Goal: Task Accomplishment & Management: Manage account settings

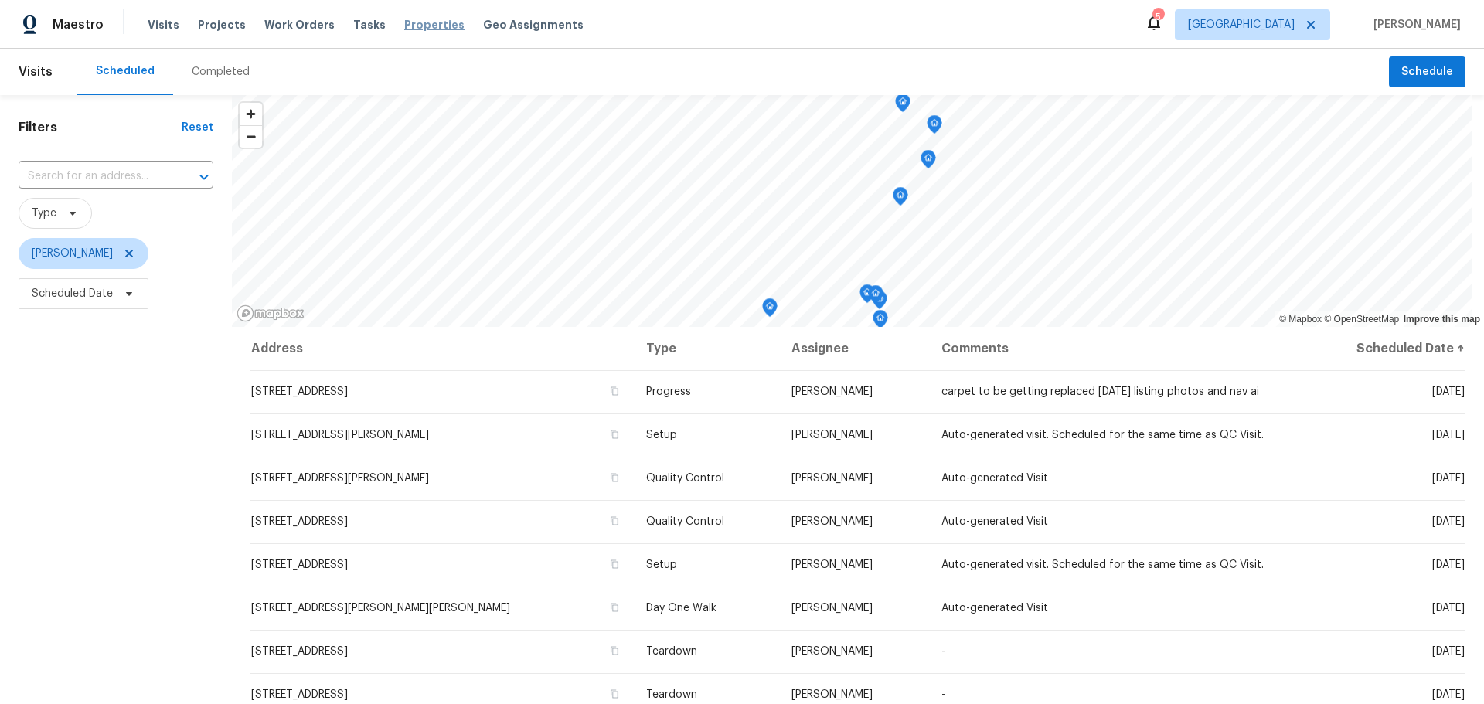
click at [404, 29] on span "Properties" at bounding box center [434, 24] width 60 height 15
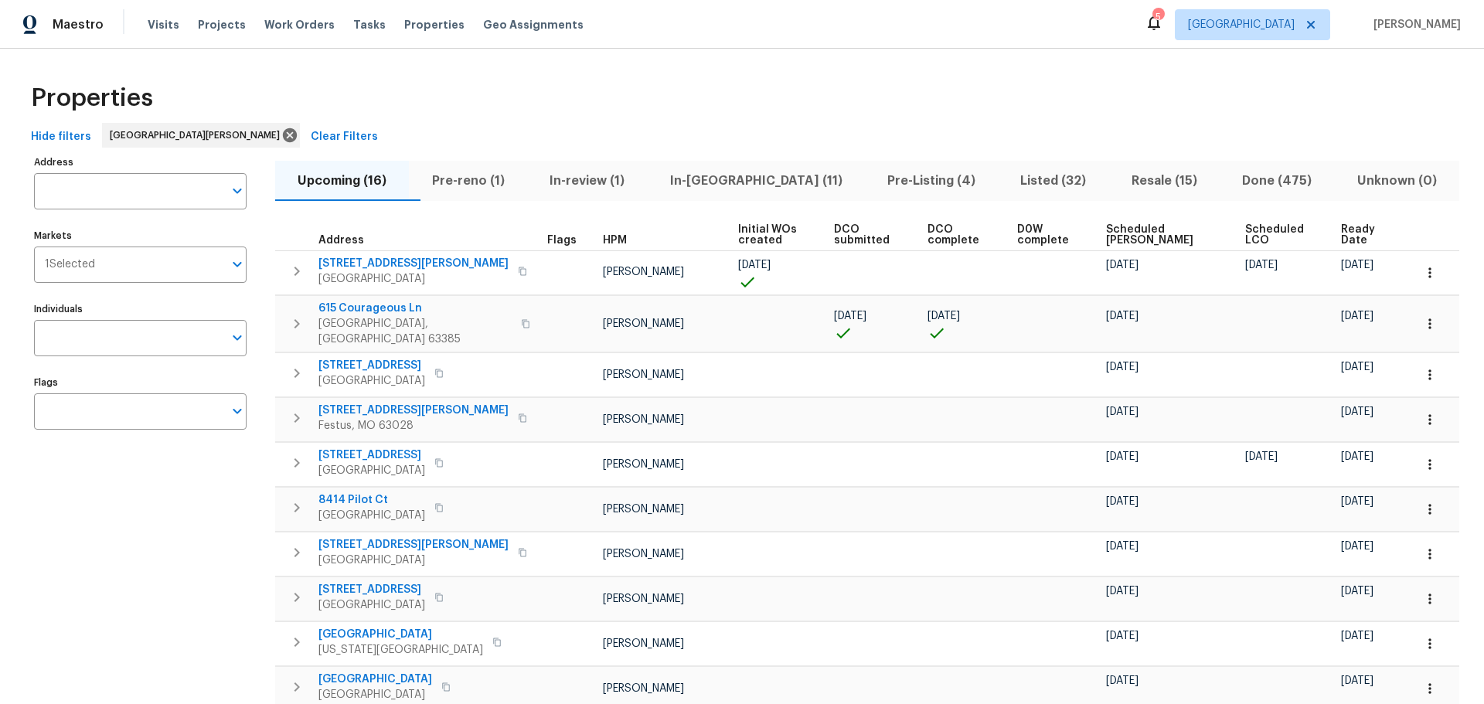
click at [1133, 182] on span "Resale (15)" at bounding box center [1165, 181] width 92 height 22
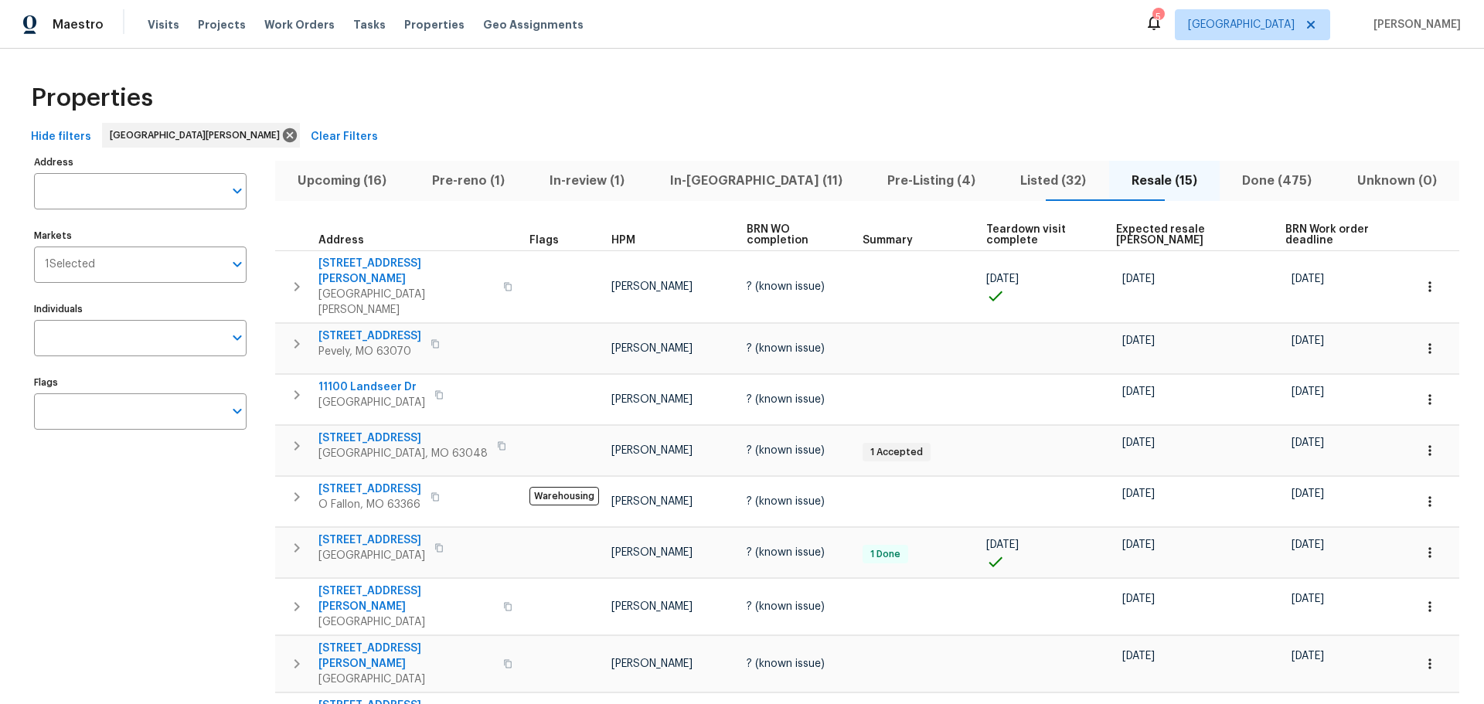
click at [753, 179] on span "In-reno (11)" at bounding box center [755, 181] width 199 height 22
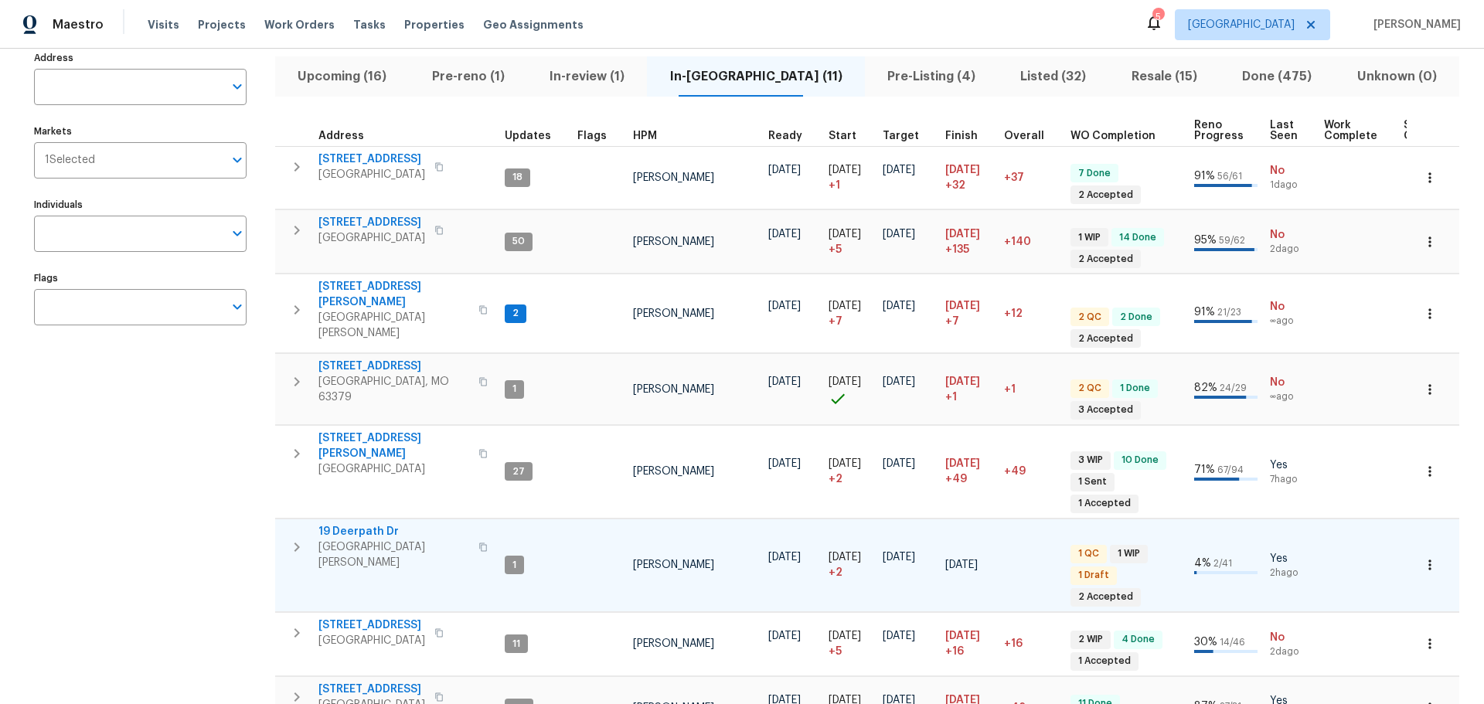
scroll to position [77, 0]
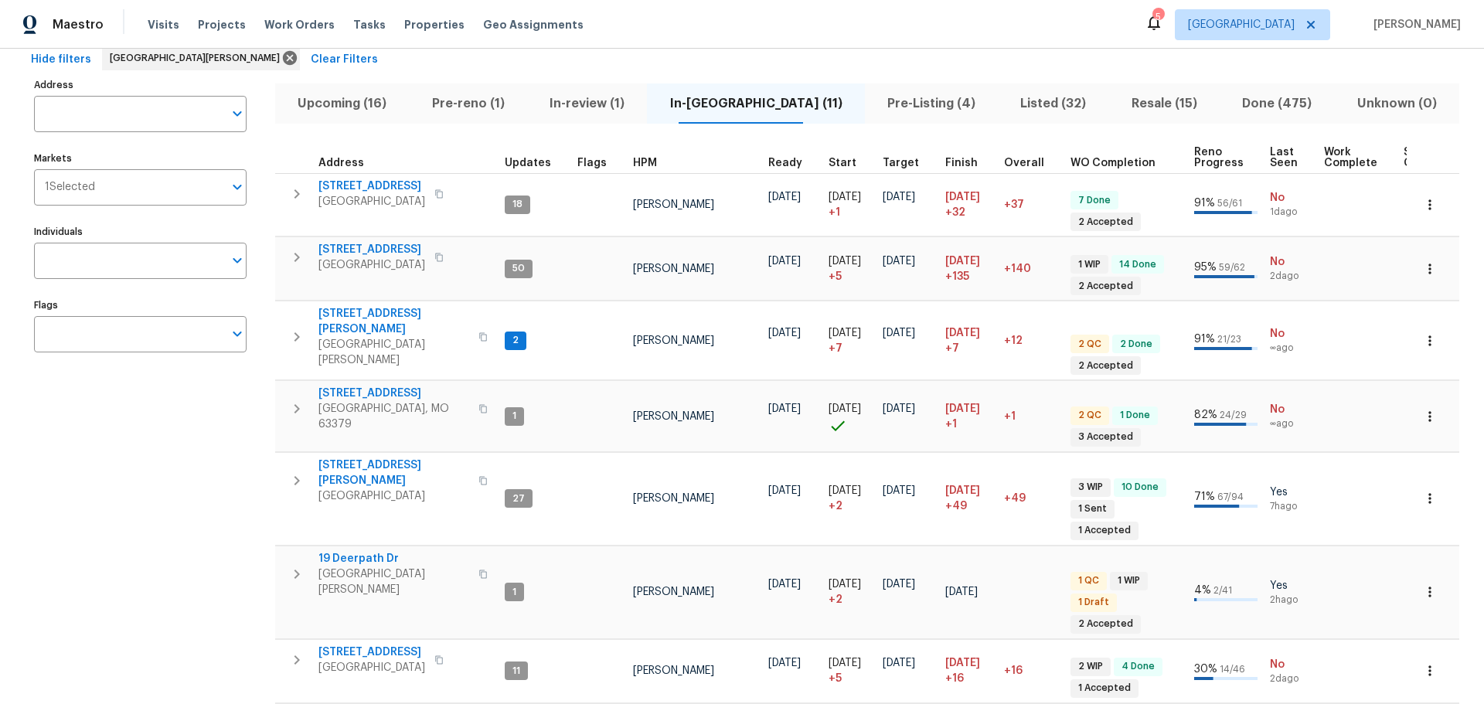
click at [874, 111] on span "Pre-Listing (4)" at bounding box center [931, 104] width 114 height 22
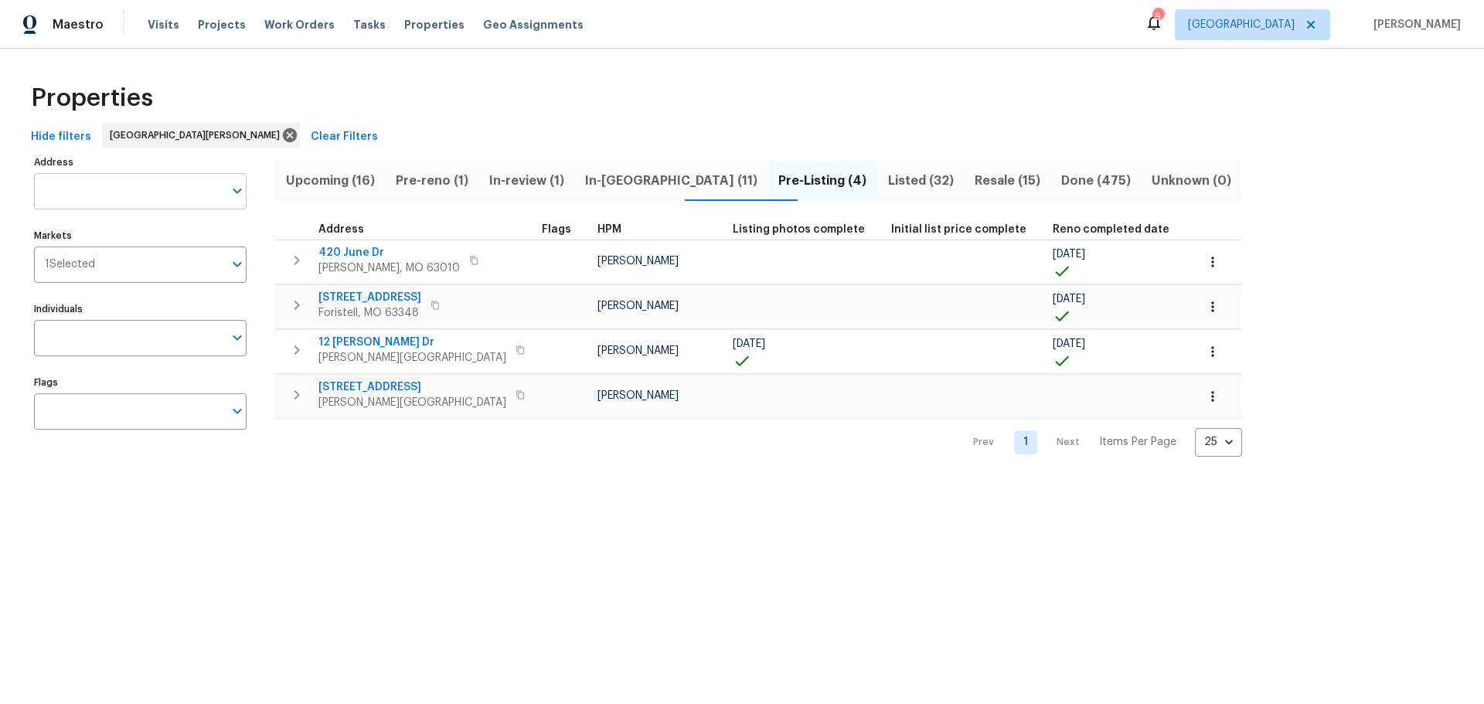
click at [148, 204] on input "Address" at bounding box center [128, 191] width 189 height 36
type input "15969"
click at [95, 240] on li "15969 Woodlet Park Ct Chesterfield MO 63017" at bounding box center [139, 232] width 213 height 26
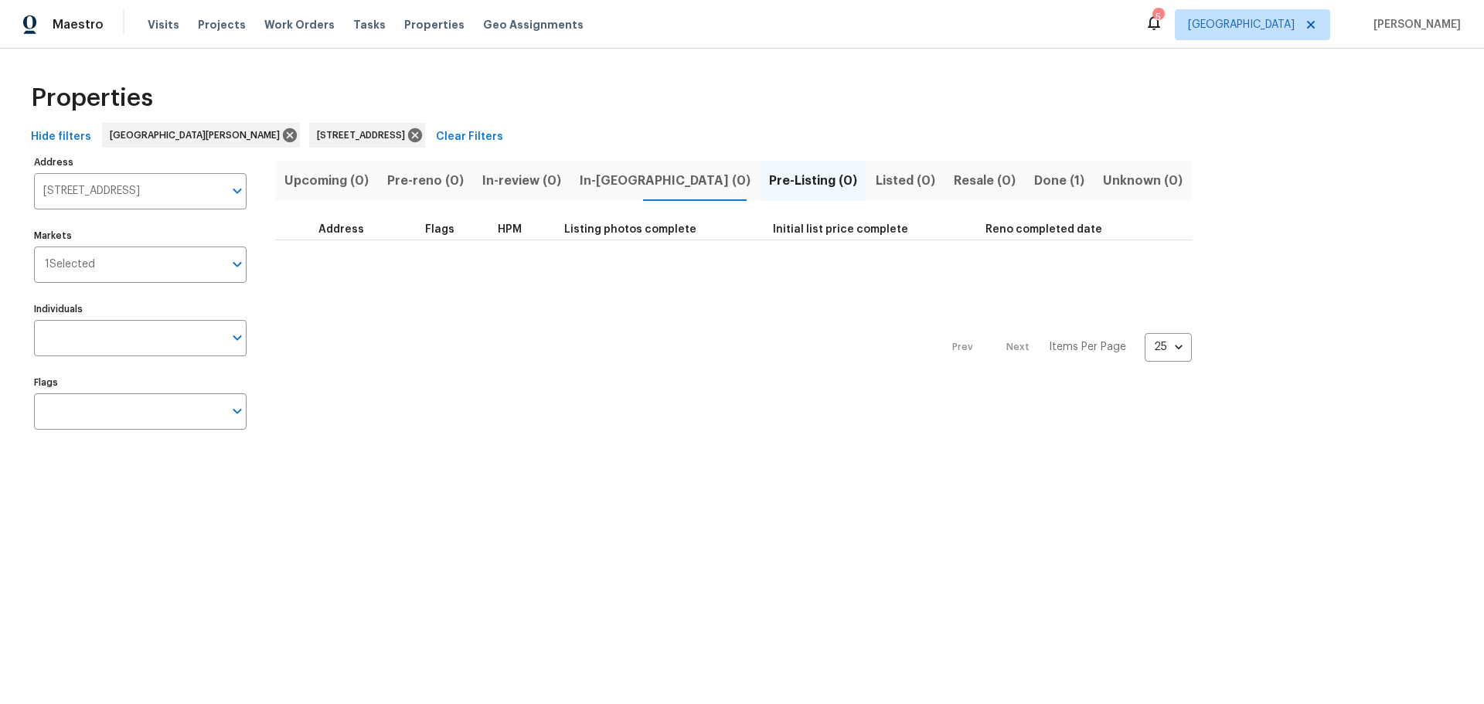
click at [1034, 178] on span "Done (1)" at bounding box center [1059, 181] width 50 height 22
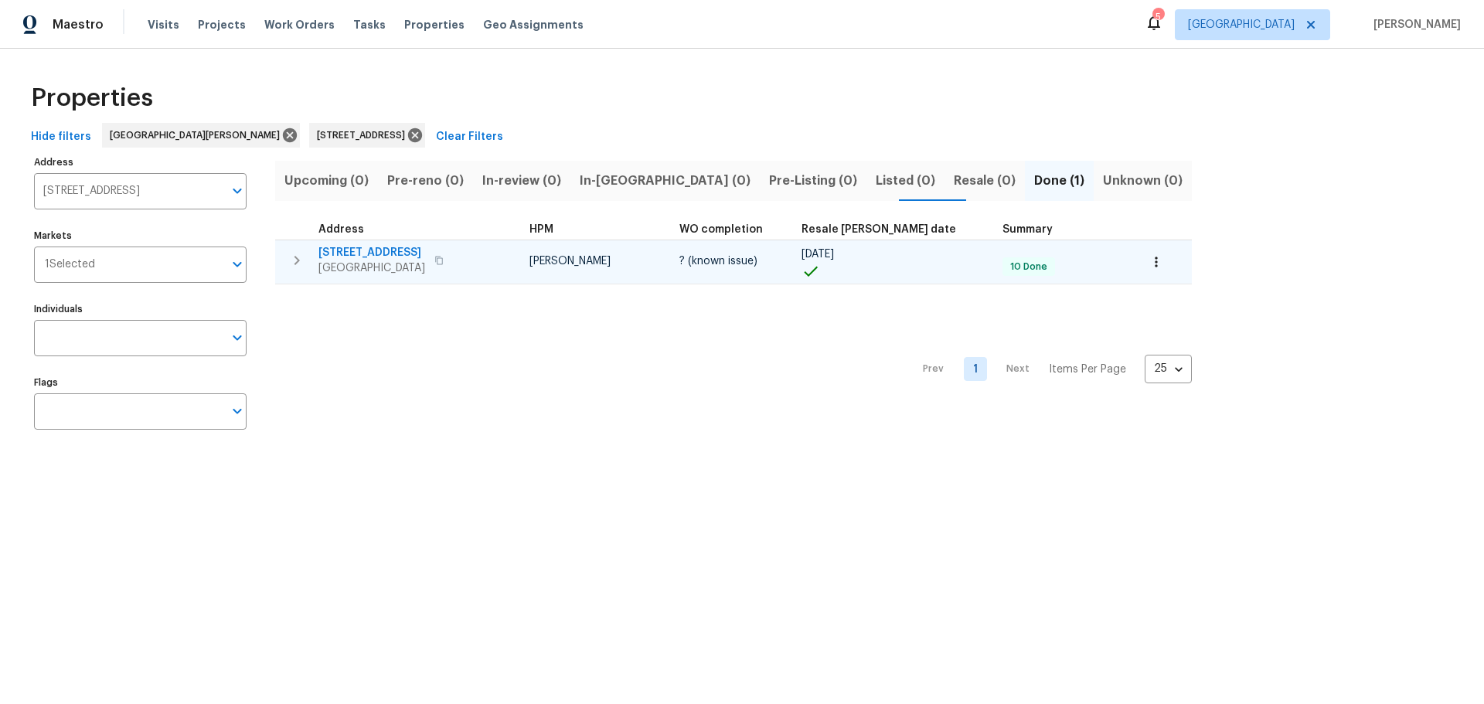
click at [412, 247] on span "15969 Woodlet Park Ct" at bounding box center [372, 252] width 107 height 15
click at [411, 254] on span "15969 Woodlet Park Ct" at bounding box center [372, 252] width 107 height 15
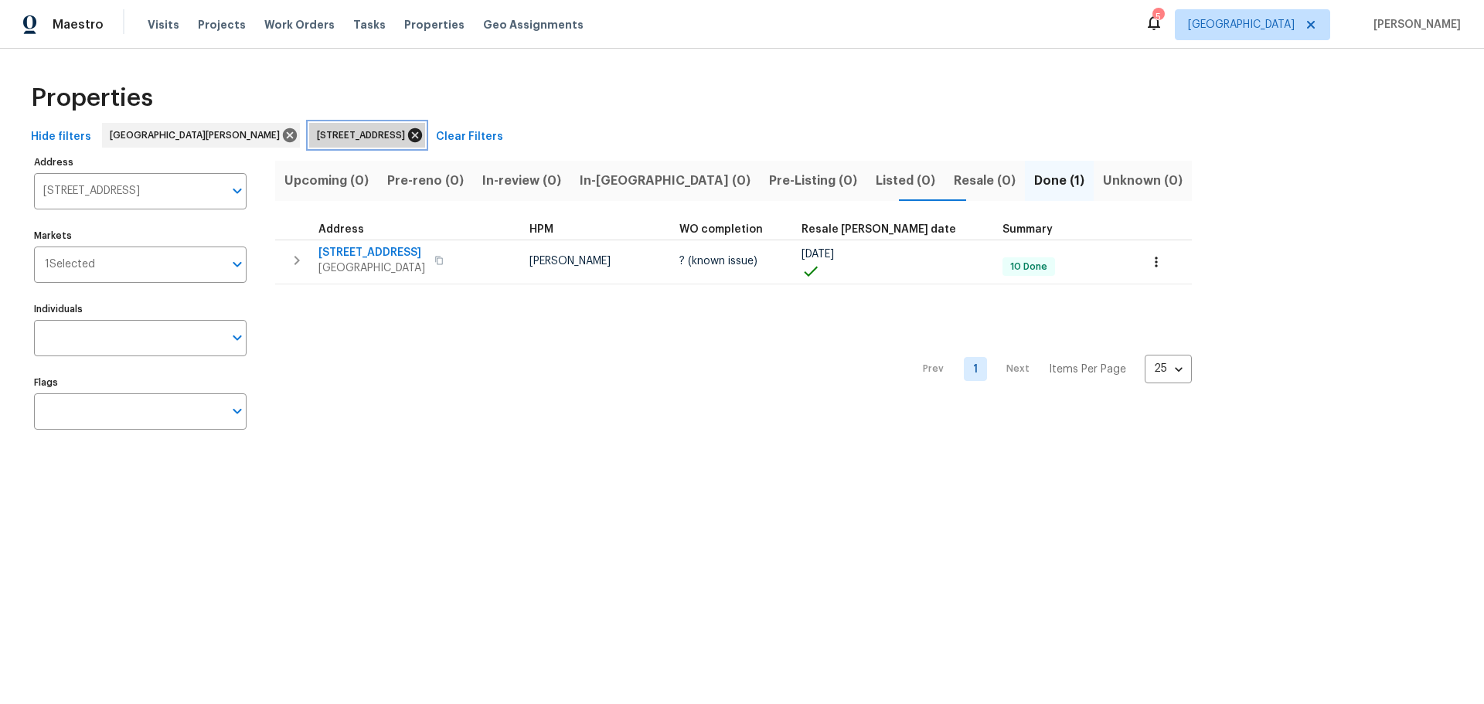
click at [407, 131] on icon at bounding box center [415, 135] width 17 height 17
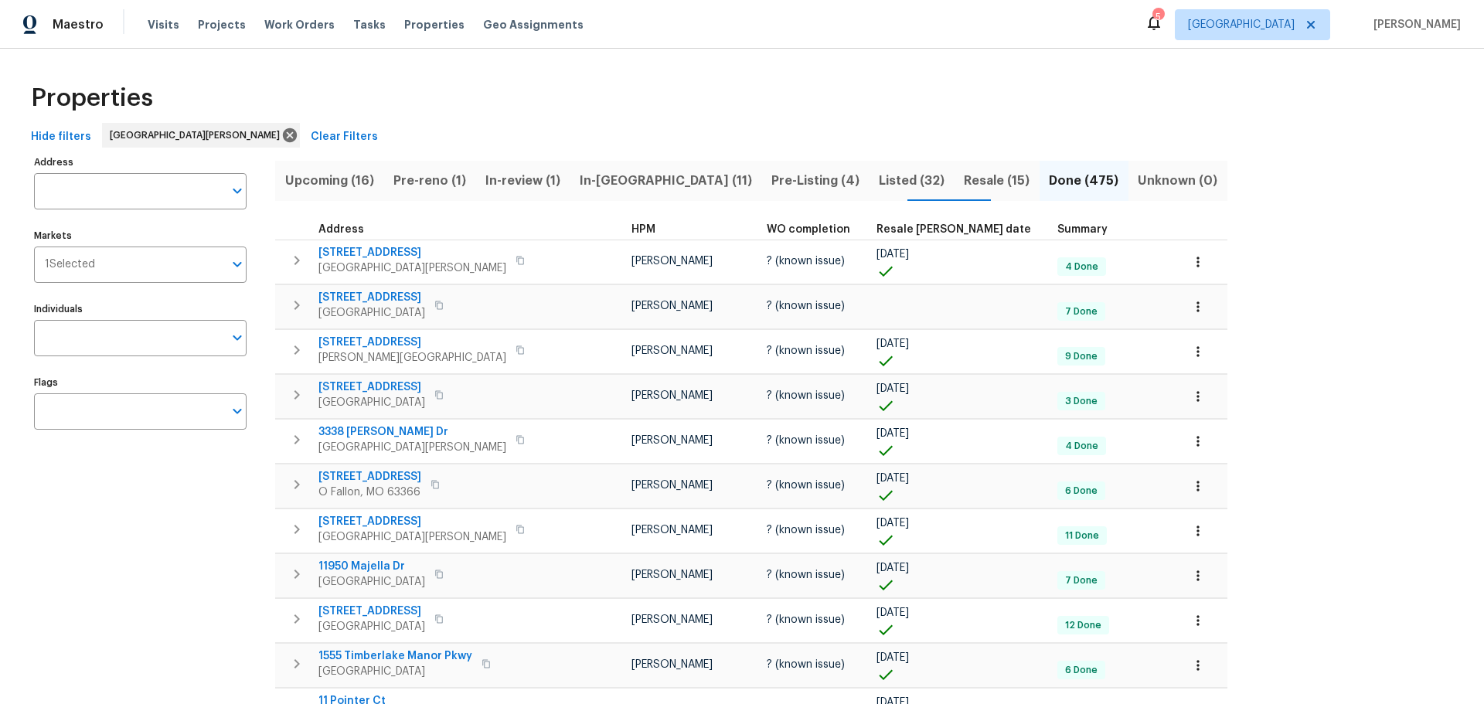
click at [623, 186] on span "In-reno (11)" at bounding box center [665, 181] width 173 height 22
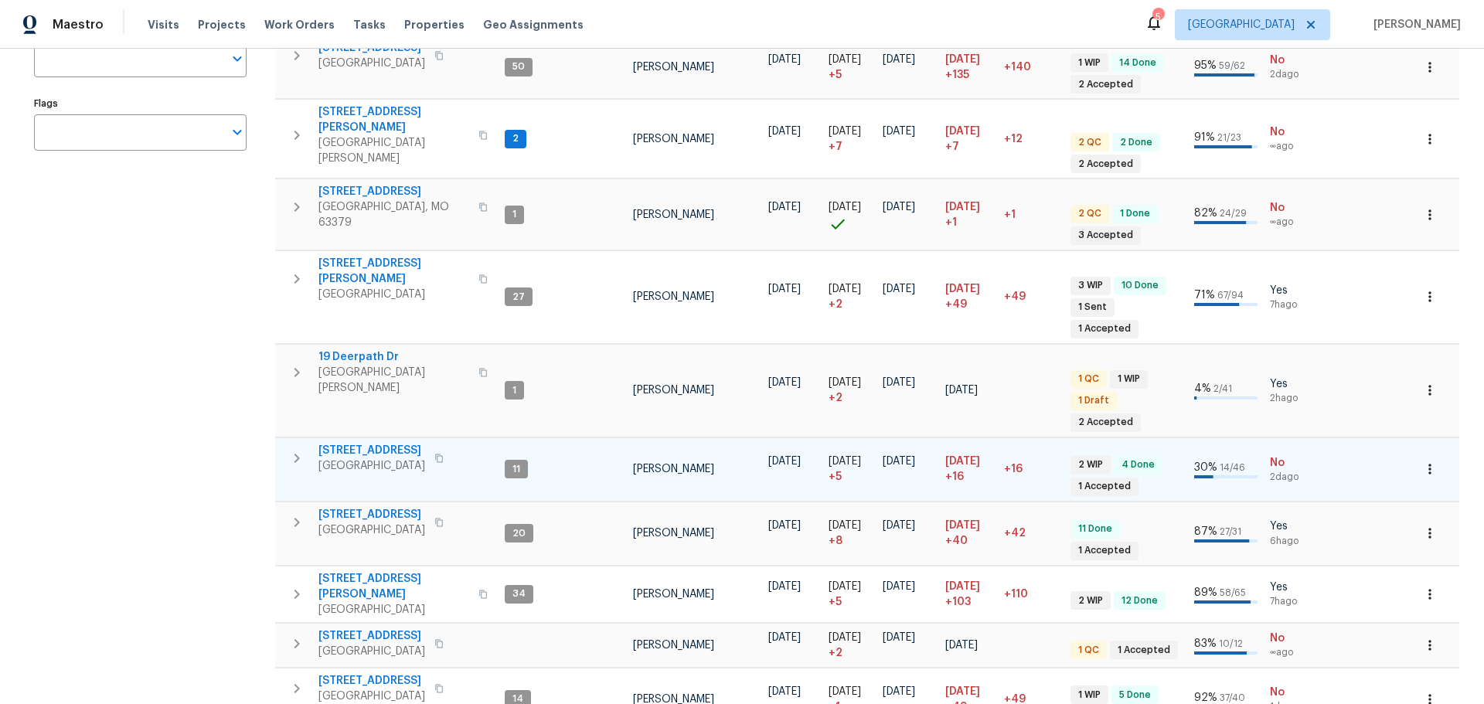
scroll to position [319, 0]
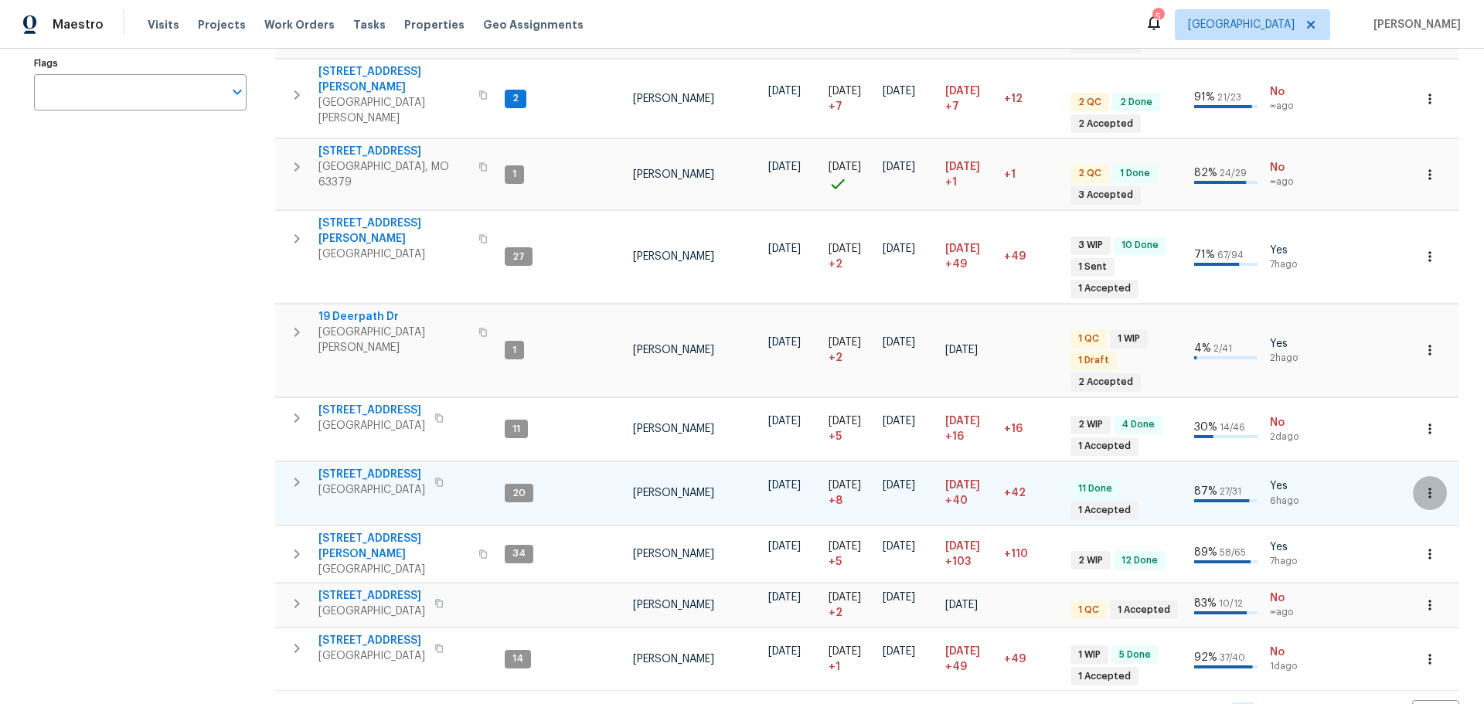
click at [1418, 476] on button "button" at bounding box center [1430, 493] width 34 height 34
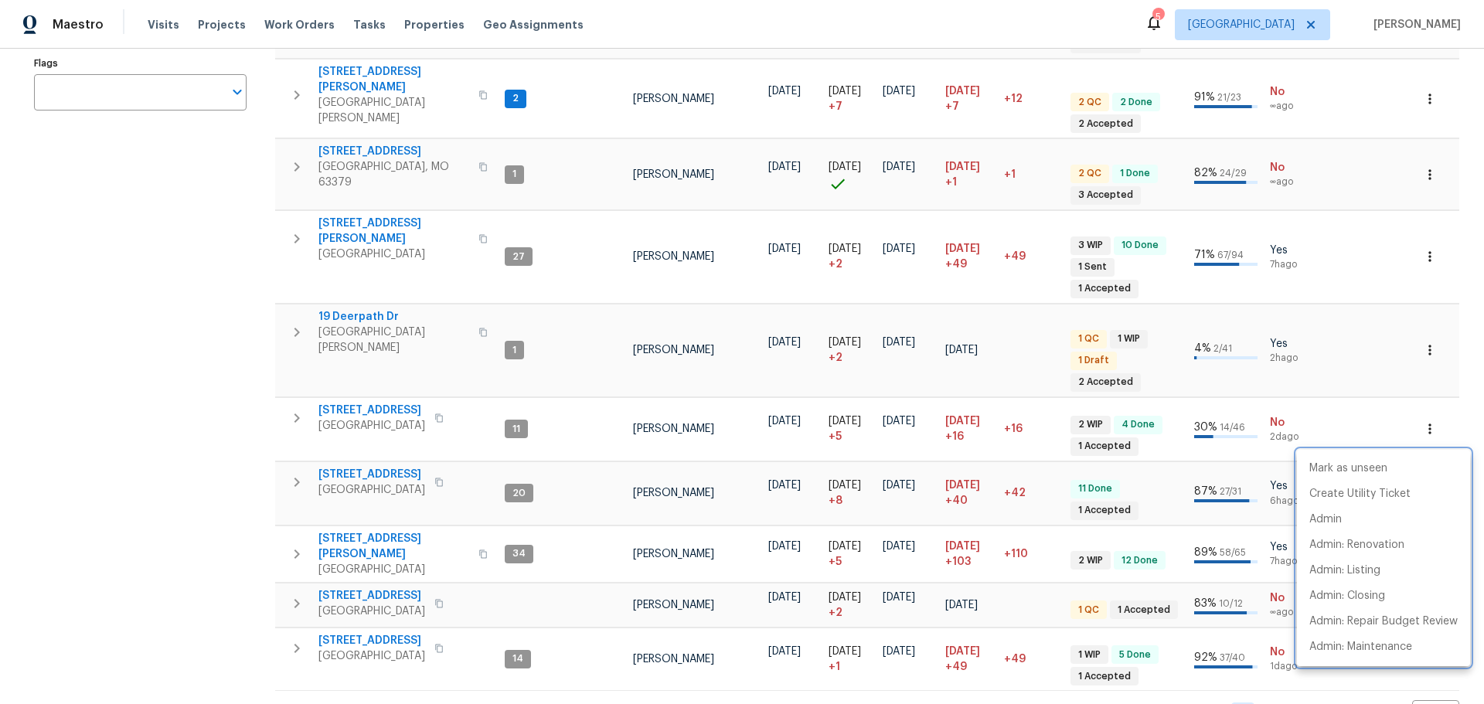
click at [442, 405] on div at bounding box center [742, 352] width 1484 height 704
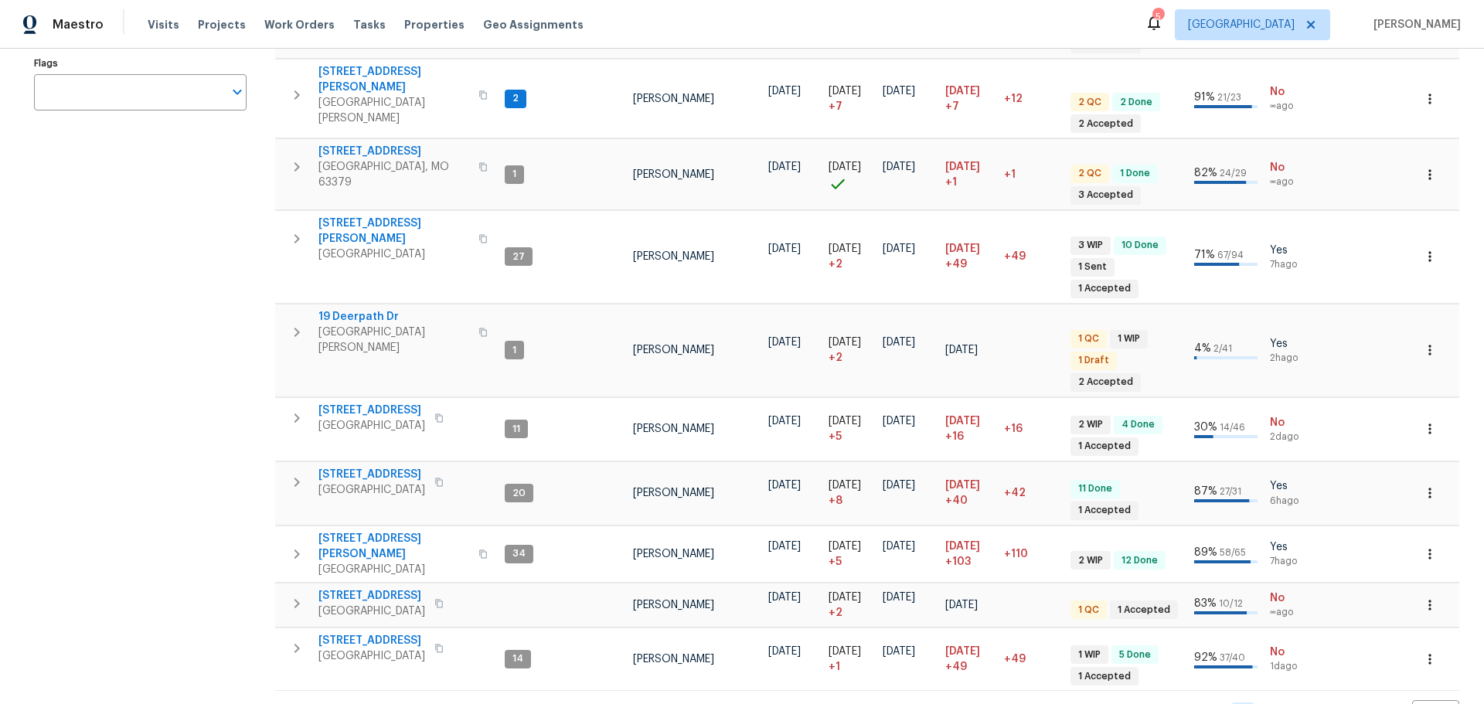
click at [425, 467] on span "3049 Summerfield Manor Dr" at bounding box center [372, 474] width 107 height 15
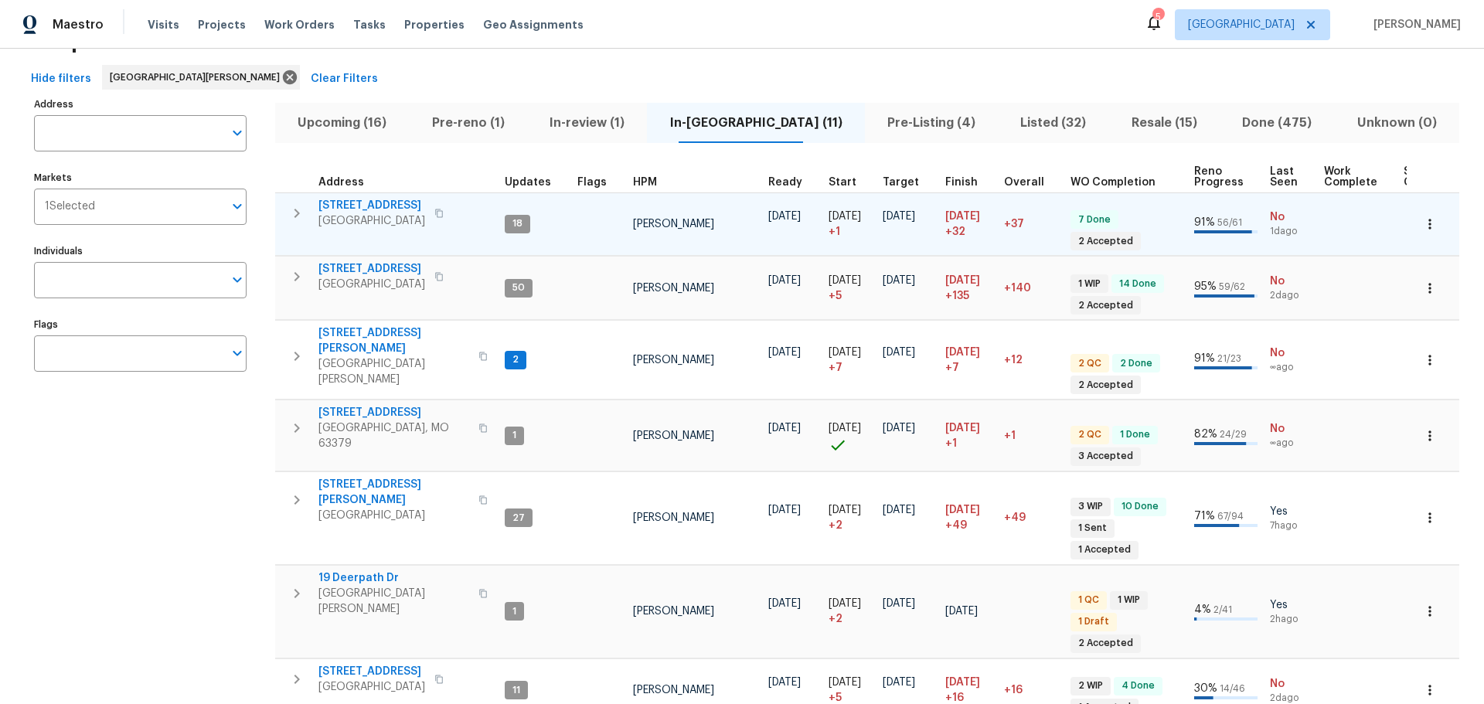
scroll to position [10, 0]
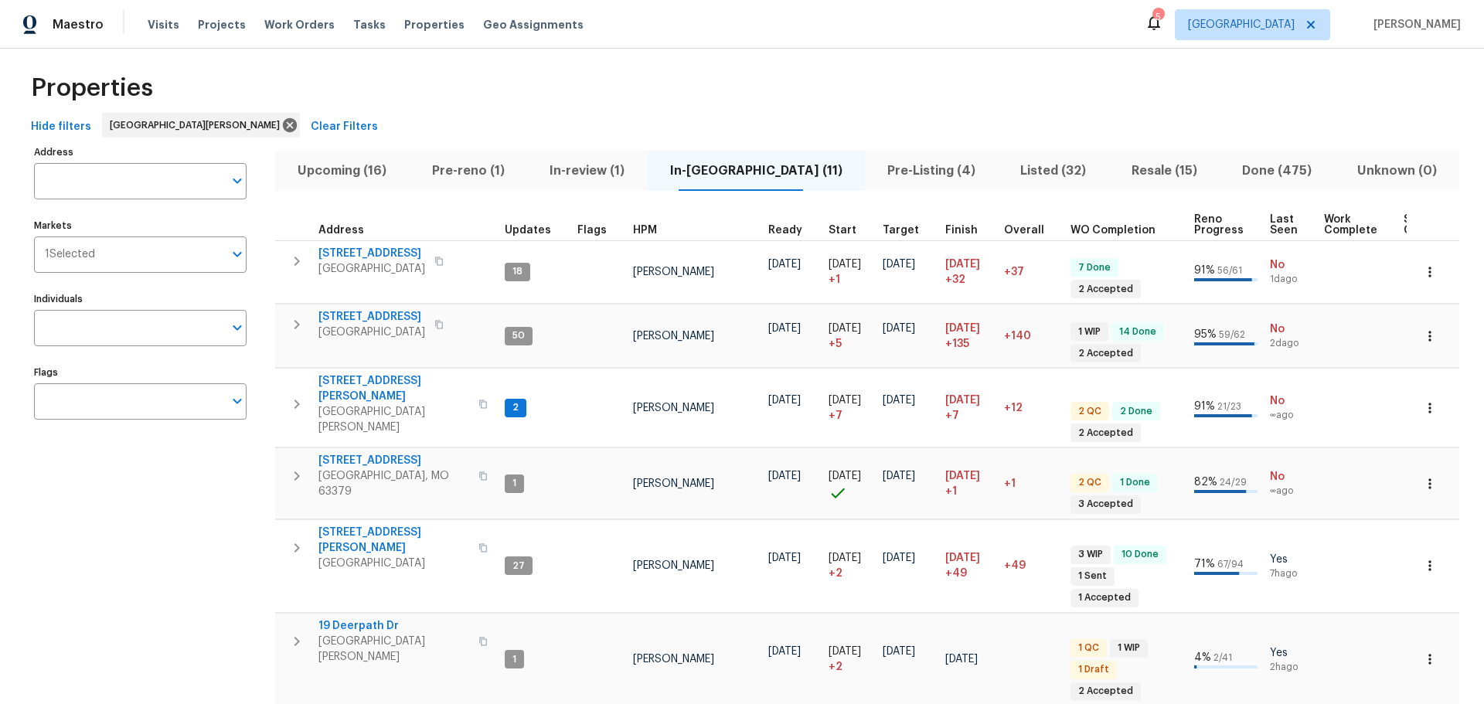
click at [646, 225] on span "HPM" at bounding box center [645, 230] width 24 height 11
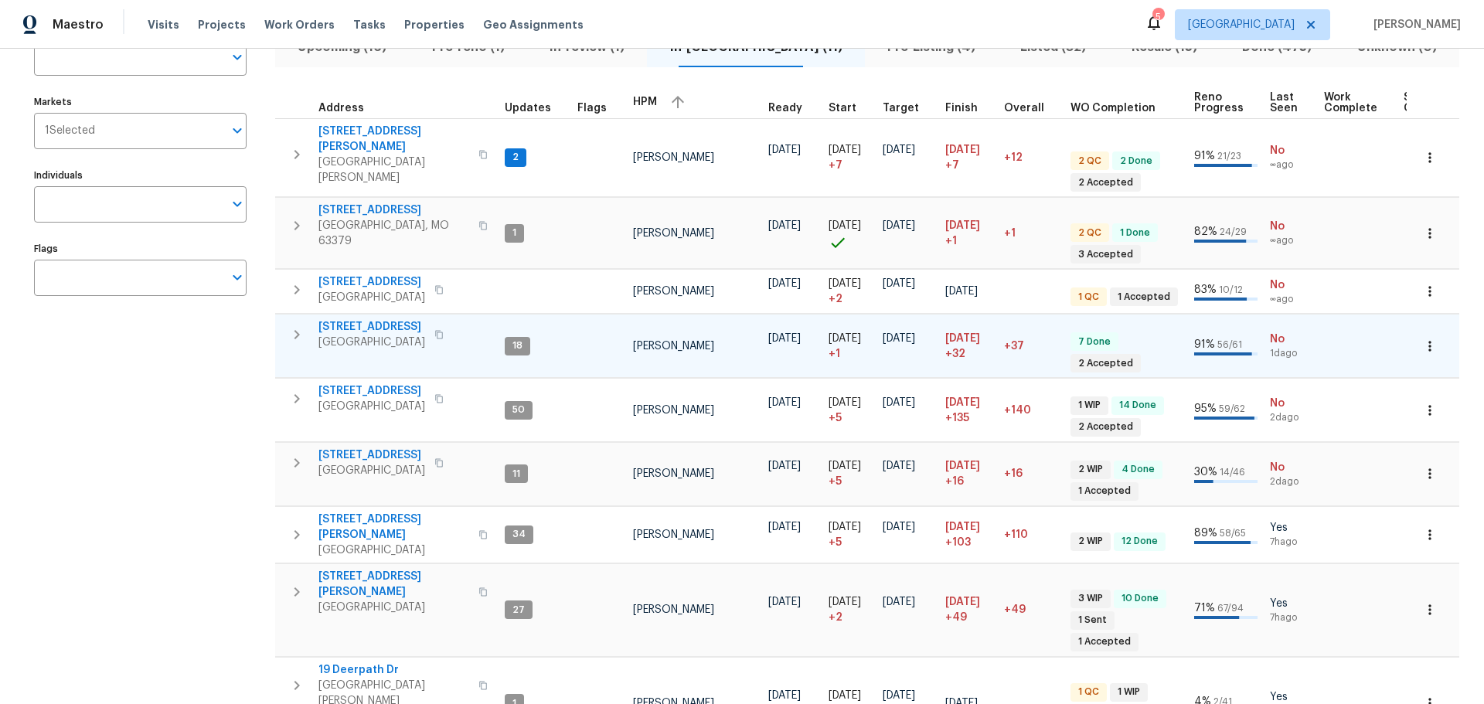
scroll to position [155, 0]
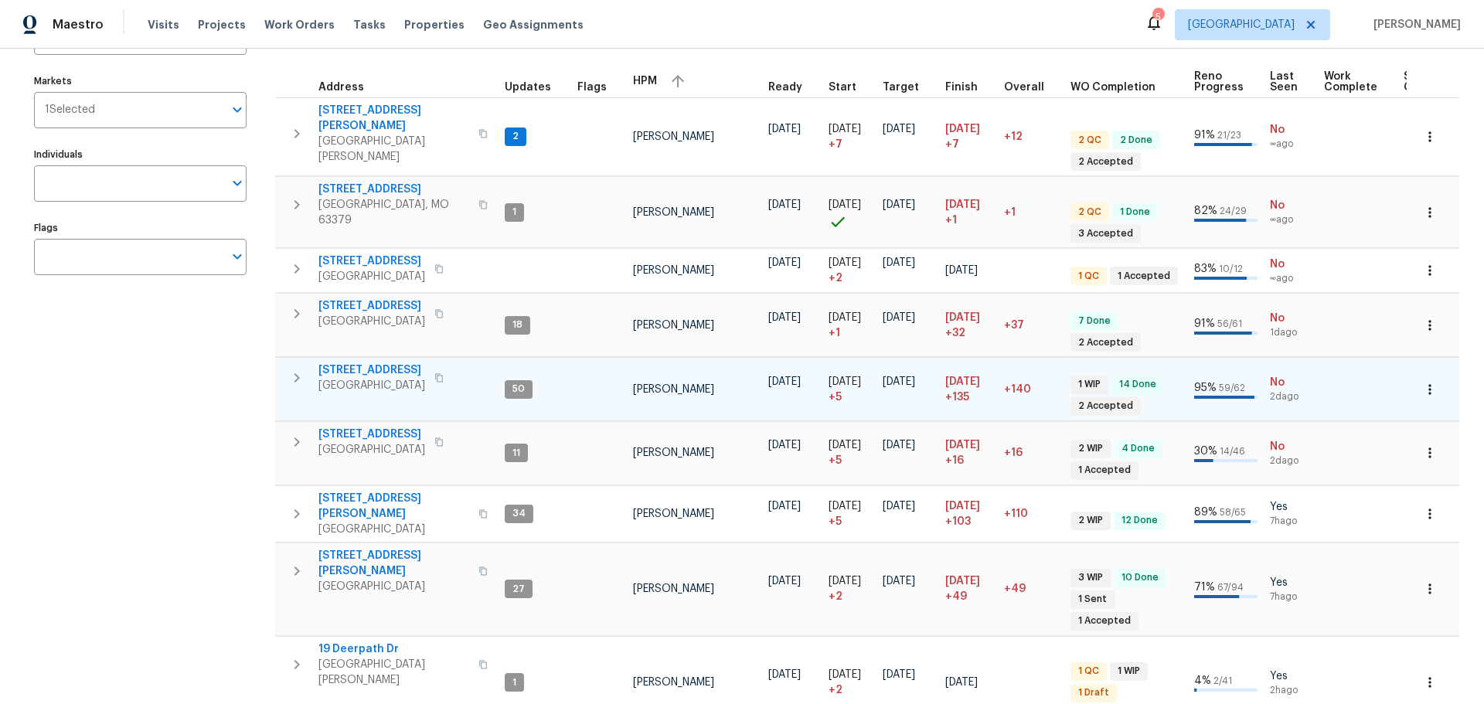
click at [390, 363] on span "[STREET_ADDRESS]" at bounding box center [372, 370] width 107 height 15
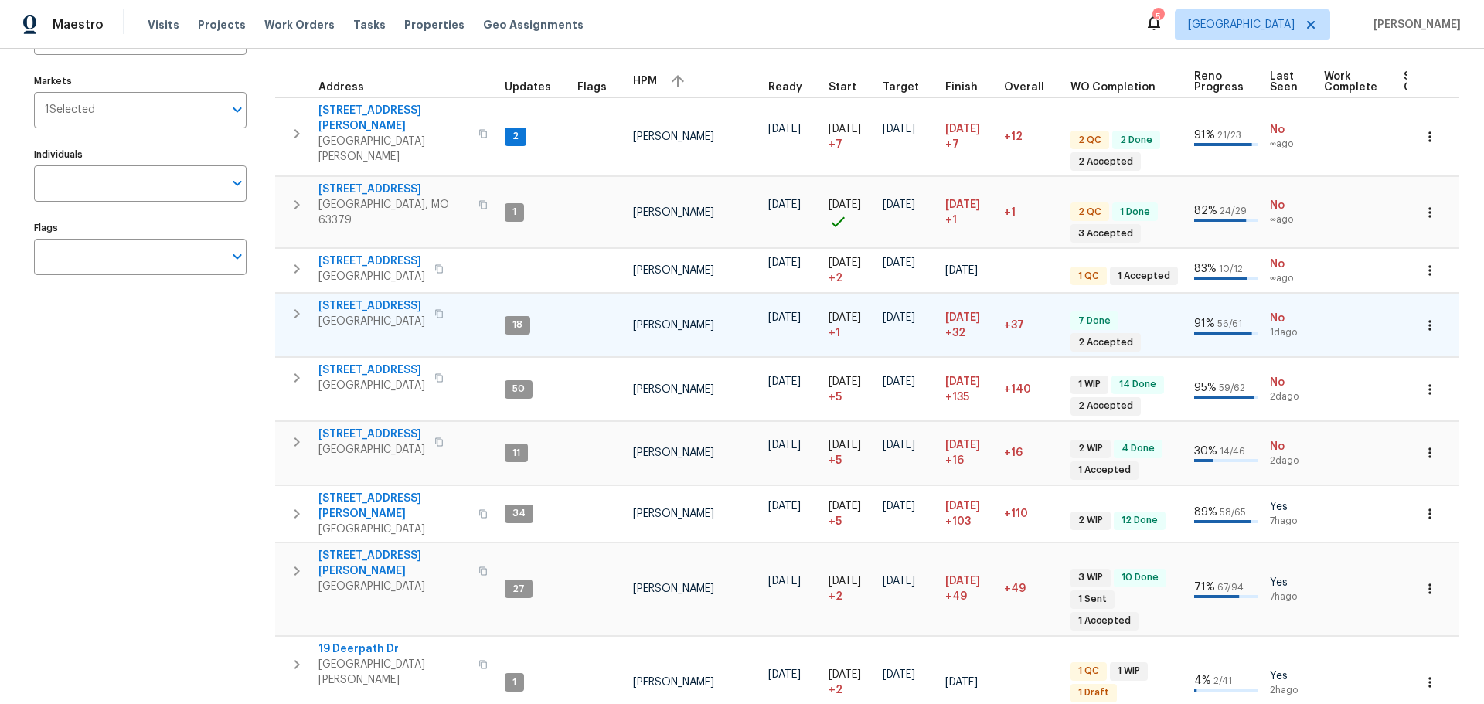
click at [390, 298] on span "2132 Ridgedale Dr" at bounding box center [372, 305] width 107 height 15
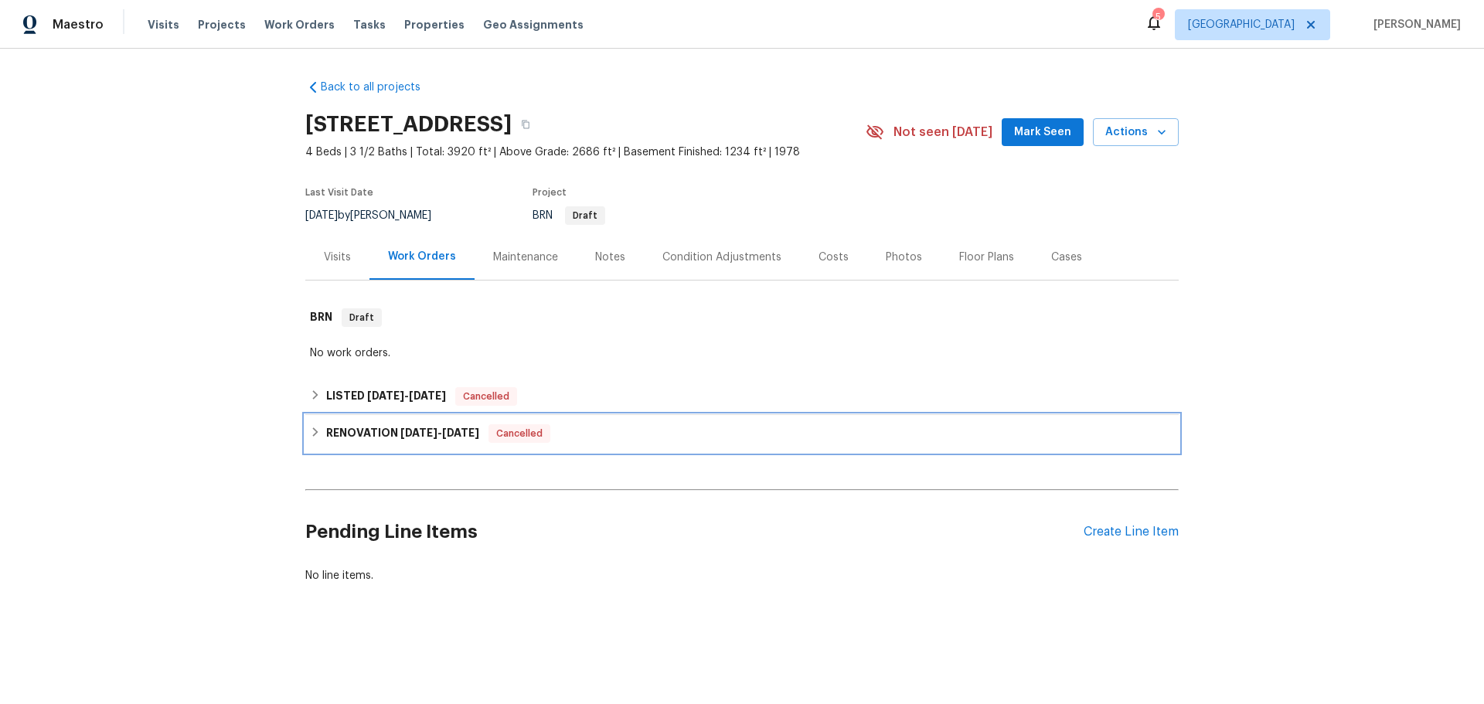
click at [383, 425] on h6 "RENOVATION 5/20/25 - 7/23/25" at bounding box center [402, 433] width 153 height 19
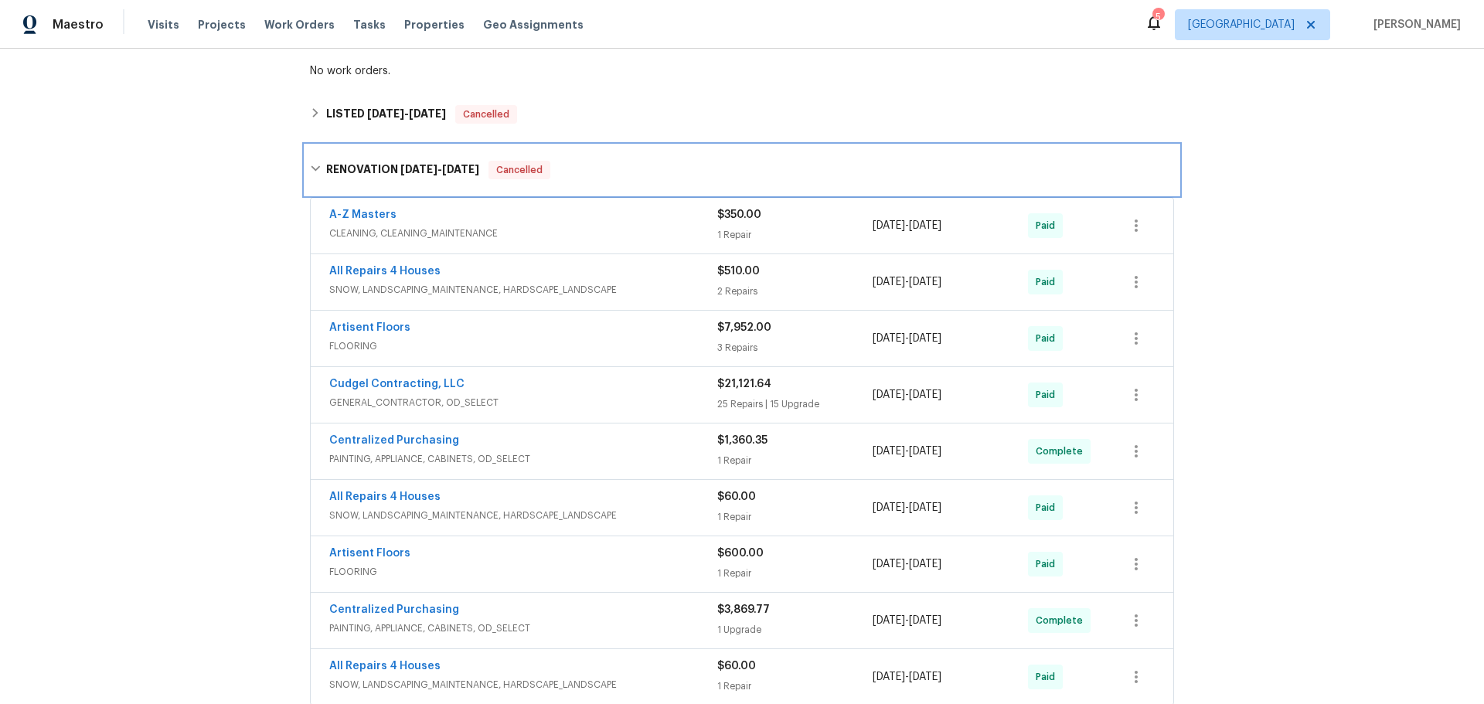
scroll to position [309, 0]
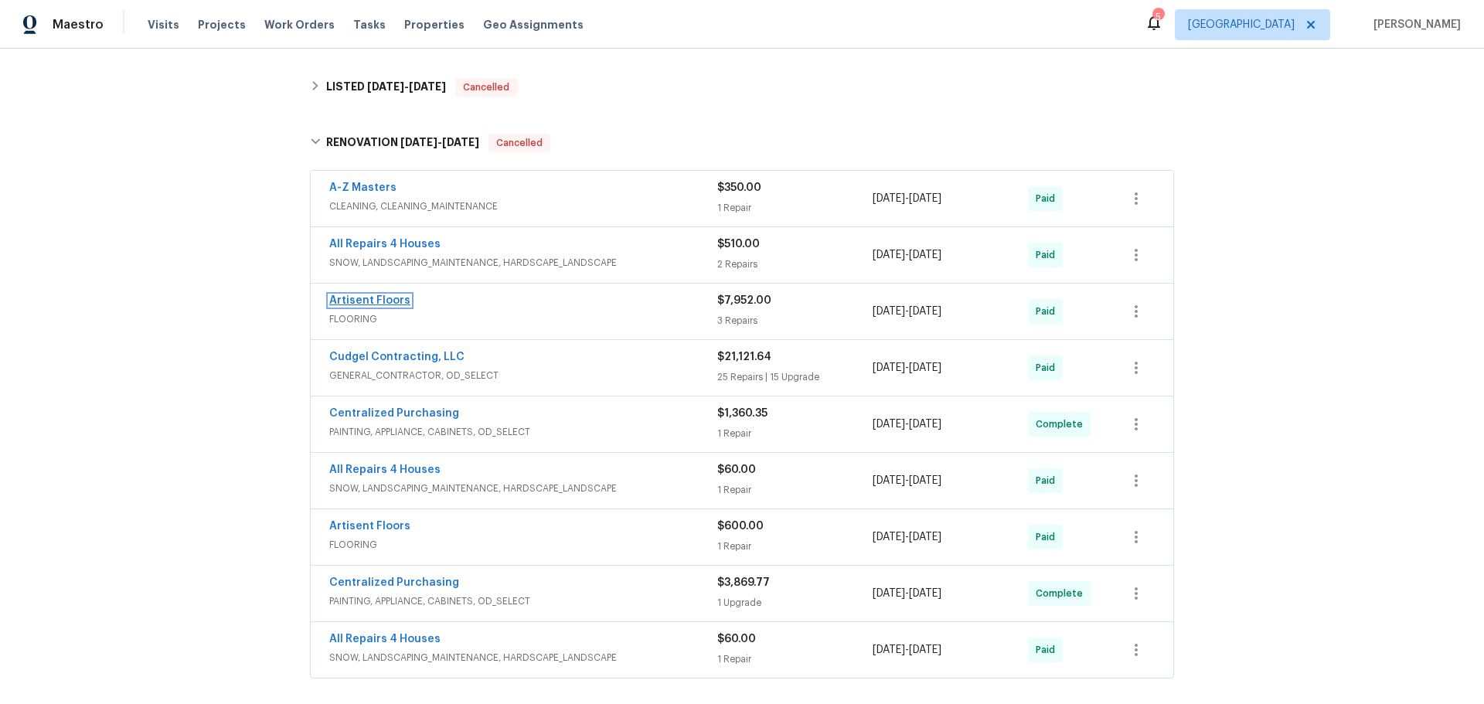
click at [391, 302] on link "Artisent Floors" at bounding box center [369, 300] width 81 height 11
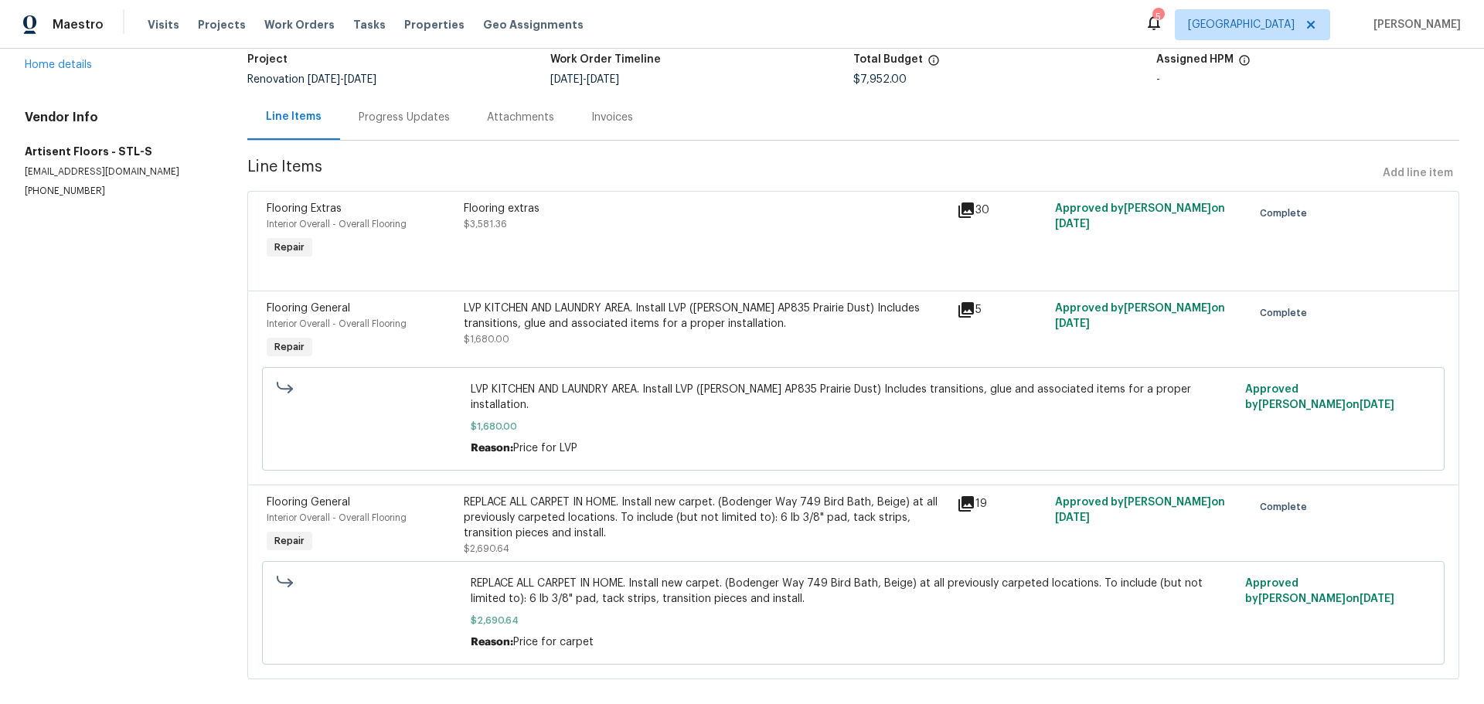
scroll to position [121, 0]
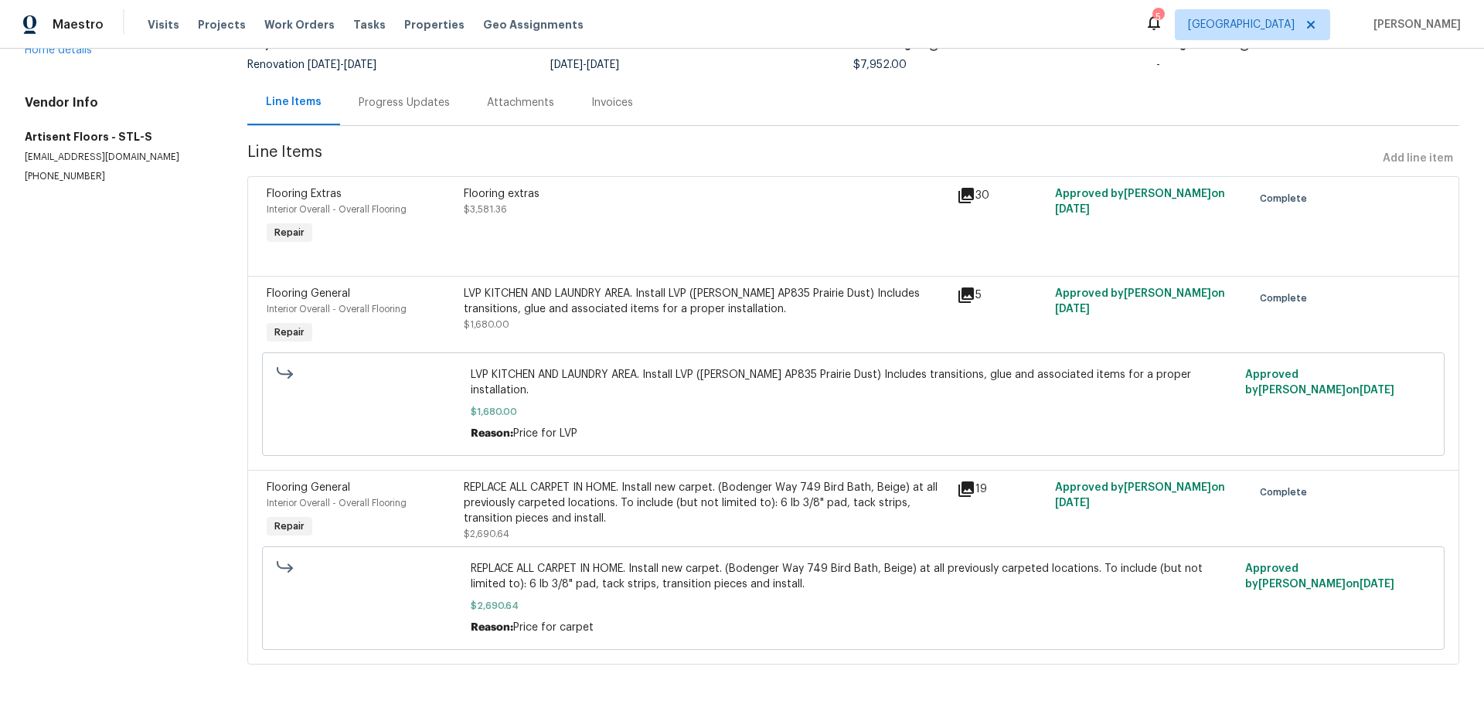
click at [578, 196] on div "Flooring extras" at bounding box center [705, 193] width 483 height 15
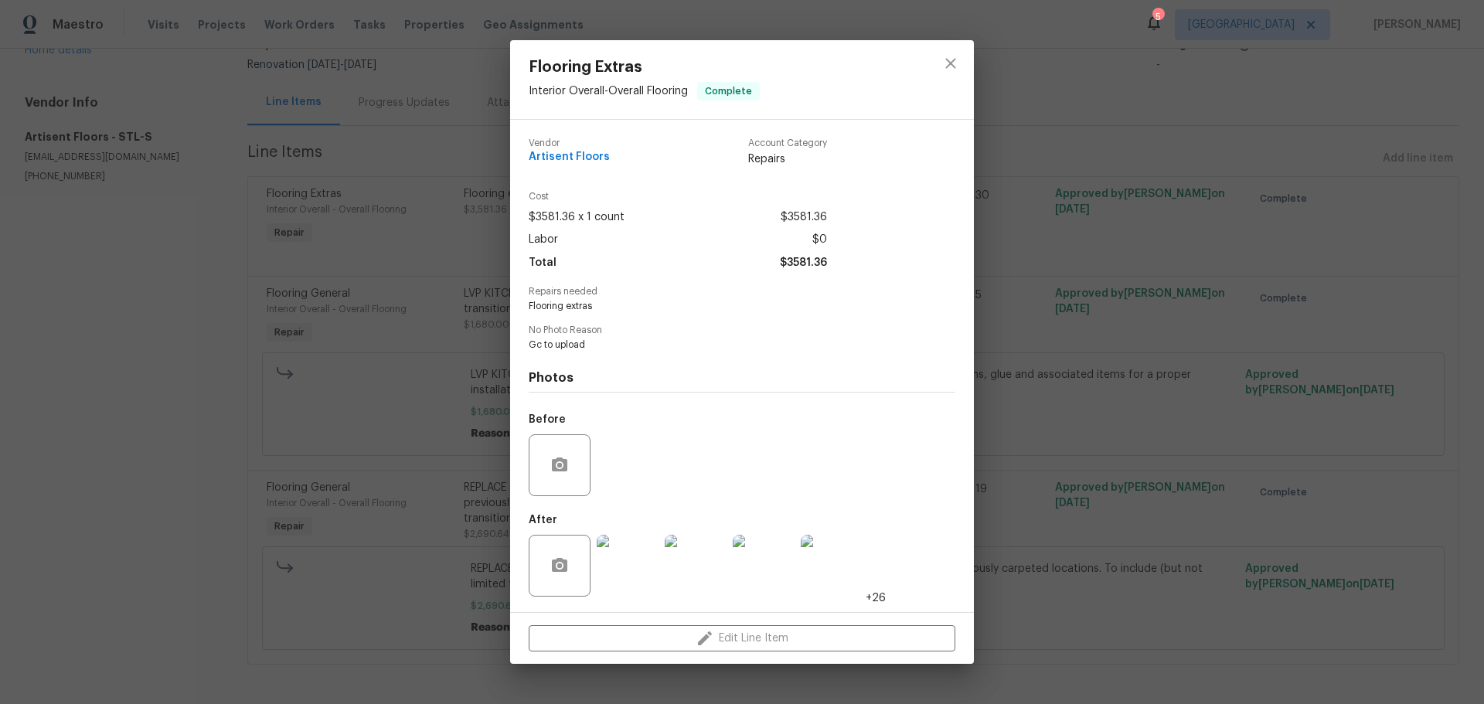
click at [620, 557] on img at bounding box center [628, 566] width 62 height 62
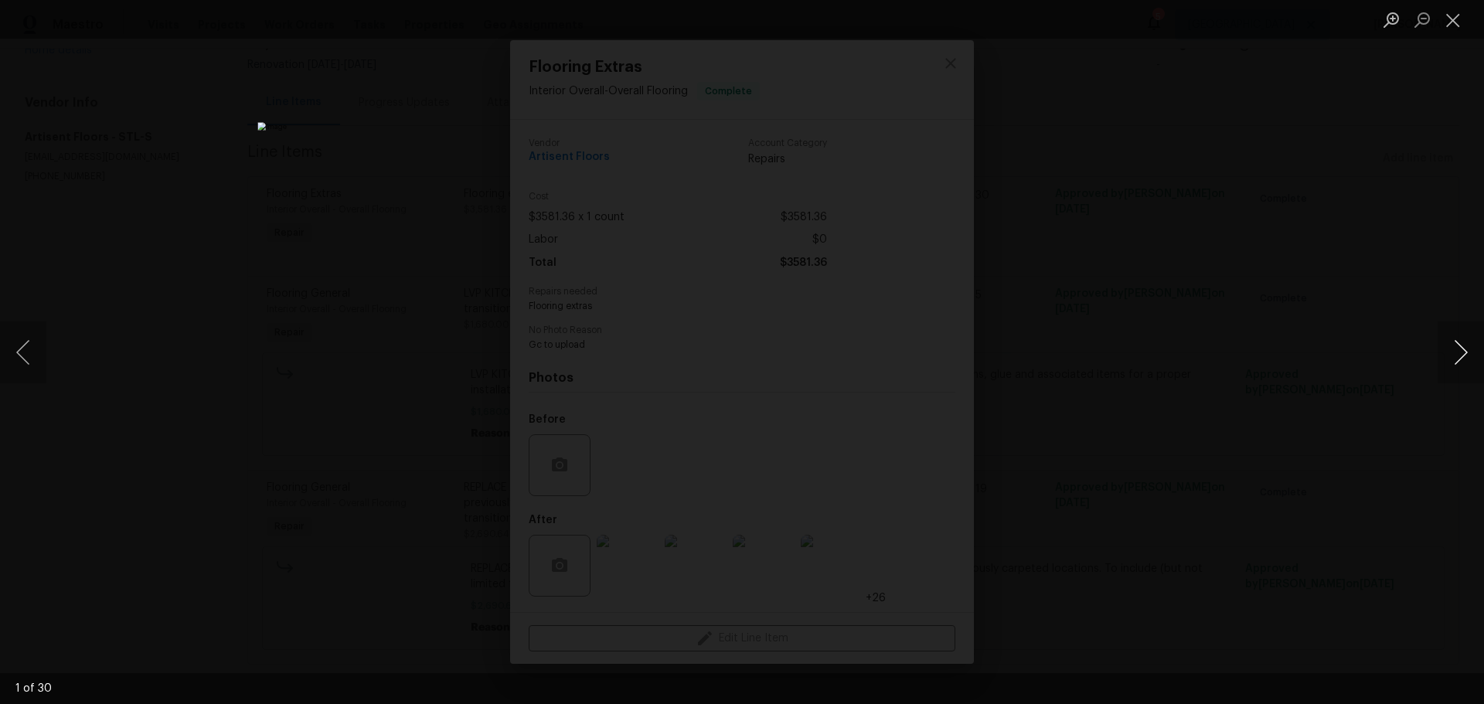
click at [1452, 354] on button "Next image" at bounding box center [1461, 353] width 46 height 62
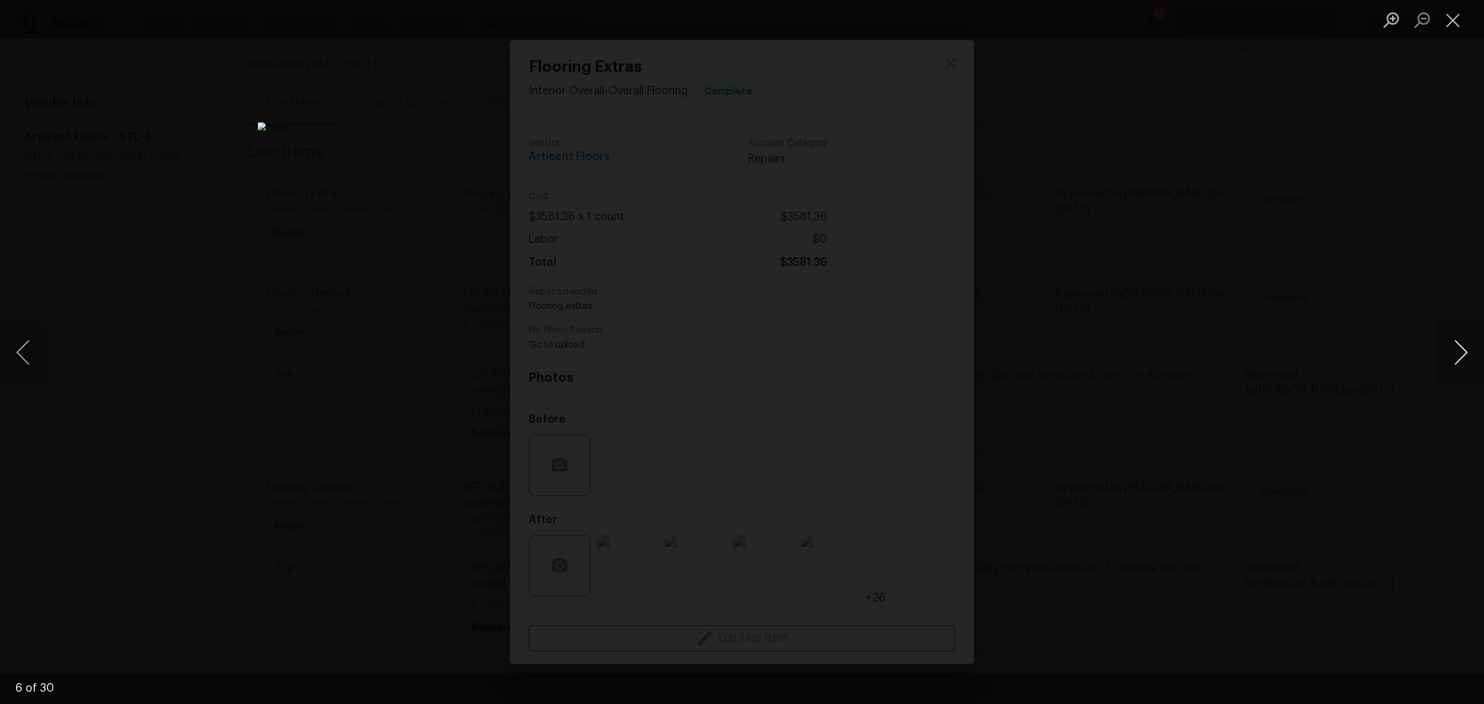
click at [1452, 354] on button "Next image" at bounding box center [1461, 353] width 46 height 62
click at [29, 348] on button "Previous image" at bounding box center [23, 353] width 46 height 62
drag, startPoint x: 1461, startPoint y: 361, endPoint x: 1475, endPoint y: 363, distance: 14.1
click at [1469, 363] on button "Next image" at bounding box center [1461, 353] width 46 height 62
click at [1468, 369] on button "Next image" at bounding box center [1461, 353] width 46 height 62
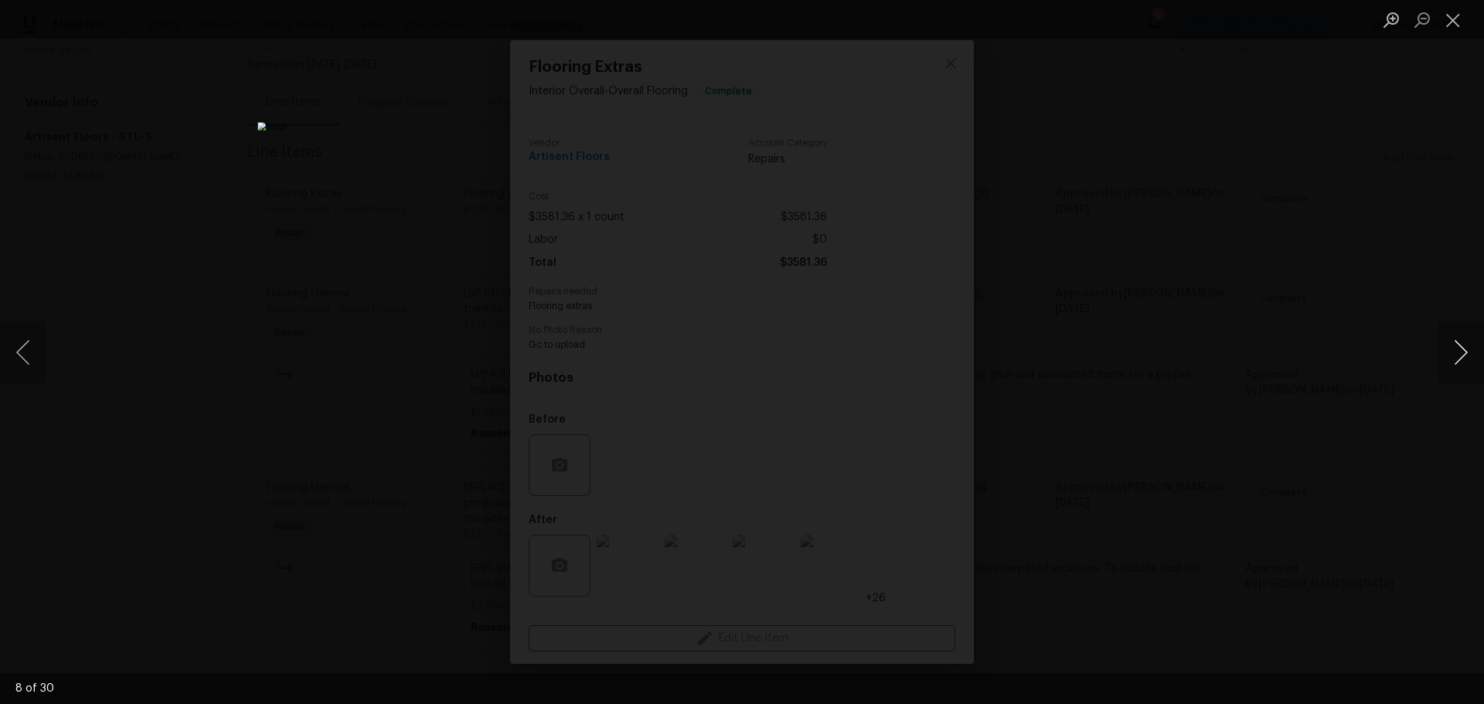
click at [1455, 368] on button "Next image" at bounding box center [1461, 353] width 46 height 62
click at [1455, 367] on button "Next image" at bounding box center [1461, 353] width 46 height 62
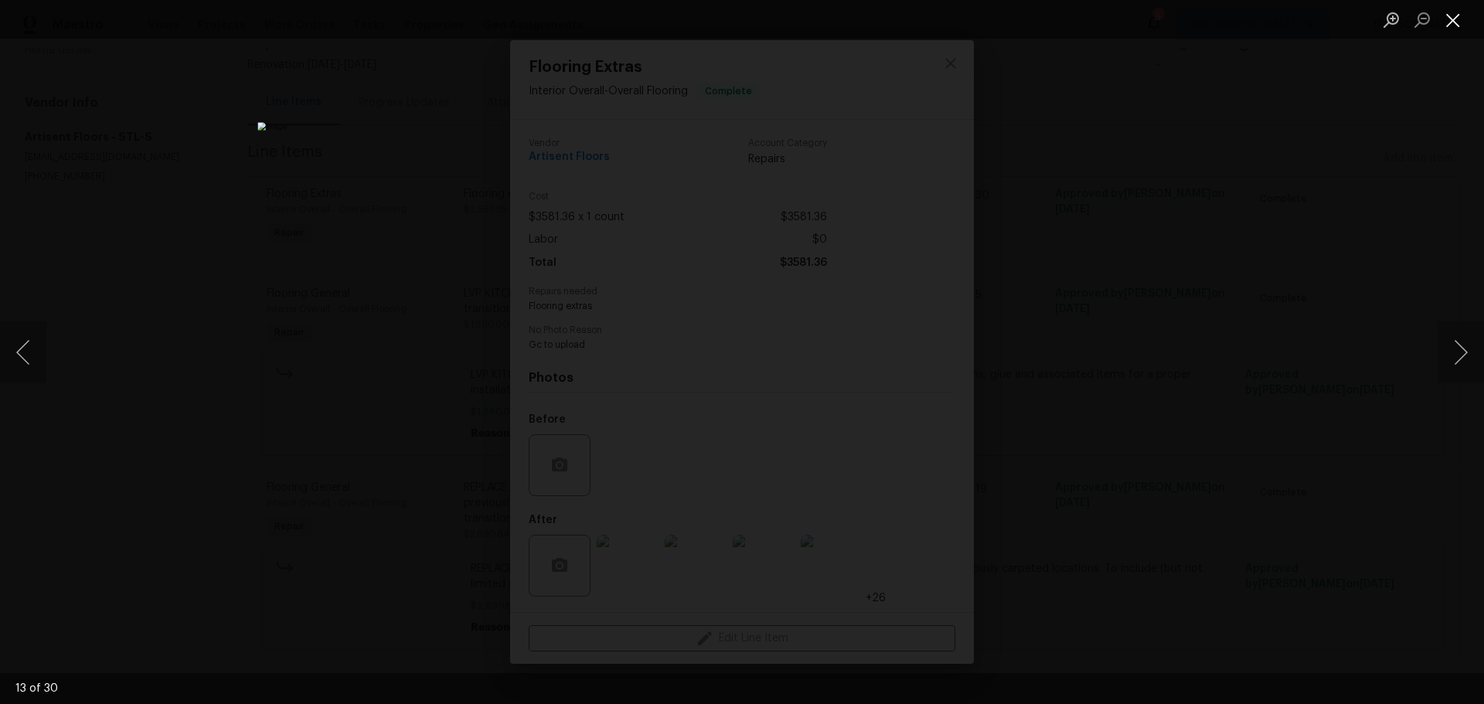
click at [1457, 28] on button "Close lightbox" at bounding box center [1453, 19] width 31 height 27
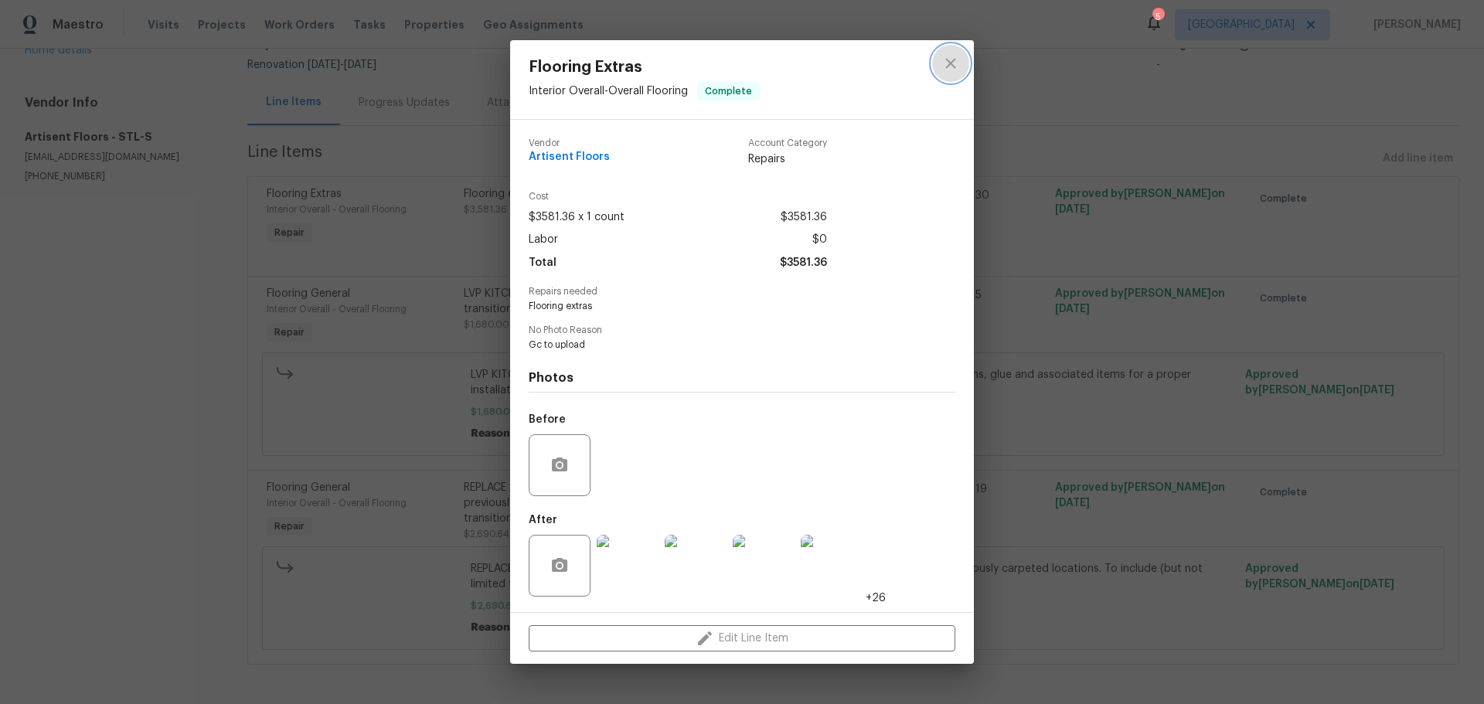
click at [965, 61] on button "close" at bounding box center [950, 63] width 37 height 37
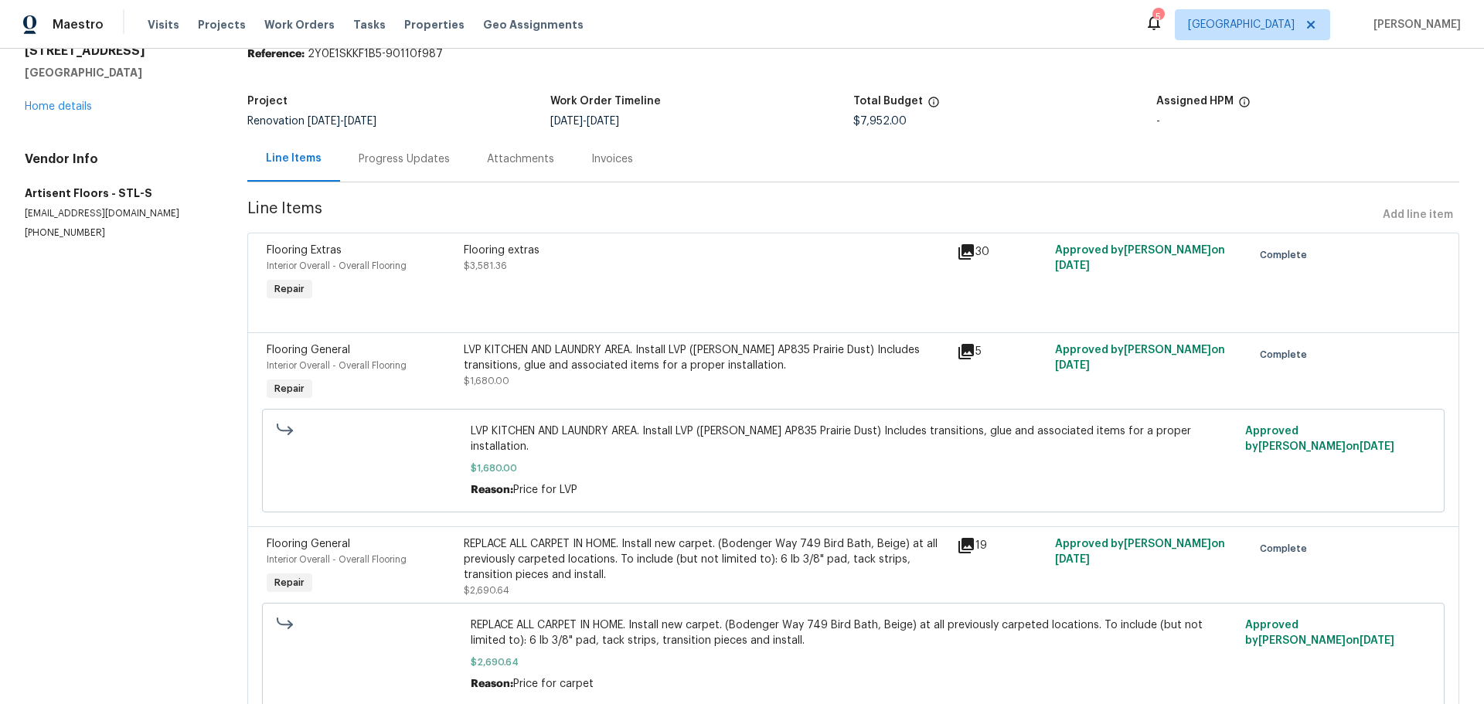
scroll to position [0, 0]
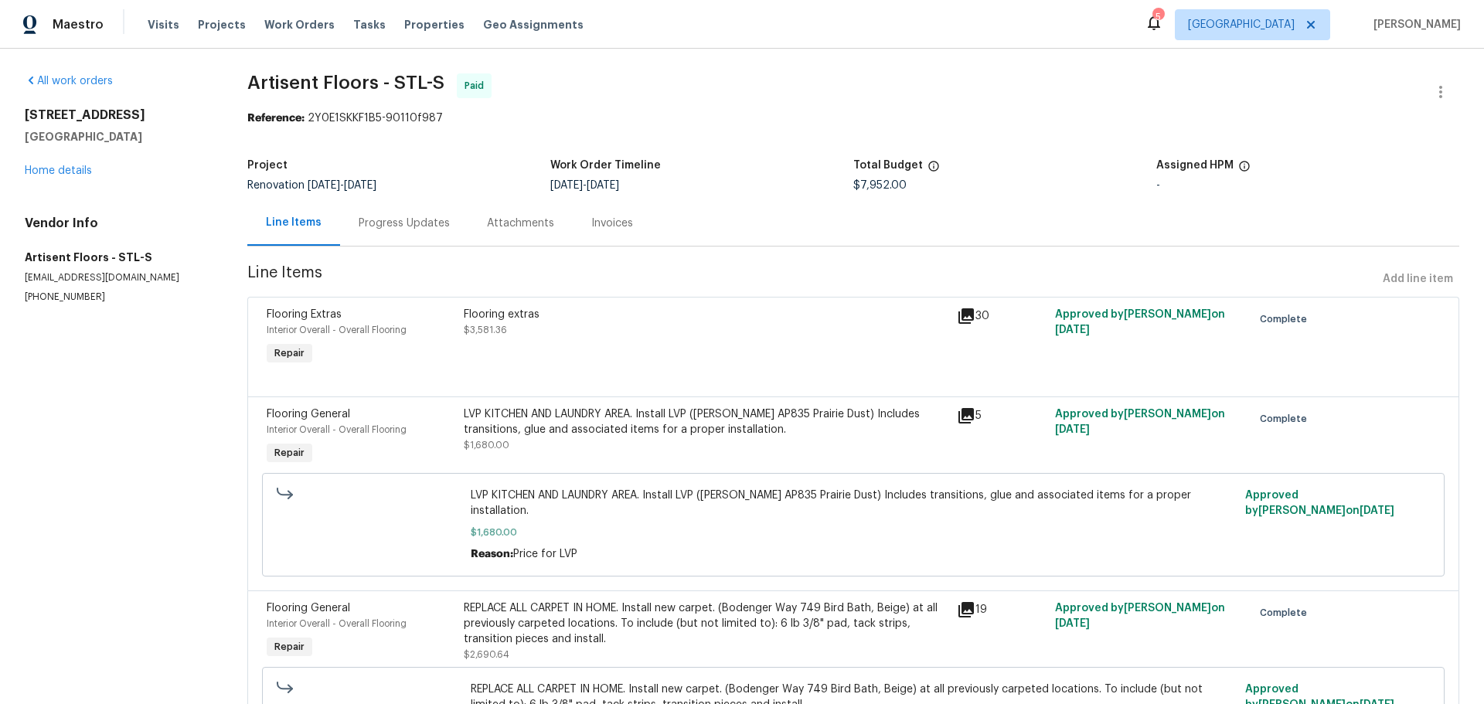
click at [524, 323] on div "Flooring extras $3,581.36" at bounding box center [705, 322] width 483 height 31
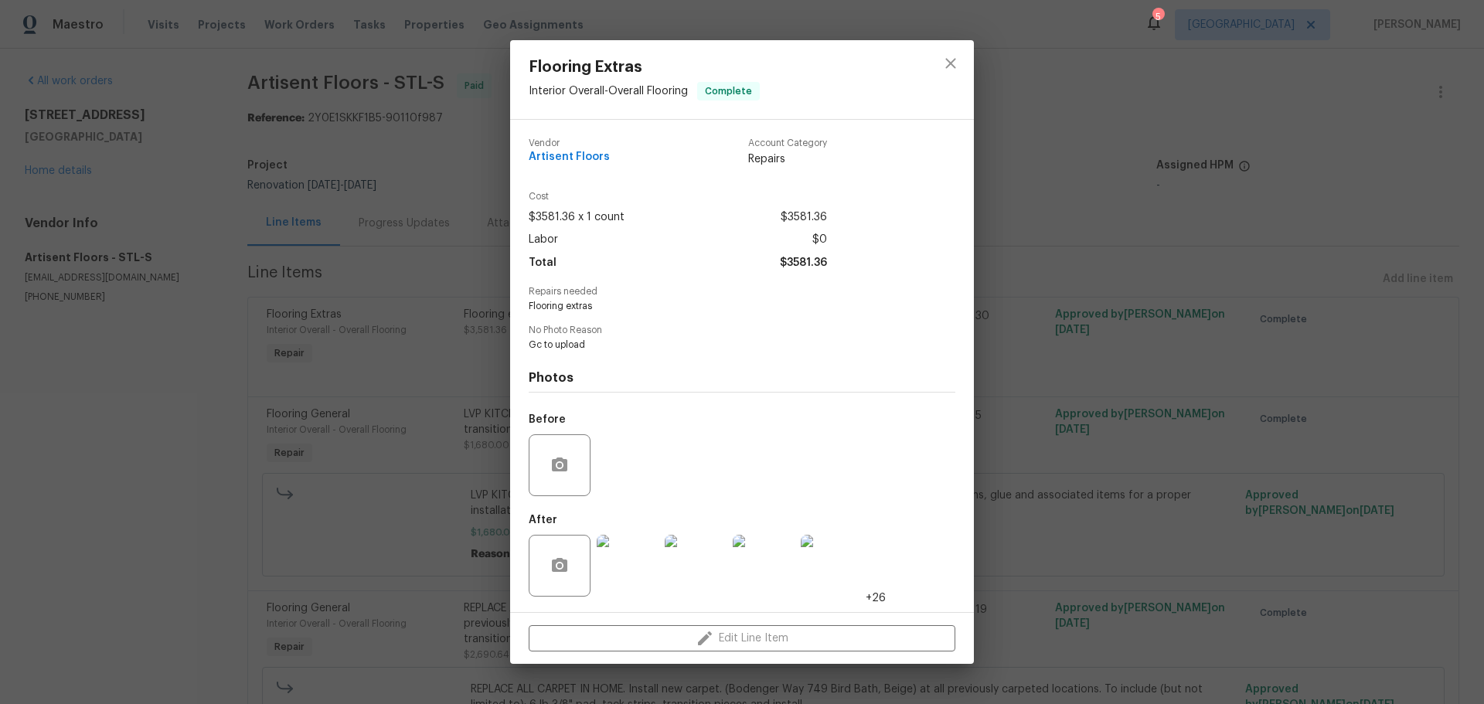
click at [831, 561] on img at bounding box center [832, 566] width 62 height 62
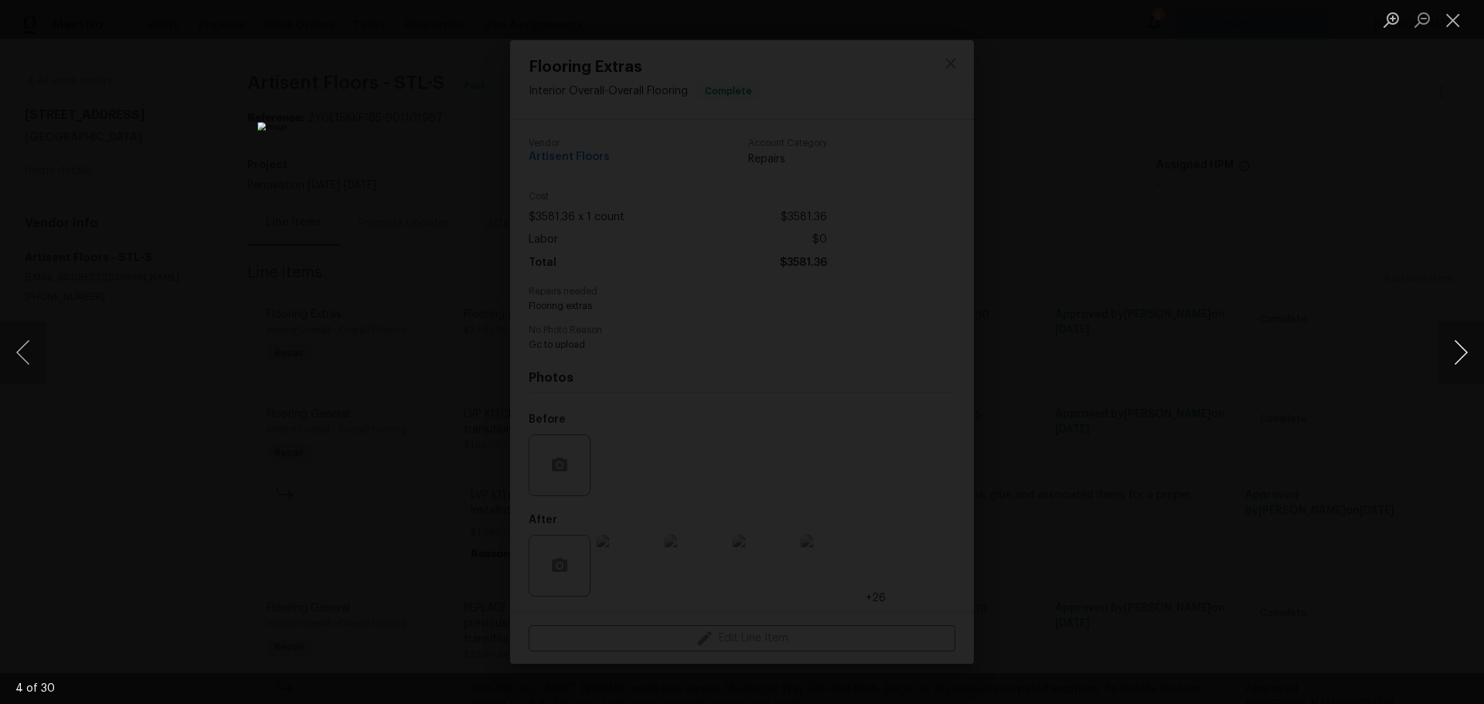
click at [1440, 354] on button "Next image" at bounding box center [1461, 353] width 46 height 62
click at [1442, 350] on button "Next image" at bounding box center [1461, 353] width 46 height 62
click at [1451, 349] on button "Next image" at bounding box center [1461, 353] width 46 height 62
click at [29, 367] on button "Previous image" at bounding box center [23, 353] width 46 height 62
click at [1444, 25] on button "Close lightbox" at bounding box center [1453, 19] width 31 height 27
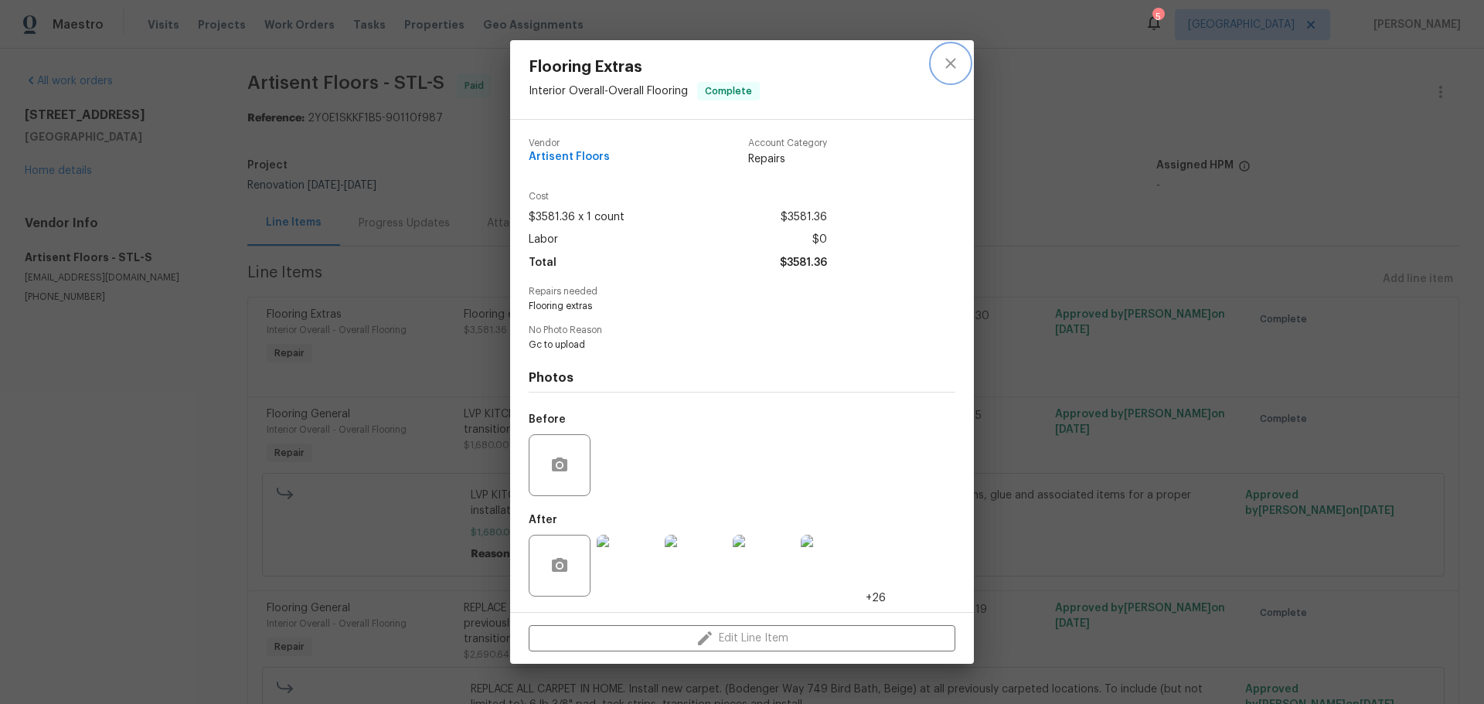
click at [939, 66] on button "close" at bounding box center [950, 63] width 37 height 37
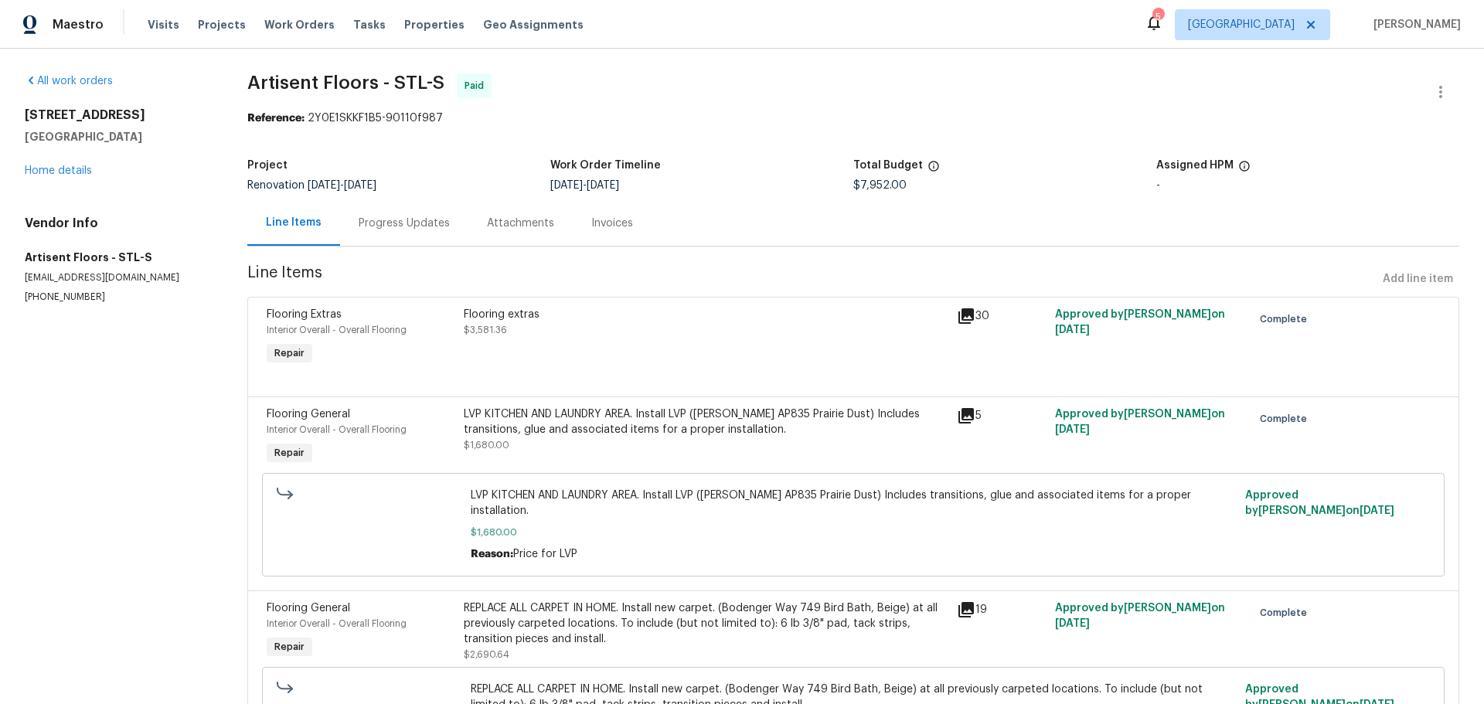
click at [891, 332] on div "Flooring extras $3,581.36" at bounding box center [705, 322] width 483 height 31
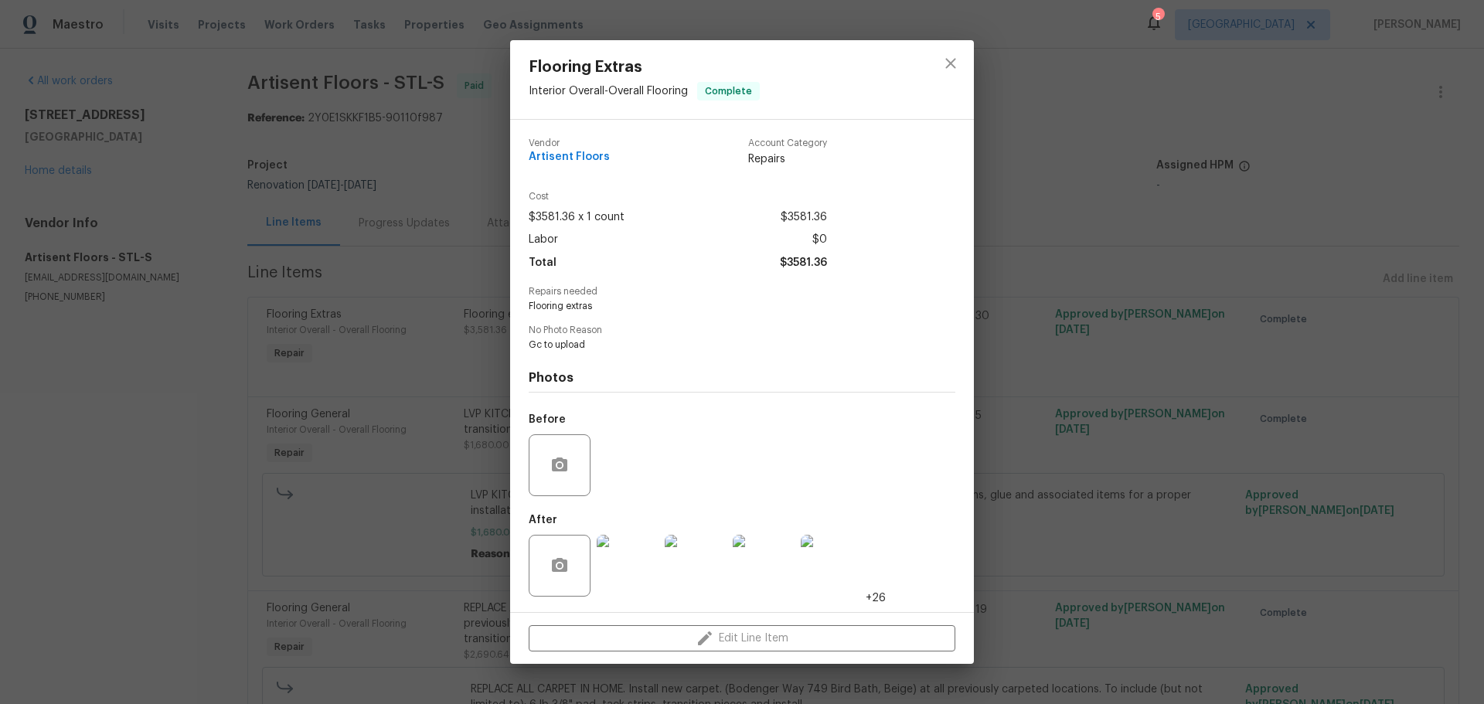
click at [853, 592] on img at bounding box center [832, 566] width 62 height 62
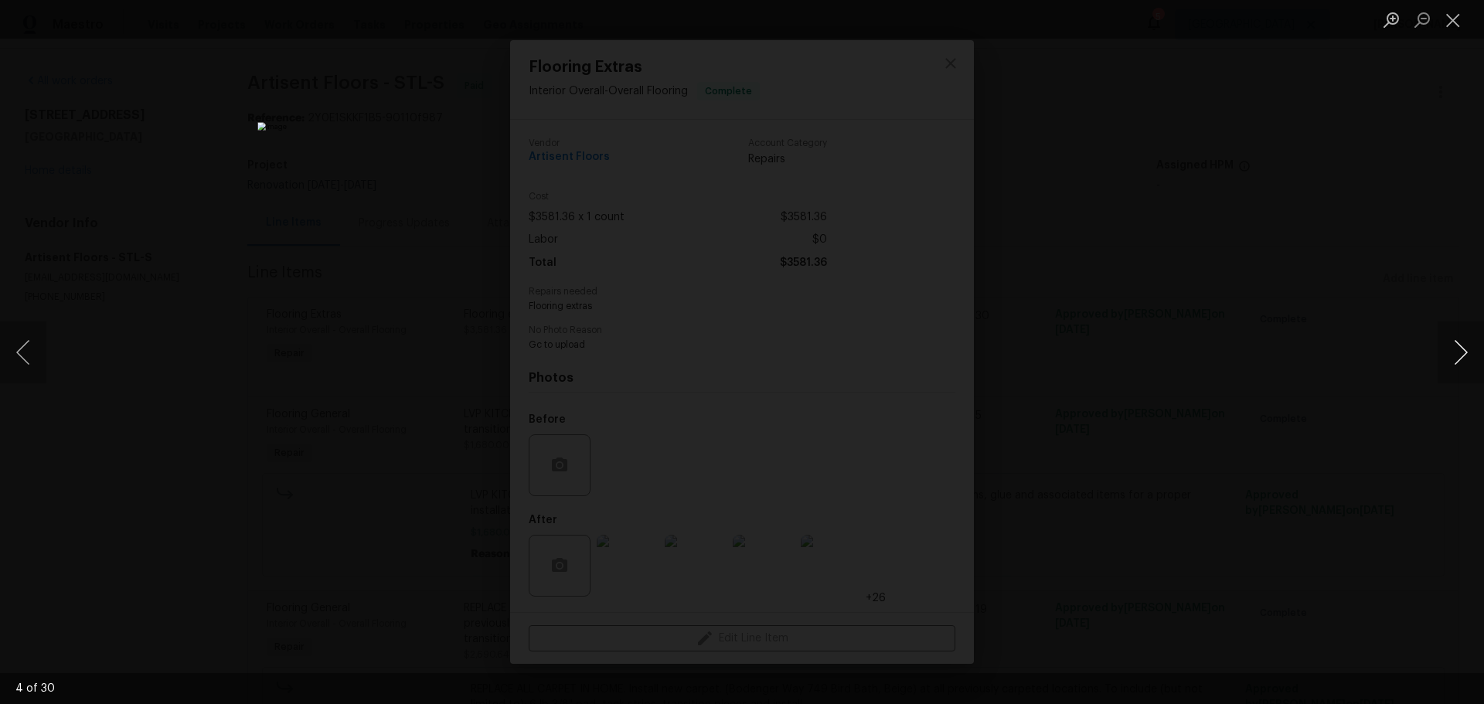
click at [1454, 350] on button "Next image" at bounding box center [1461, 353] width 46 height 62
click at [1446, 11] on button "Close lightbox" at bounding box center [1453, 19] width 31 height 27
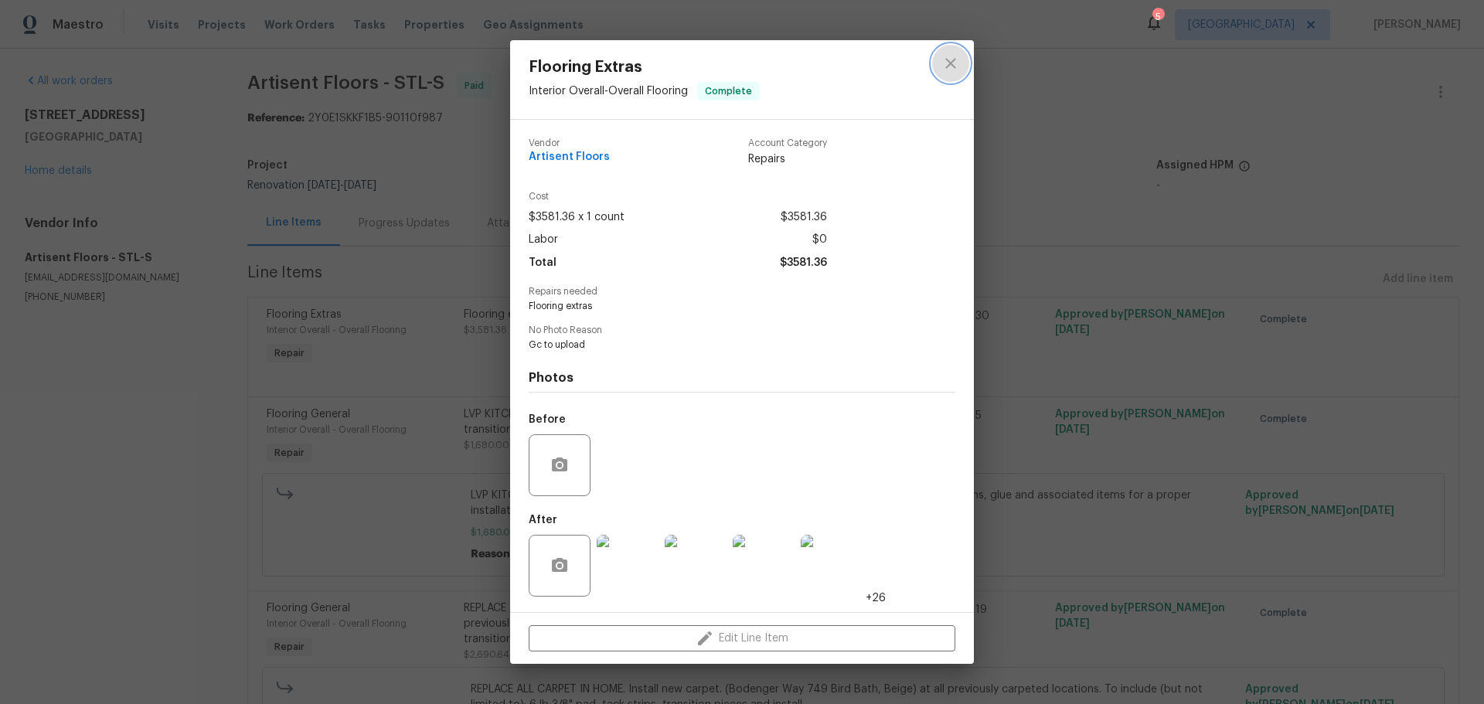
click at [954, 64] on icon "close" at bounding box center [951, 63] width 19 height 19
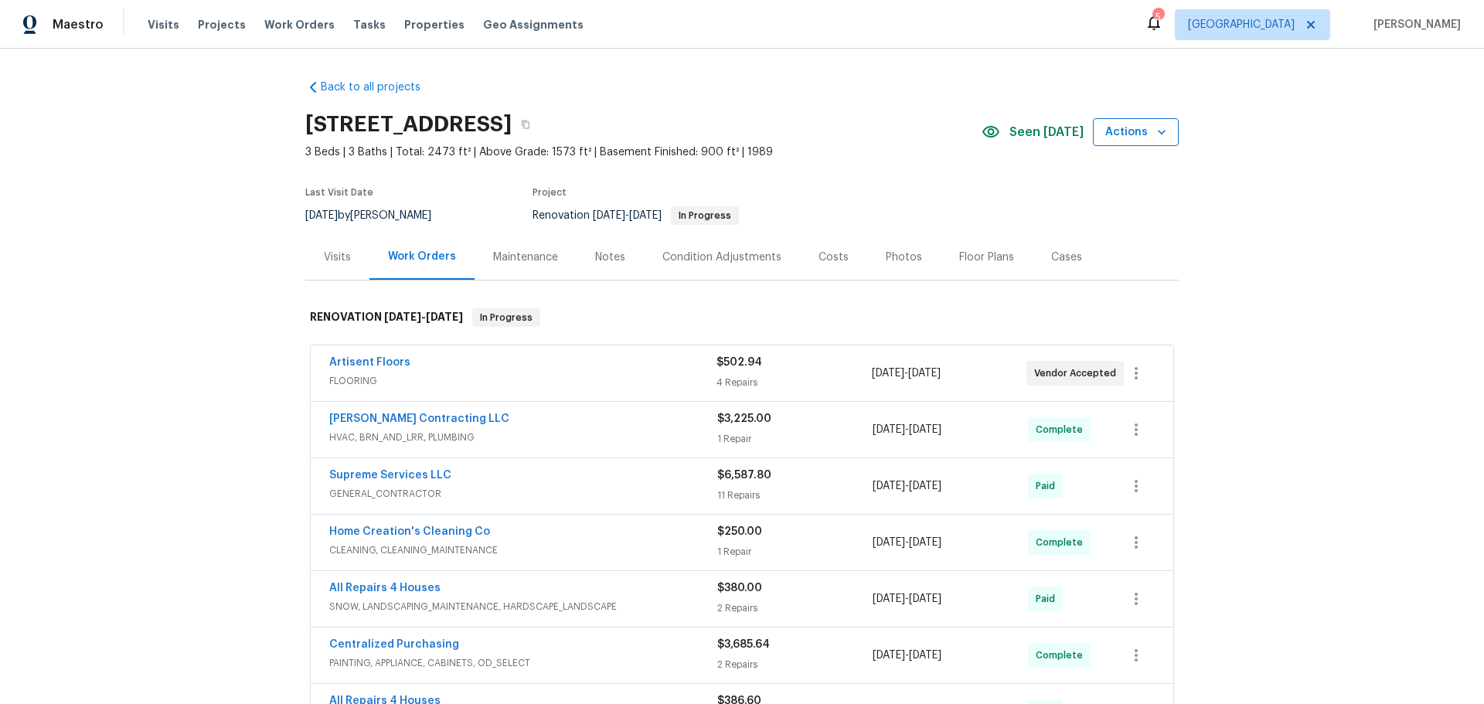
click at [1158, 132] on icon "button" at bounding box center [1162, 132] width 8 height 5
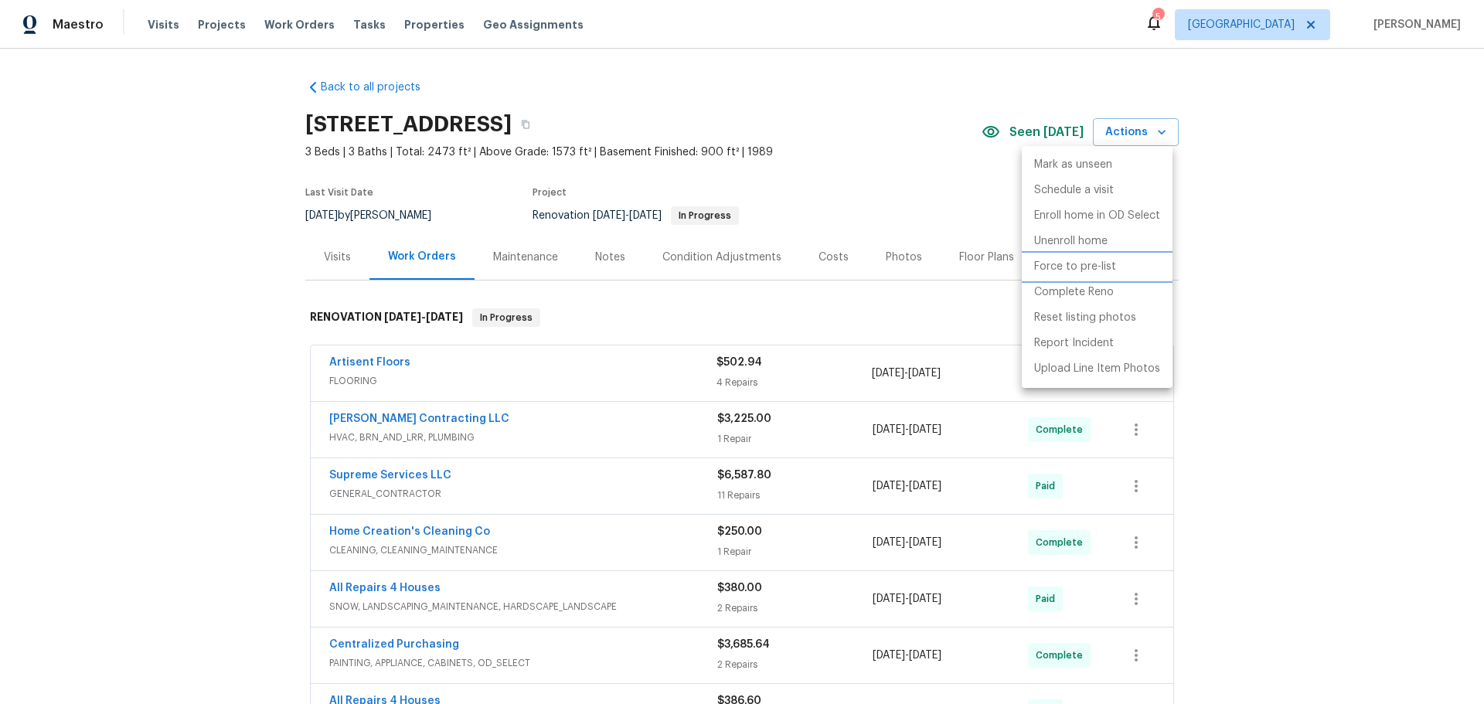
click at [1107, 265] on p "Force to pre-list" at bounding box center [1075, 267] width 82 height 16
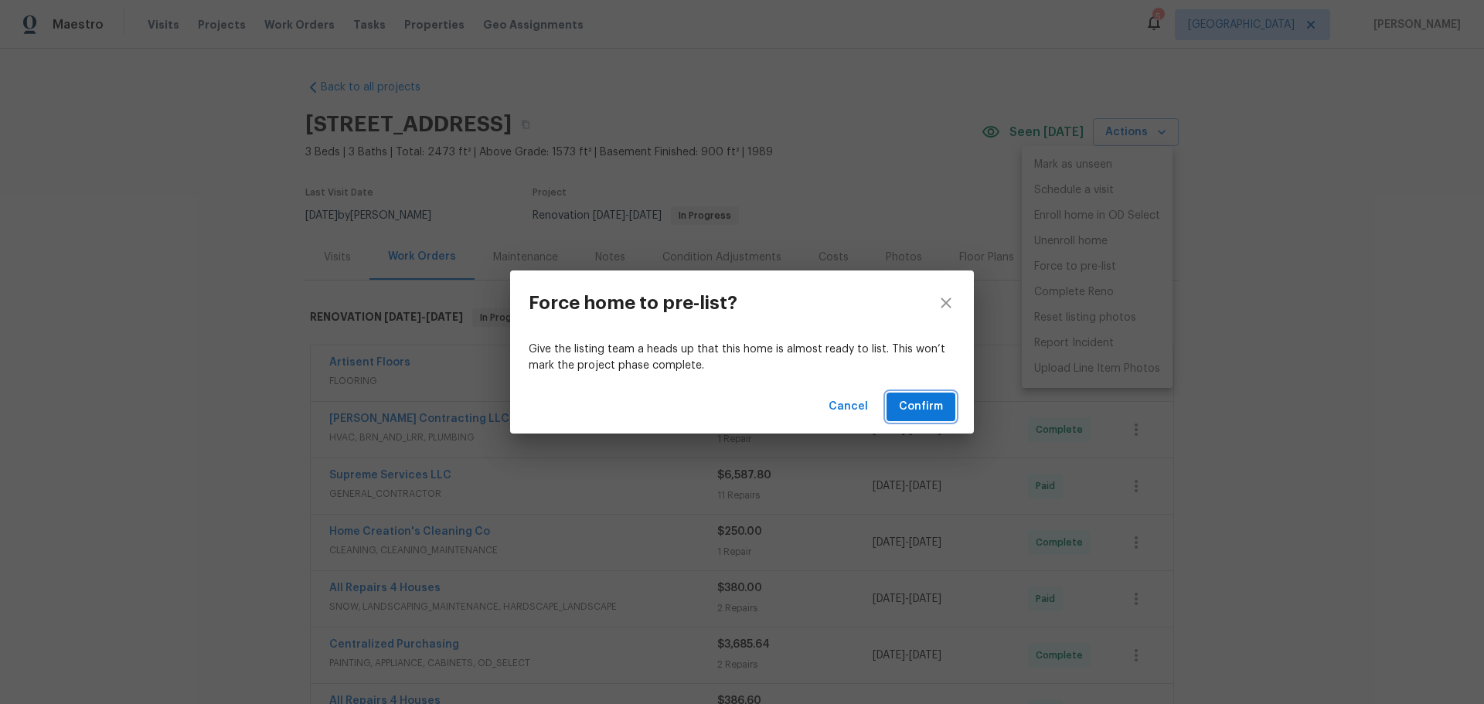
click at [915, 412] on span "Confirm" at bounding box center [921, 406] width 44 height 19
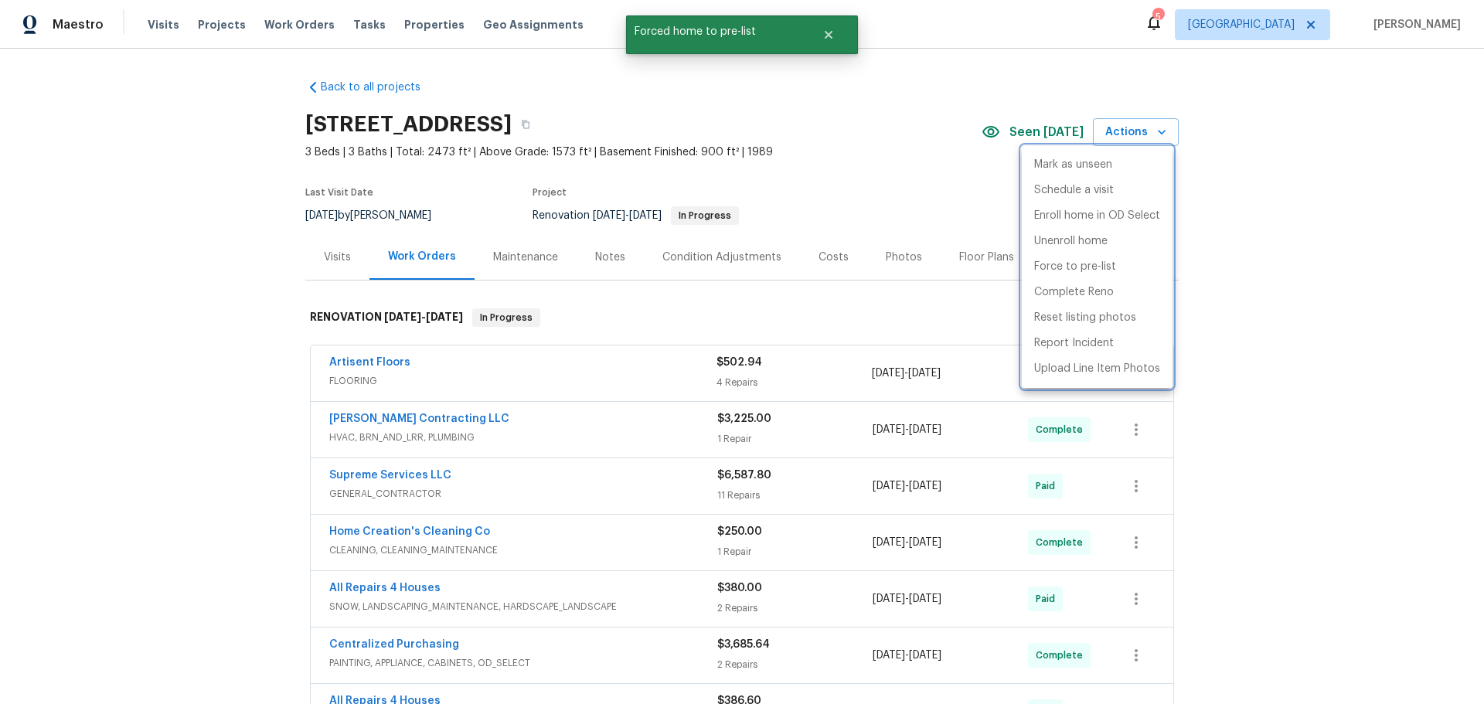
click at [1215, 176] on div at bounding box center [742, 352] width 1484 height 704
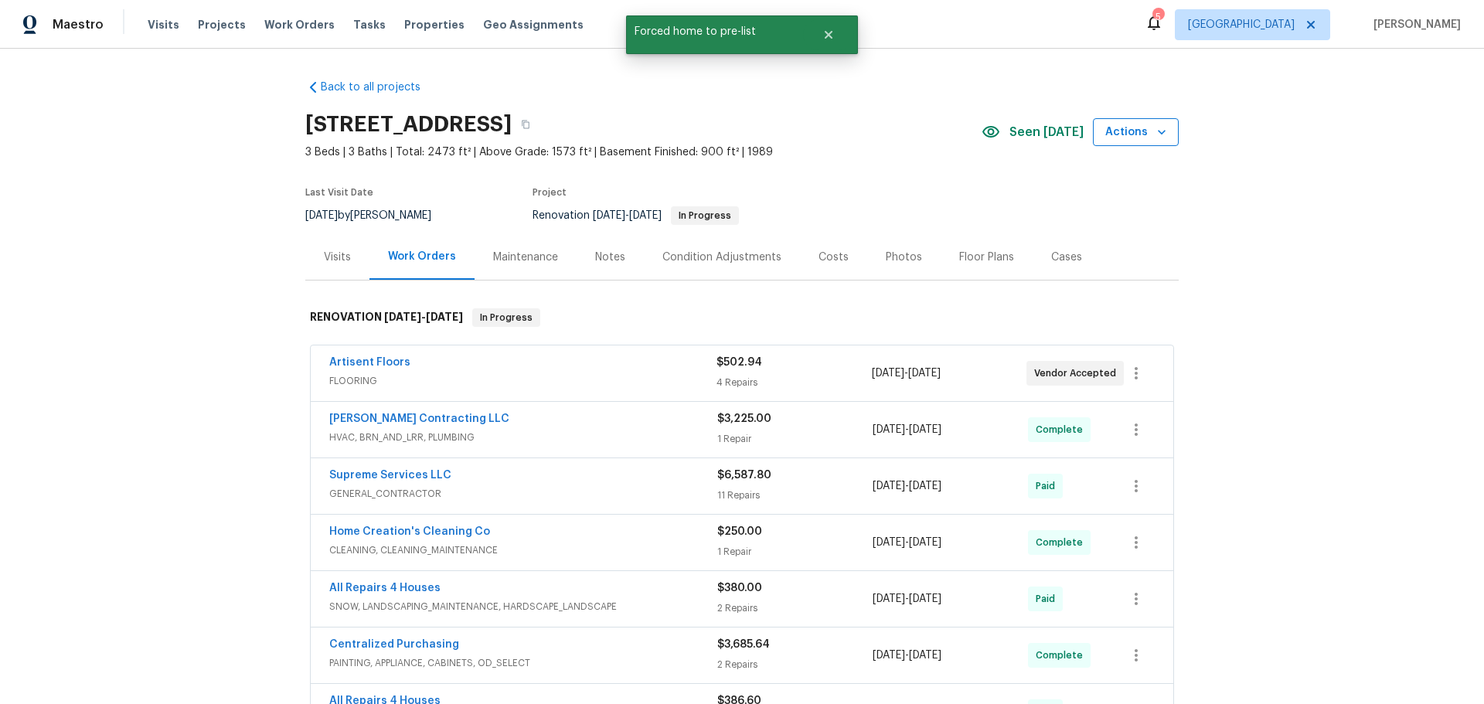
click at [1163, 135] on icon "button" at bounding box center [1161, 131] width 15 height 15
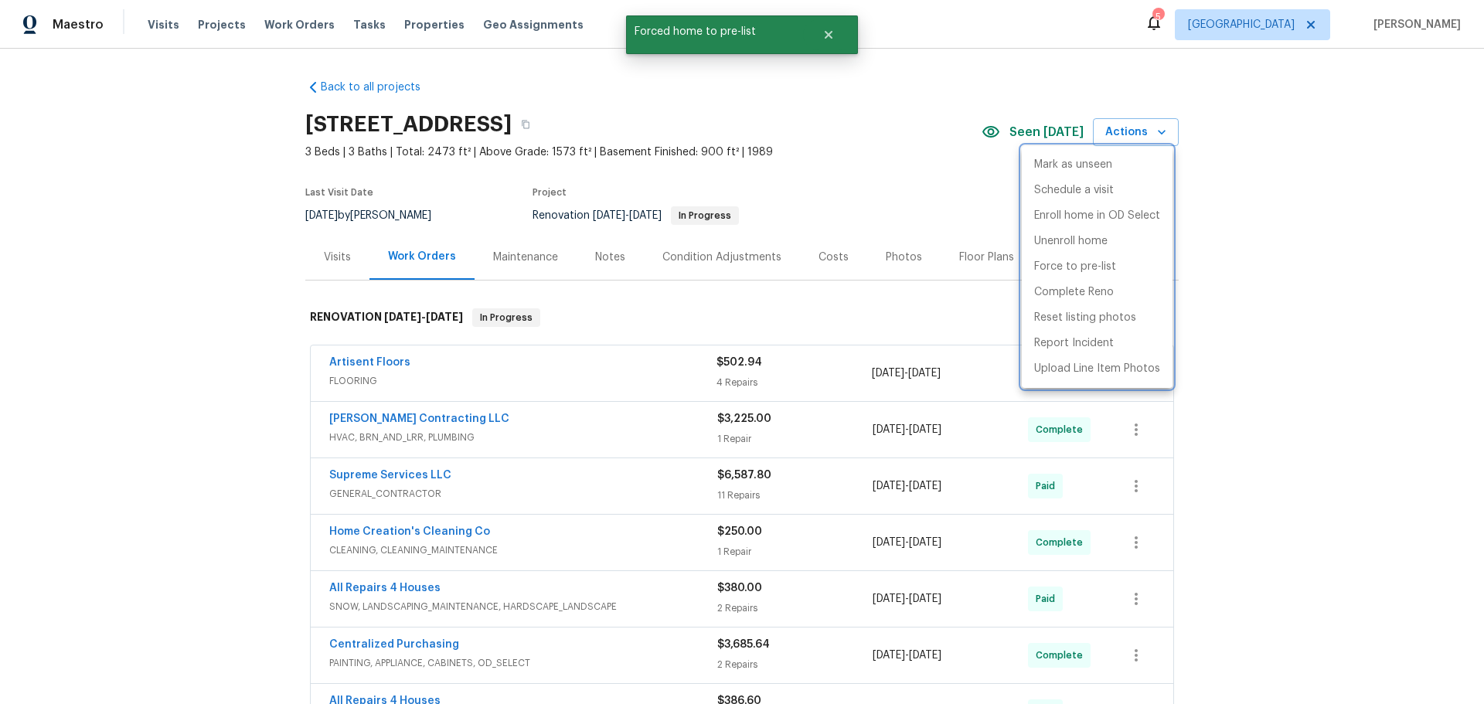
click at [1000, 174] on div at bounding box center [742, 352] width 1484 height 704
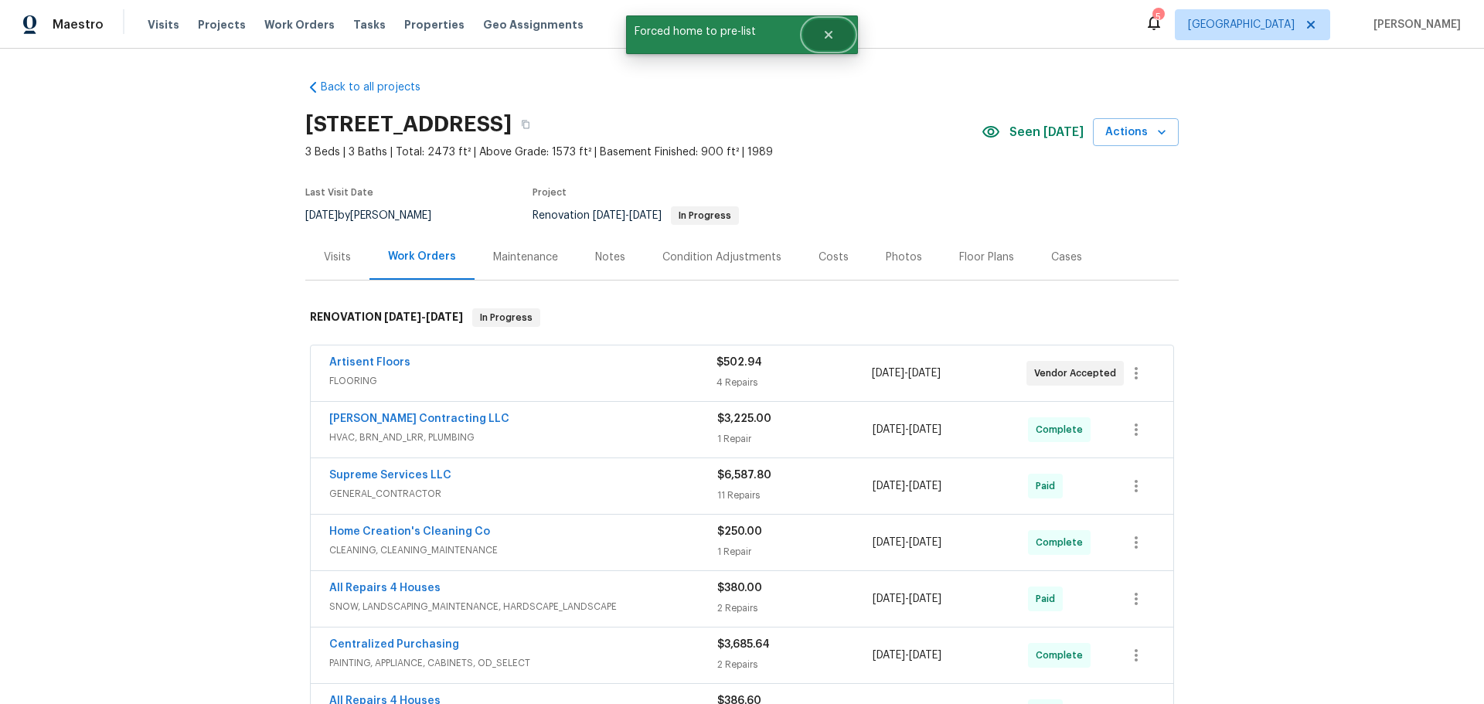
click at [830, 33] on icon "Close" at bounding box center [829, 35] width 8 height 8
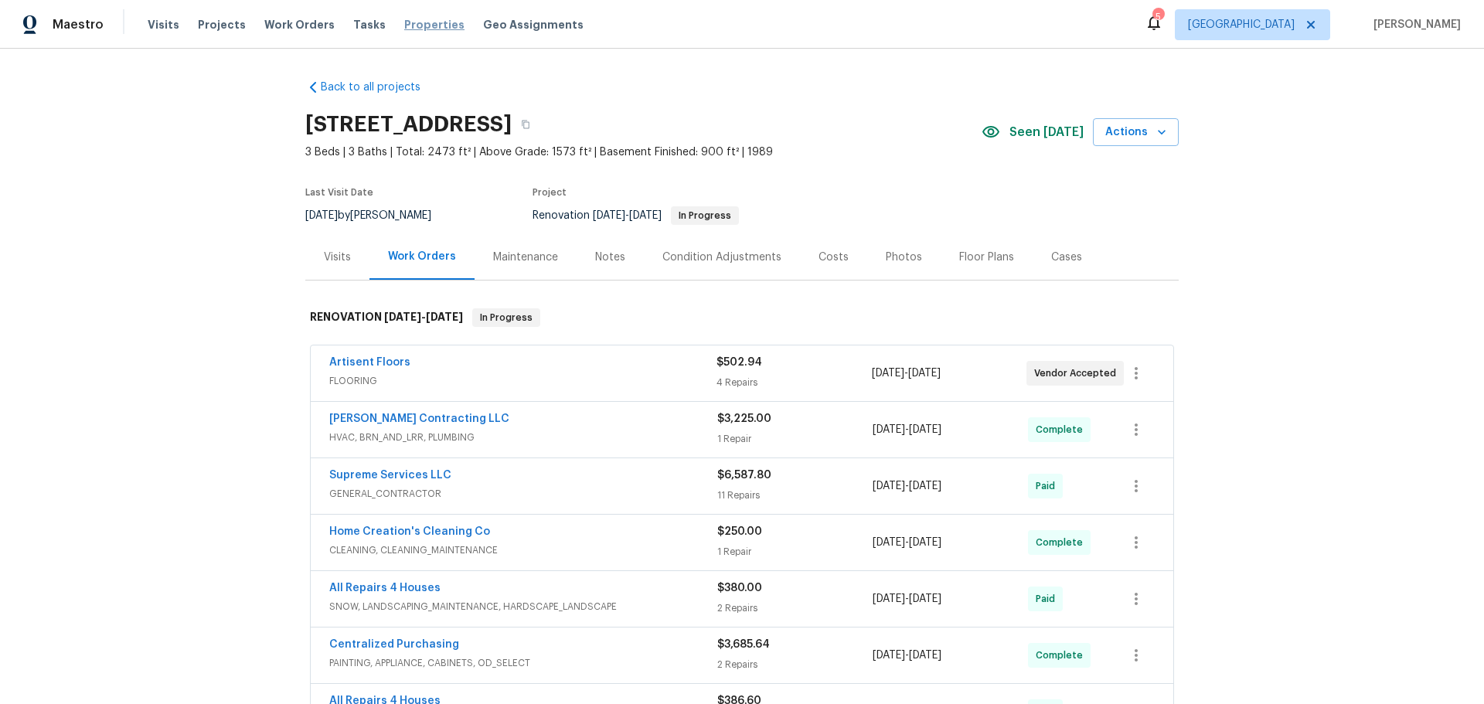
click at [417, 27] on span "Properties" at bounding box center [434, 24] width 60 height 15
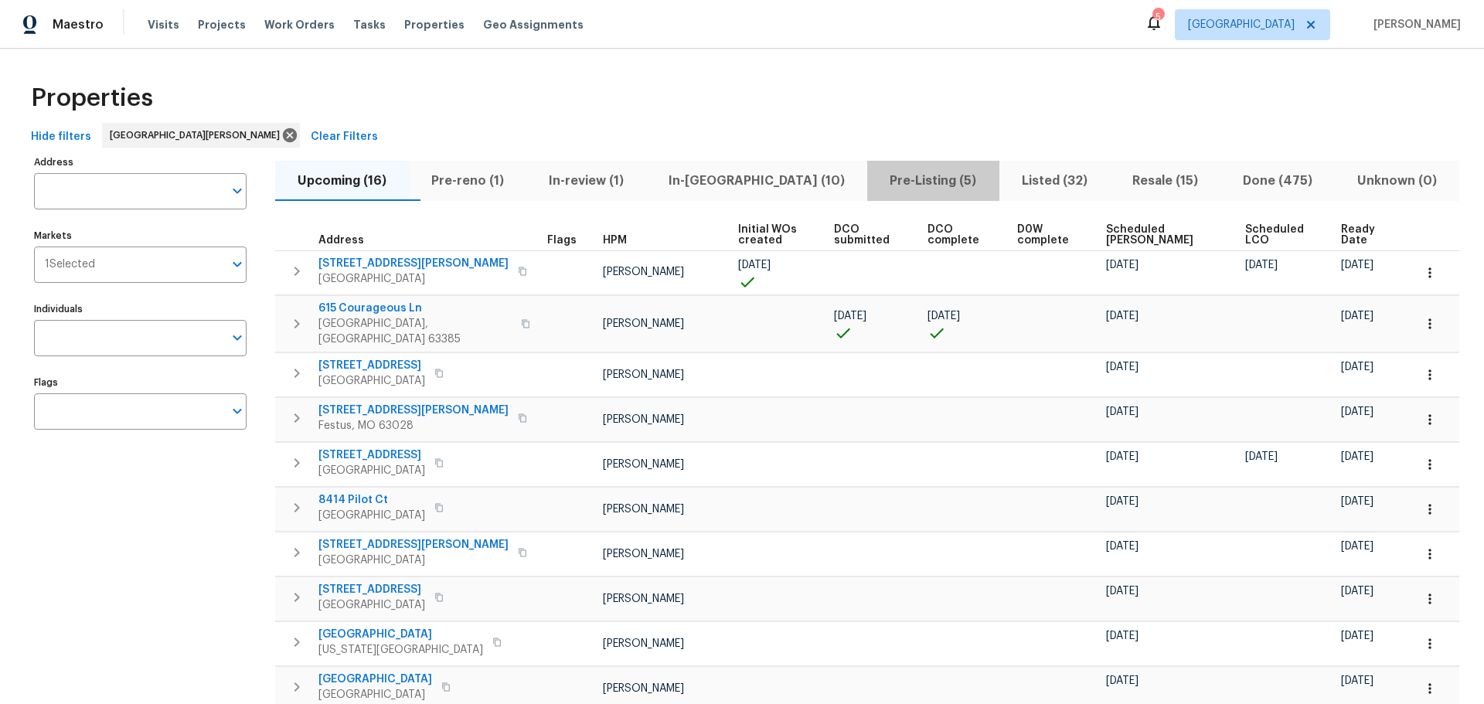
click at [897, 177] on span "Pre-Listing (5)" at bounding box center [933, 181] width 113 height 22
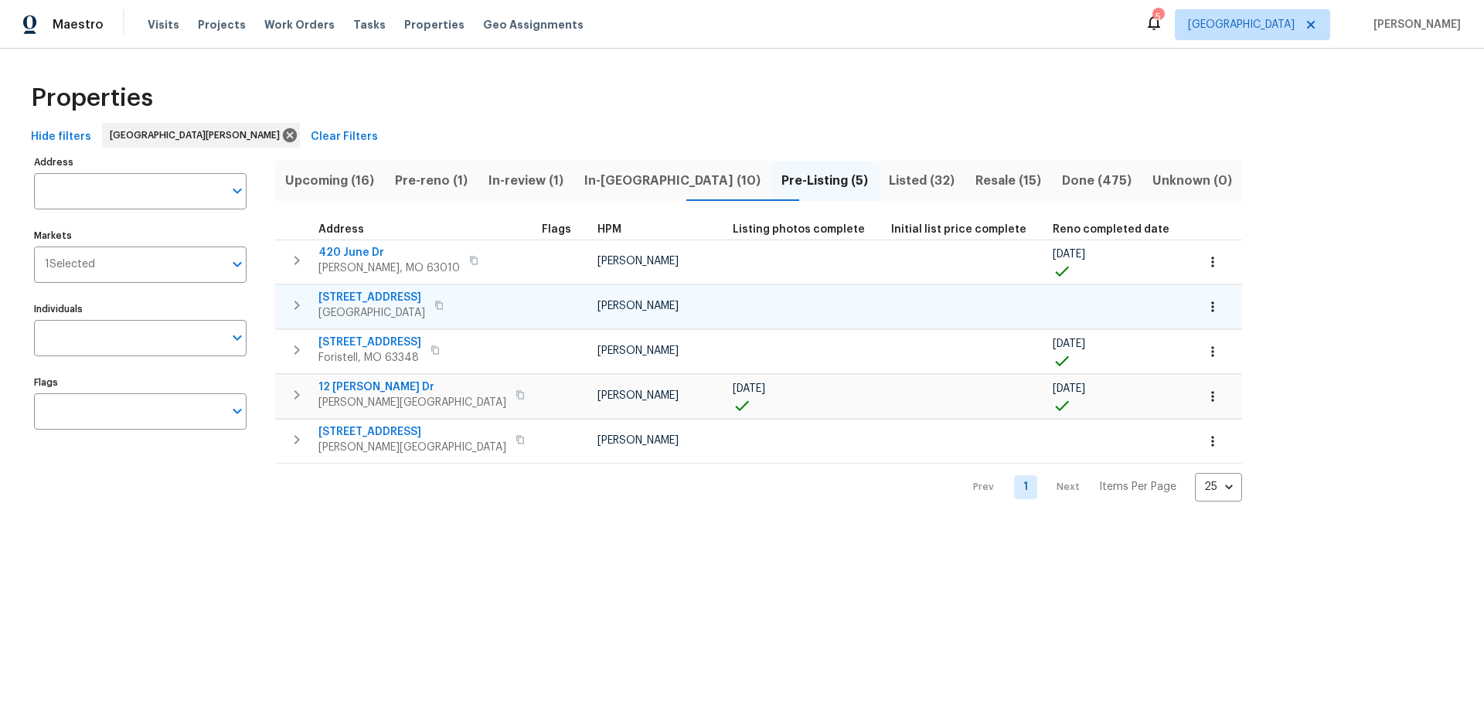
click at [425, 298] on span "3049 Summerfield Manor Dr" at bounding box center [372, 297] width 107 height 15
click at [603, 182] on span "In-reno (10)" at bounding box center [673, 181] width 179 height 22
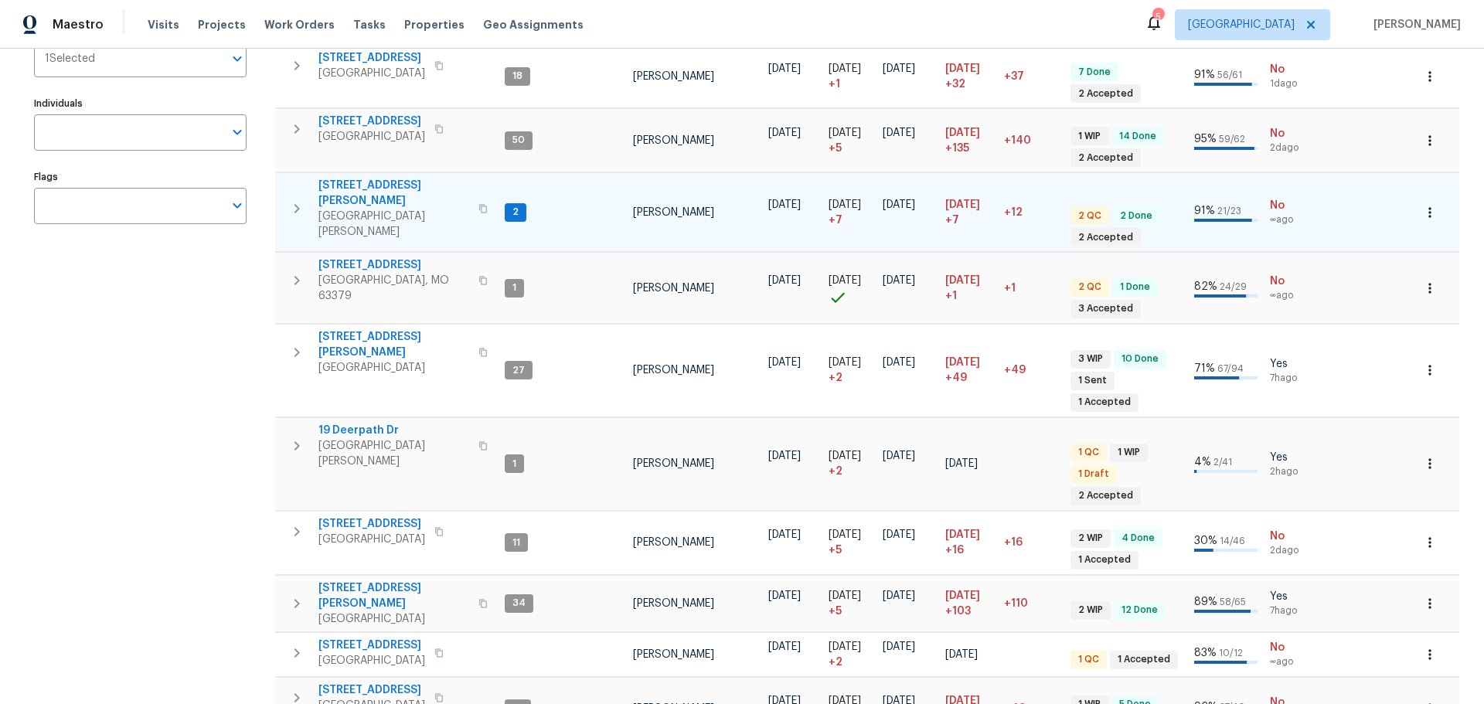
scroll to position [232, 0]
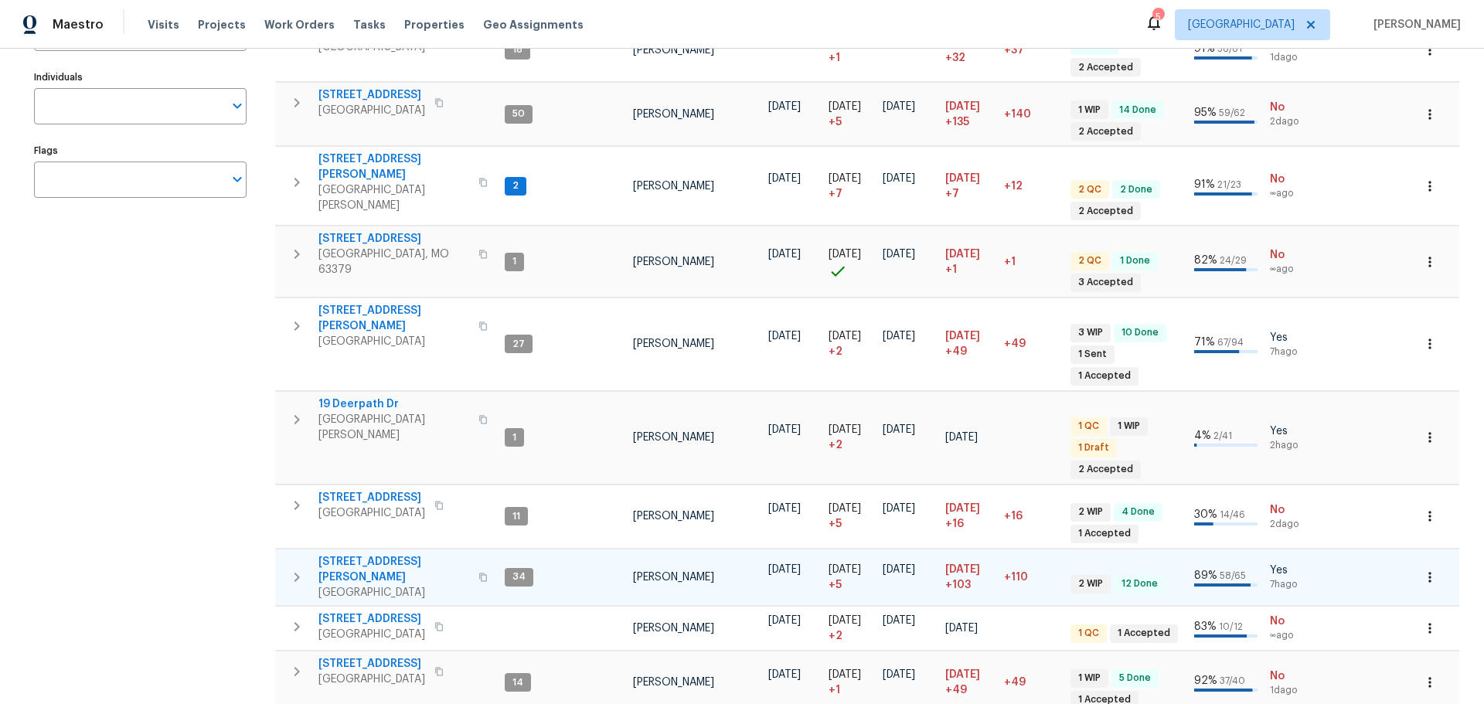
click at [364, 554] on span "4642 Theiss Rd" at bounding box center [394, 569] width 151 height 31
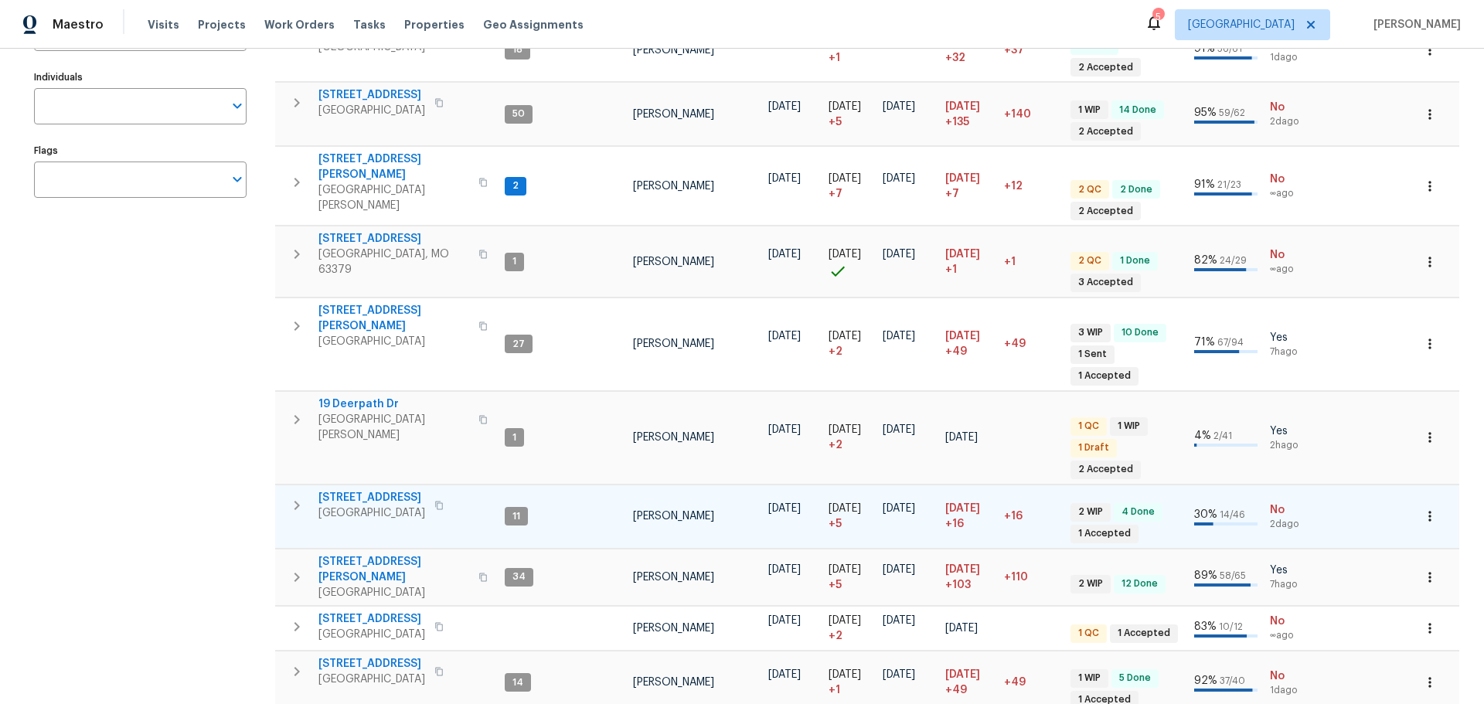
click at [448, 495] on button "button" at bounding box center [439, 506] width 19 height 22
click at [375, 490] on span "5655 Chalet Hill Dr" at bounding box center [372, 497] width 107 height 15
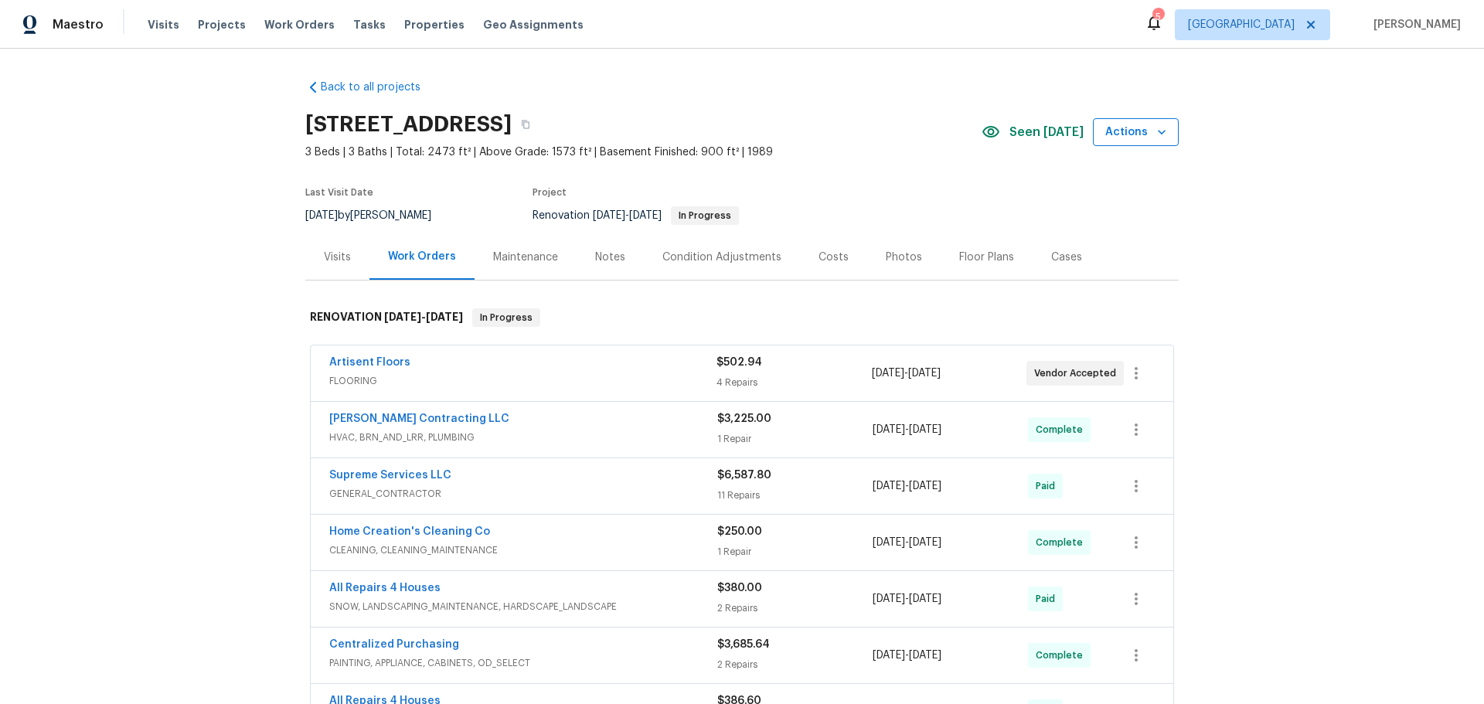
click at [1157, 125] on icon "button" at bounding box center [1161, 131] width 15 height 15
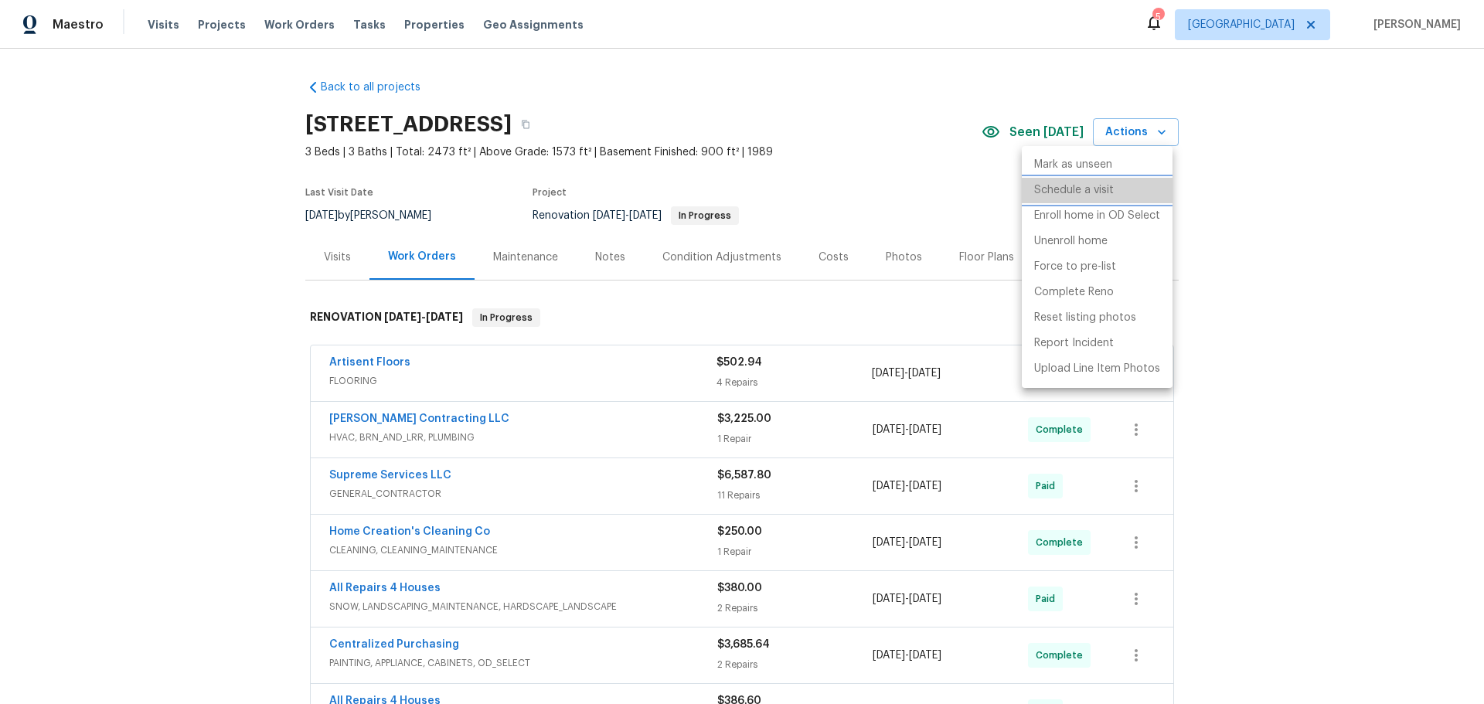
click at [1099, 182] on p "Schedule a visit" at bounding box center [1074, 190] width 80 height 16
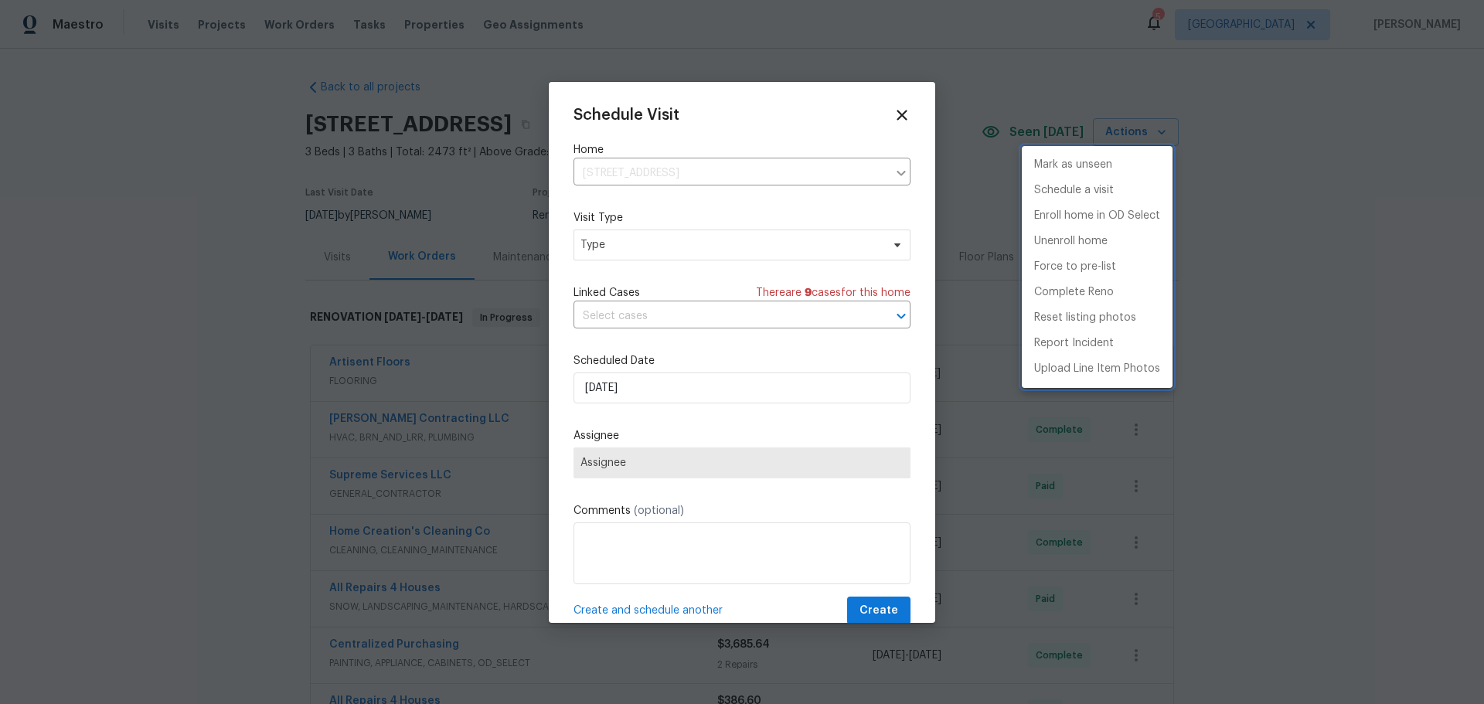
click at [710, 239] on div at bounding box center [742, 352] width 1484 height 704
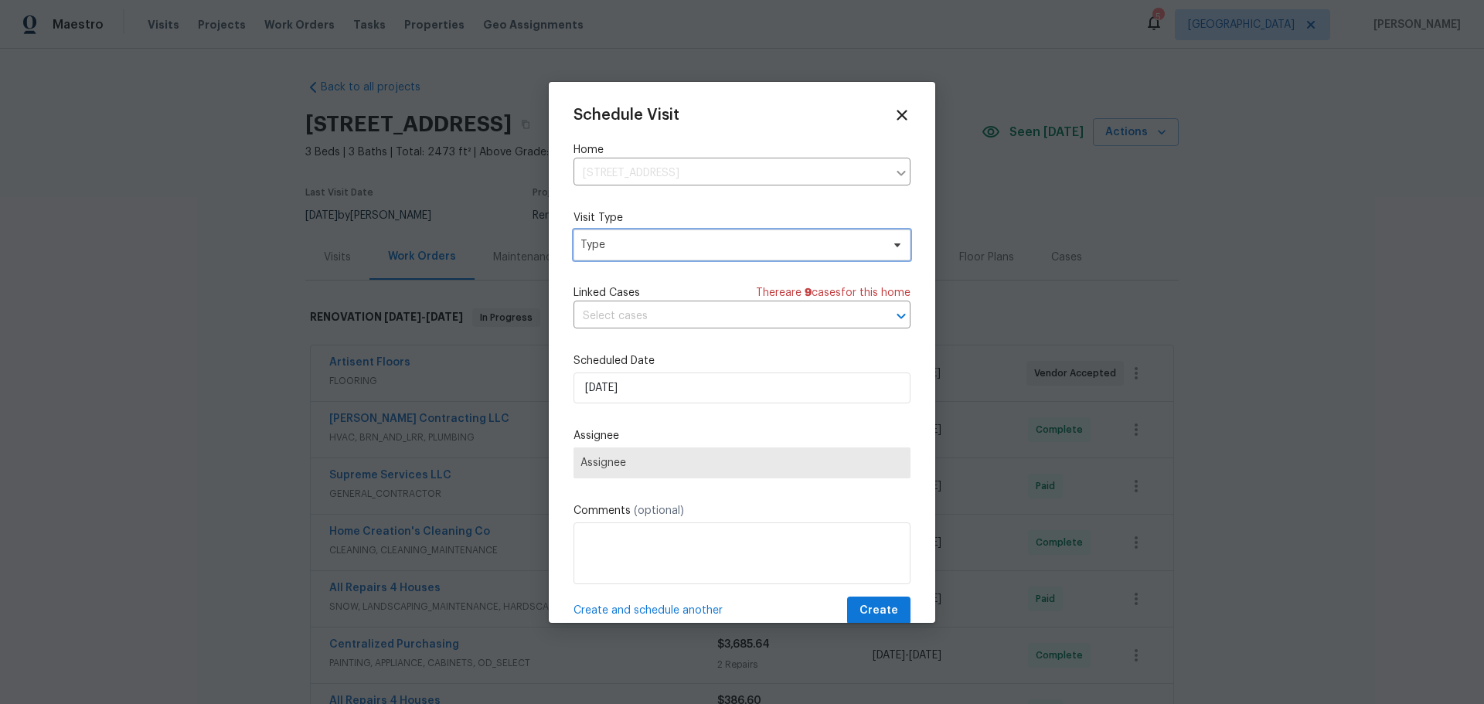
click at [714, 245] on span "Type" at bounding box center [731, 244] width 301 height 15
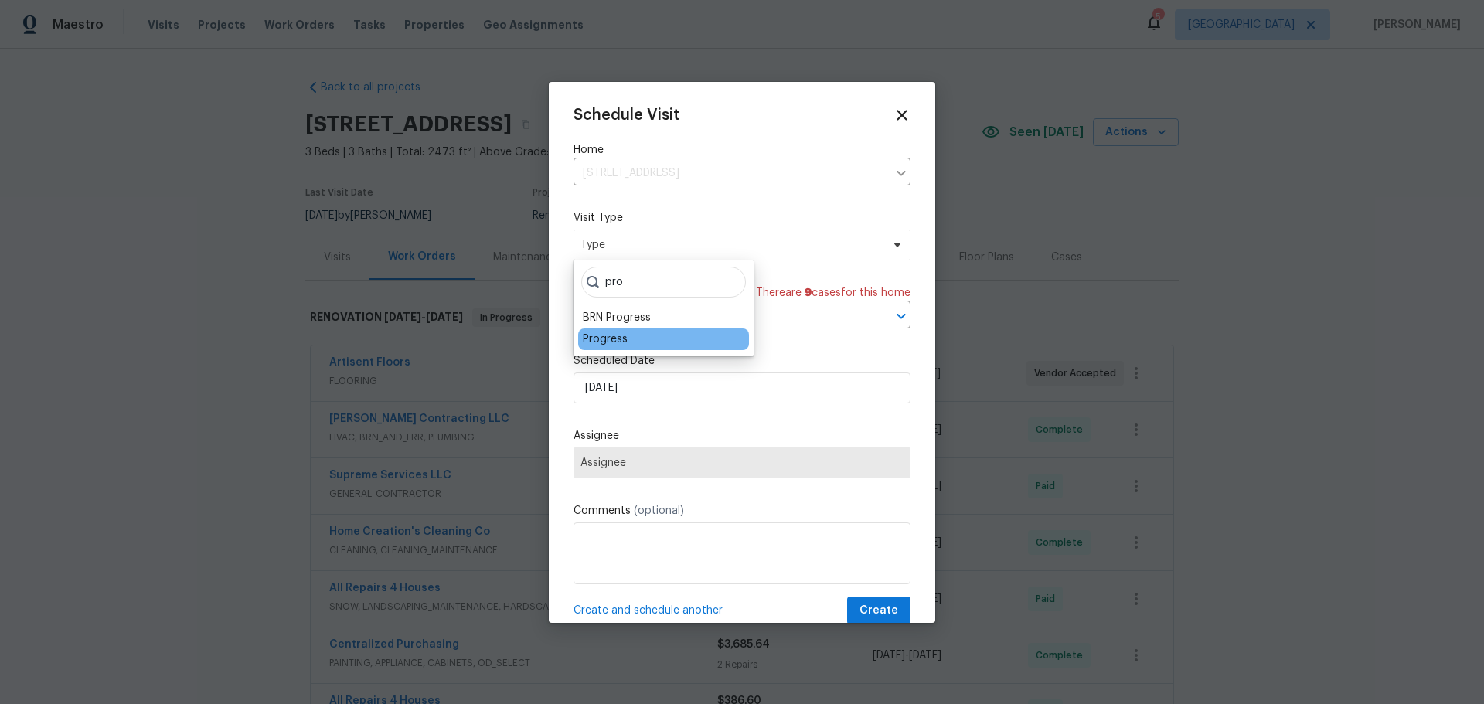
type input "pro"
click at [605, 340] on div "Progress" at bounding box center [605, 339] width 45 height 15
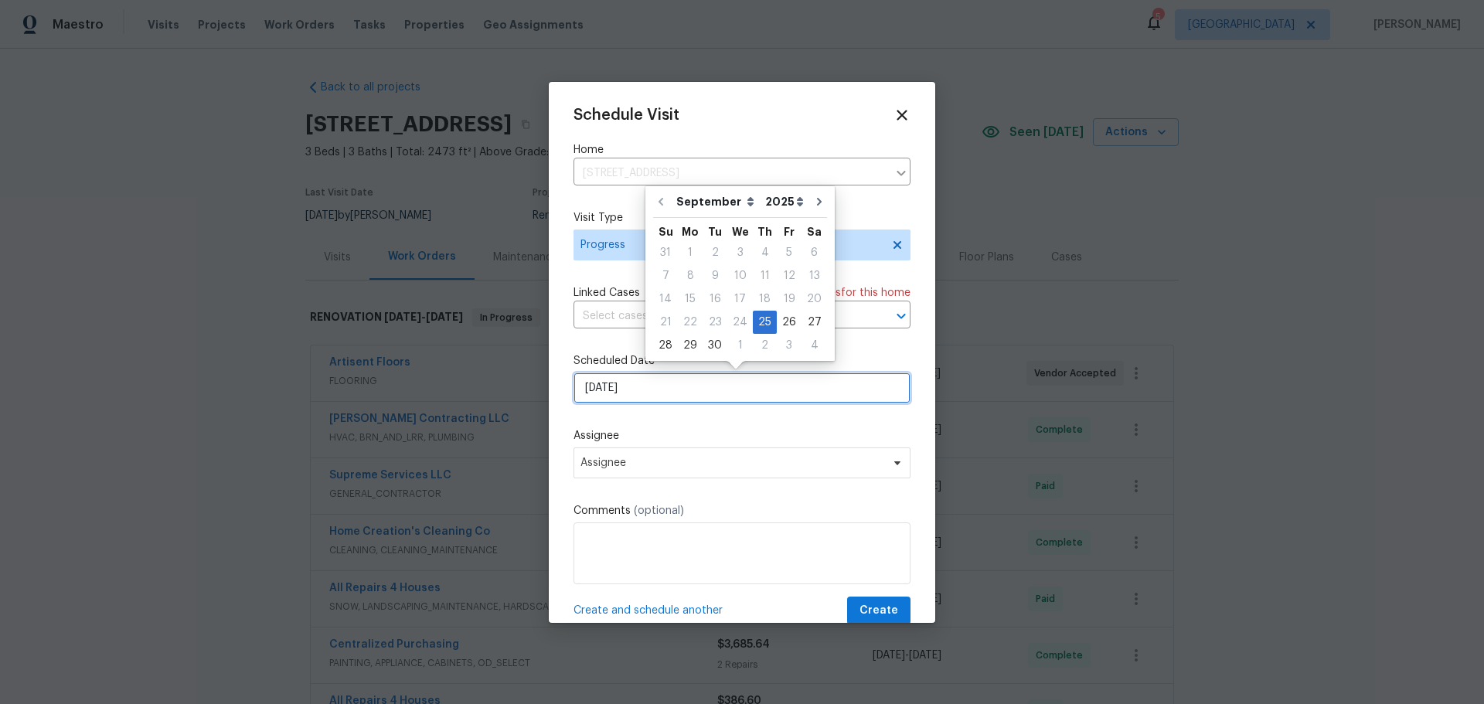
click at [632, 383] on input "9/25/2025" at bounding box center [742, 388] width 337 height 31
click at [789, 325] on div "26" at bounding box center [789, 323] width 25 height 22
type input "9/26/2025"
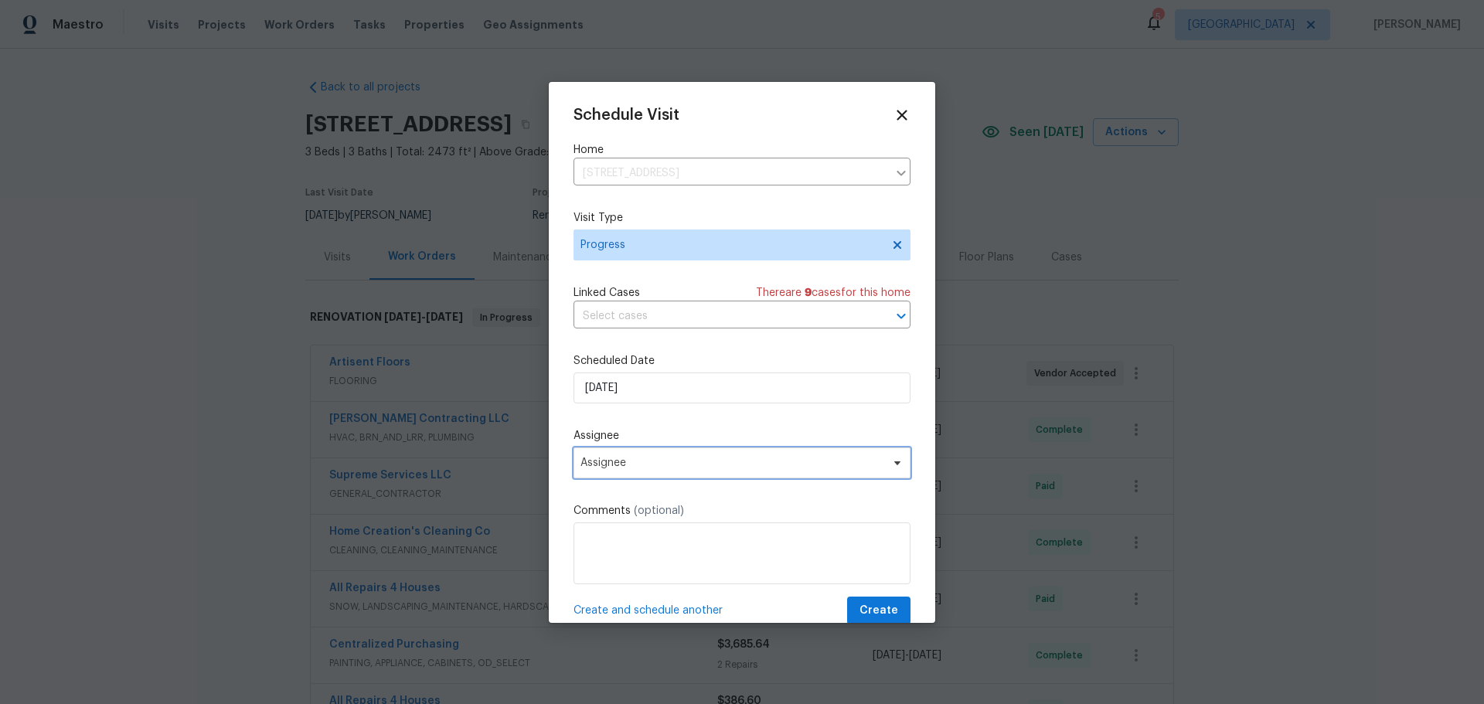
click at [693, 462] on span "Assignee" at bounding box center [732, 463] width 303 height 12
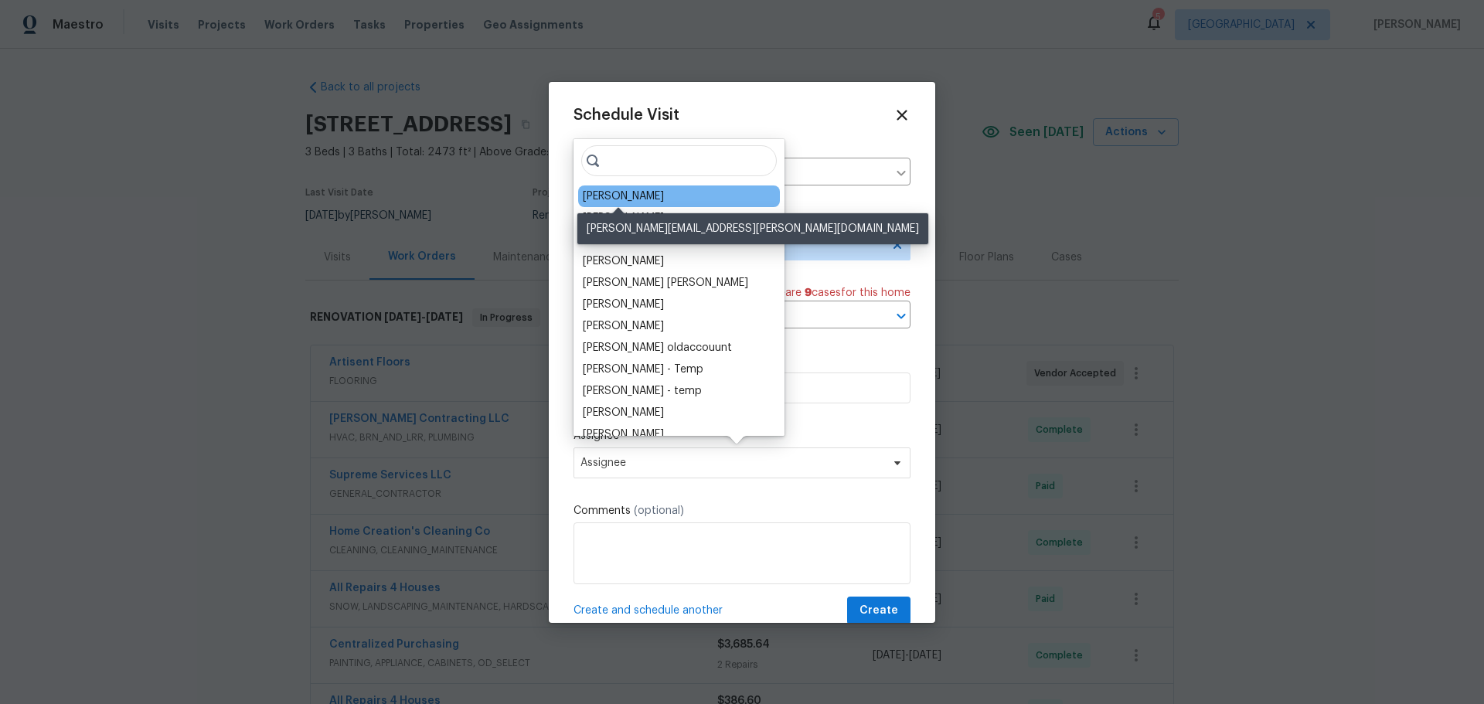
click at [633, 203] on div "[PERSON_NAME]" at bounding box center [623, 196] width 81 height 15
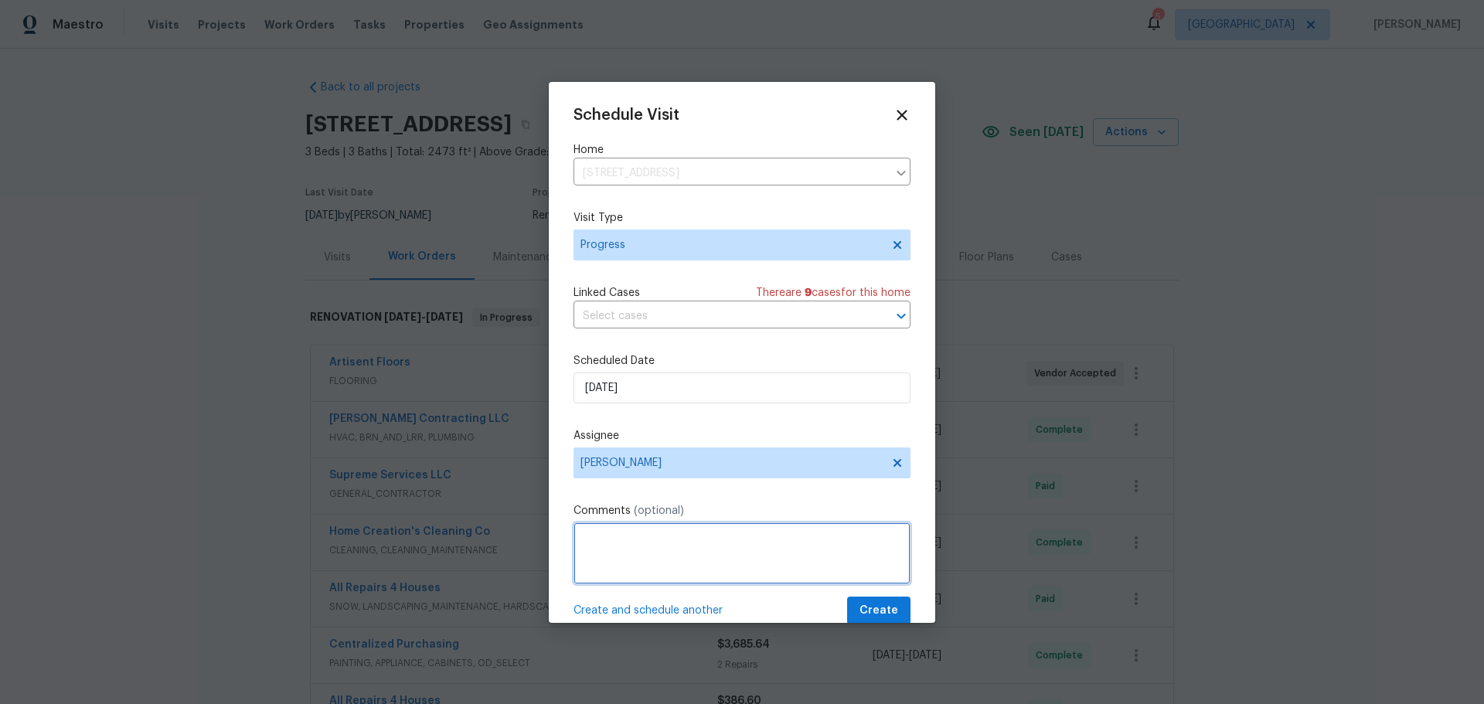
click at [635, 548] on textarea at bounding box center [742, 554] width 337 height 62
type textarea "take listing photos"
click at [860, 603] on span "Create" at bounding box center [879, 610] width 39 height 19
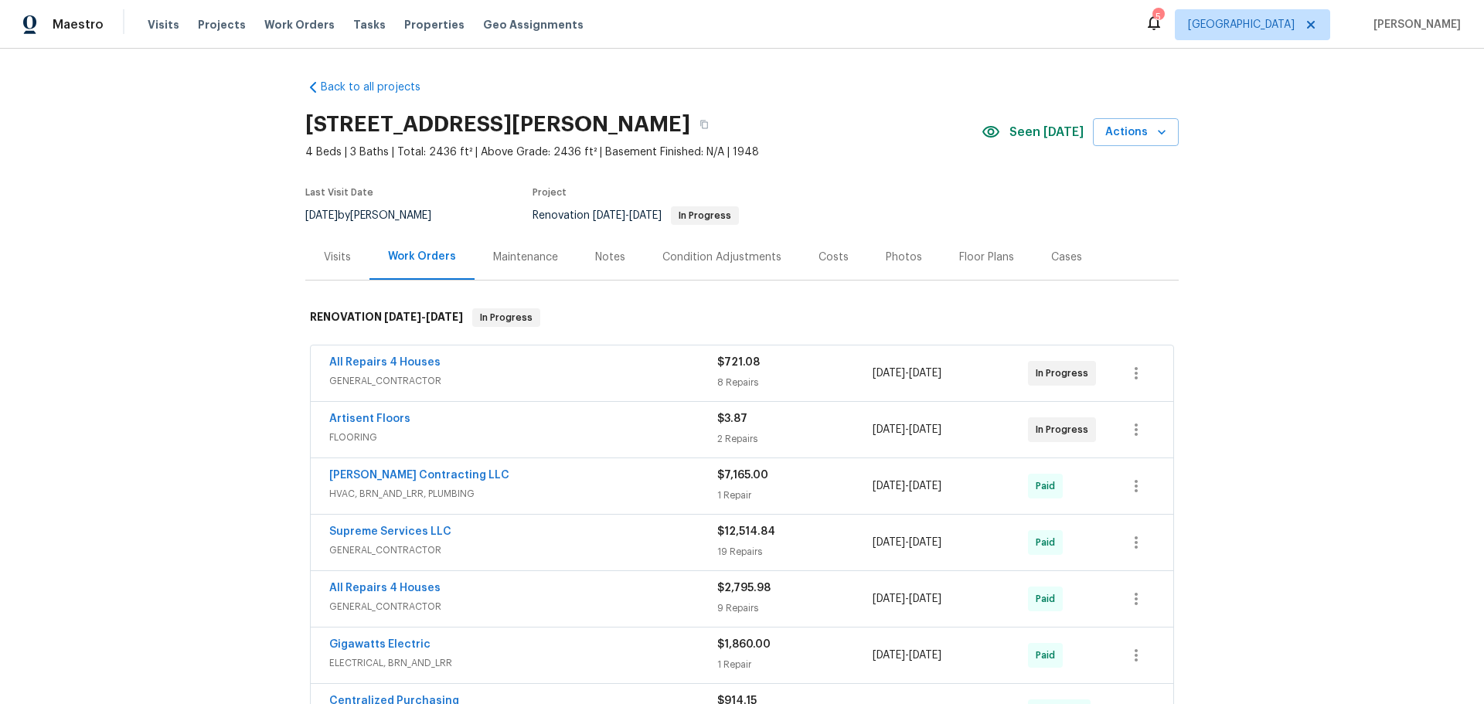
click at [595, 253] on div "Notes" at bounding box center [610, 257] width 30 height 15
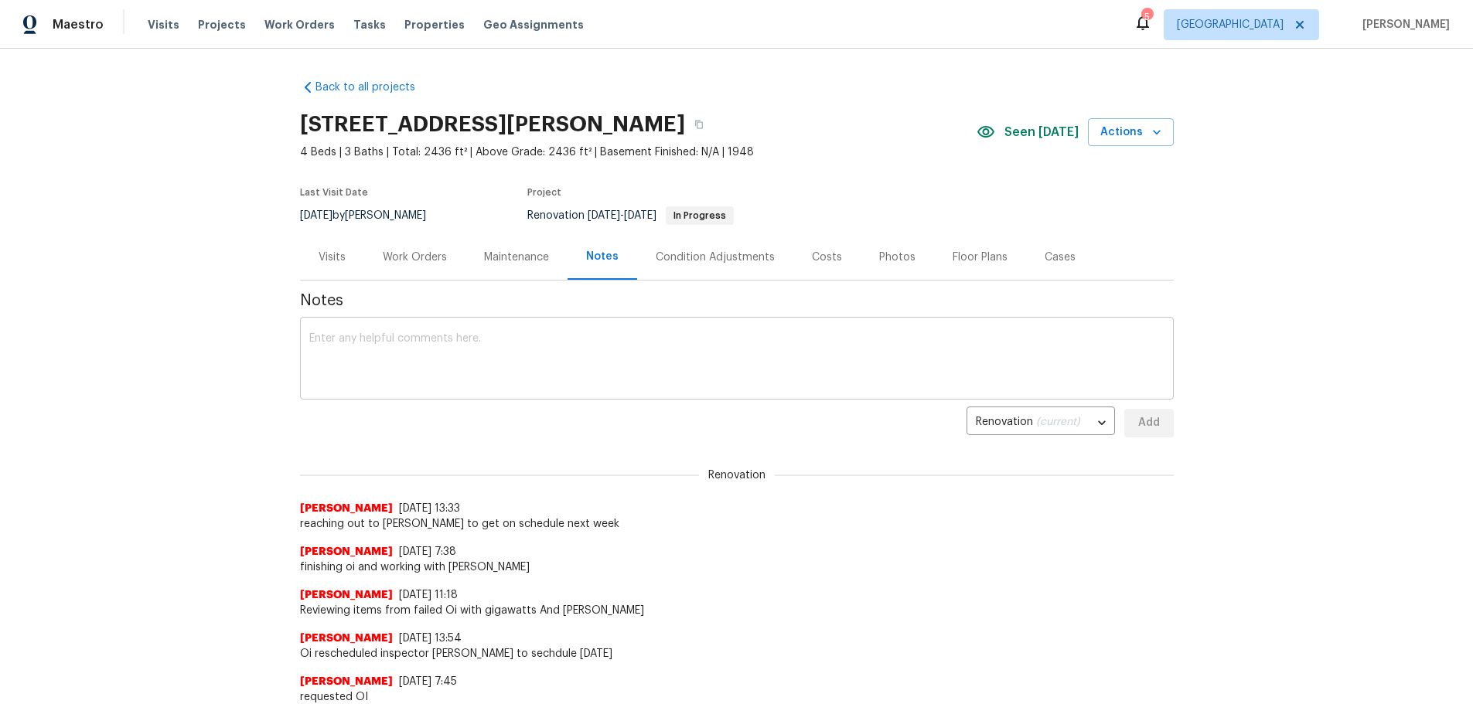
click at [561, 335] on textarea at bounding box center [736, 360] width 855 height 54
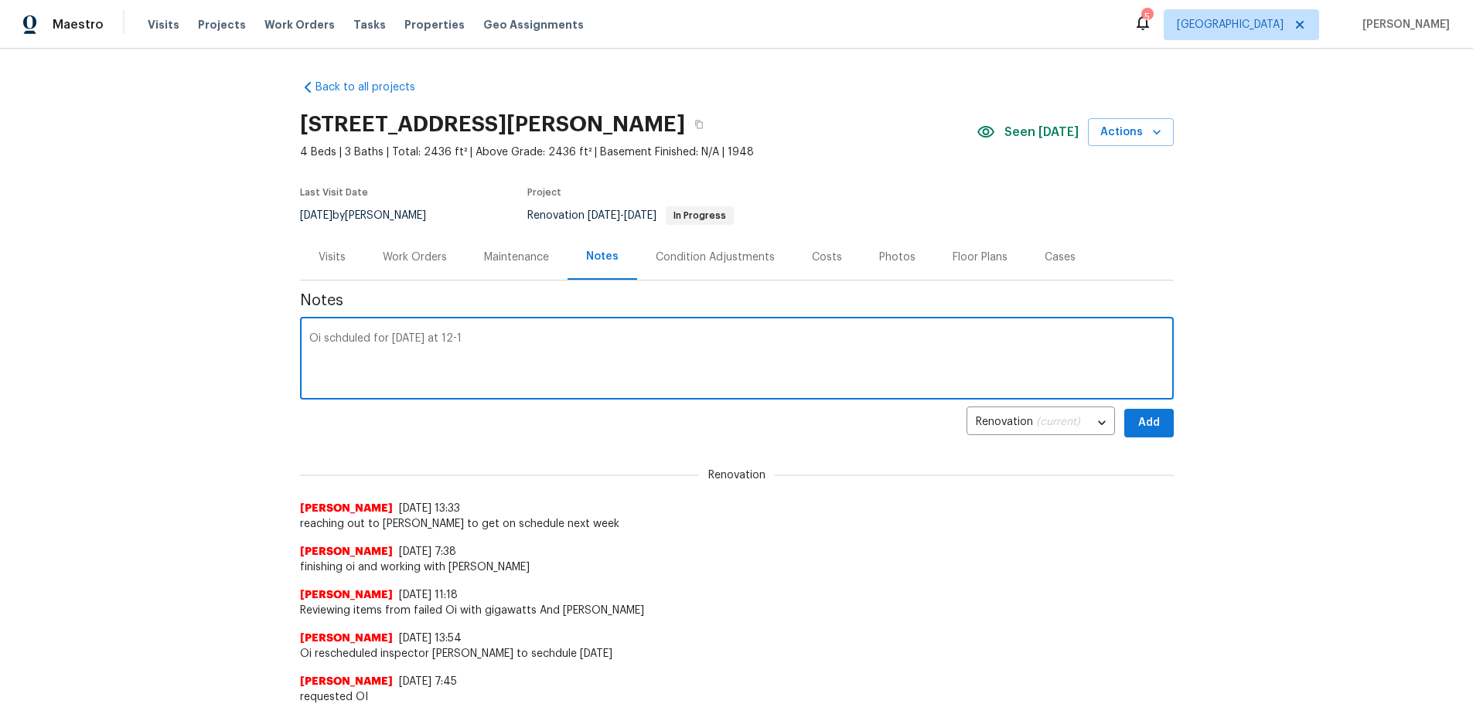
type textarea "Oi schduled for [DATE] at 12-1"
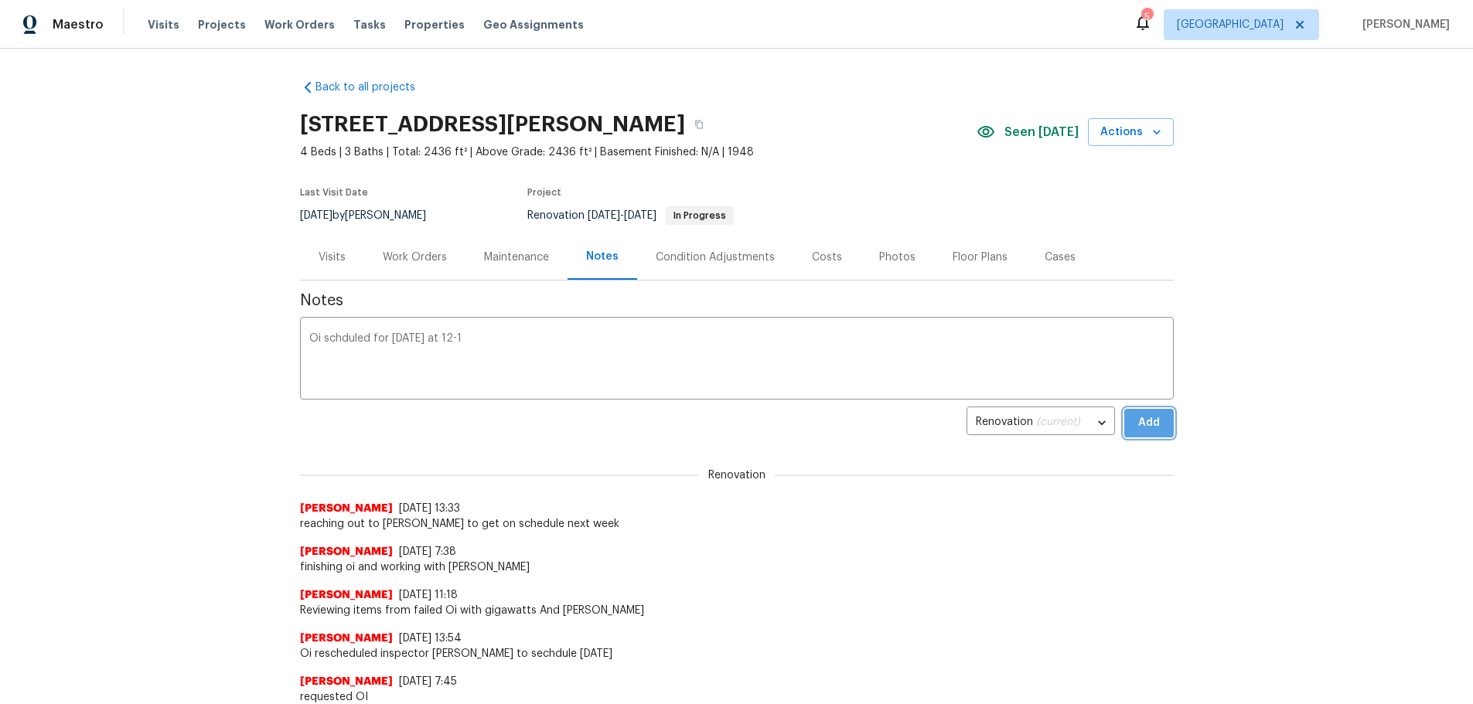
click at [1160, 428] on button "Add" at bounding box center [1148, 423] width 49 height 29
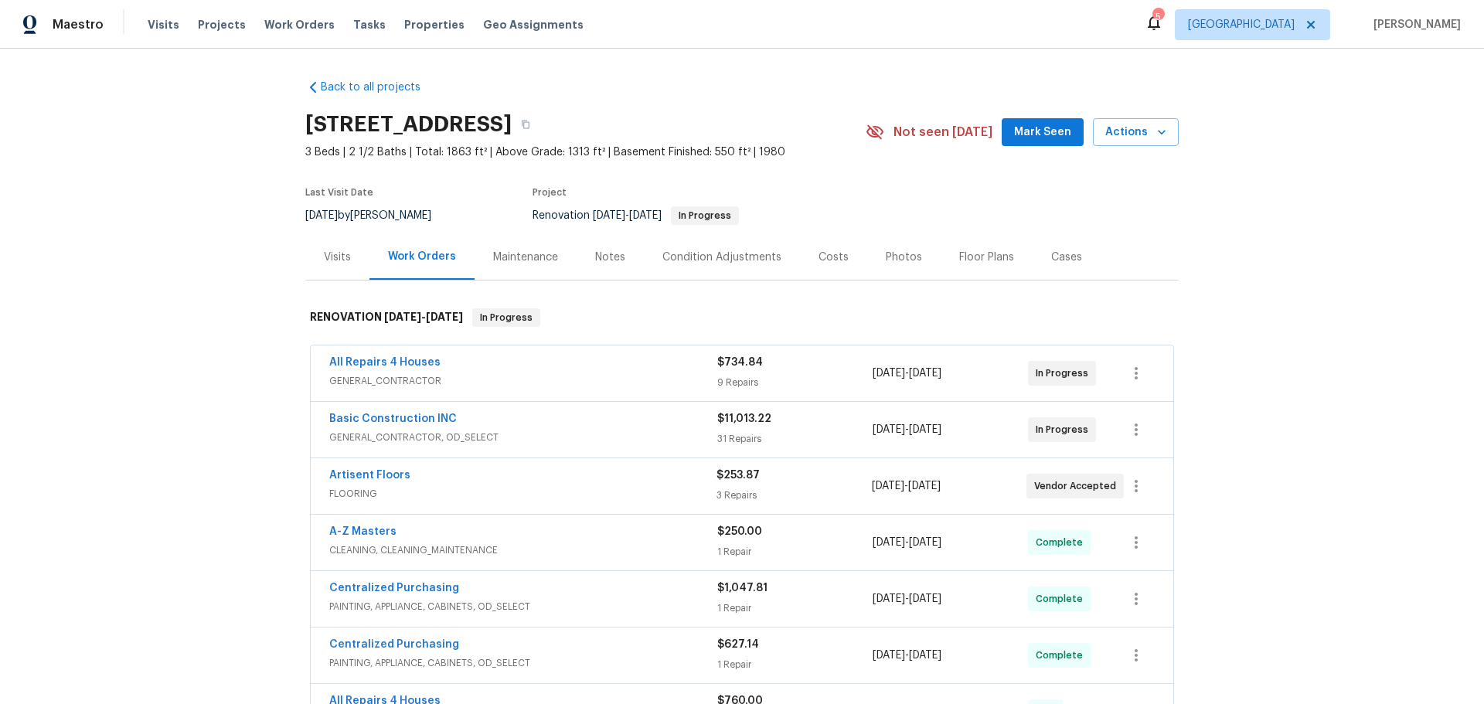
click at [591, 270] on div "Notes" at bounding box center [610, 257] width 67 height 46
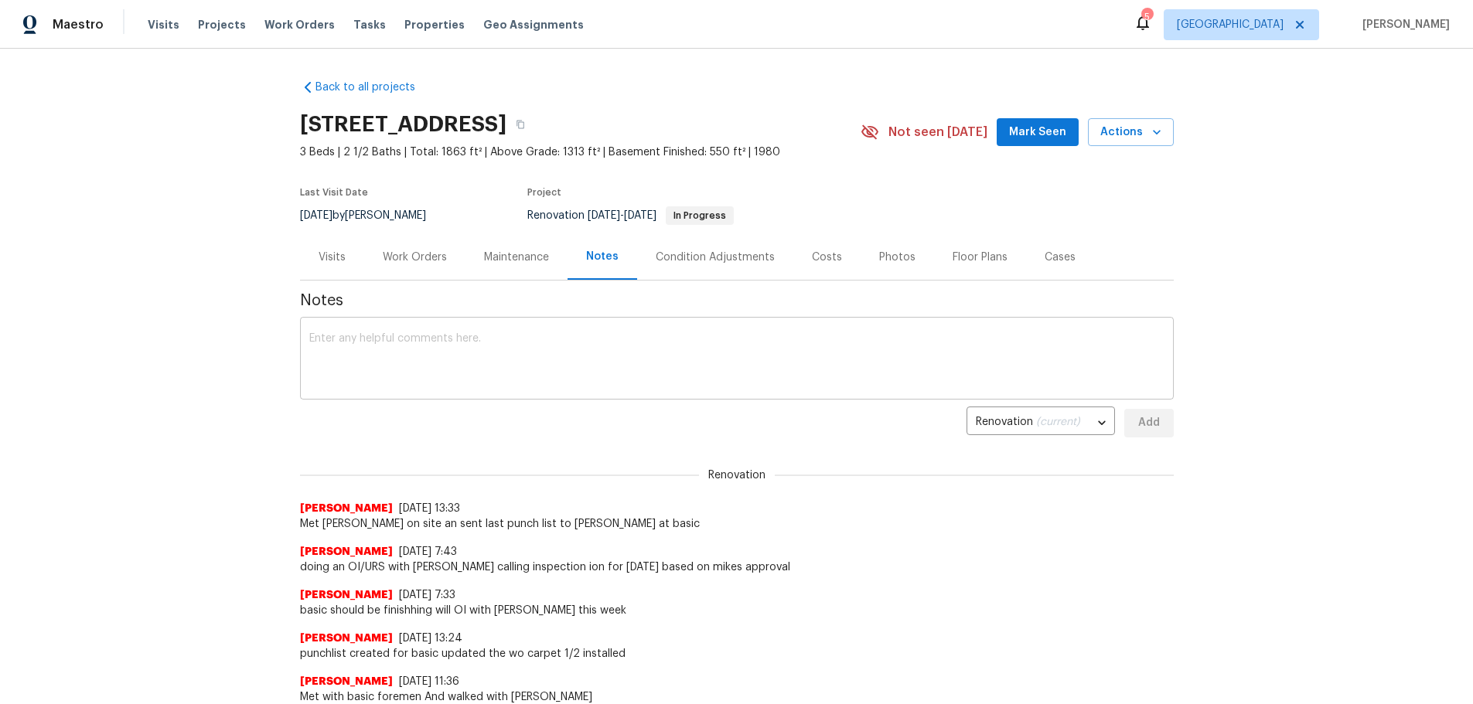
click at [454, 343] on textarea at bounding box center [736, 360] width 855 height 54
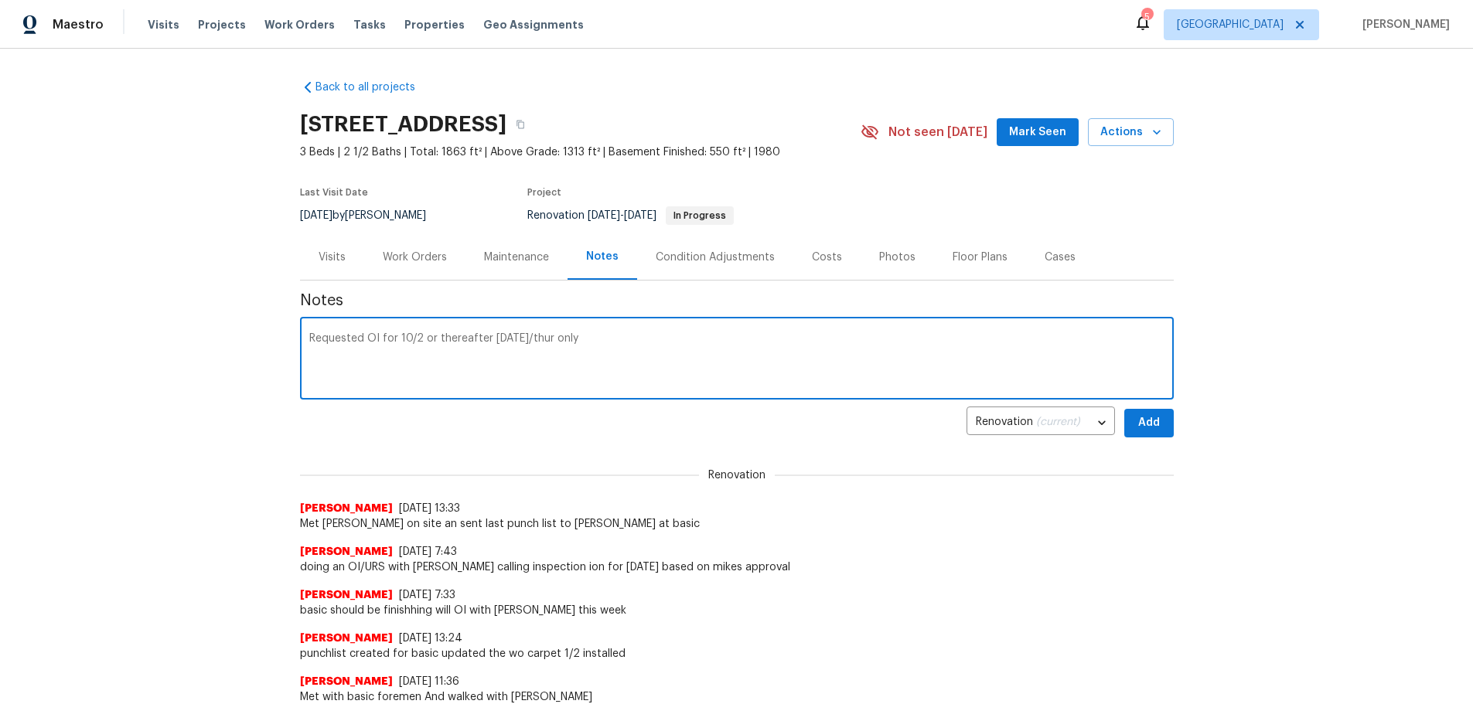
type textarea "Requested OI for 10/2 or thereafter on tues/thur only"
click at [1136, 422] on span "Add" at bounding box center [1148, 423] width 25 height 19
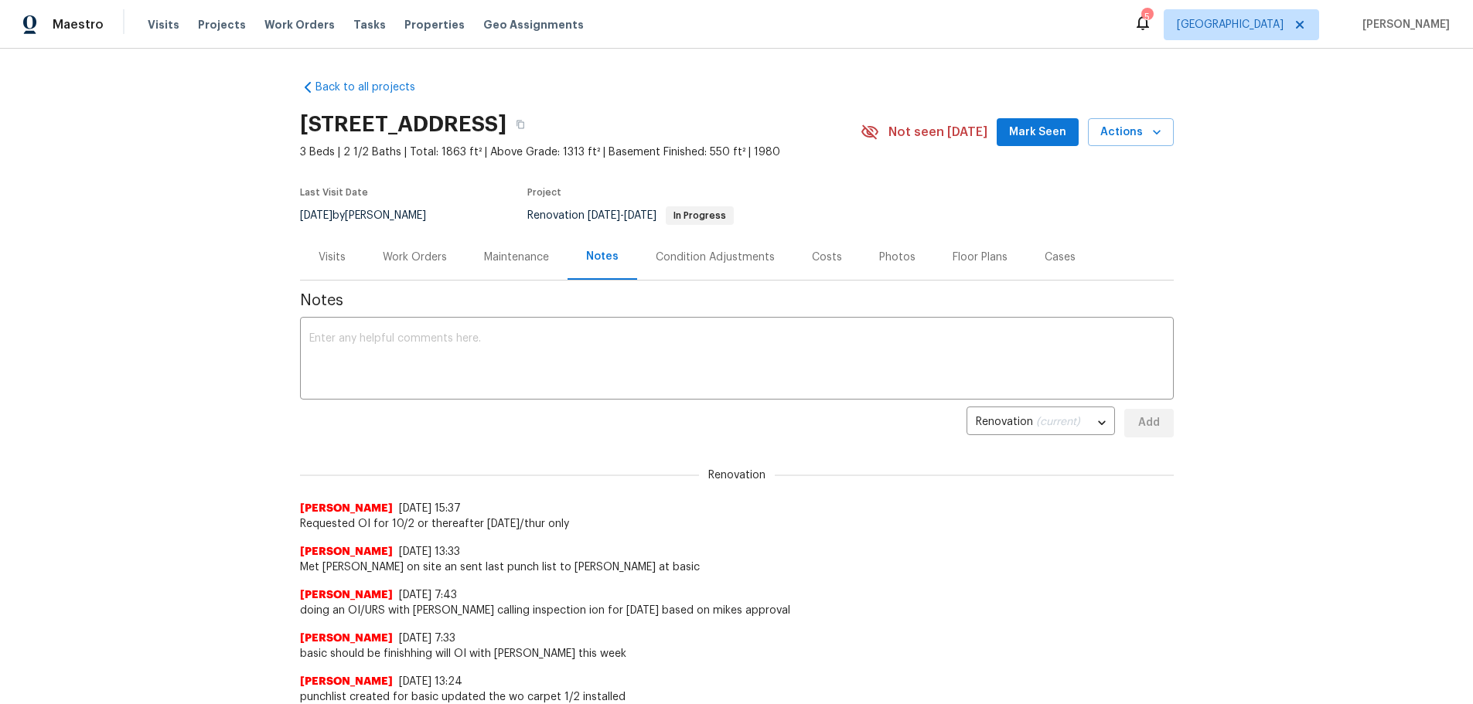
click at [342, 239] on div "Visits" at bounding box center [332, 257] width 64 height 46
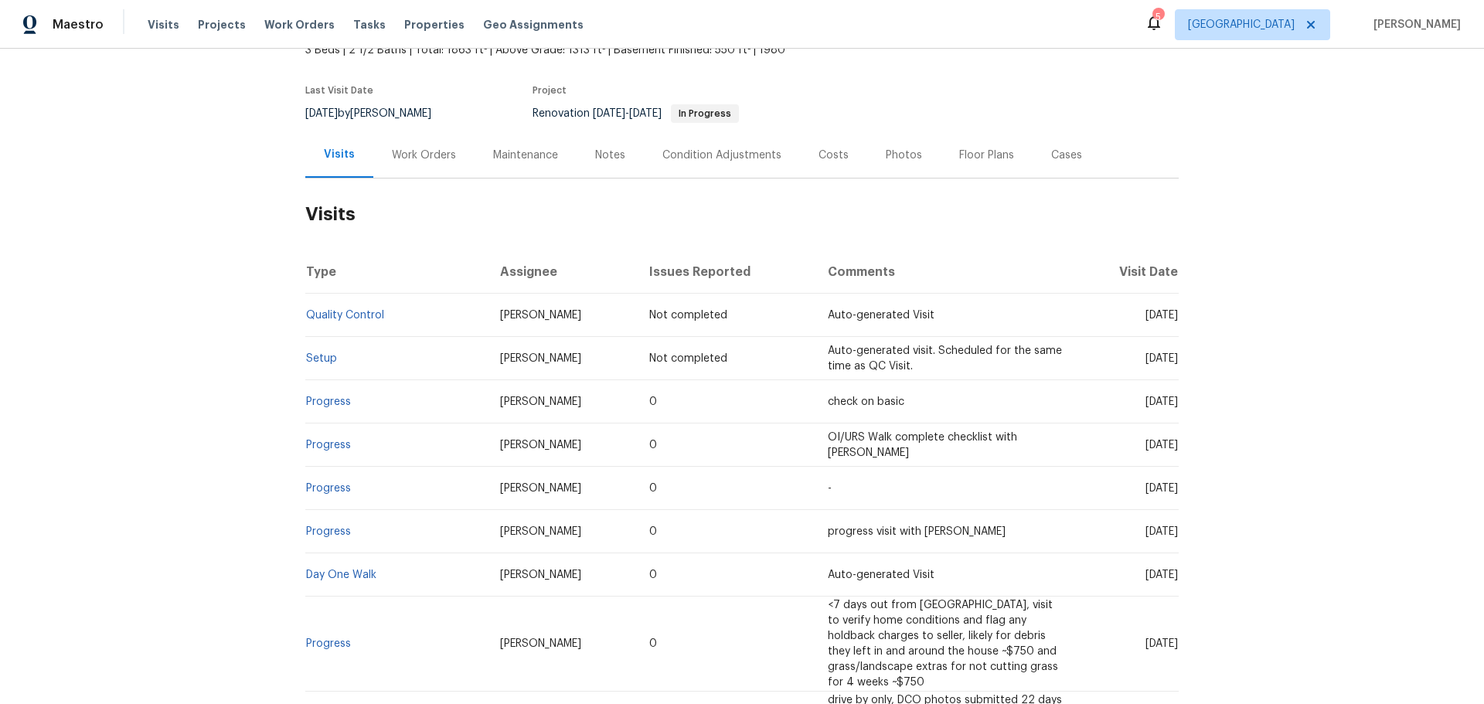
scroll to position [77, 0]
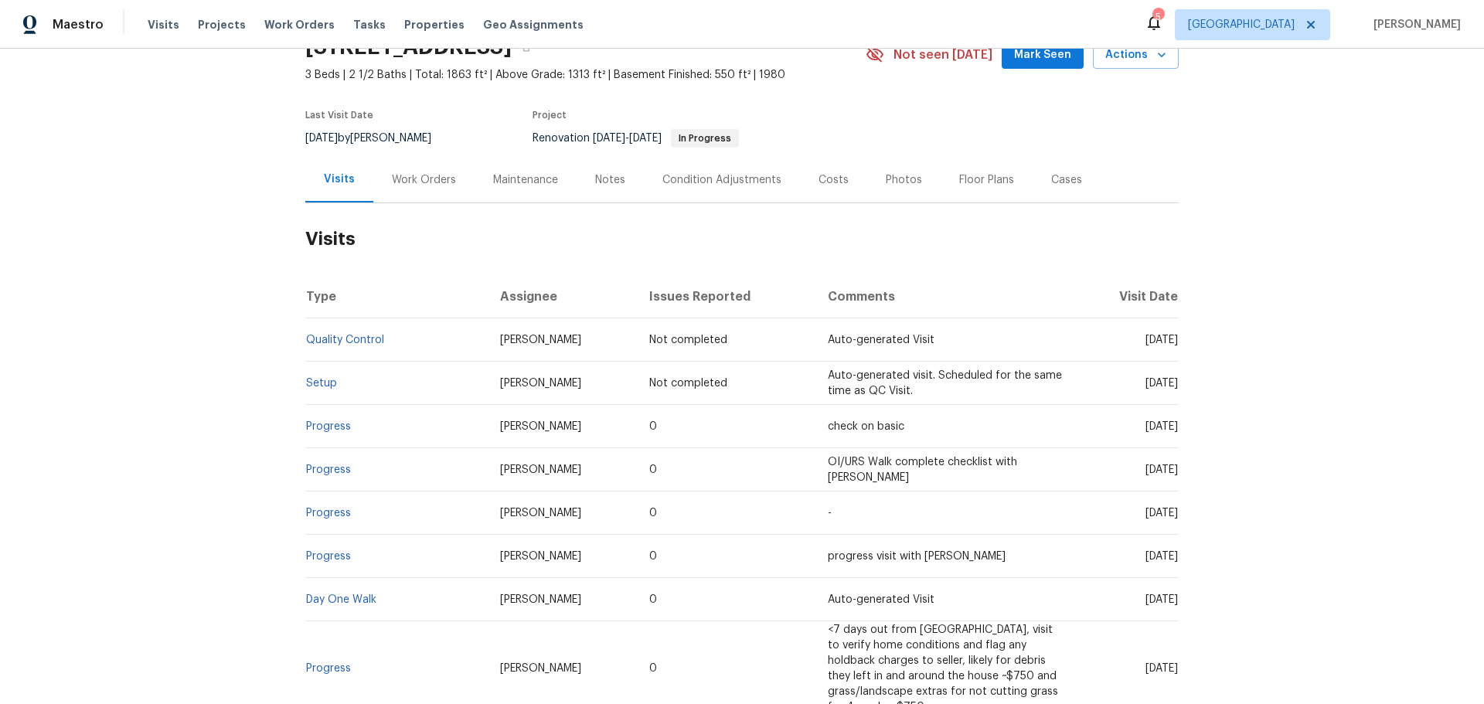
click at [437, 183] on div "Work Orders" at bounding box center [424, 179] width 64 height 15
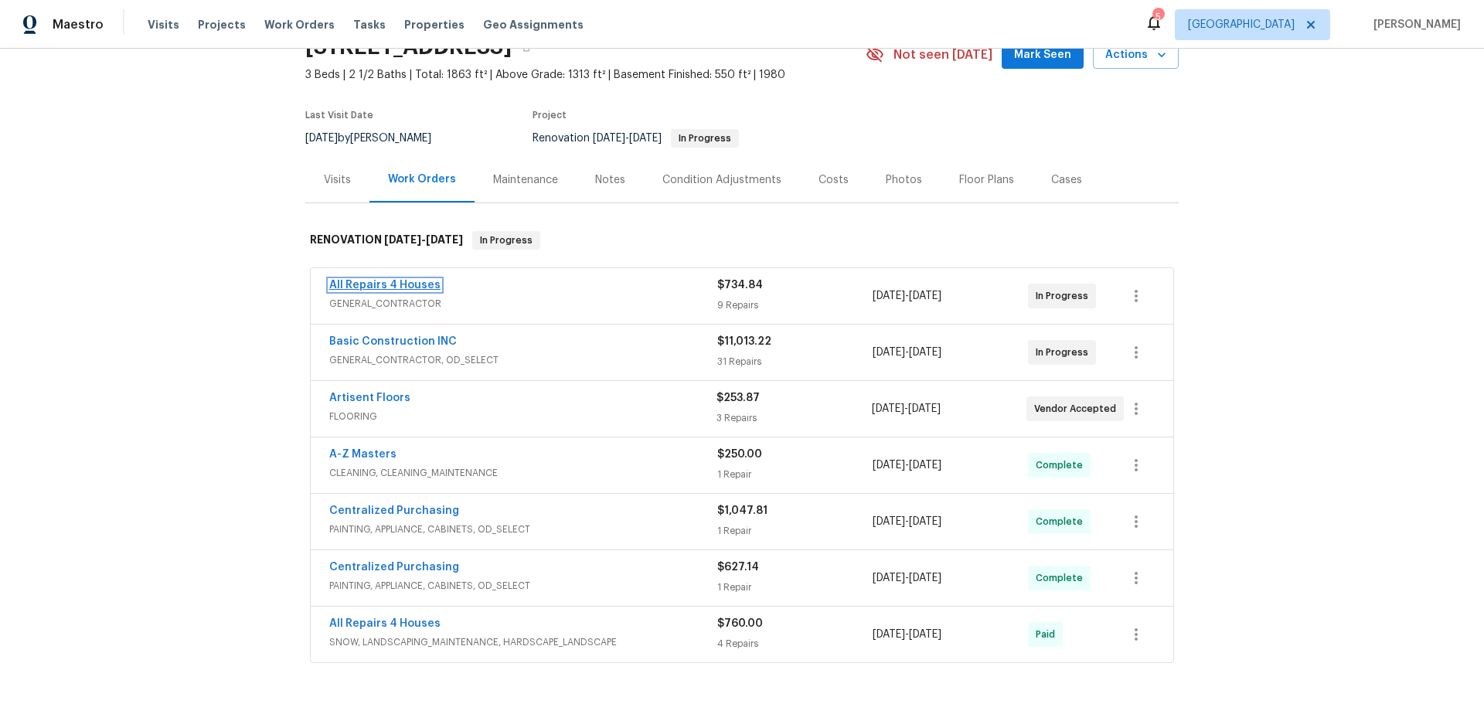
click at [392, 288] on link "All Repairs 4 Houses" at bounding box center [384, 285] width 111 height 11
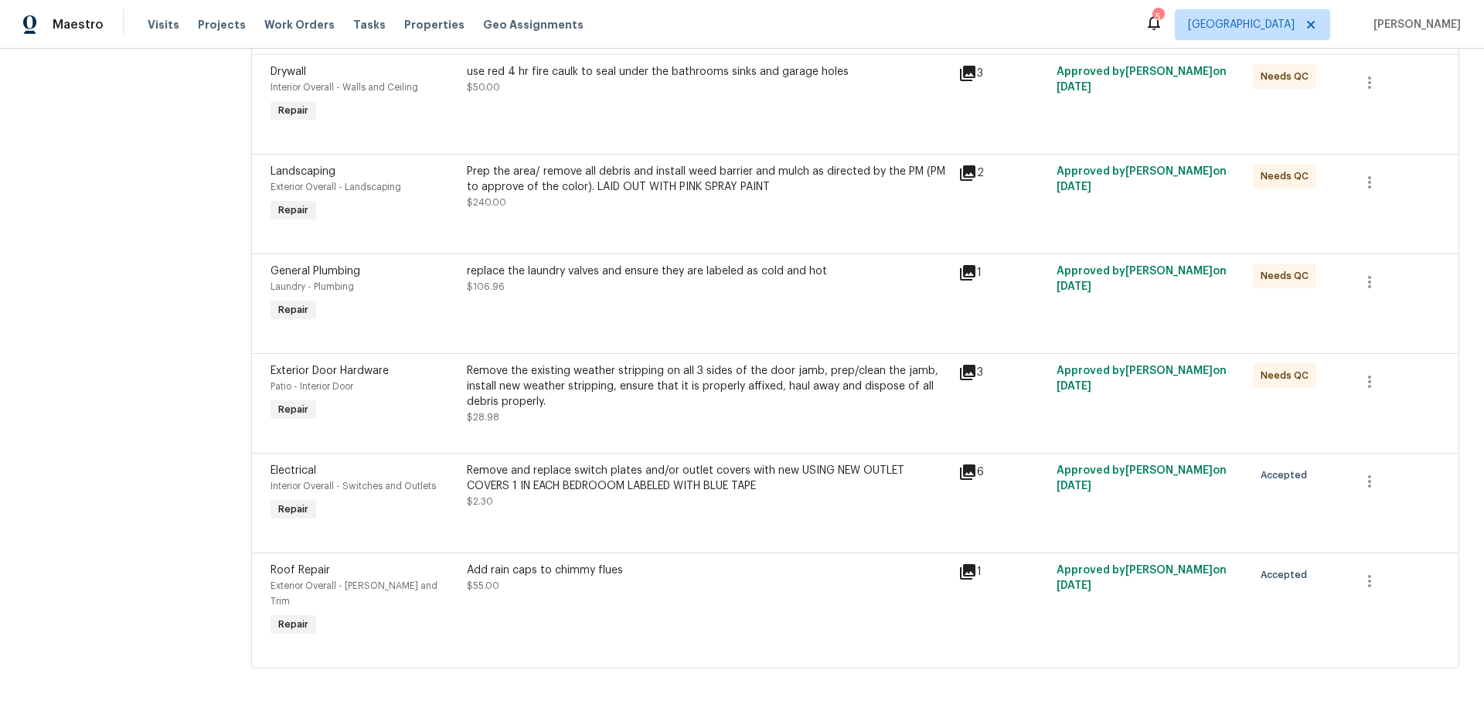
scroll to position [561, 0]
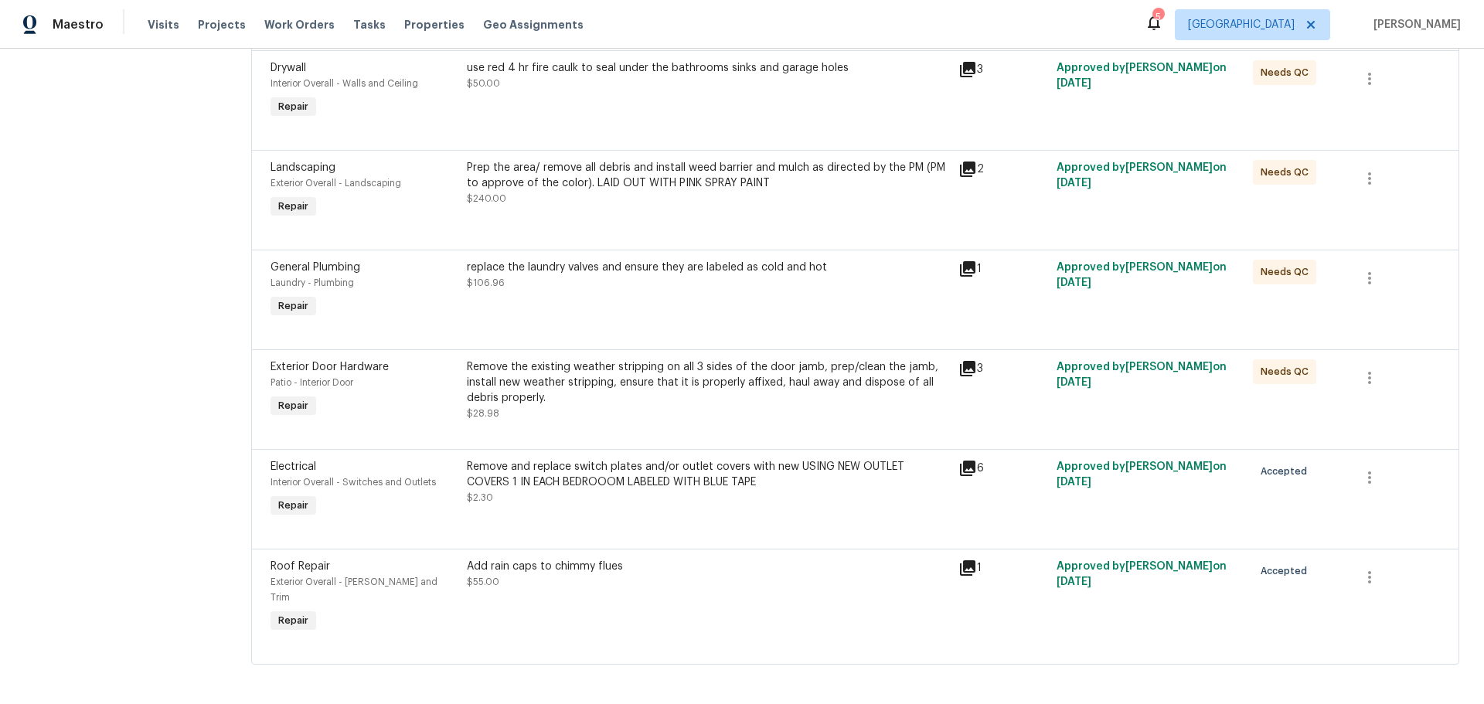
click at [650, 503] on div "Remove and replace switch plates and/or outlet covers with new USING NEW OUTLET…" at bounding box center [708, 482] width 482 height 46
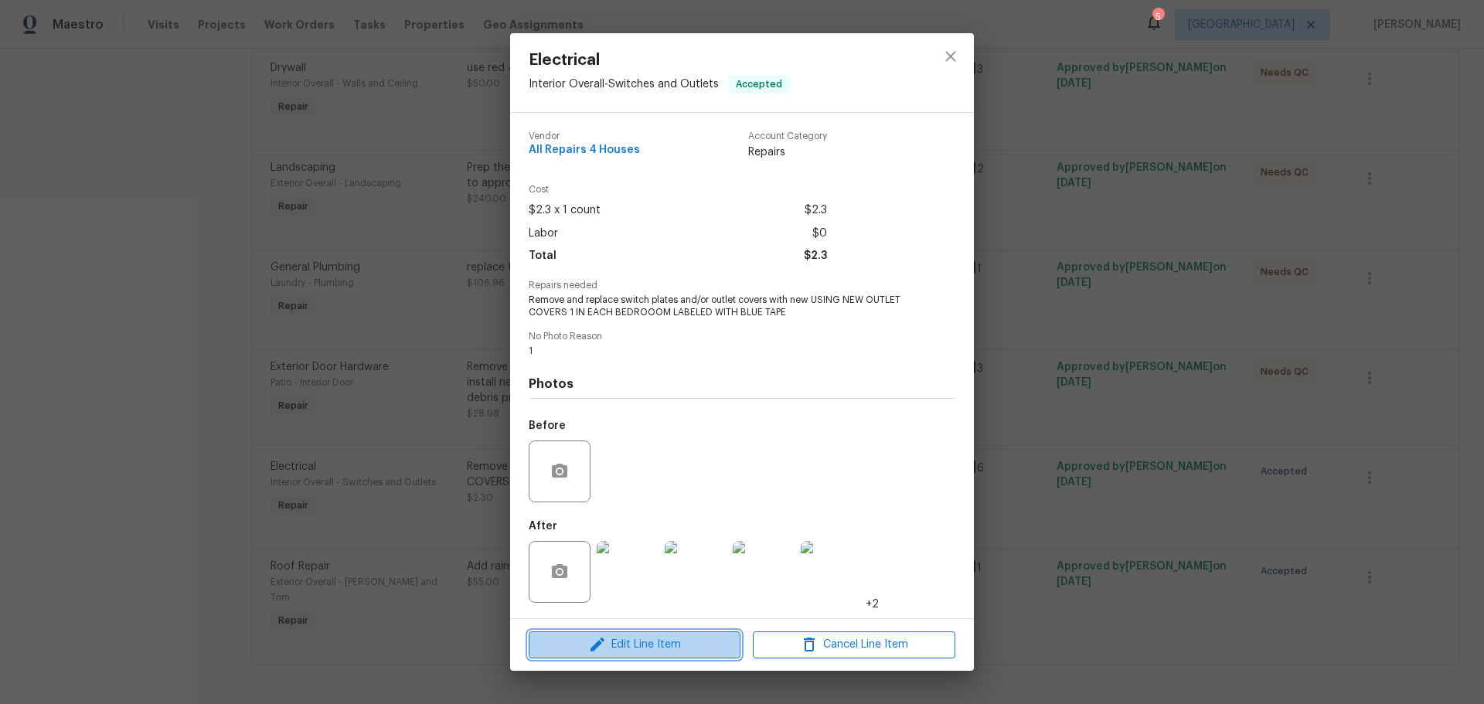
click at [652, 649] on span "Edit Line Item" at bounding box center [634, 645] width 203 height 19
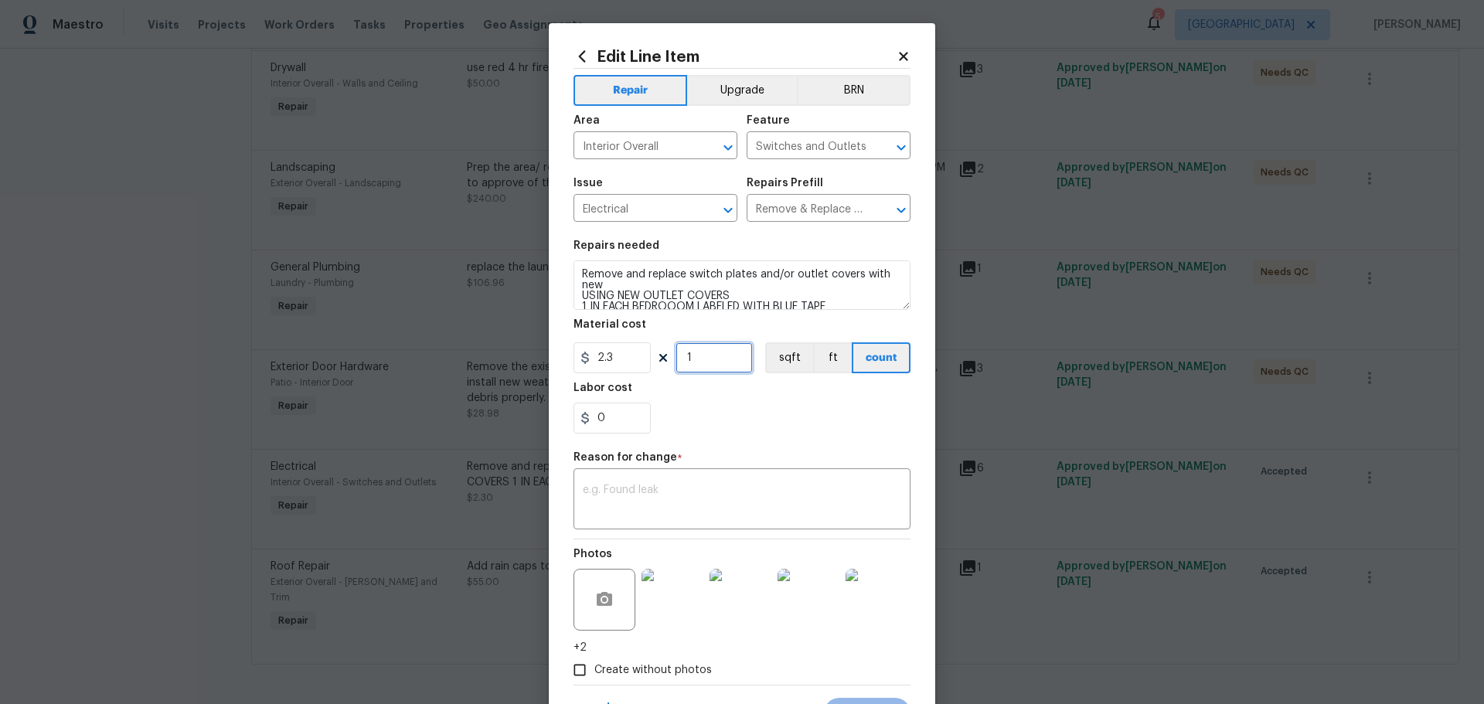
click at [696, 368] on input "1" at bounding box center [714, 357] width 77 height 31
click at [712, 416] on div "0" at bounding box center [742, 418] width 337 height 31
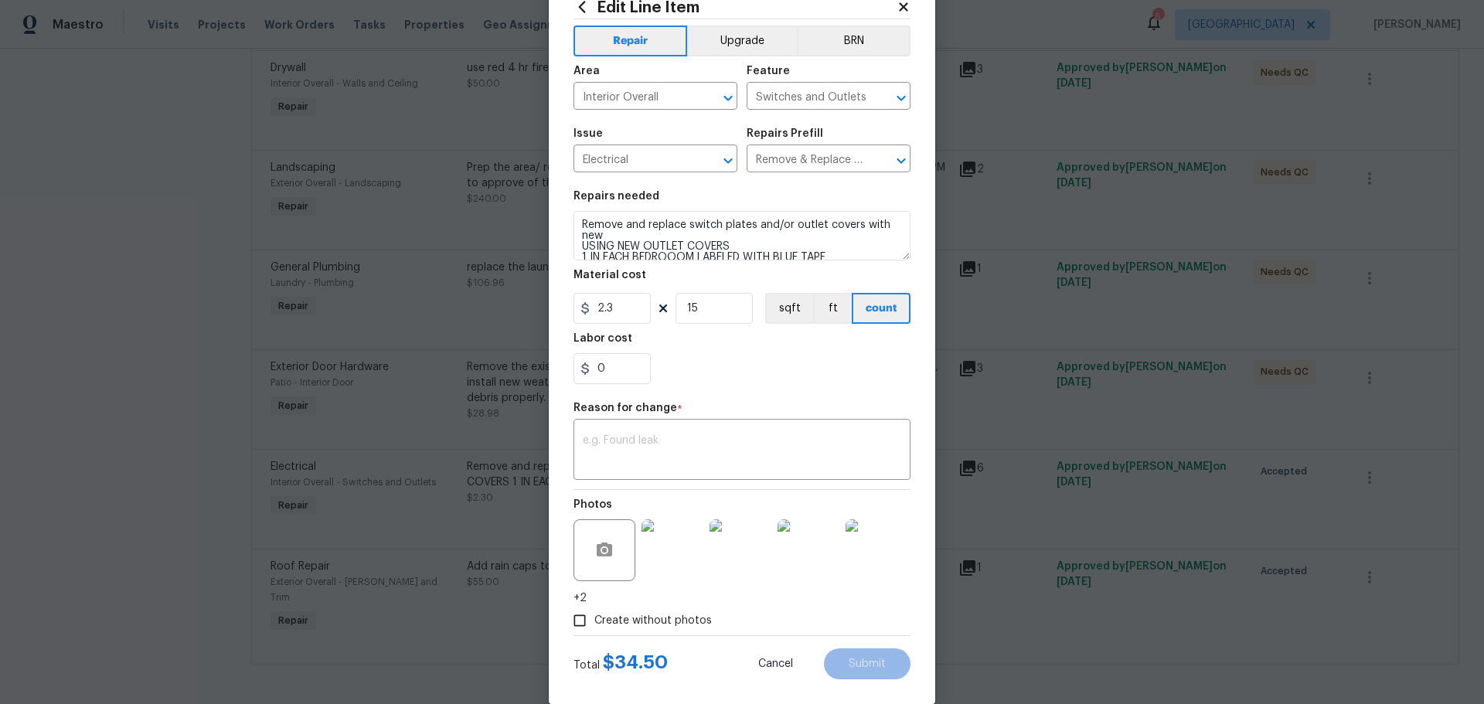
scroll to position [73, 0]
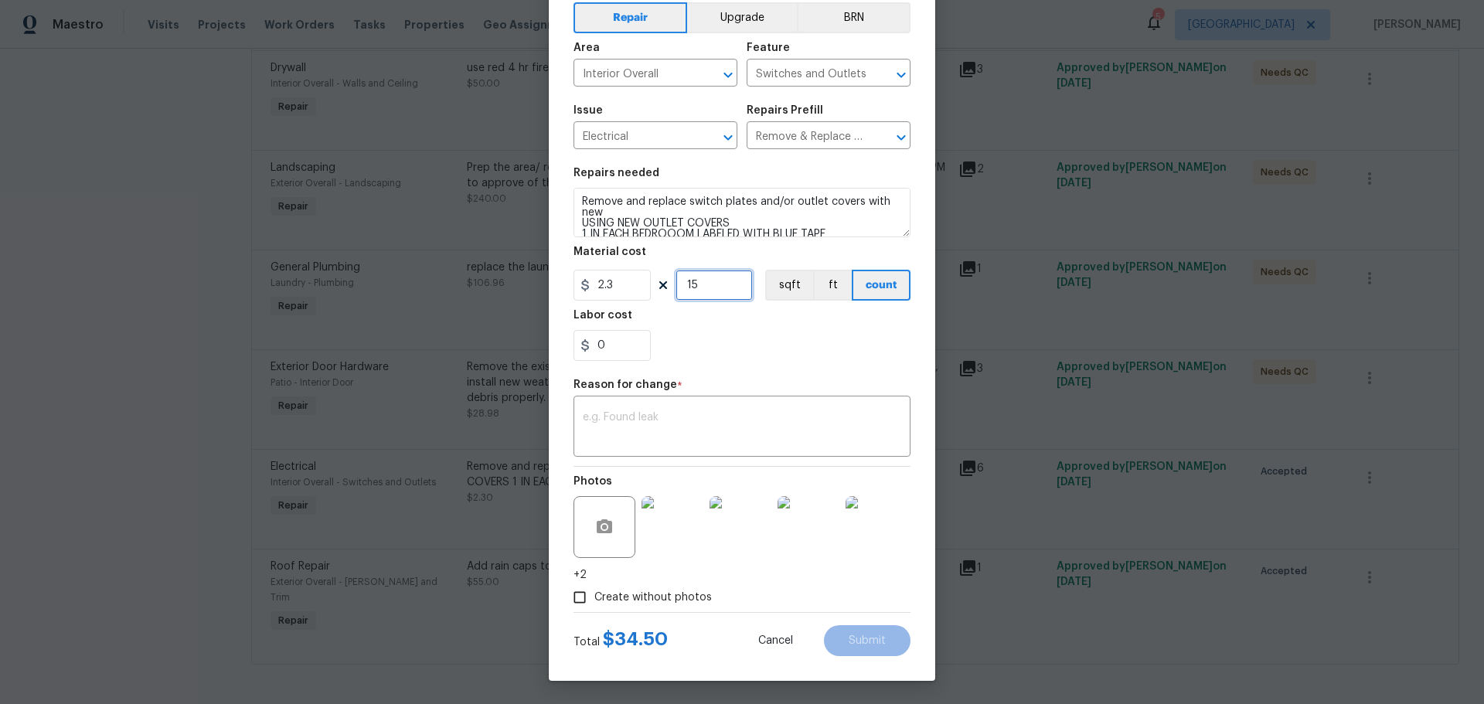
click at [701, 289] on input "15" at bounding box center [714, 285] width 77 height 31
click at [698, 318] on div "Labor cost" at bounding box center [742, 320] width 337 height 20
click at [697, 292] on input "15" at bounding box center [714, 285] width 77 height 31
type input "15"
click at [624, 337] on input "0" at bounding box center [612, 345] width 77 height 31
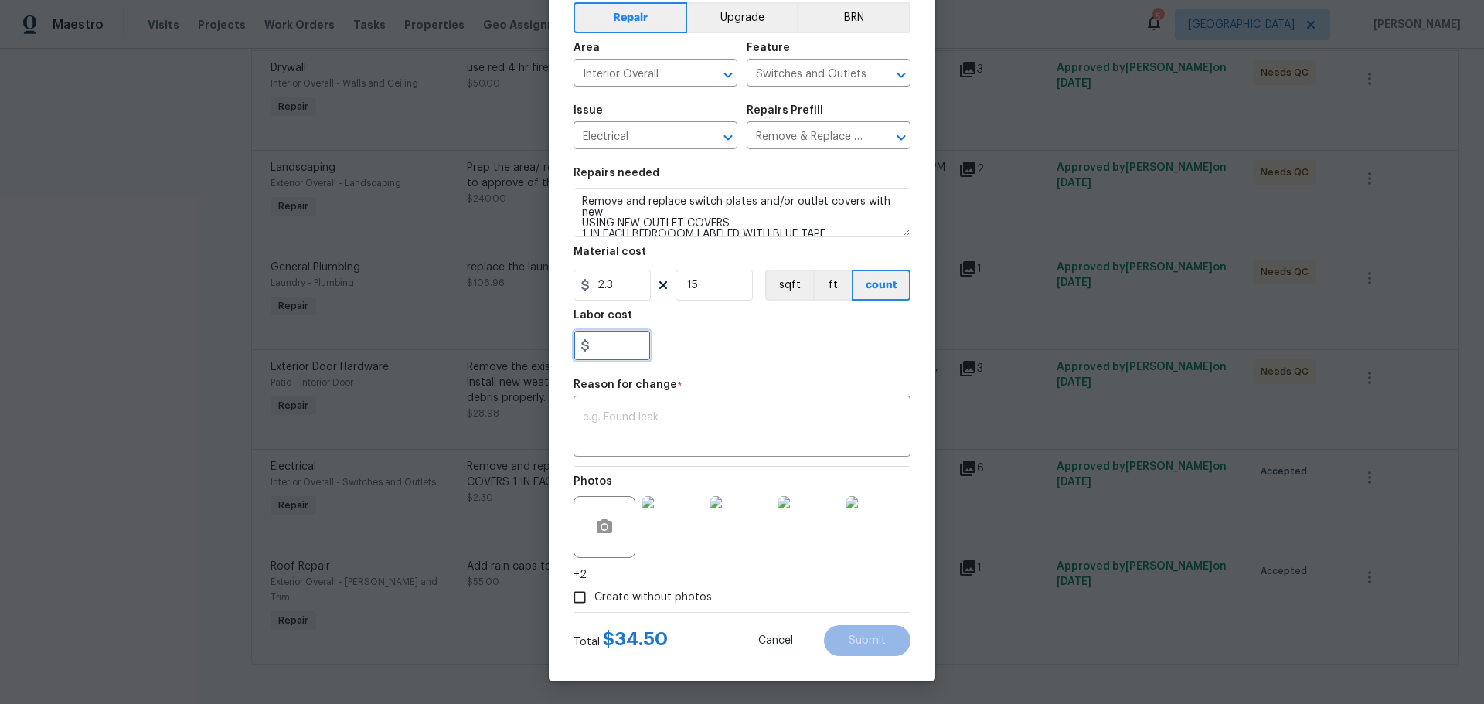
type input "3"
type input "50"
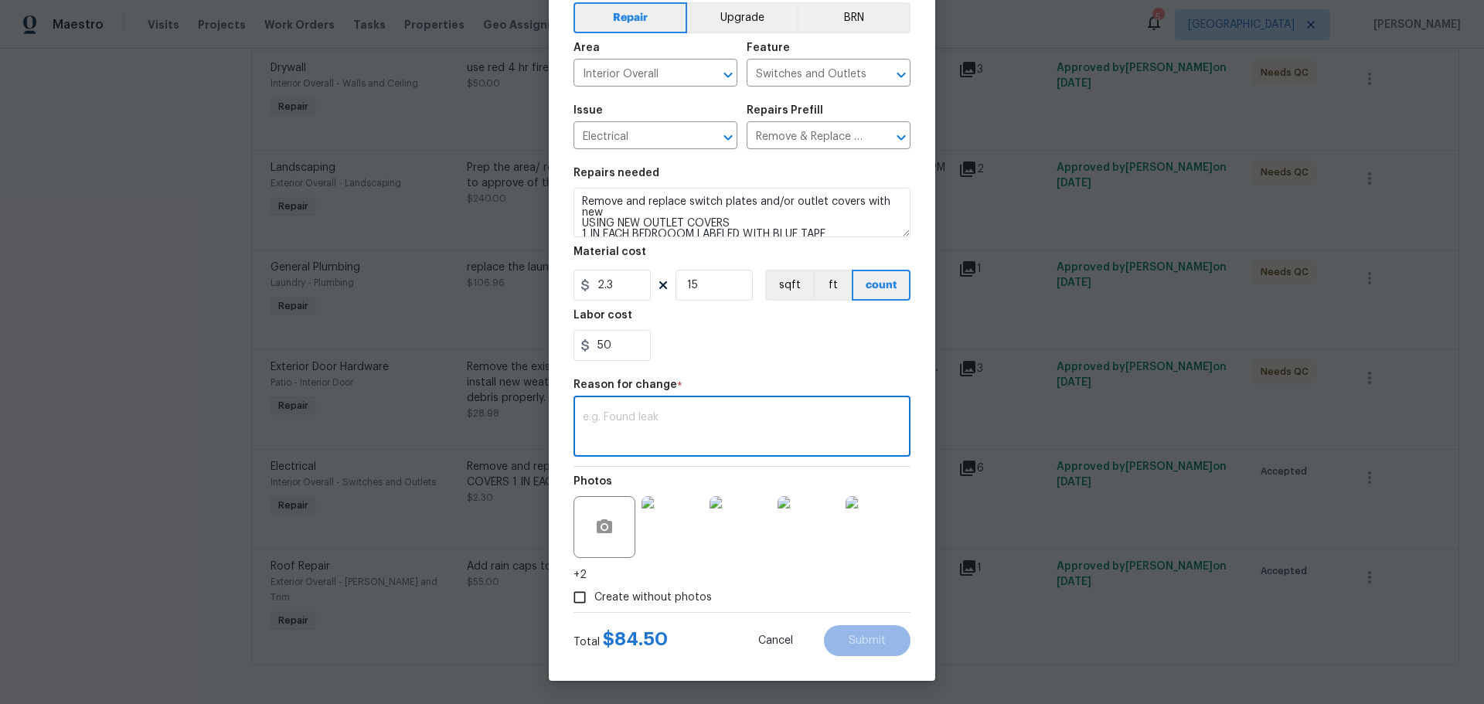
click at [615, 424] on textarea at bounding box center [742, 428] width 319 height 32
type textarea "d"
type textarea "ended up doing entire second floor so they match"
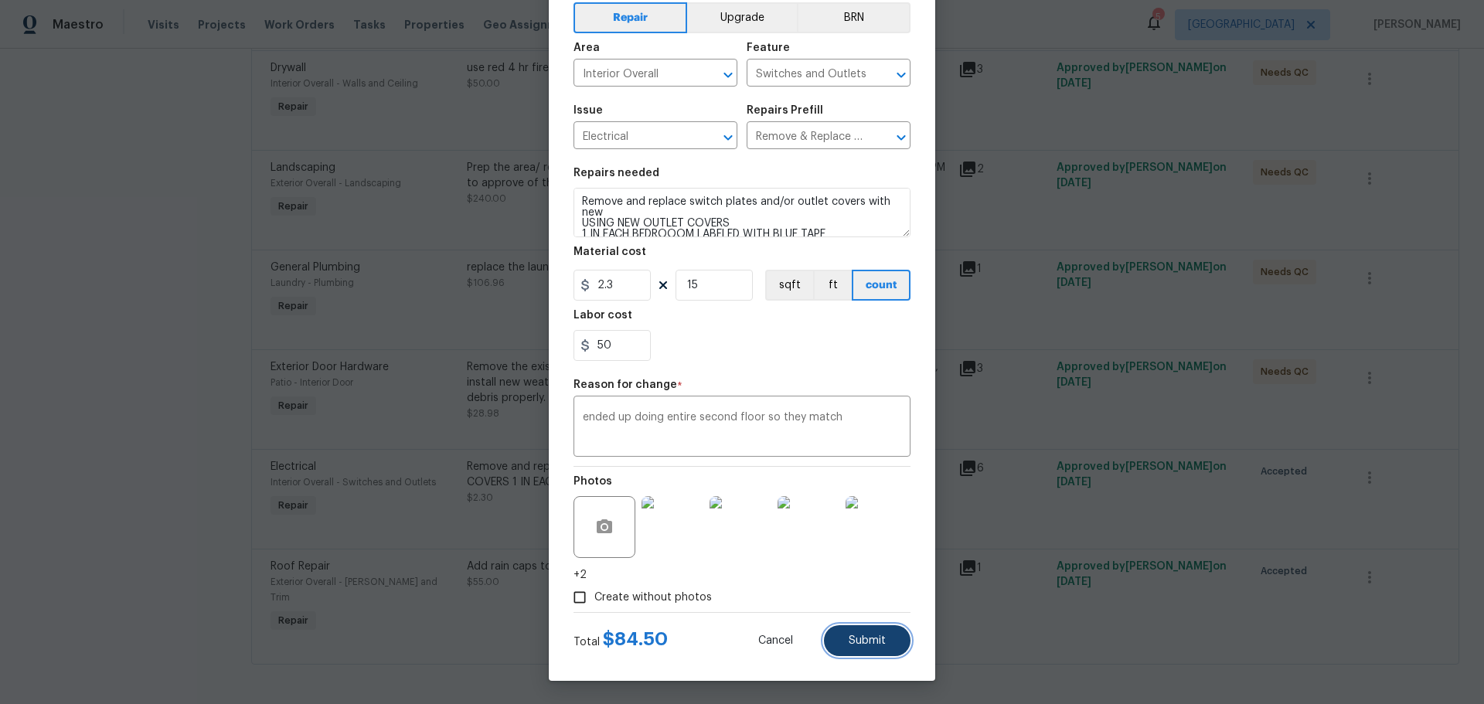
click at [842, 630] on button "Submit" at bounding box center [867, 640] width 87 height 31
type input "1"
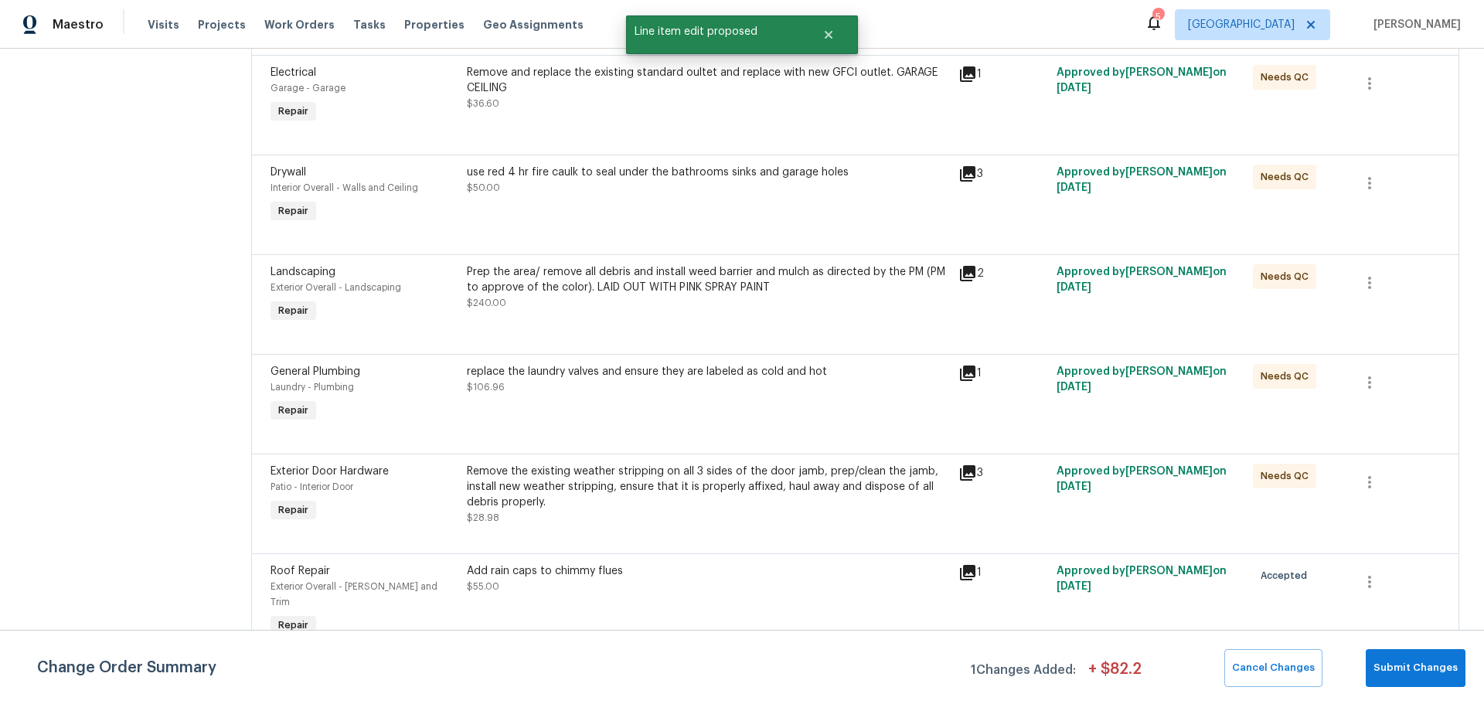
scroll to position [640, 0]
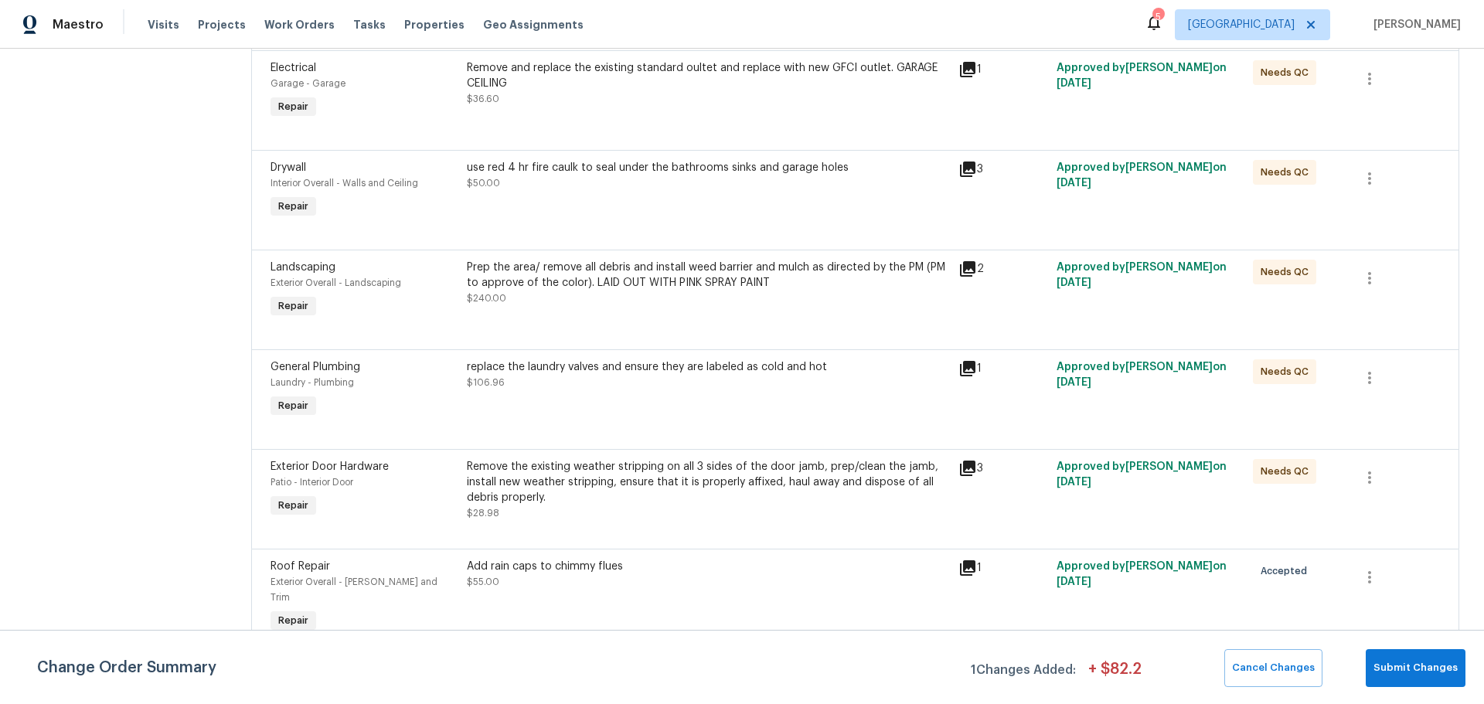
click at [667, 595] on div "Add rain caps to chimmy flues $55.00" at bounding box center [707, 597] width 491 height 87
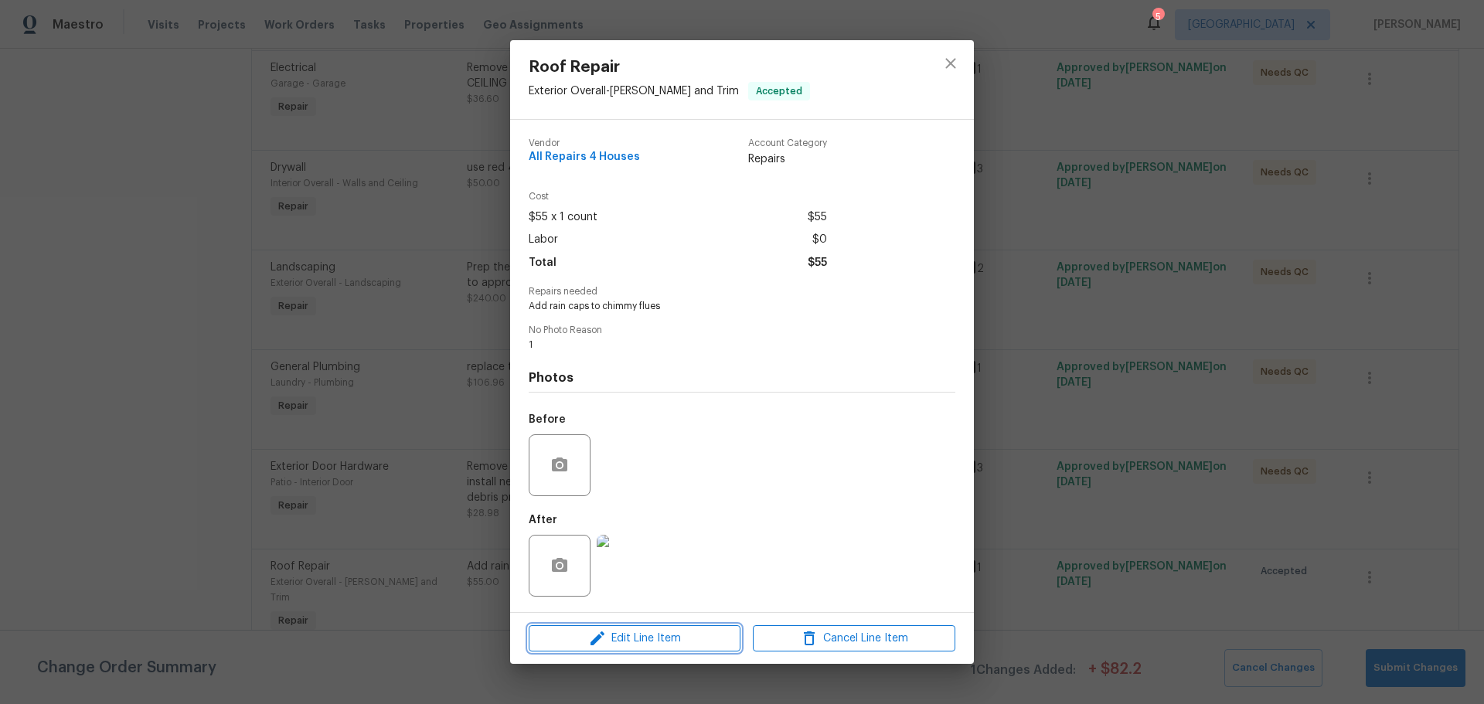
click at [647, 632] on span "Edit Line Item" at bounding box center [634, 638] width 203 height 19
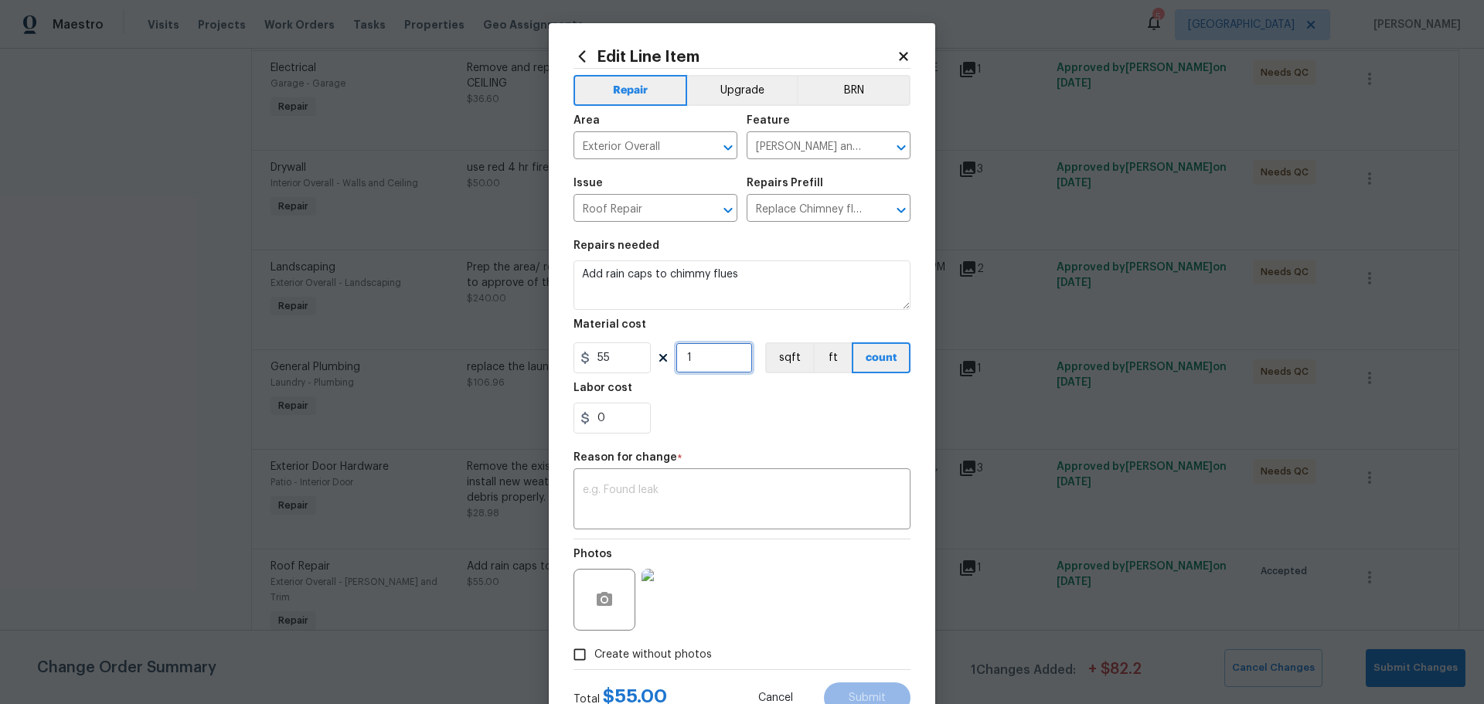
click at [700, 362] on input "1" at bounding box center [714, 357] width 77 height 31
click at [699, 359] on input "1" at bounding box center [714, 357] width 77 height 31
type input "2"
click at [618, 425] on input "0" at bounding box center [612, 418] width 77 height 31
type input "120"
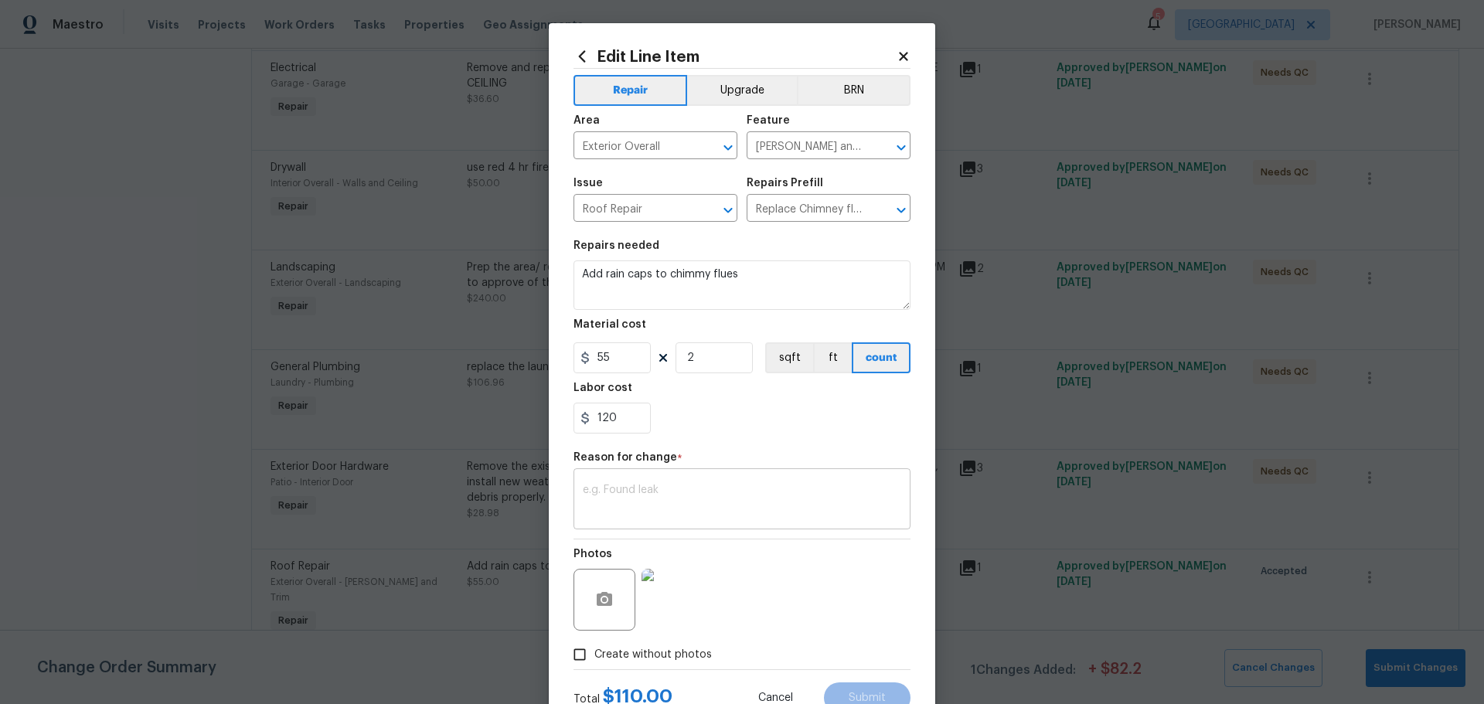
click at [635, 489] on textarea at bounding box center [742, 501] width 319 height 32
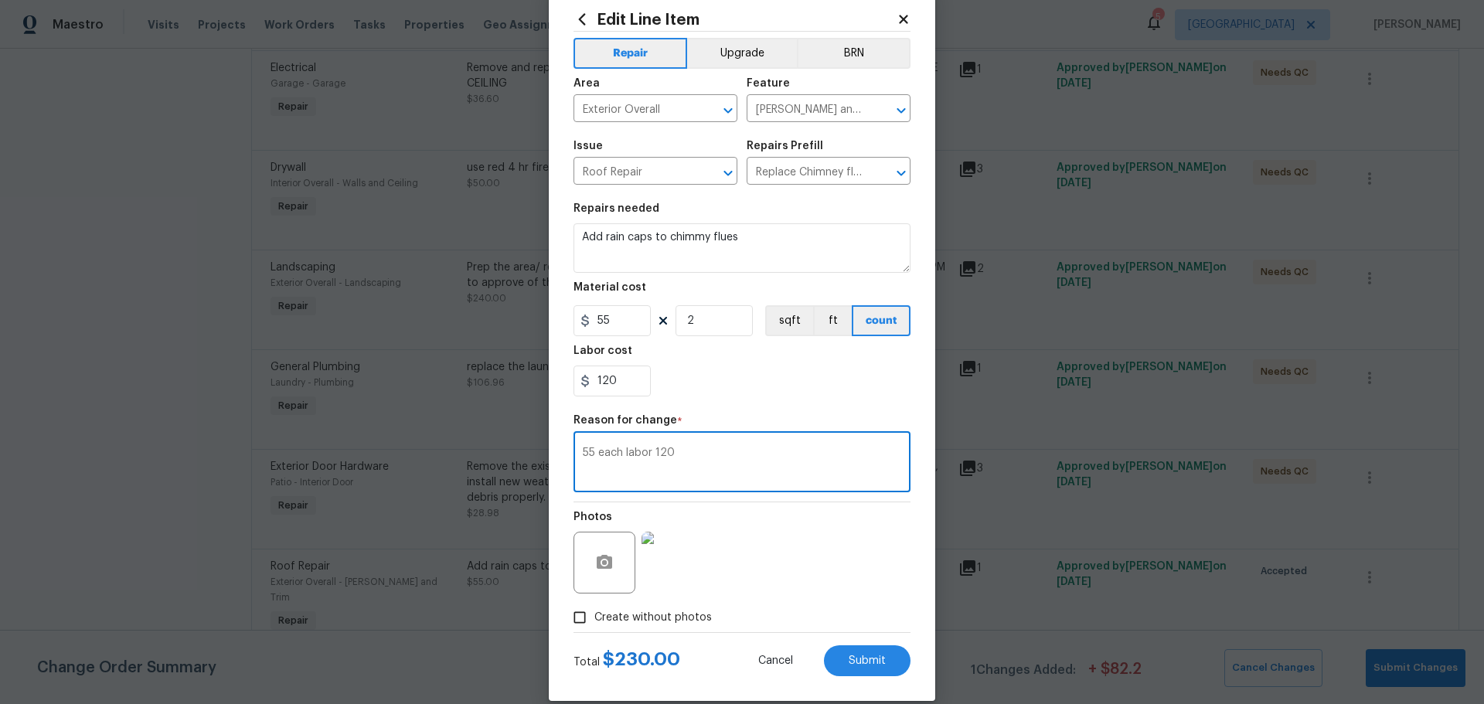
scroll to position [57, 0]
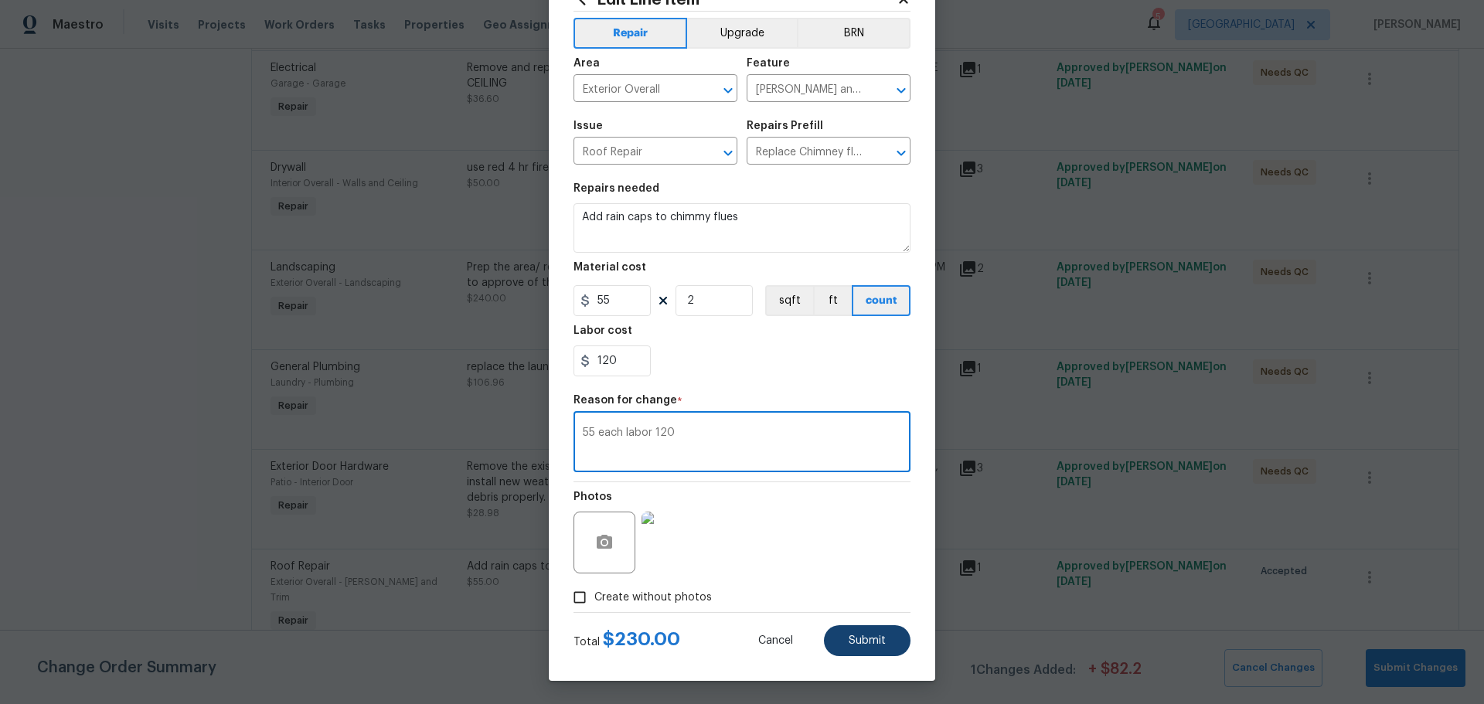
type textarea "55 each labor 120"
click at [858, 632] on button "Submit" at bounding box center [867, 640] width 87 height 31
type input "1"
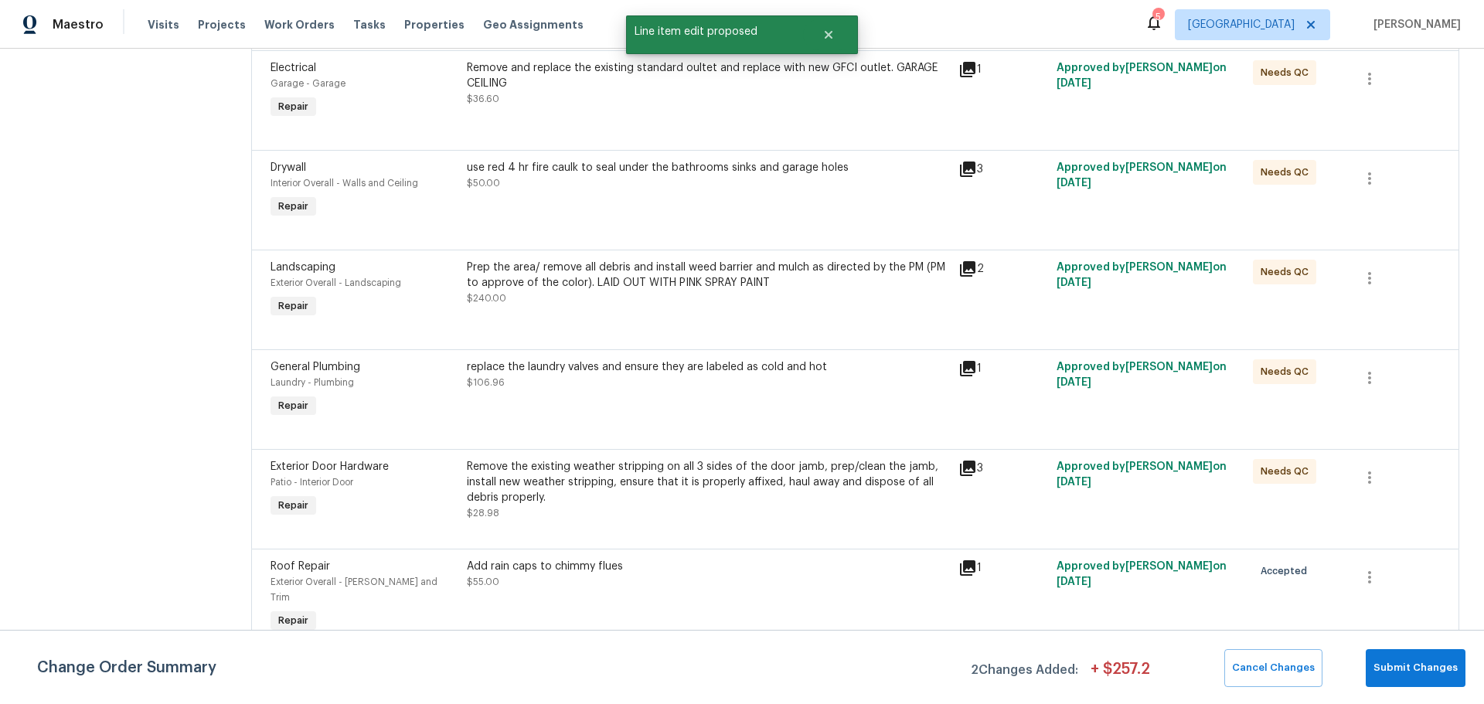
scroll to position [0, 0]
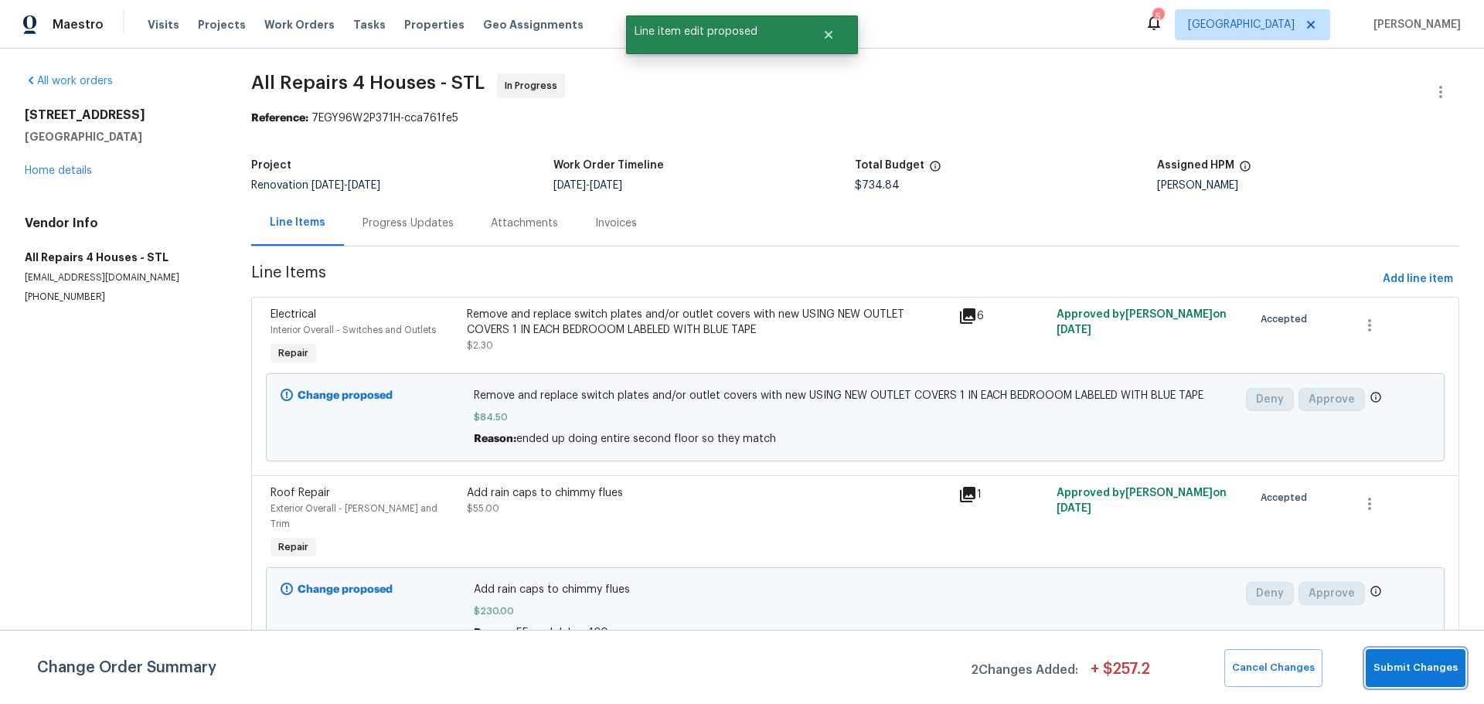
click at [1445, 662] on span "Submit Changes" at bounding box center [1416, 668] width 84 height 18
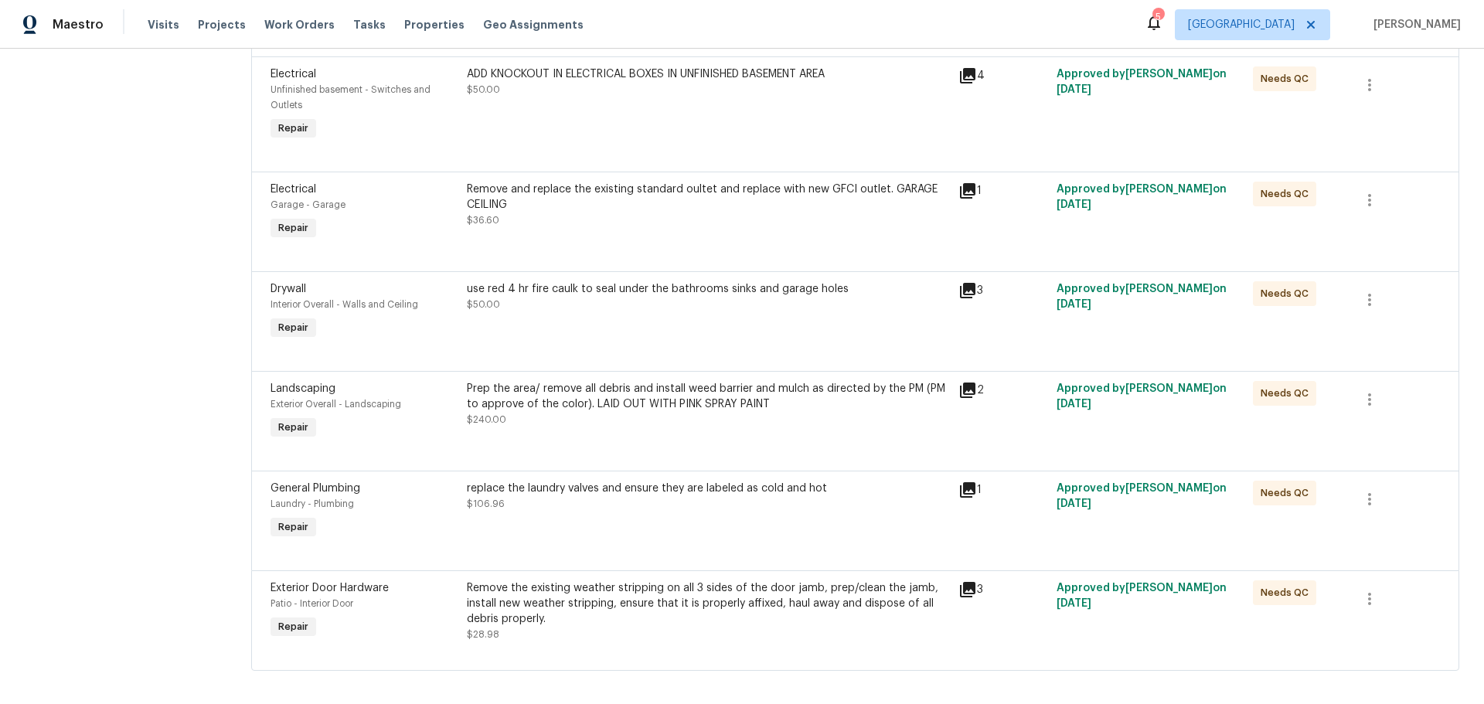
scroll to position [719, 0]
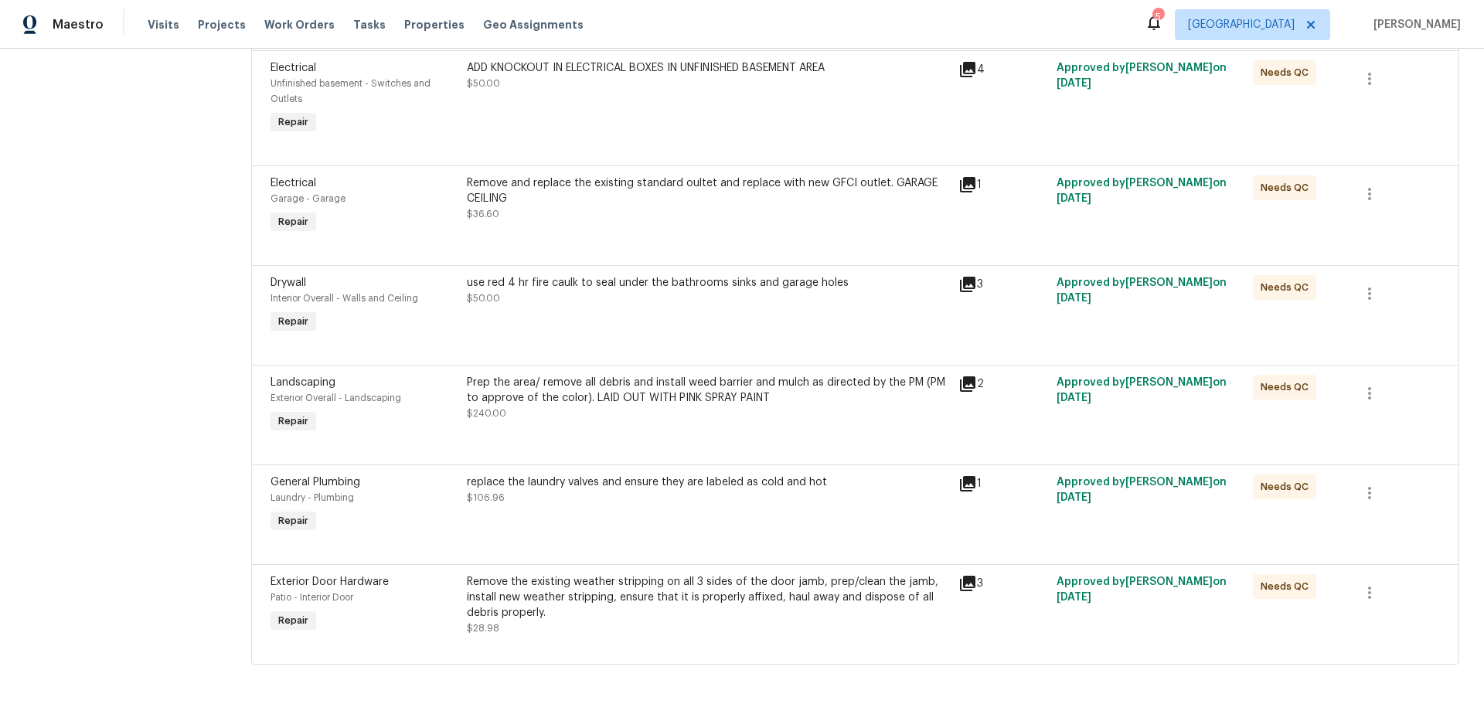
click at [699, 293] on div "use red 4 hr fire caulk to seal under the bathrooms sinks and garage holes $50.…" at bounding box center [707, 306] width 491 height 71
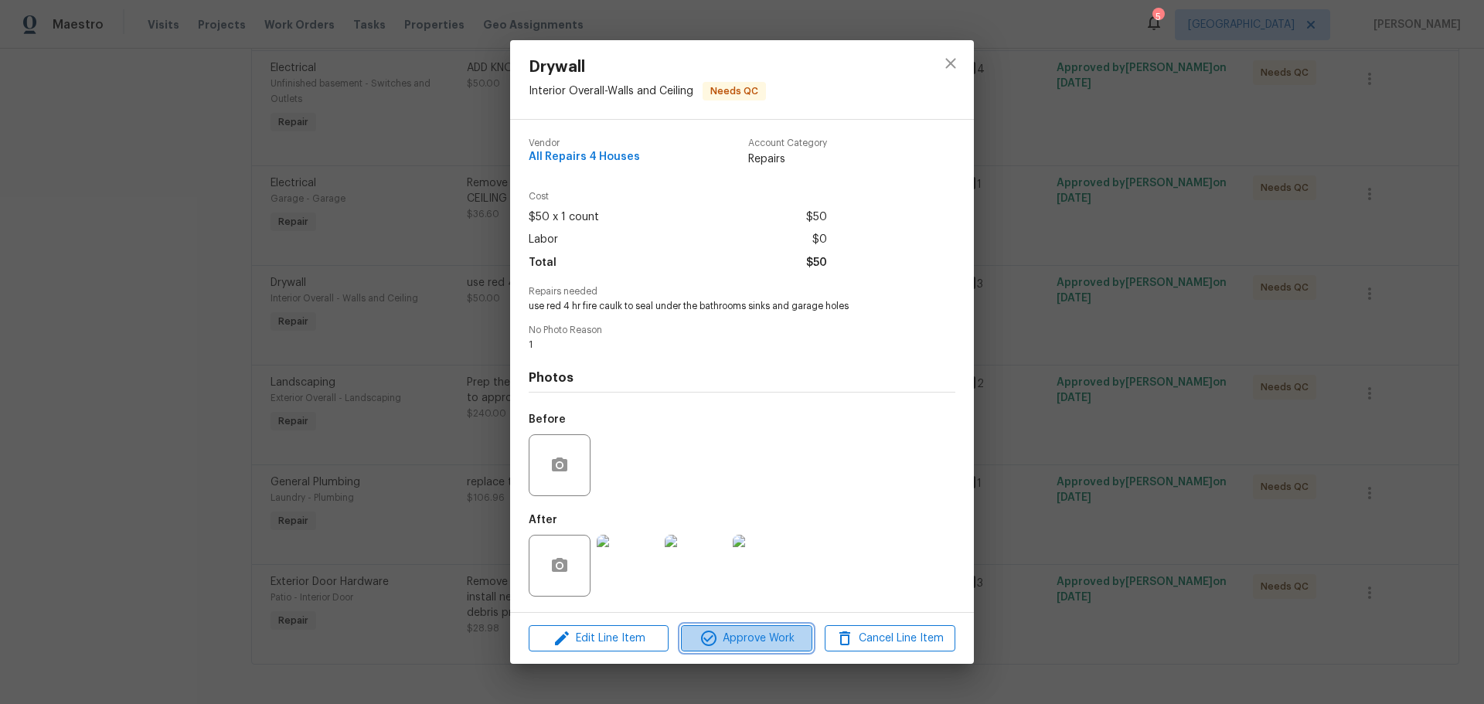
click at [759, 631] on span "Approve Work" at bounding box center [746, 638] width 121 height 19
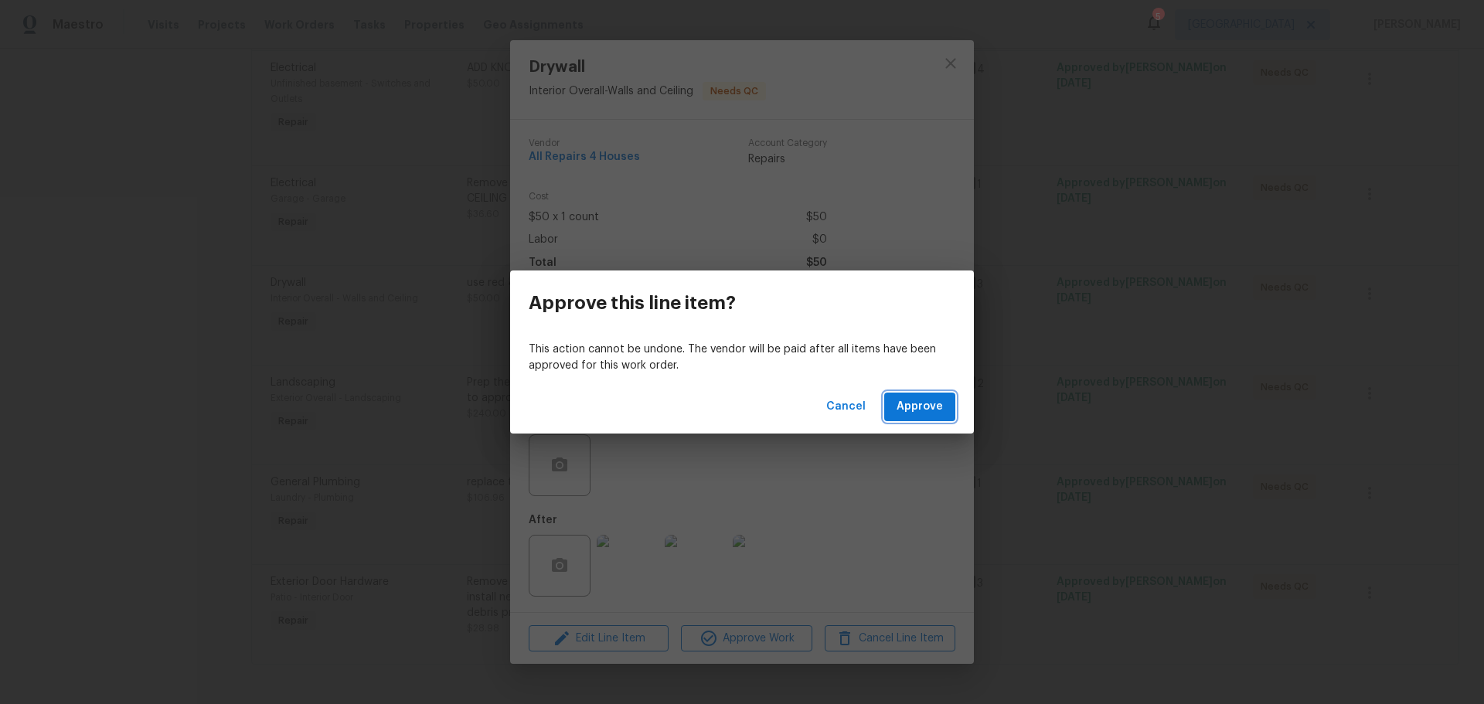
click at [921, 404] on span "Approve" at bounding box center [920, 406] width 46 height 19
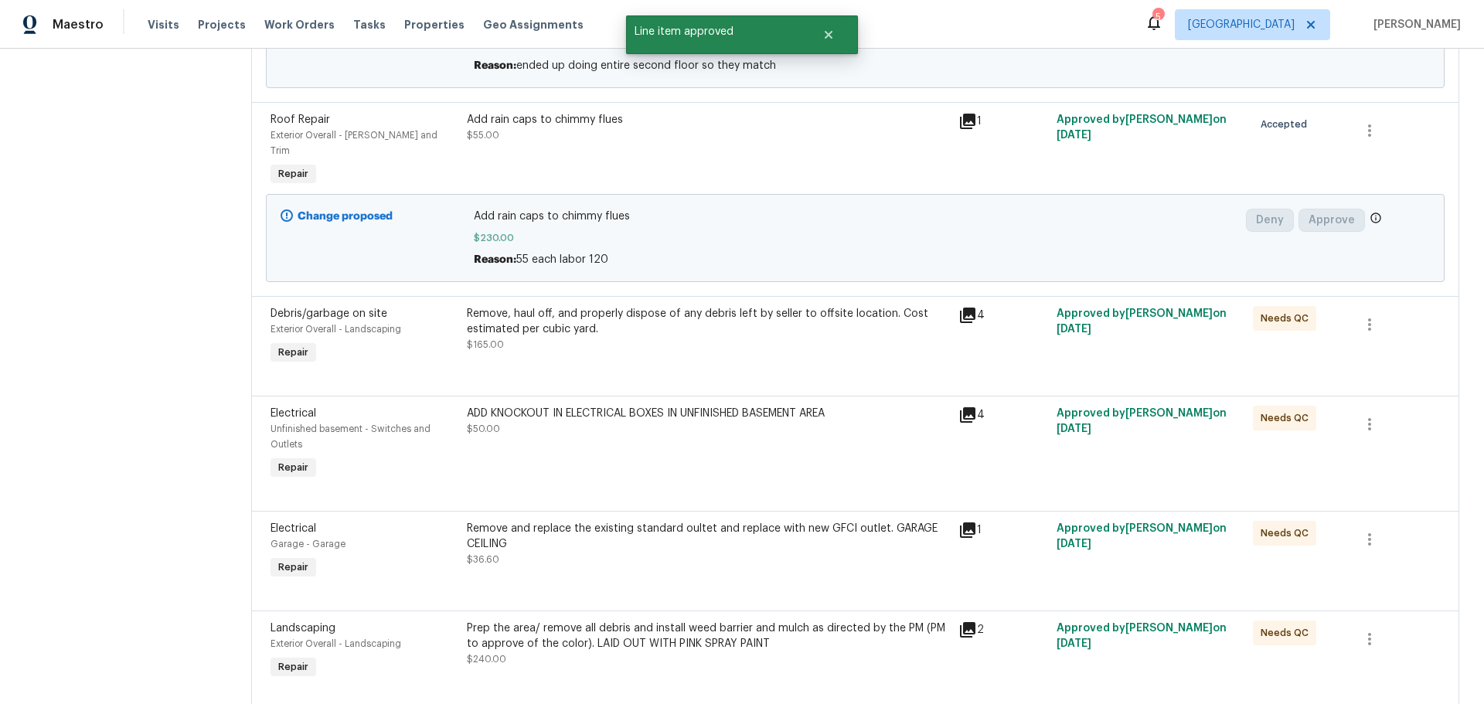
scroll to position [387, 0]
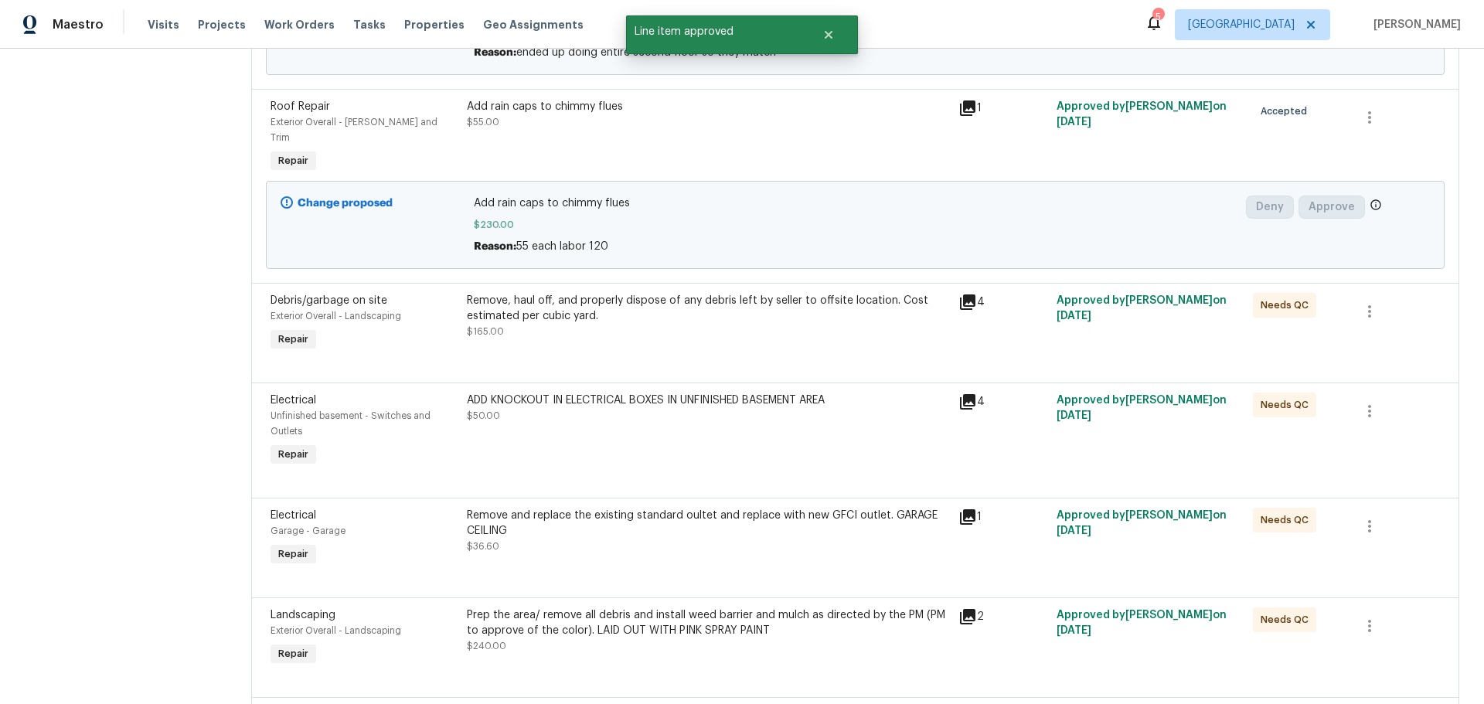
click at [708, 315] on div "Remove, haul off, and properly dispose of any debris left by seller to offsite …" at bounding box center [708, 316] width 482 height 46
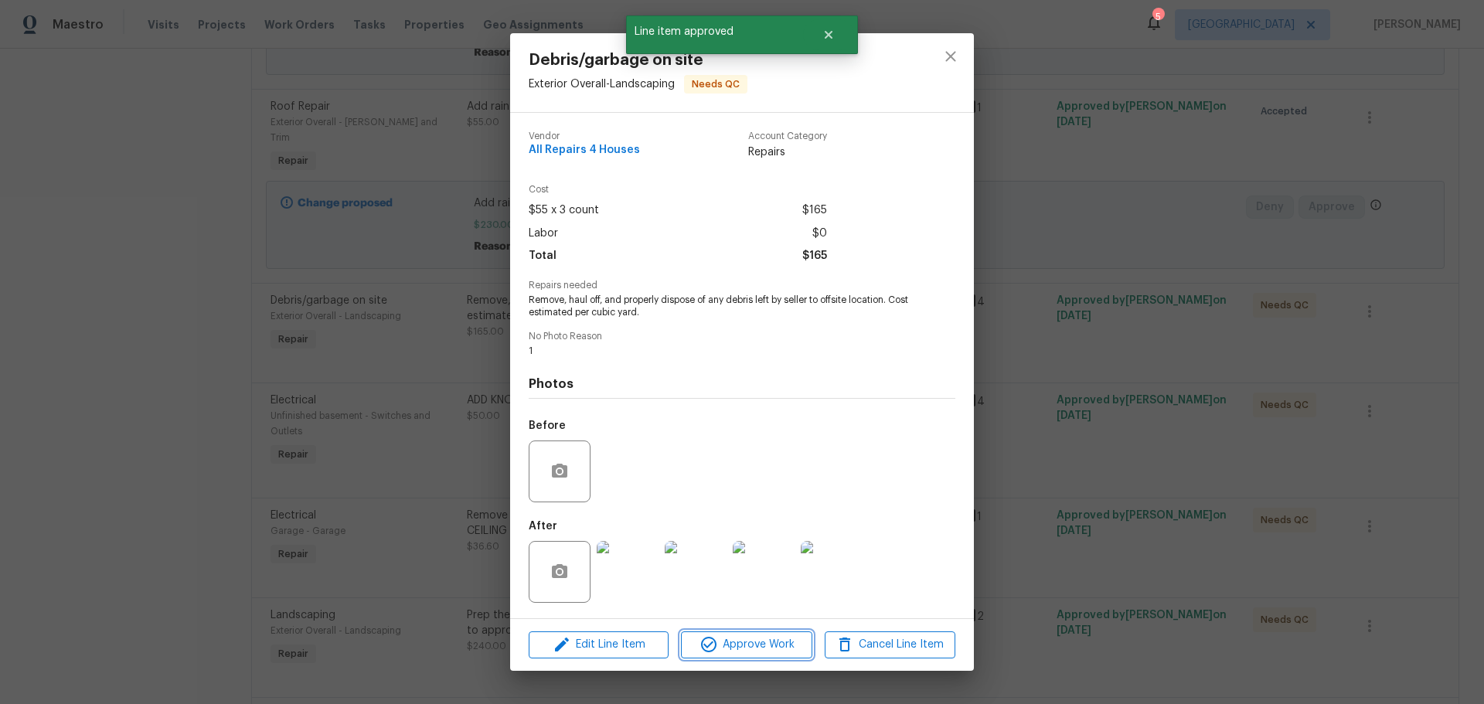
click at [755, 633] on button "Approve Work" at bounding box center [746, 645] width 131 height 27
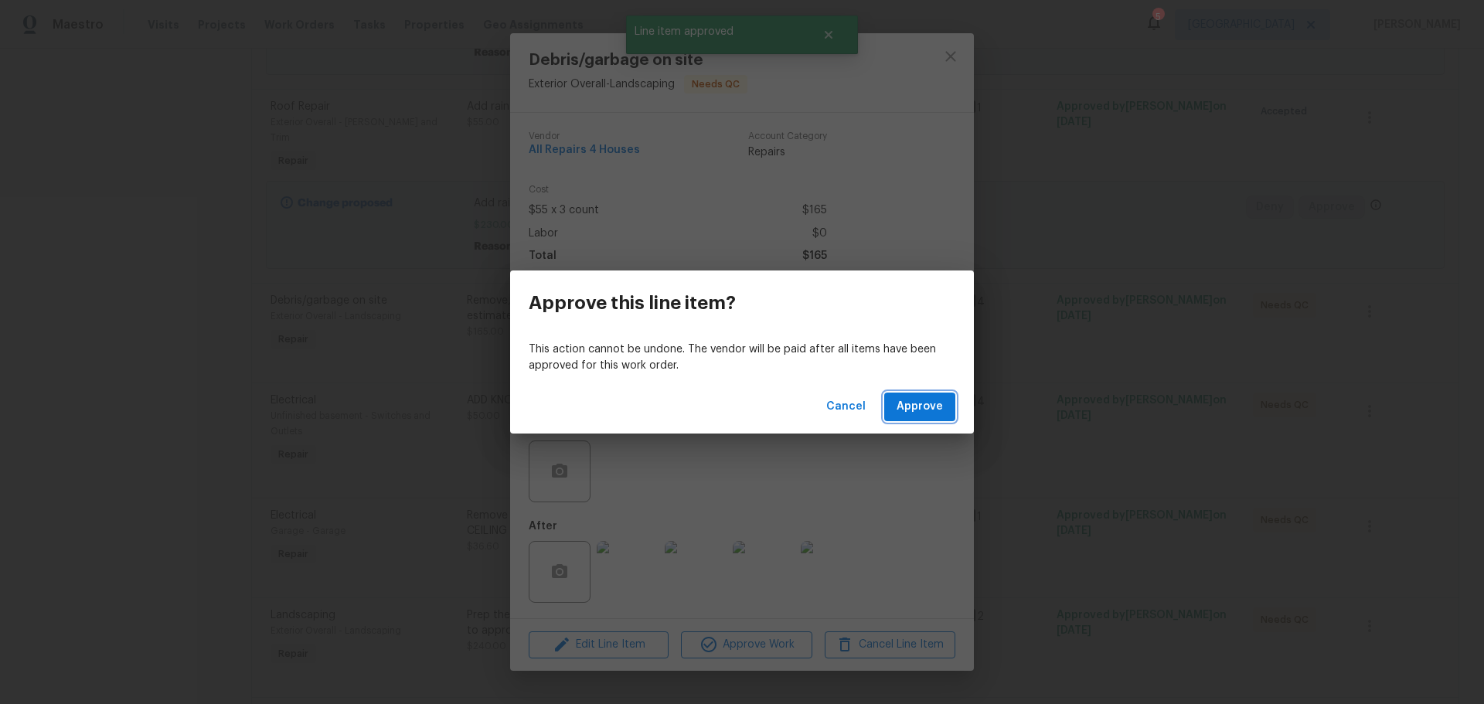
click at [895, 418] on button "Approve" at bounding box center [919, 407] width 71 height 29
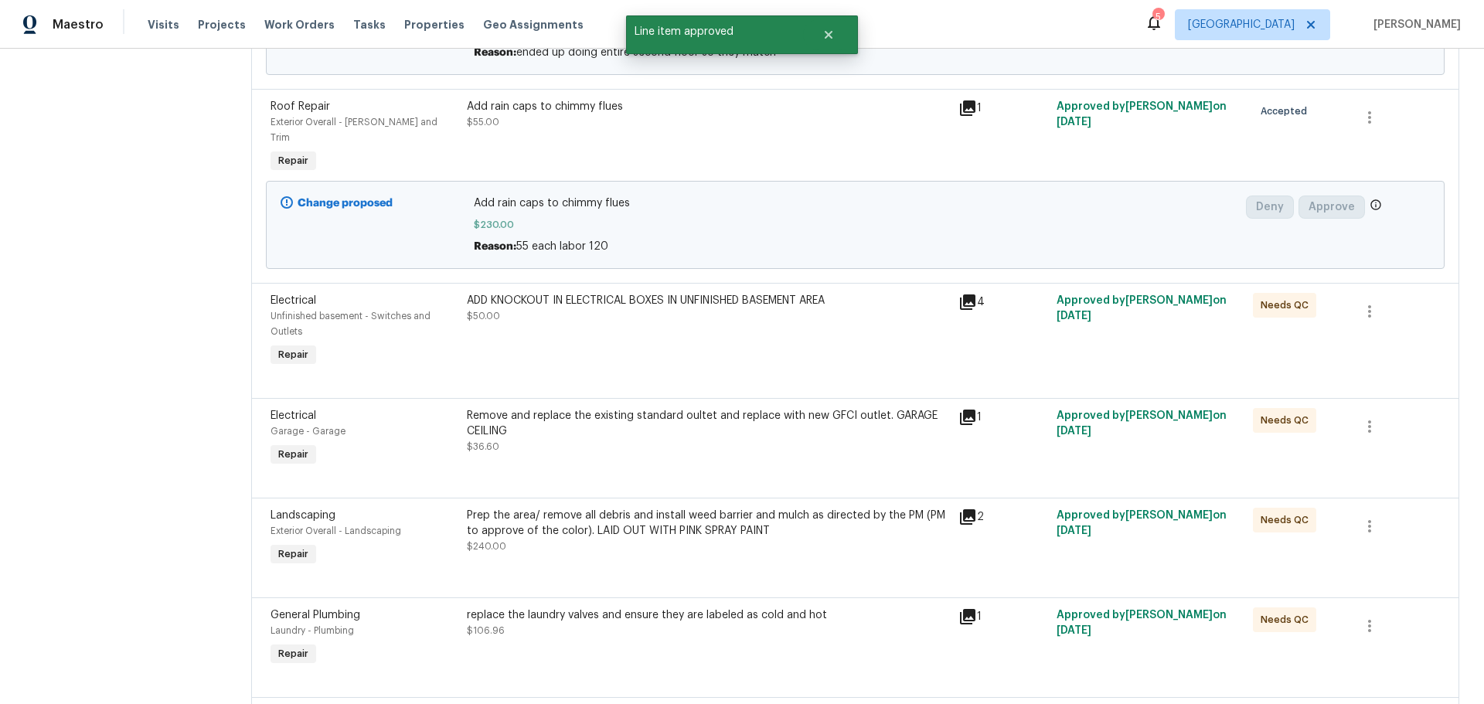
click at [685, 332] on div "ADD KNOCKOUT IN ELECTRICAL BOXES IN UNFINISHED BASEMENT AREA $50.00" at bounding box center [707, 331] width 491 height 87
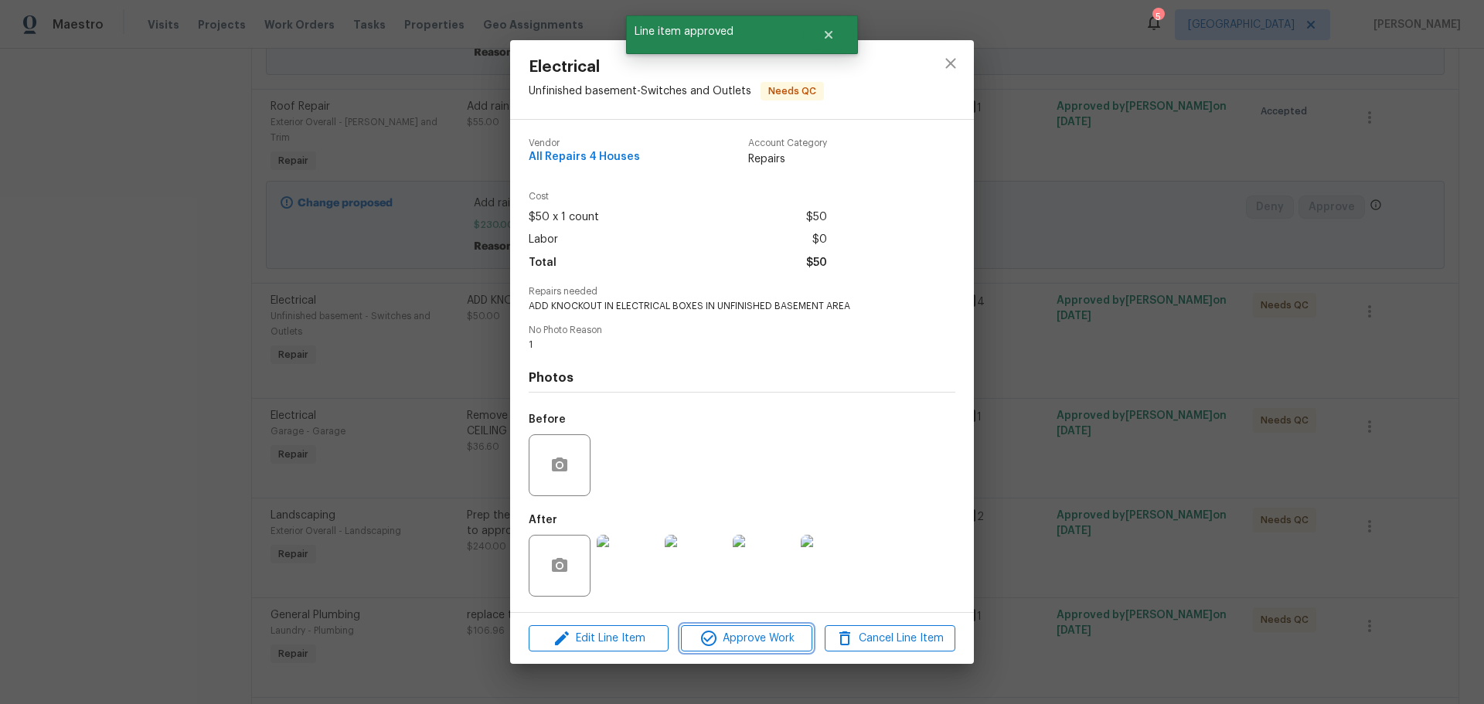
click at [776, 635] on span "Approve Work" at bounding box center [746, 638] width 121 height 19
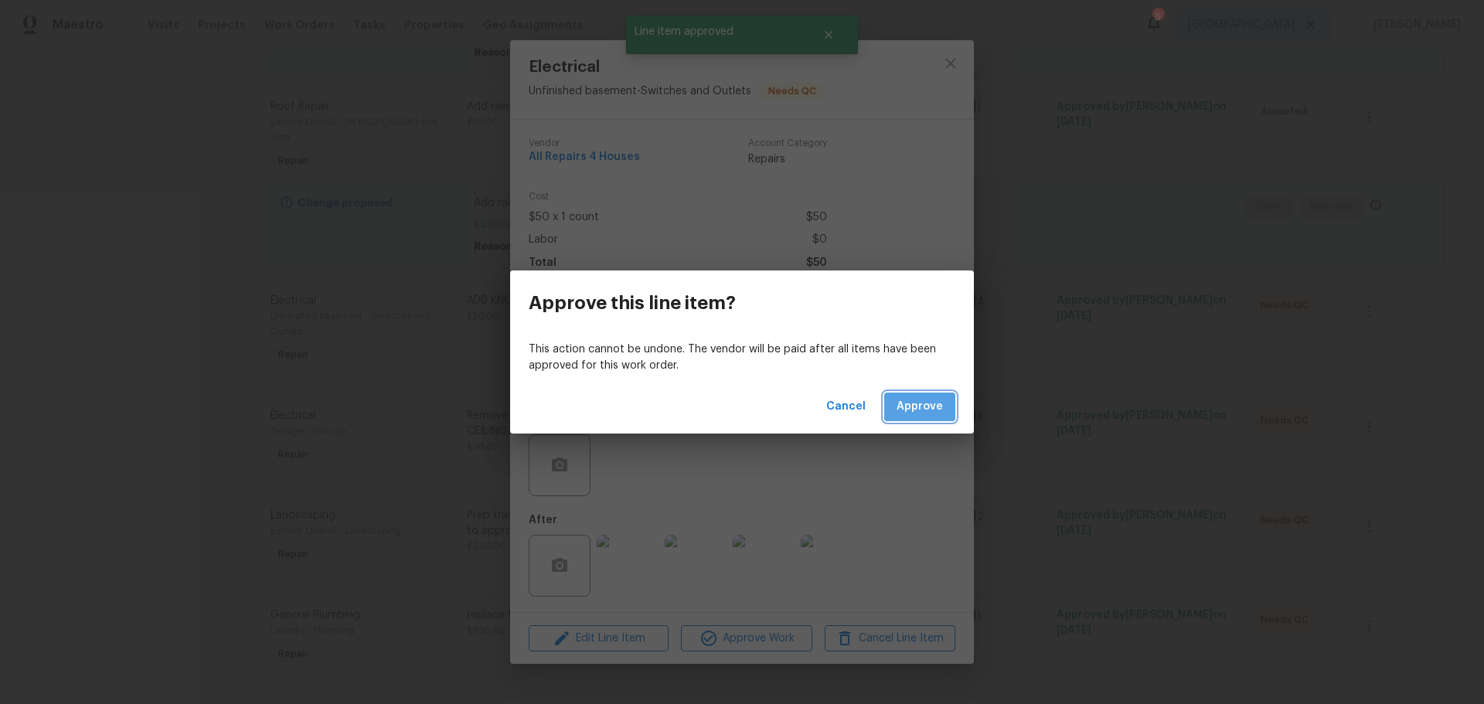
click at [933, 397] on button "Approve" at bounding box center [919, 407] width 71 height 29
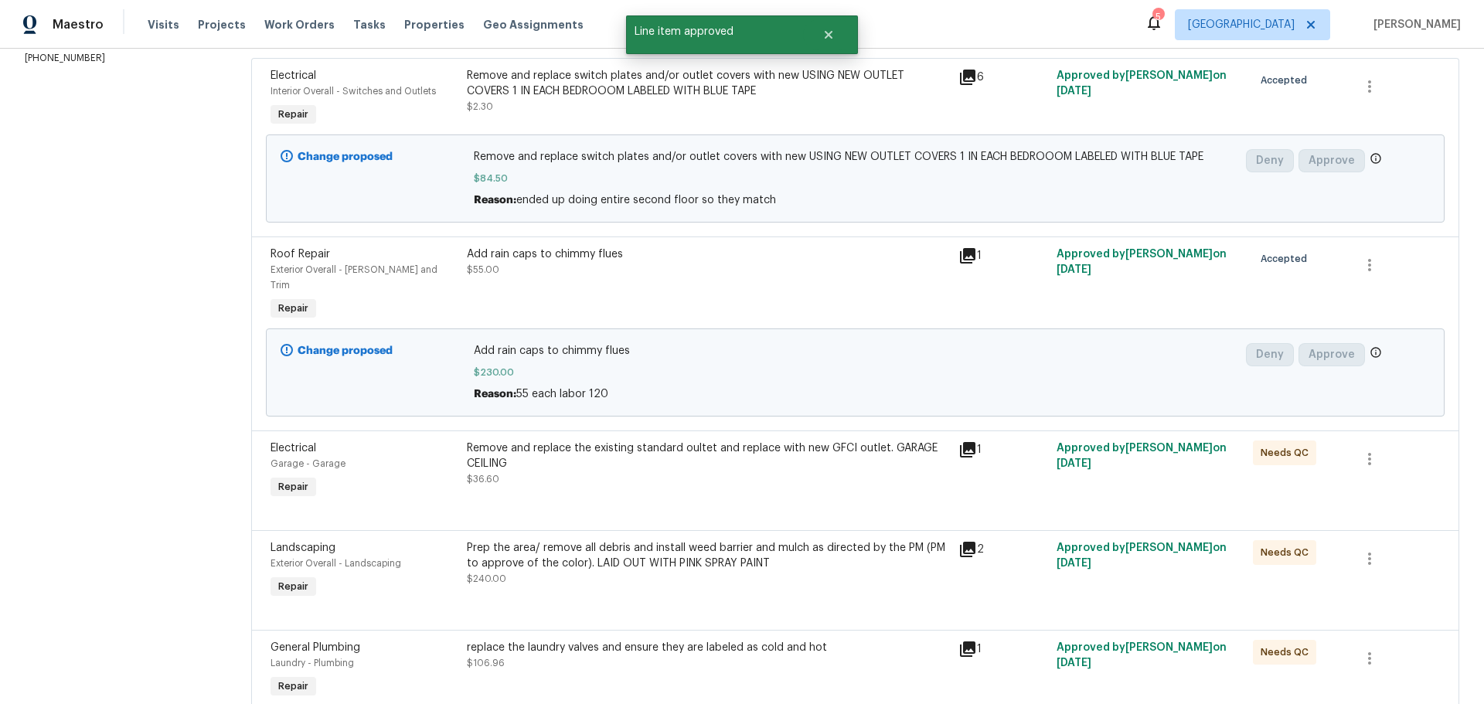
scroll to position [309, 0]
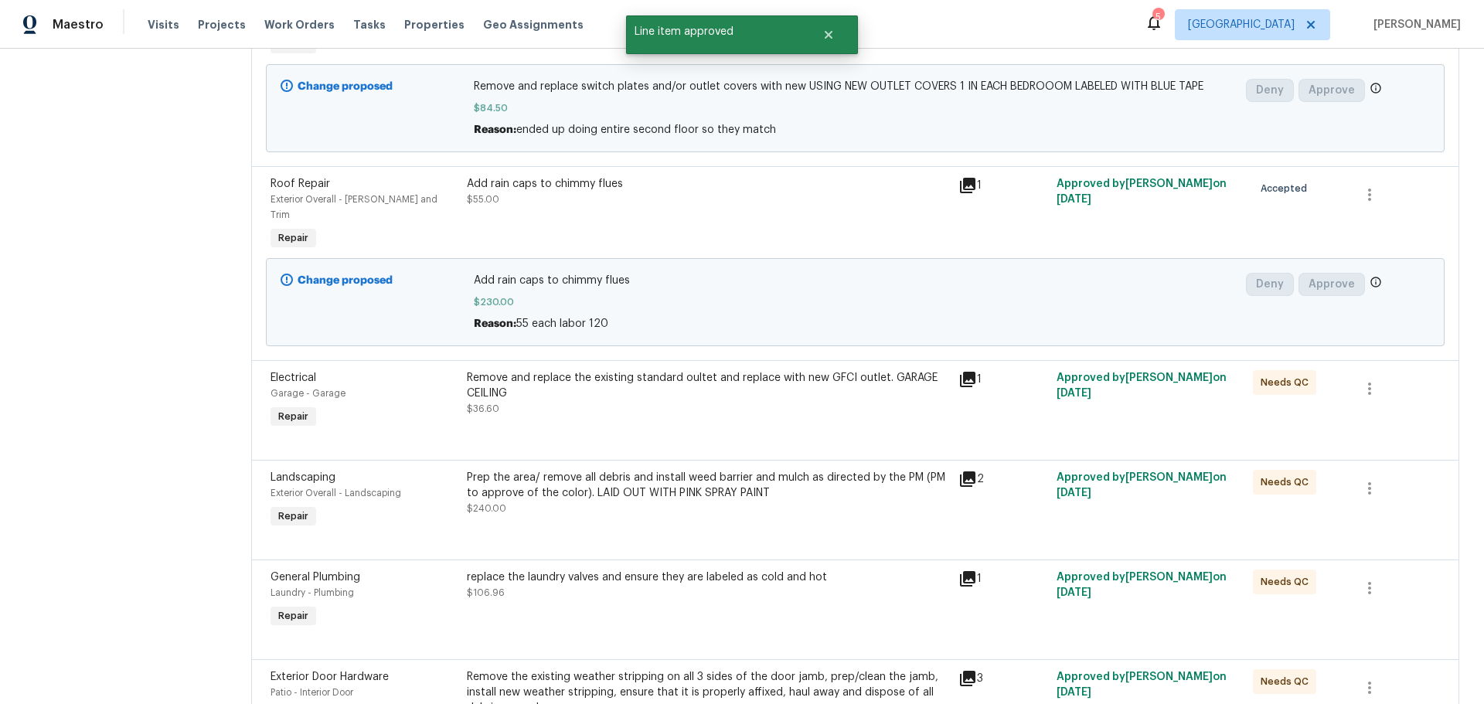
click at [734, 404] on div "Remove and replace the existing standard oultet and replace with new GFCI outle…" at bounding box center [707, 401] width 491 height 71
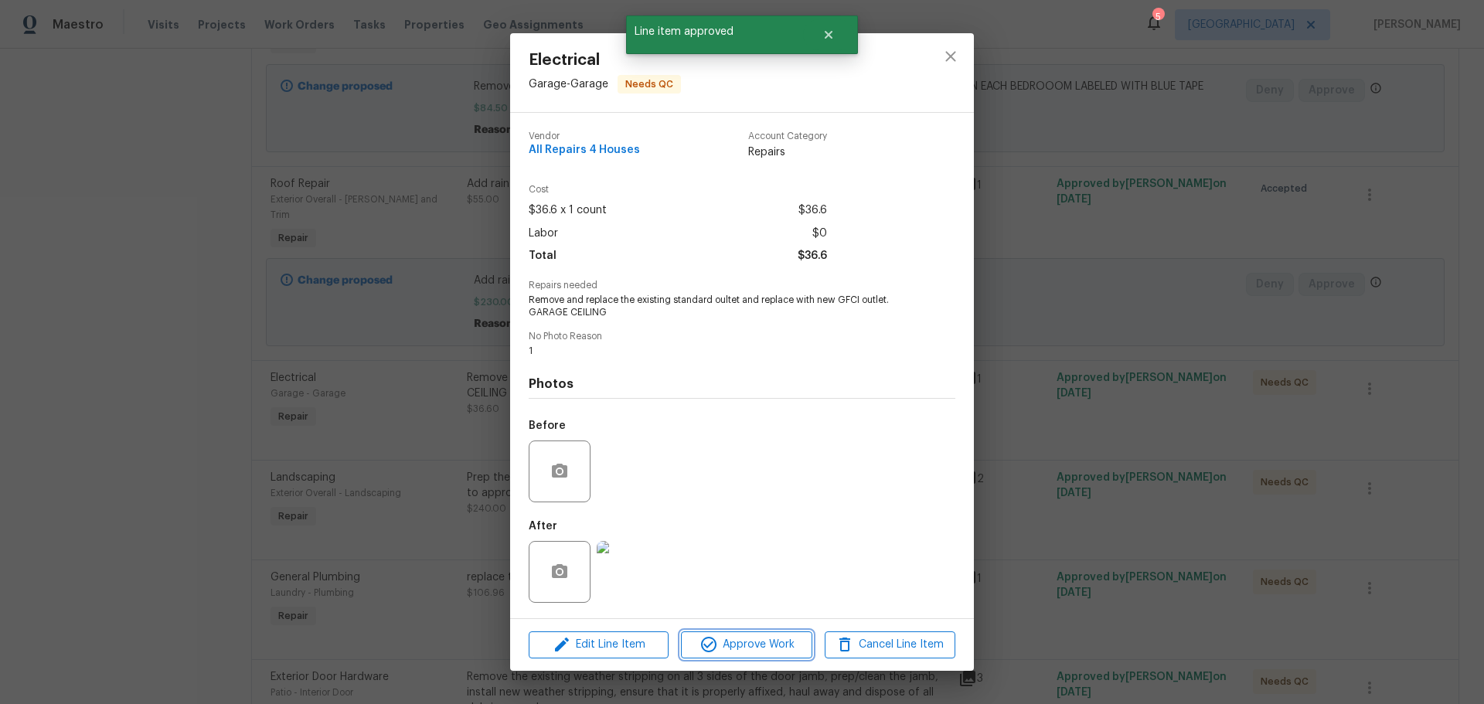
click at [768, 646] on span "Approve Work" at bounding box center [746, 645] width 121 height 19
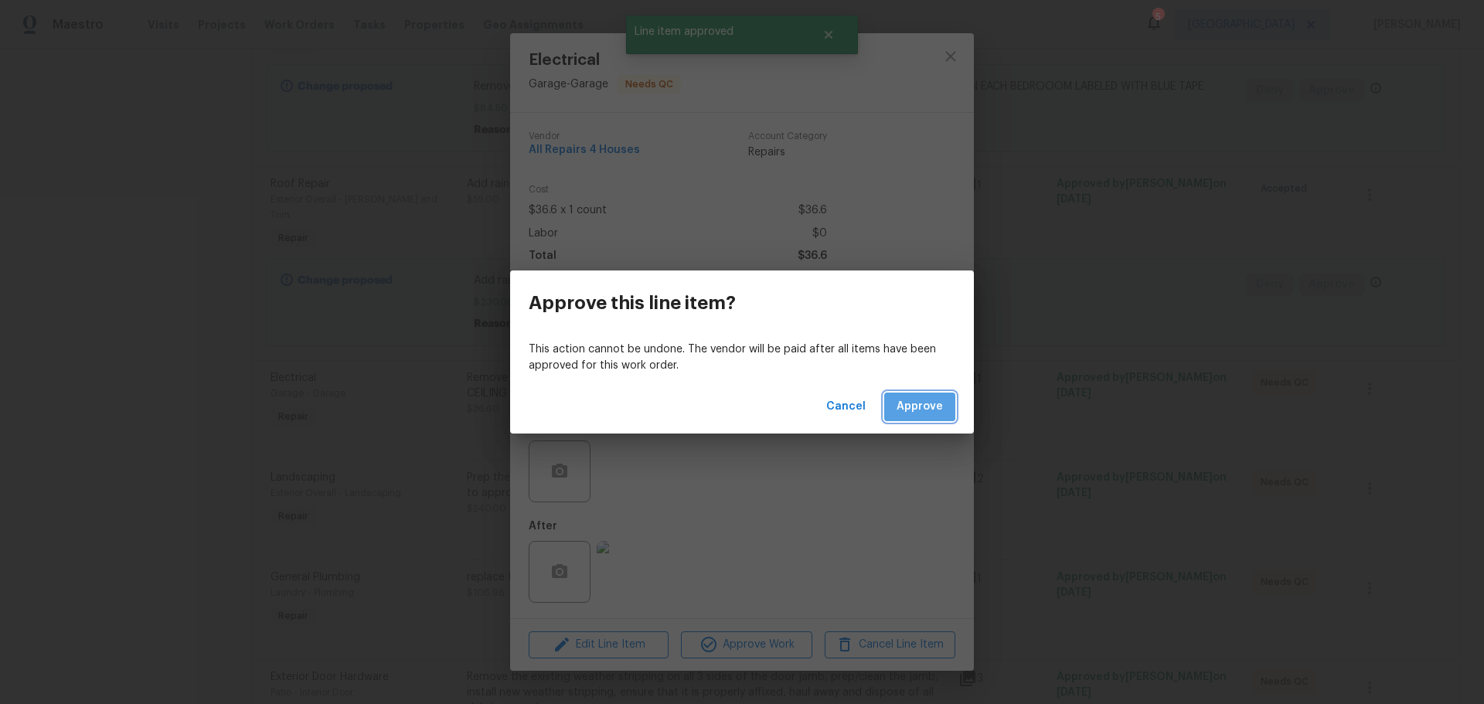
click at [904, 394] on button "Approve" at bounding box center [919, 407] width 71 height 29
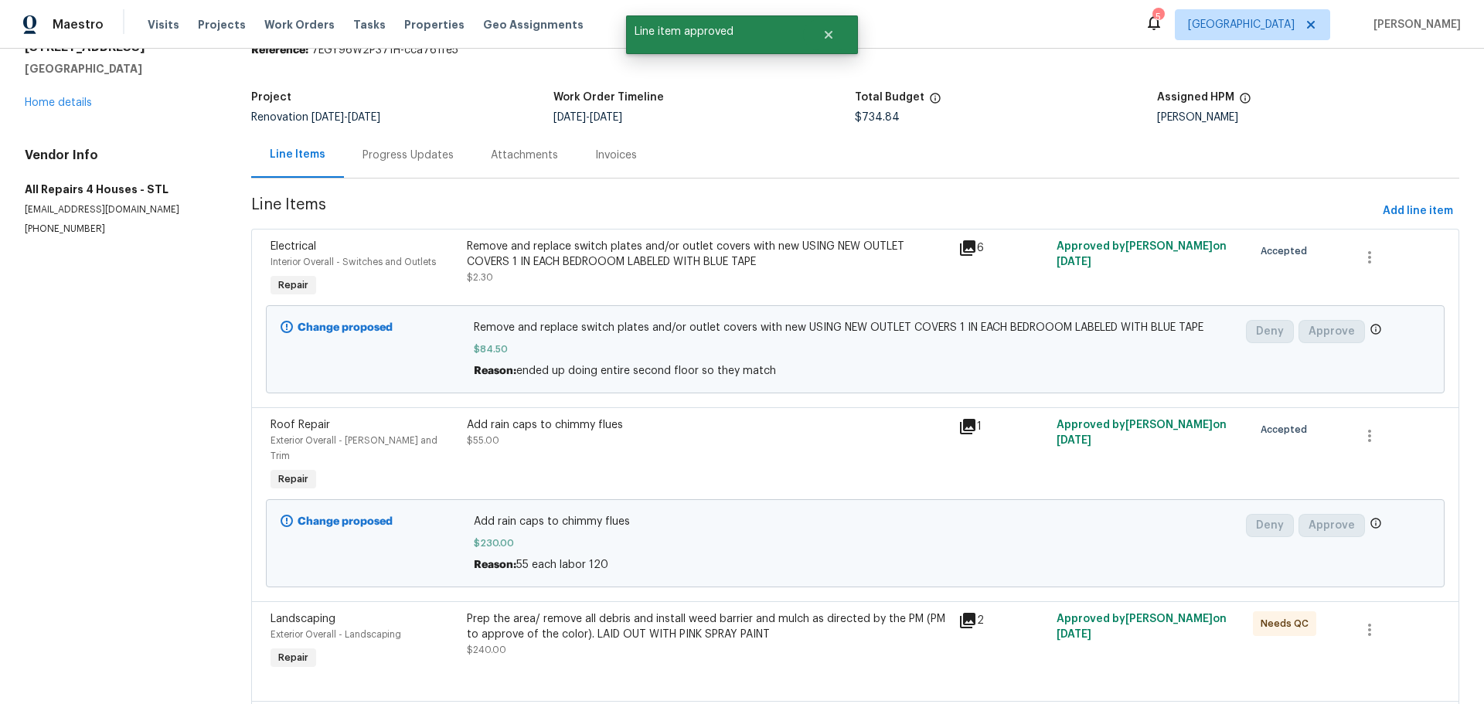
scroll to position [232, 0]
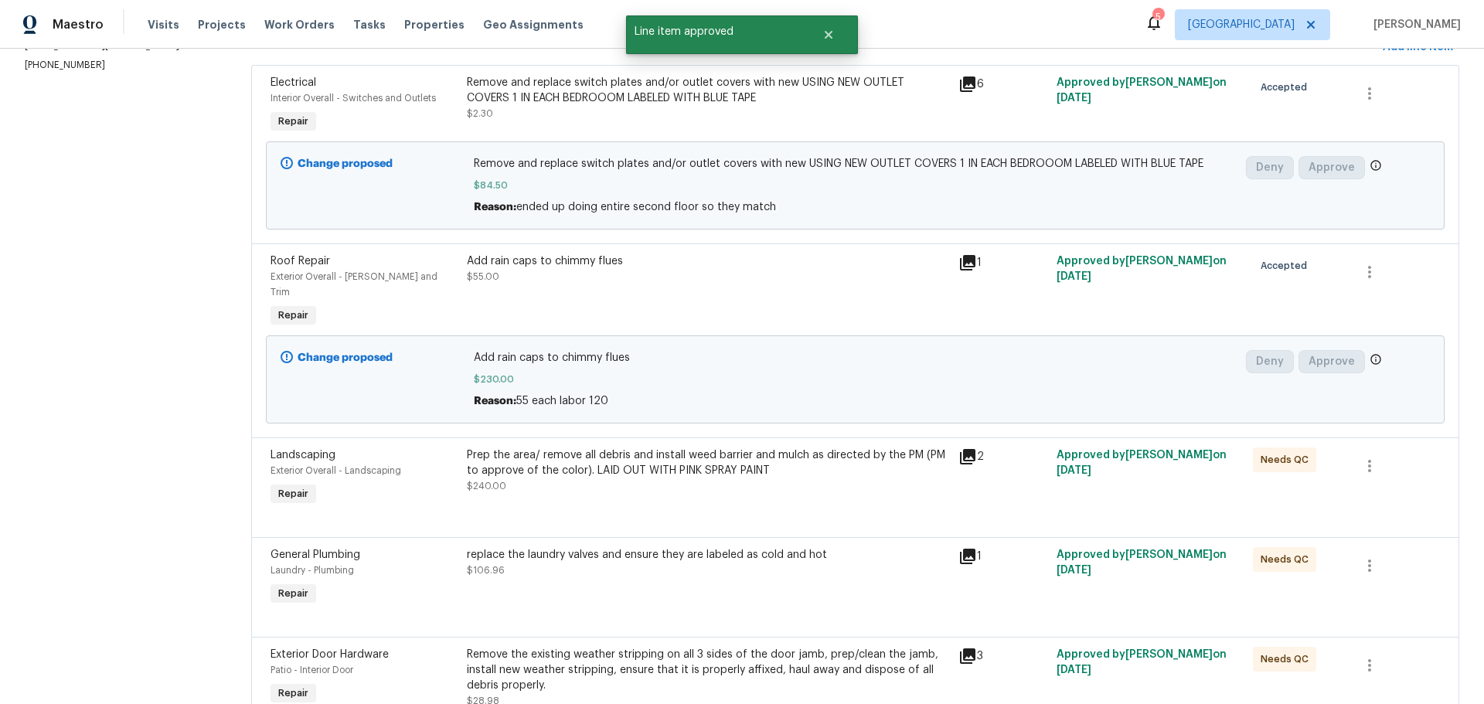
click at [712, 509] on div at bounding box center [856, 518] width 1170 height 19
click at [739, 475] on div "Prep the area/ remove all debris and install weed barrier and mulch as directed…" at bounding box center [708, 471] width 482 height 46
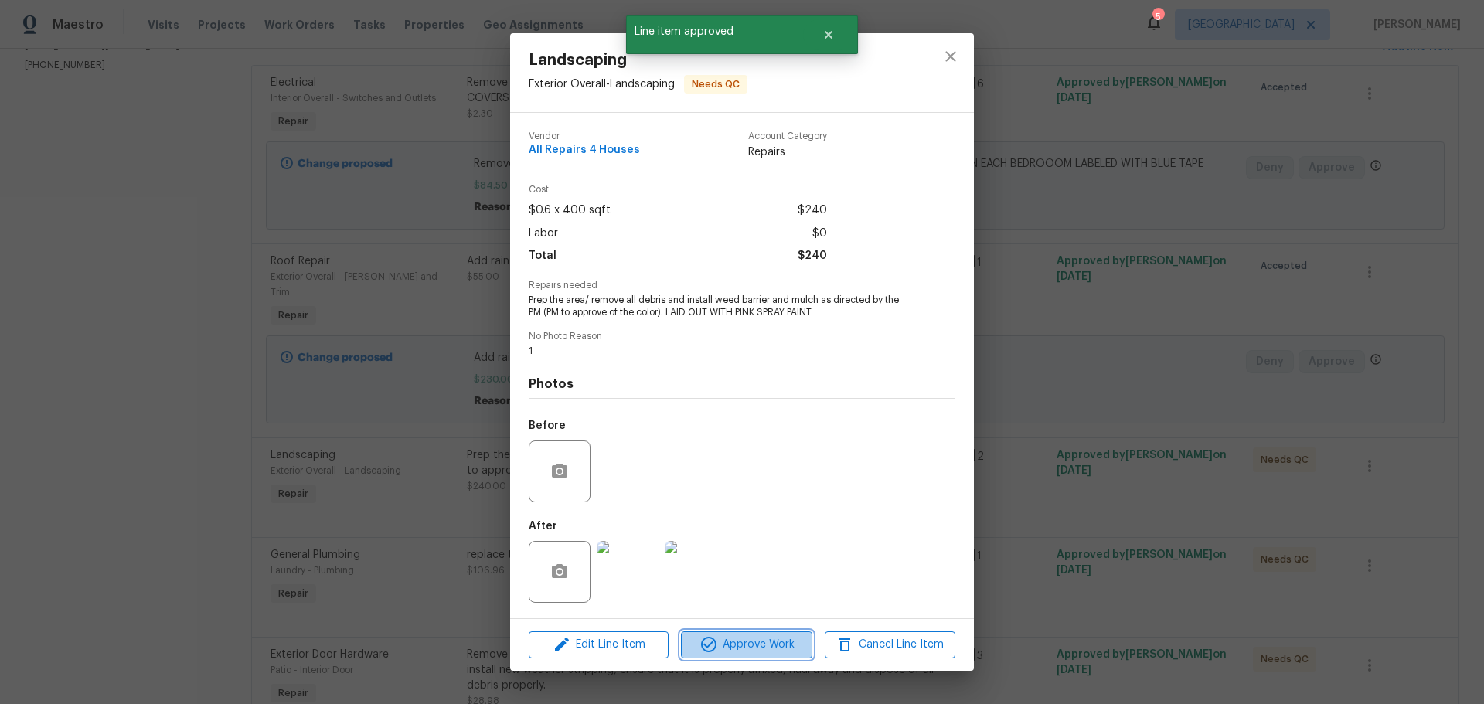
click at [755, 646] on span "Approve Work" at bounding box center [746, 645] width 121 height 19
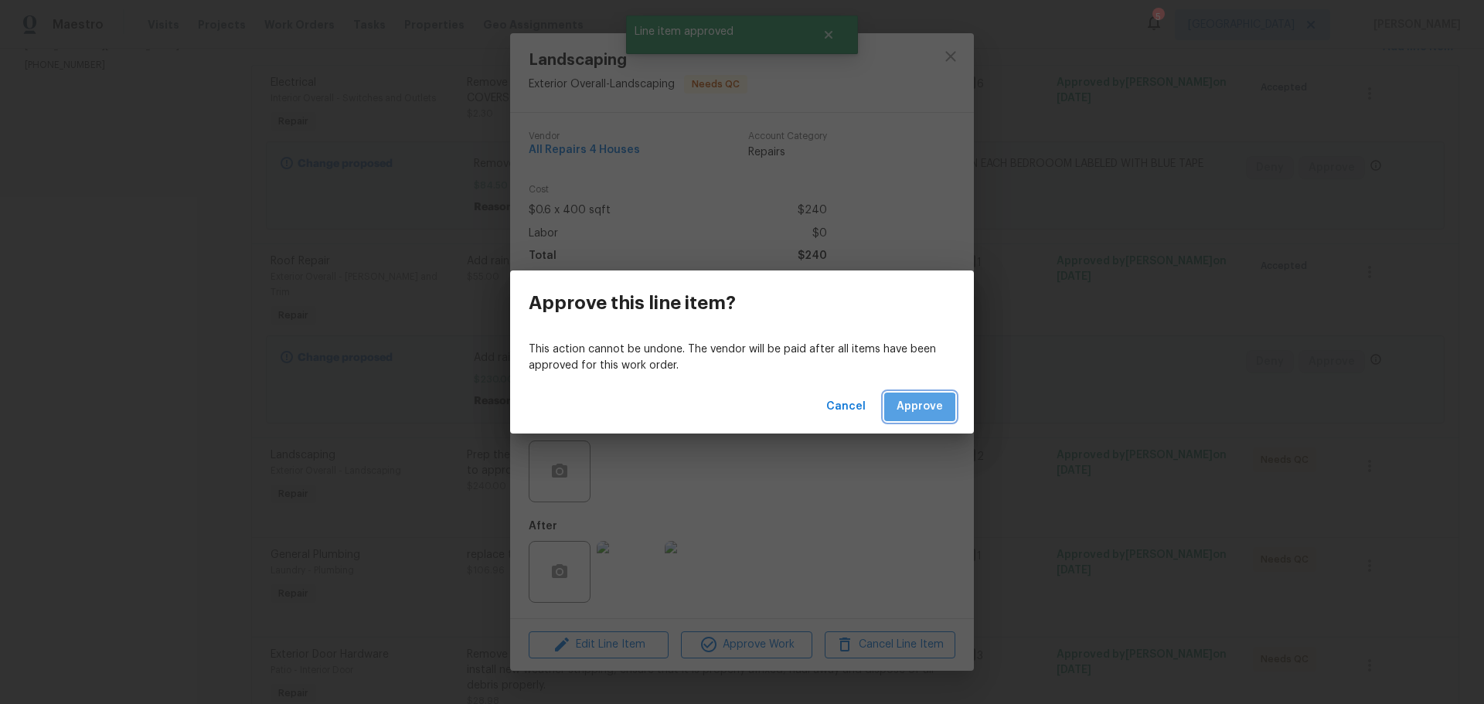
click at [891, 416] on button "Approve" at bounding box center [919, 407] width 71 height 29
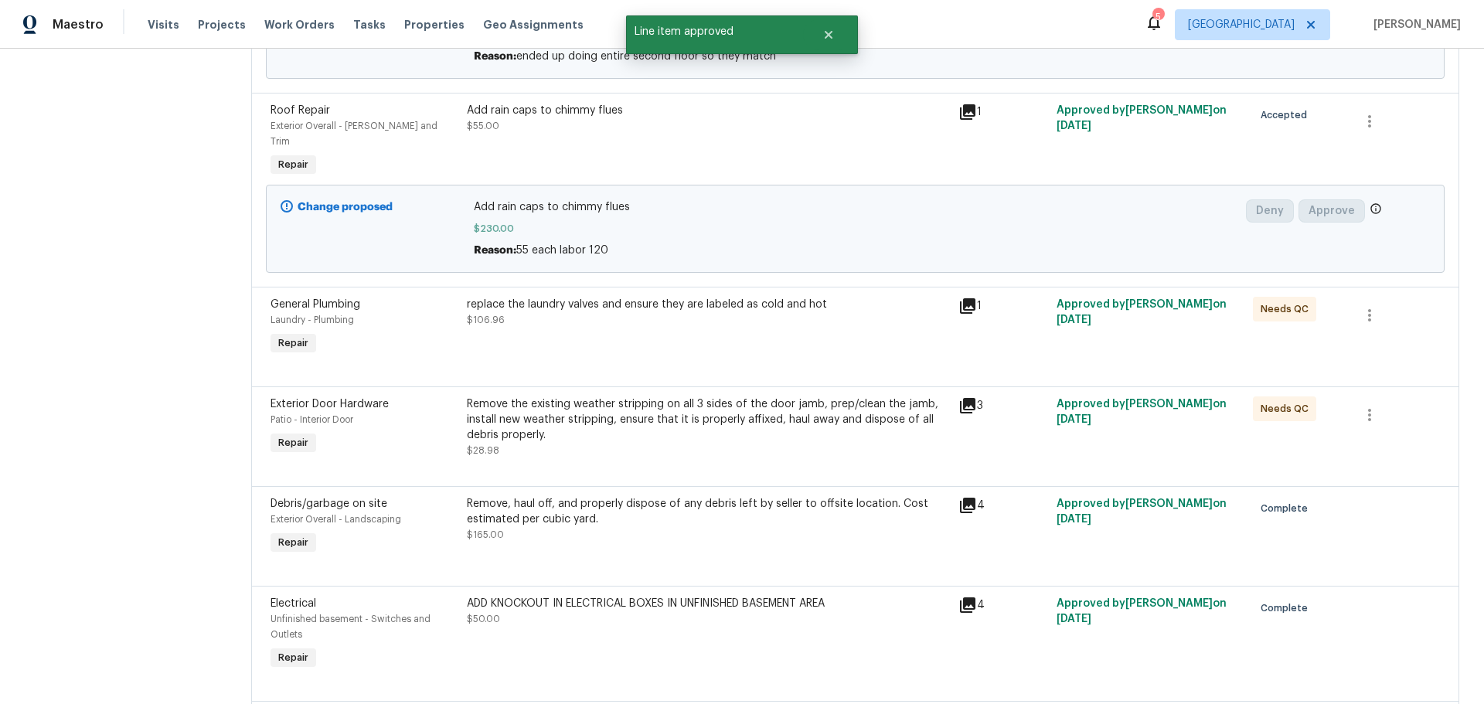
scroll to position [387, 0]
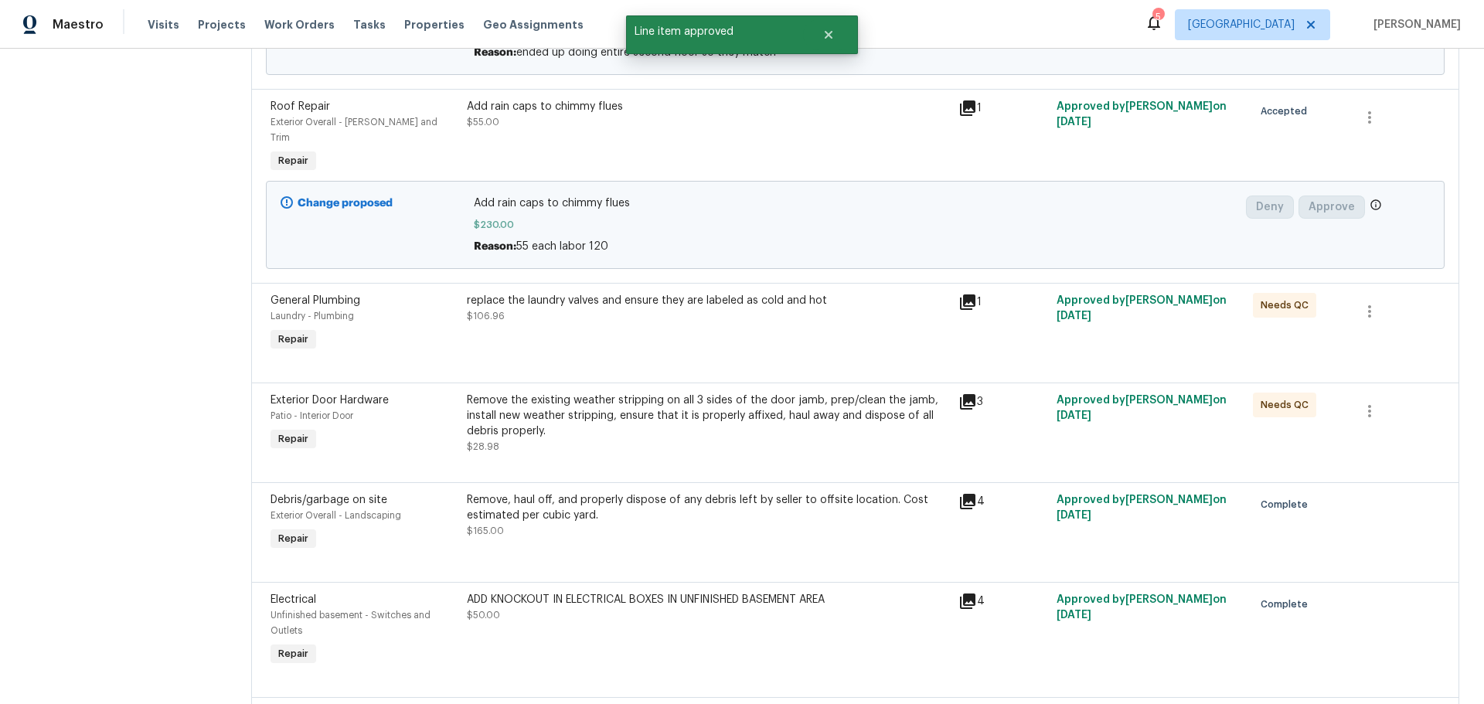
click at [687, 315] on div "replace the laundry valves and ensure they are labeled as cold and hot $106.96" at bounding box center [707, 323] width 491 height 71
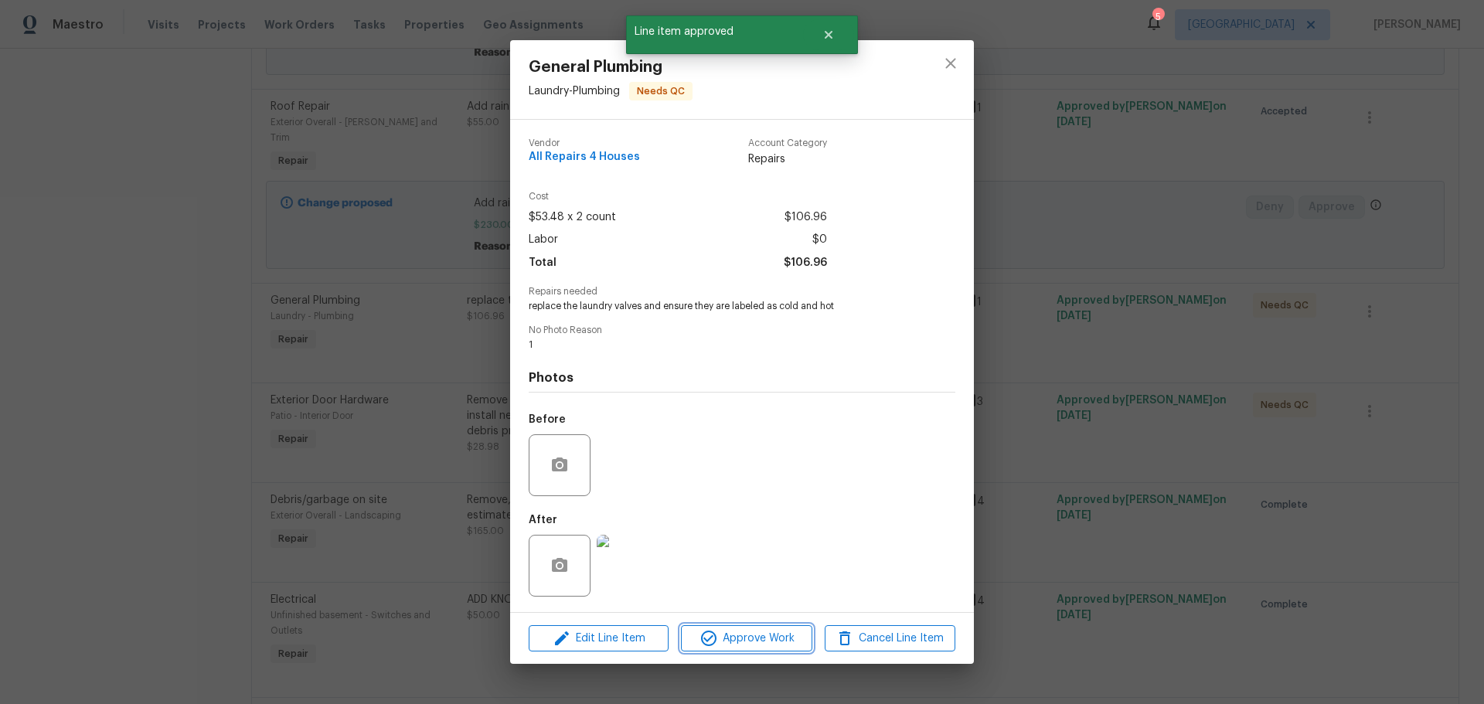
click at [758, 633] on span "Approve Work" at bounding box center [746, 638] width 121 height 19
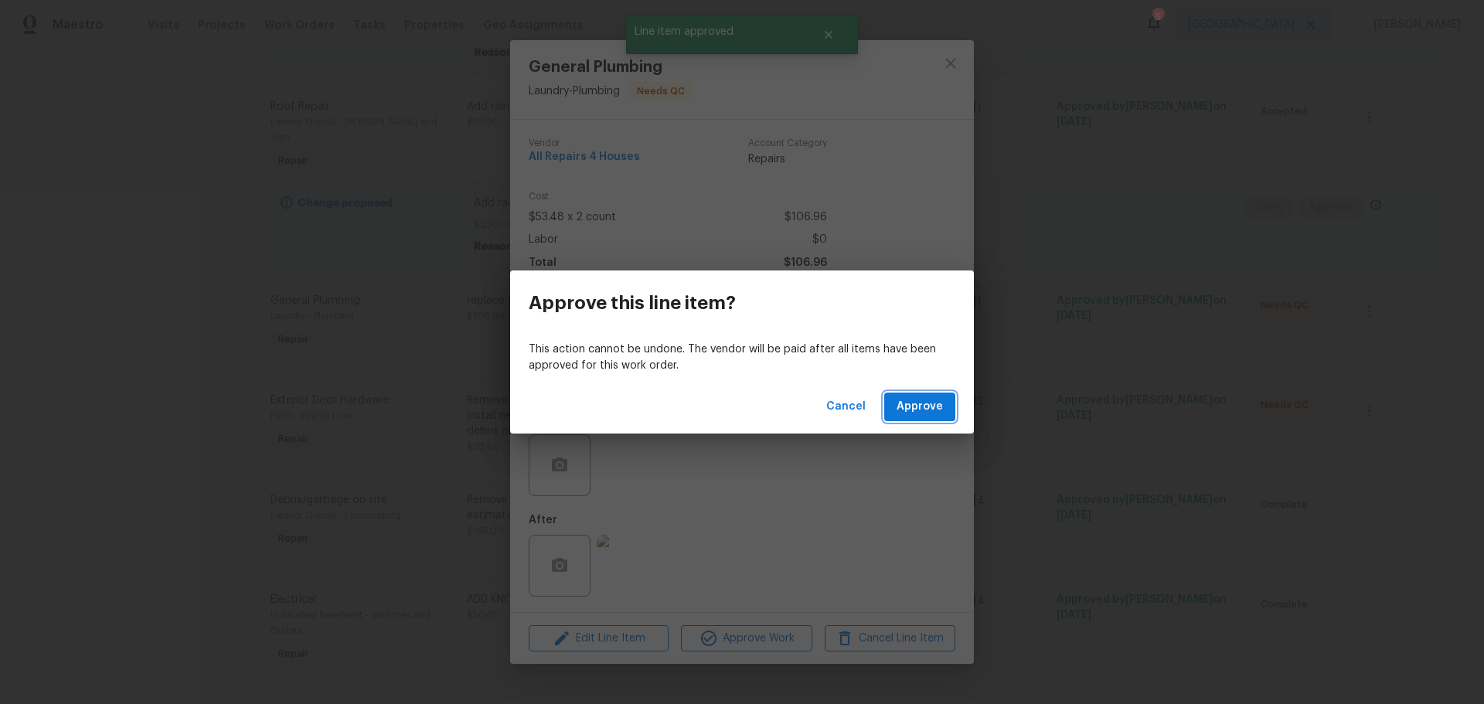
click at [916, 412] on span "Approve" at bounding box center [920, 406] width 46 height 19
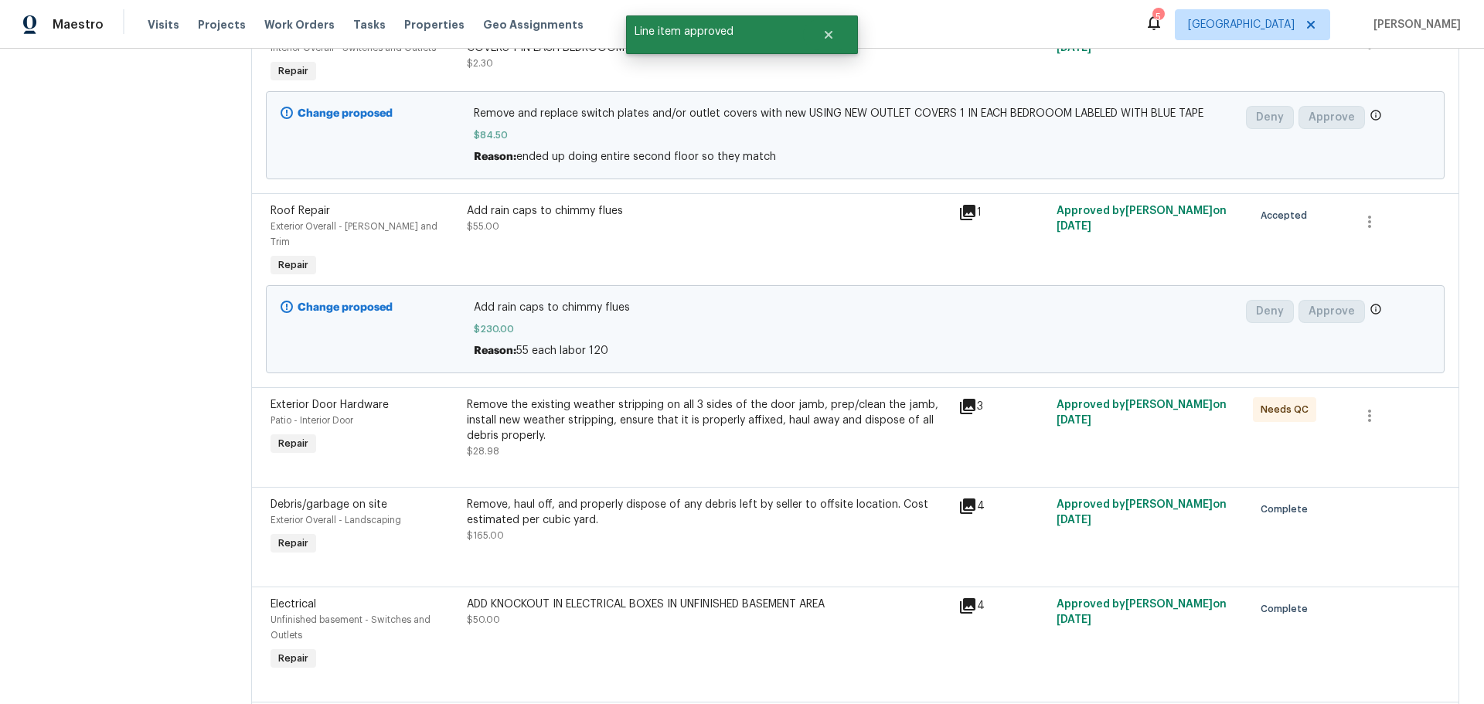
scroll to position [309, 0]
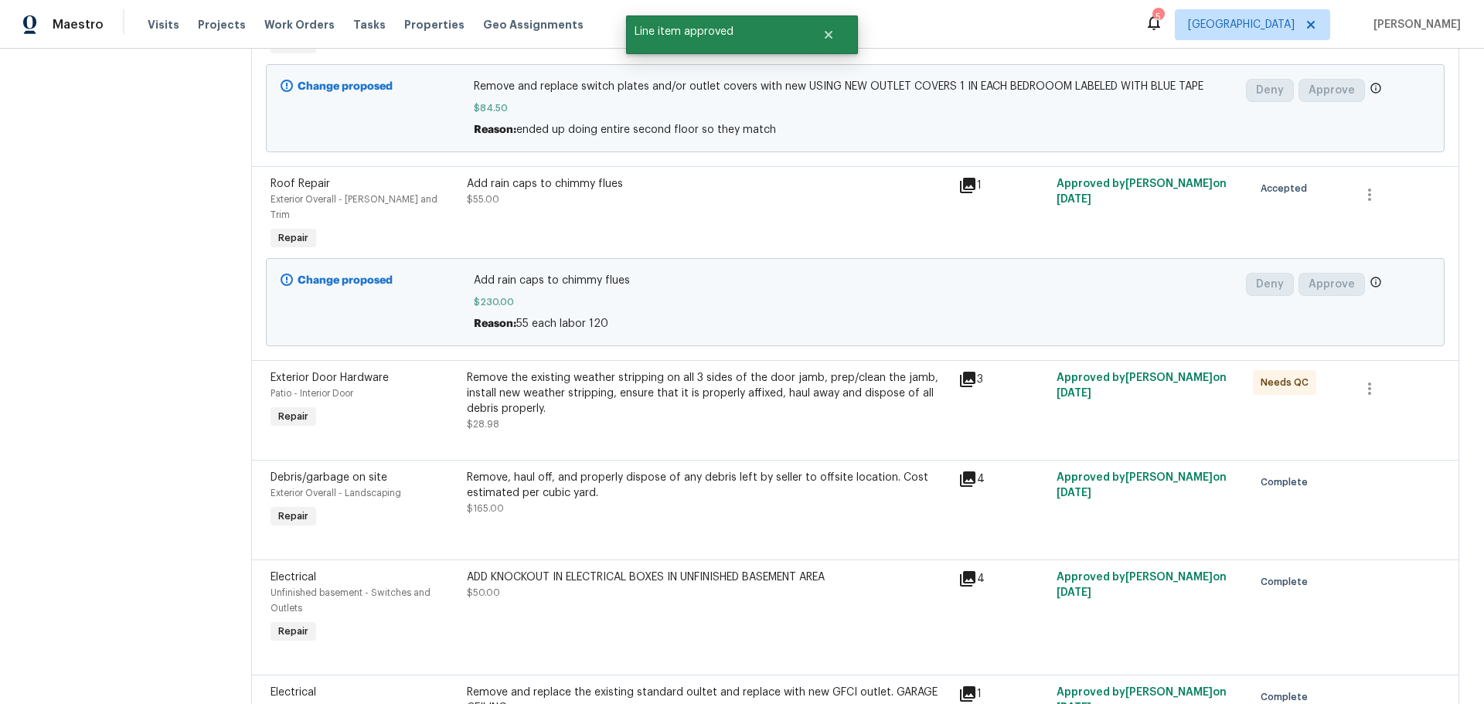
click at [758, 397] on div "Remove the existing weather stripping on all 3 sides of the door jamb, prep/cle…" at bounding box center [708, 393] width 482 height 46
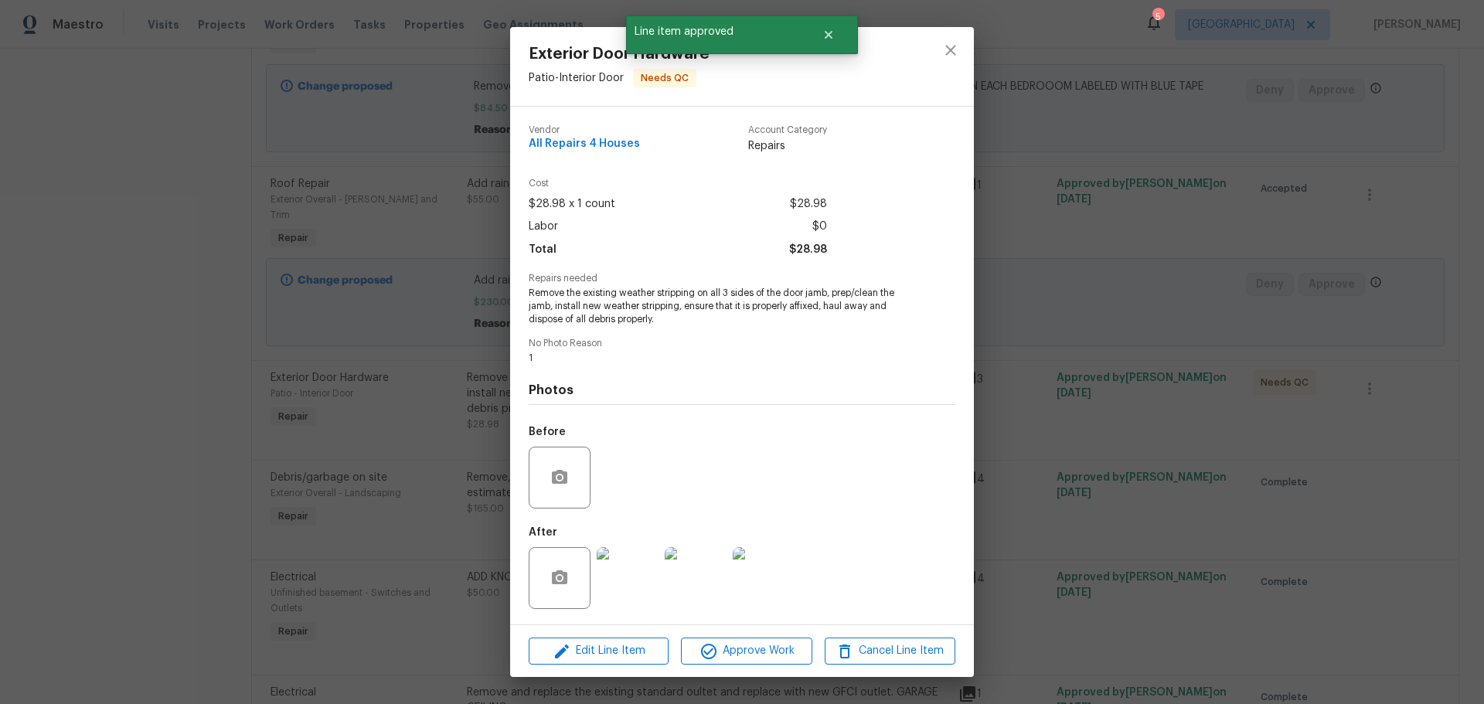
click at [734, 666] on div "Edit Line Item Approve Work Cancel Line Item" at bounding box center [742, 651] width 464 height 52
click at [741, 653] on span "Approve Work" at bounding box center [746, 651] width 121 height 19
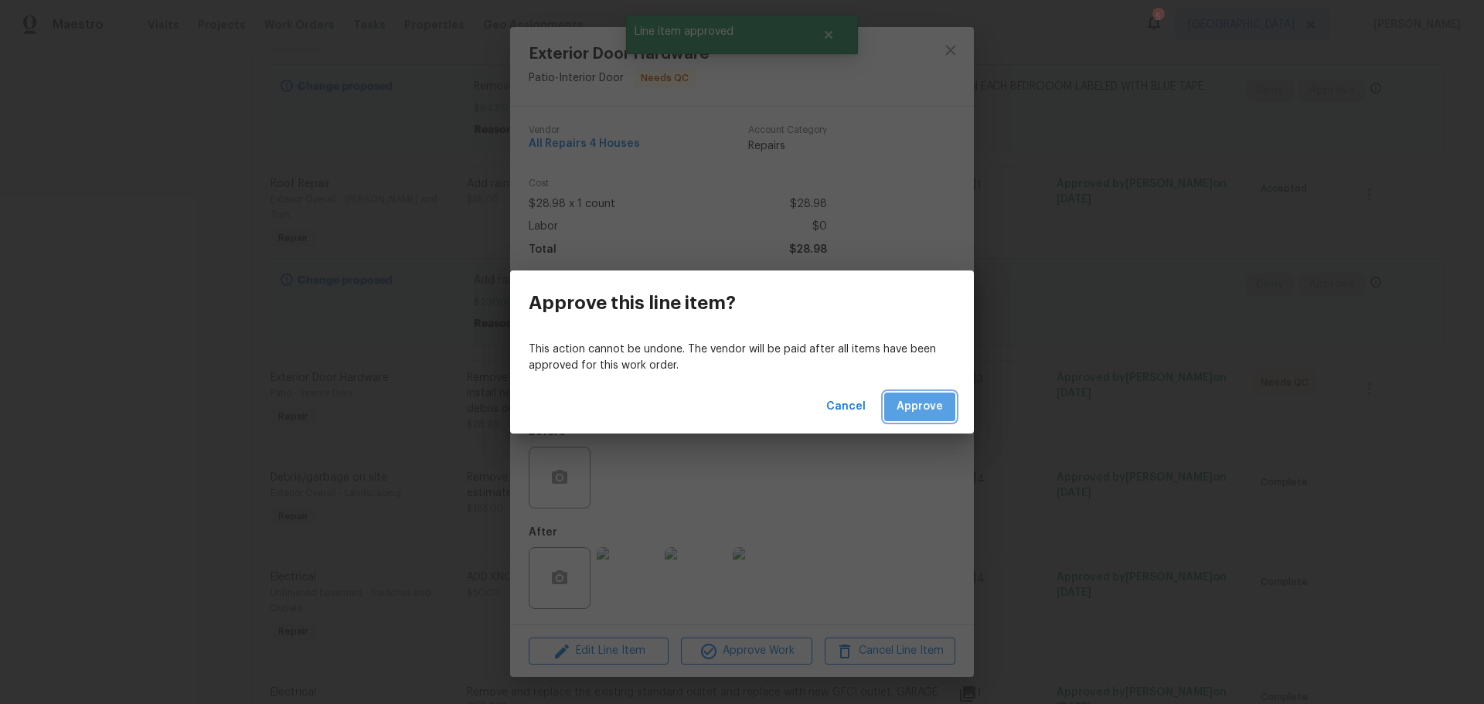
click at [917, 410] on span "Approve" at bounding box center [920, 406] width 46 height 19
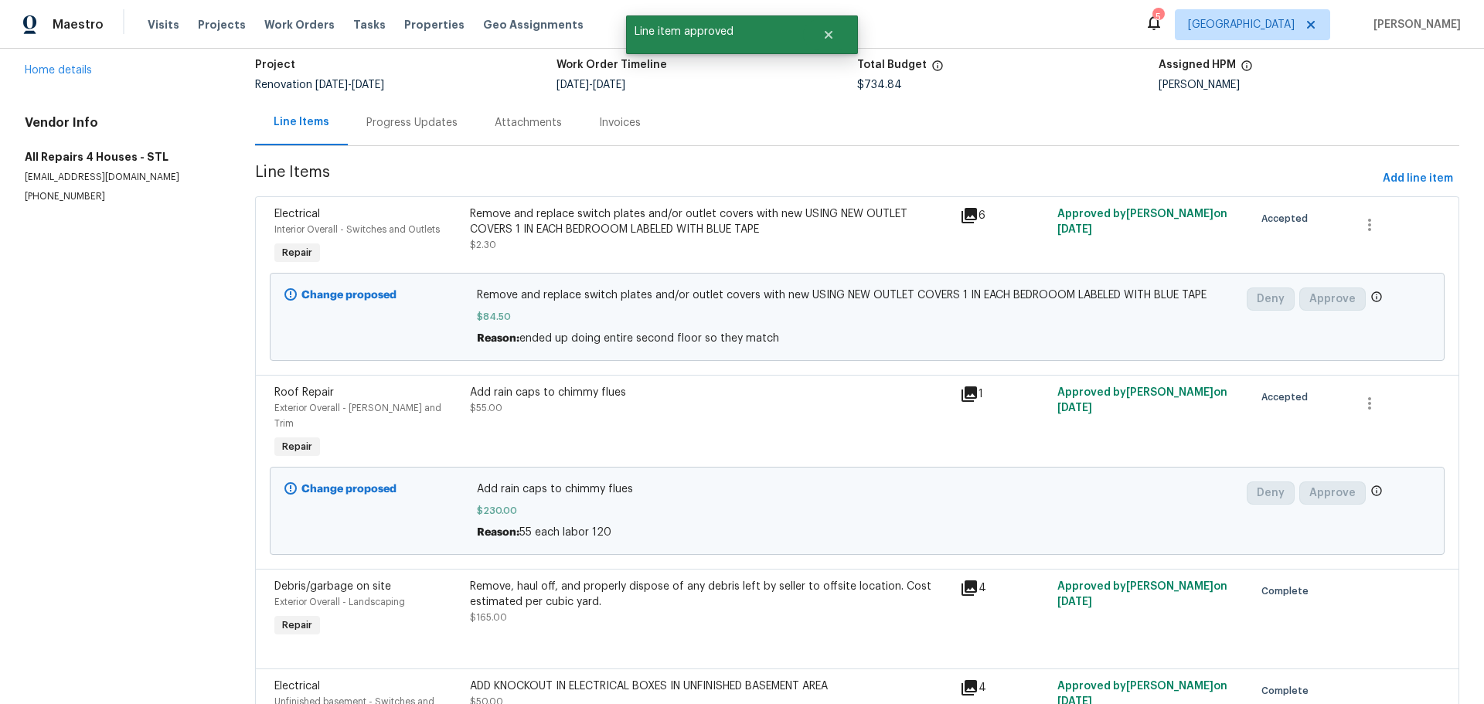
scroll to position [0, 0]
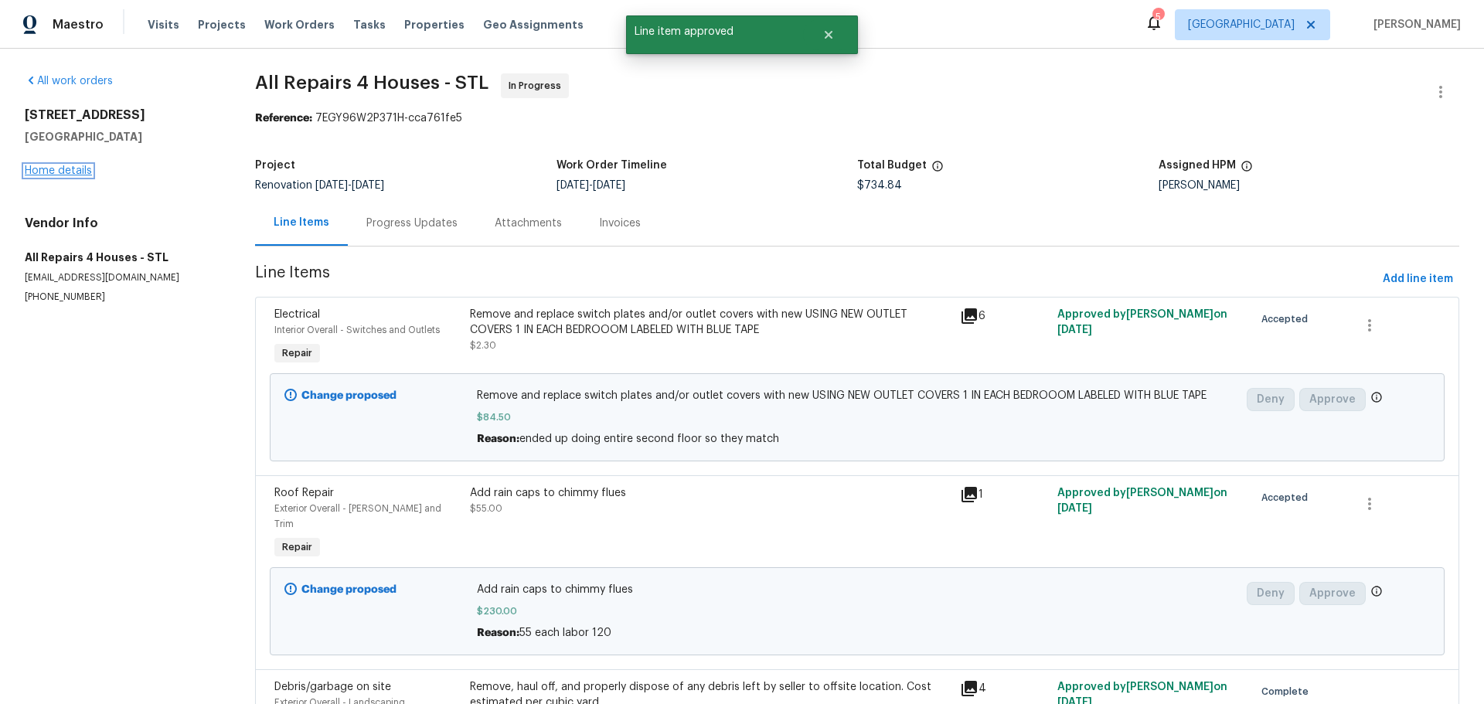
click at [85, 166] on link "Home details" at bounding box center [58, 170] width 67 height 11
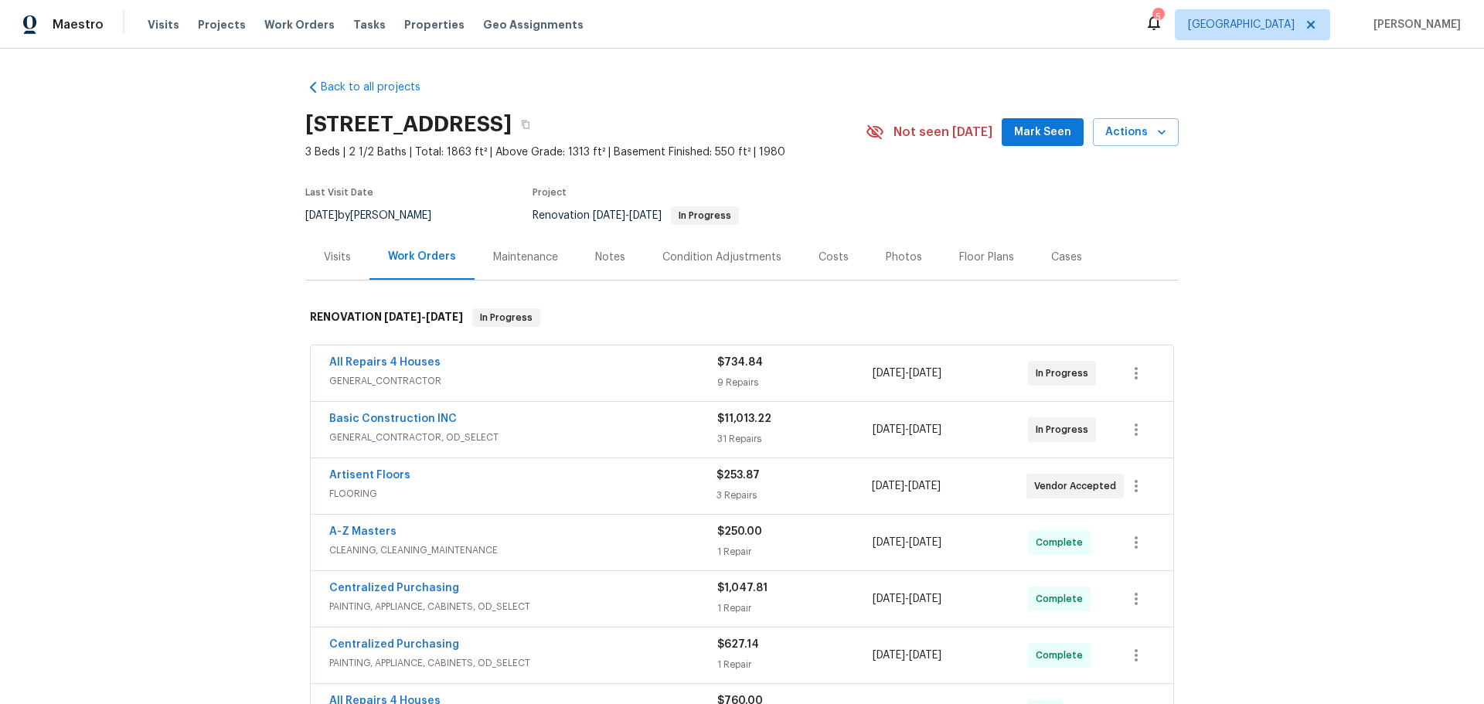
click at [1050, 141] on span "Mark Seen" at bounding box center [1042, 132] width 57 height 19
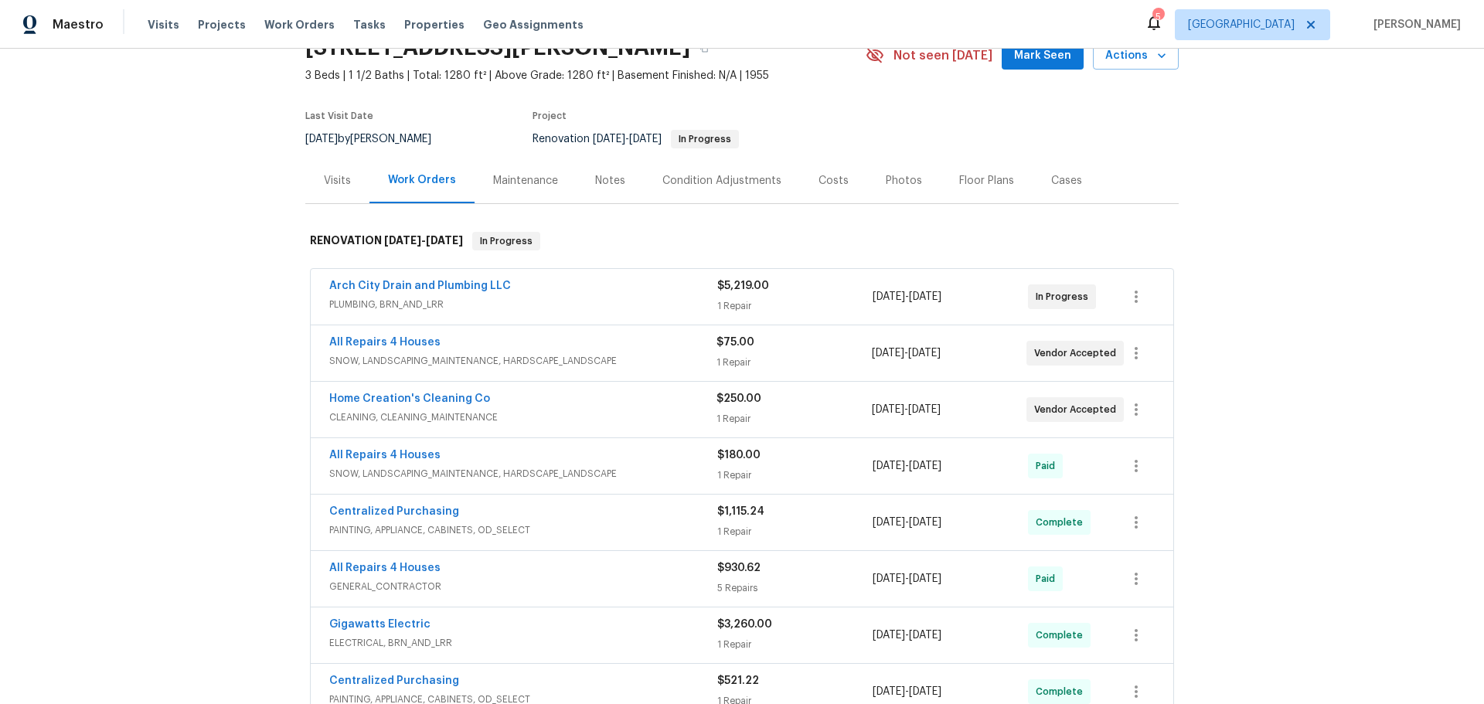
scroll to position [77, 0]
click at [1135, 297] on icon "button" at bounding box center [1136, 296] width 19 height 19
click at [1104, 242] on div at bounding box center [742, 352] width 1484 height 704
click at [489, 285] on link "Arch City Drain and Plumbing LLC" at bounding box center [420, 285] width 182 height 11
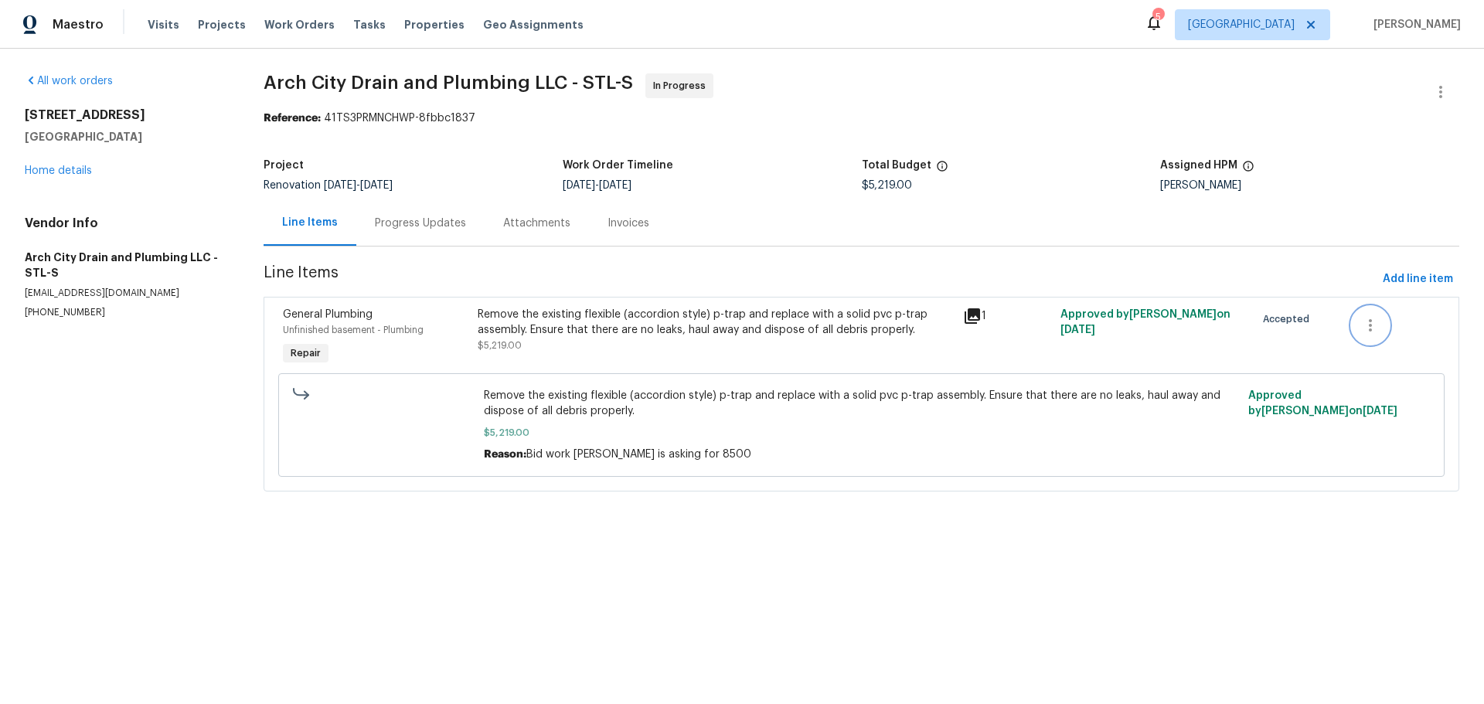
click at [1361, 325] on icon "button" at bounding box center [1370, 325] width 19 height 19
click at [1354, 326] on li "Cancel" at bounding box center [1371, 325] width 60 height 26
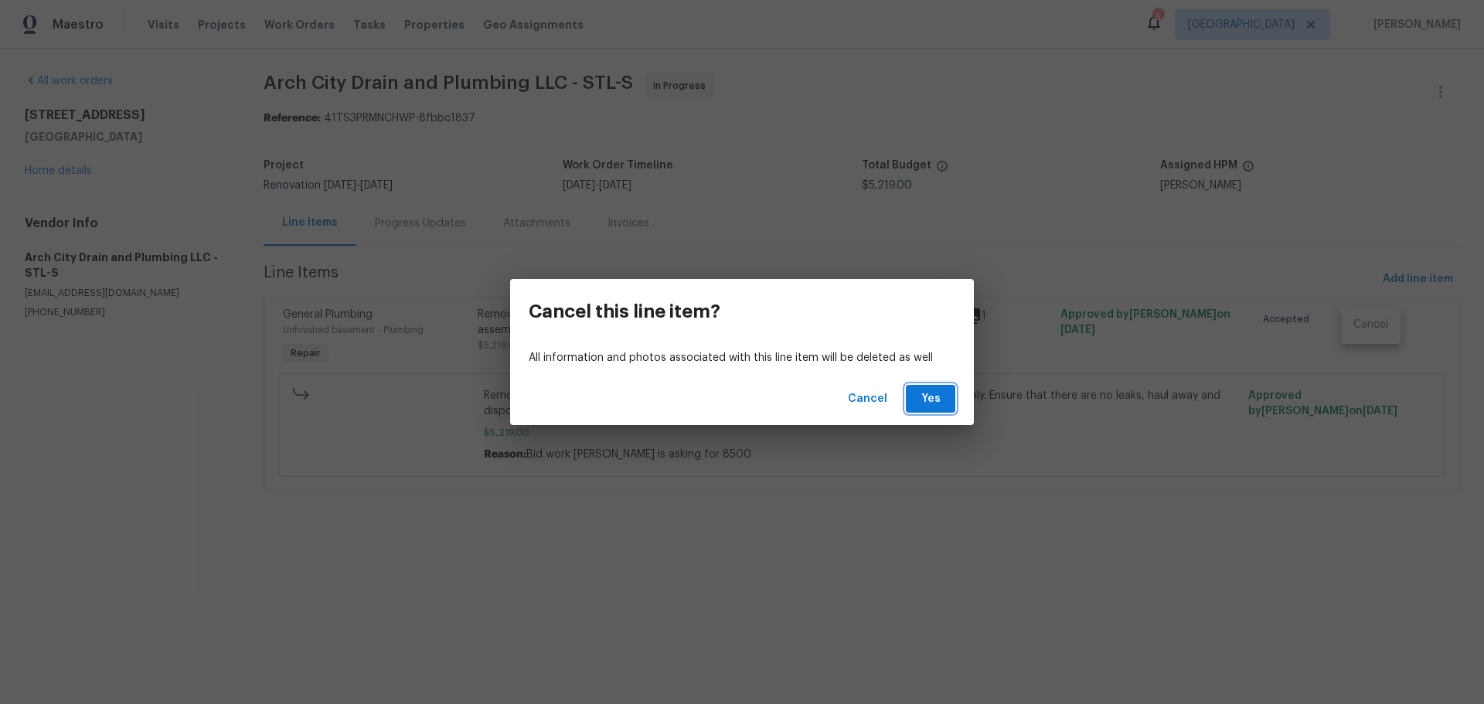
click at [922, 396] on span "Yes" at bounding box center [930, 399] width 25 height 19
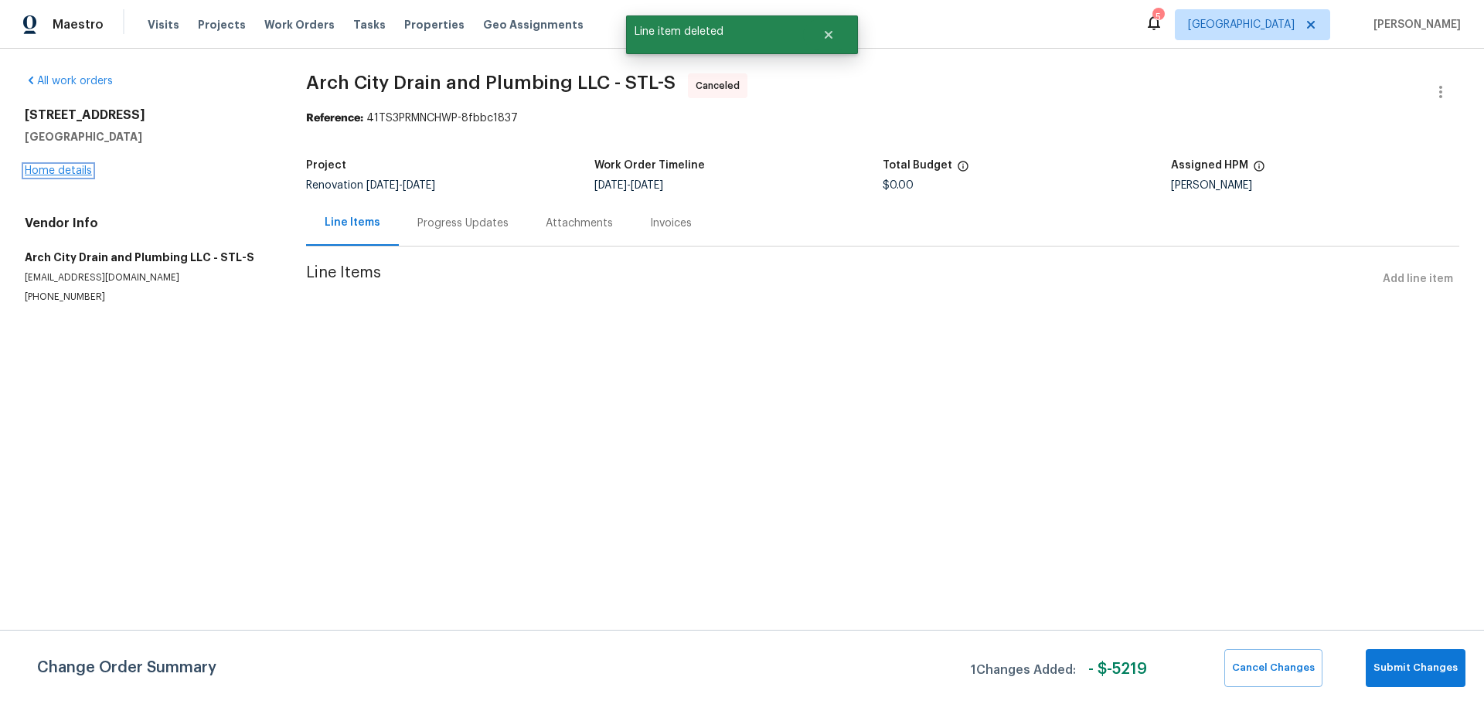
click at [78, 172] on link "Home details" at bounding box center [58, 170] width 67 height 11
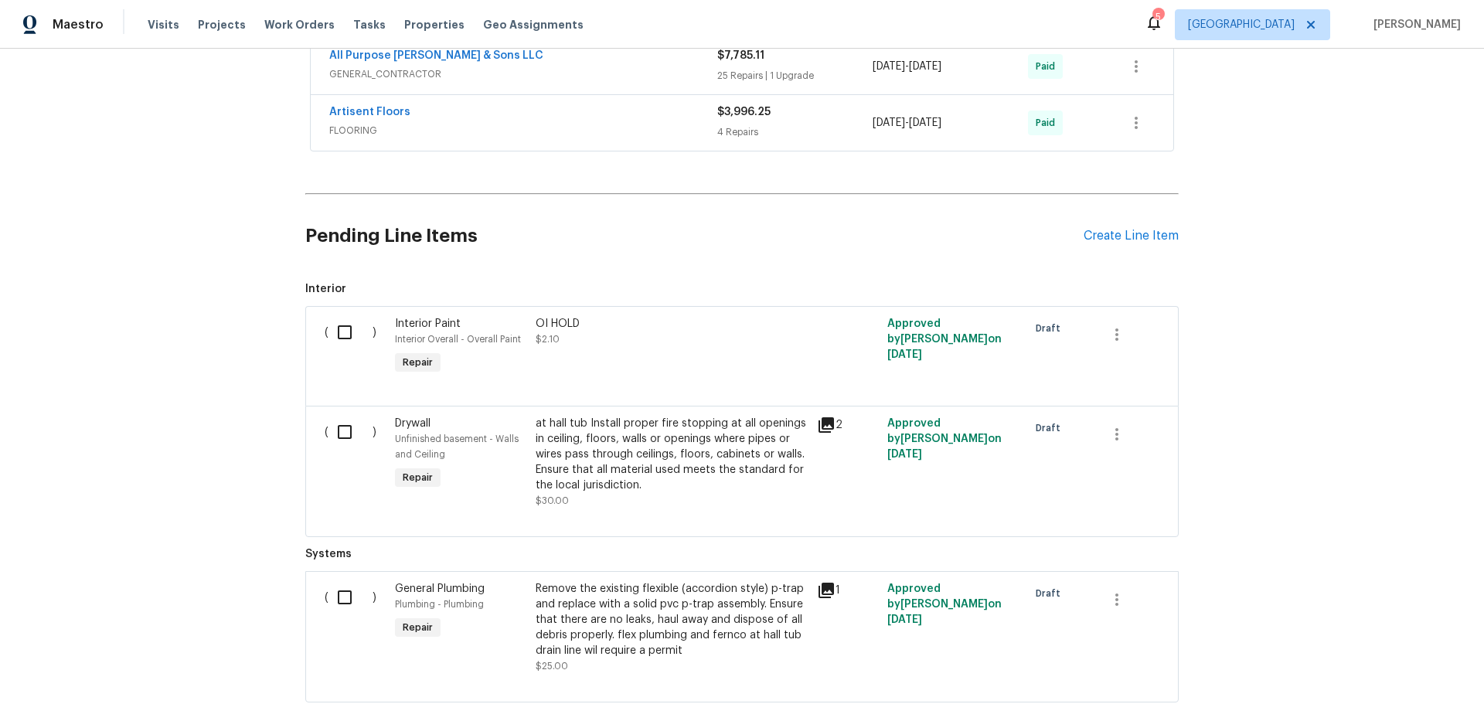
scroll to position [1160, 0]
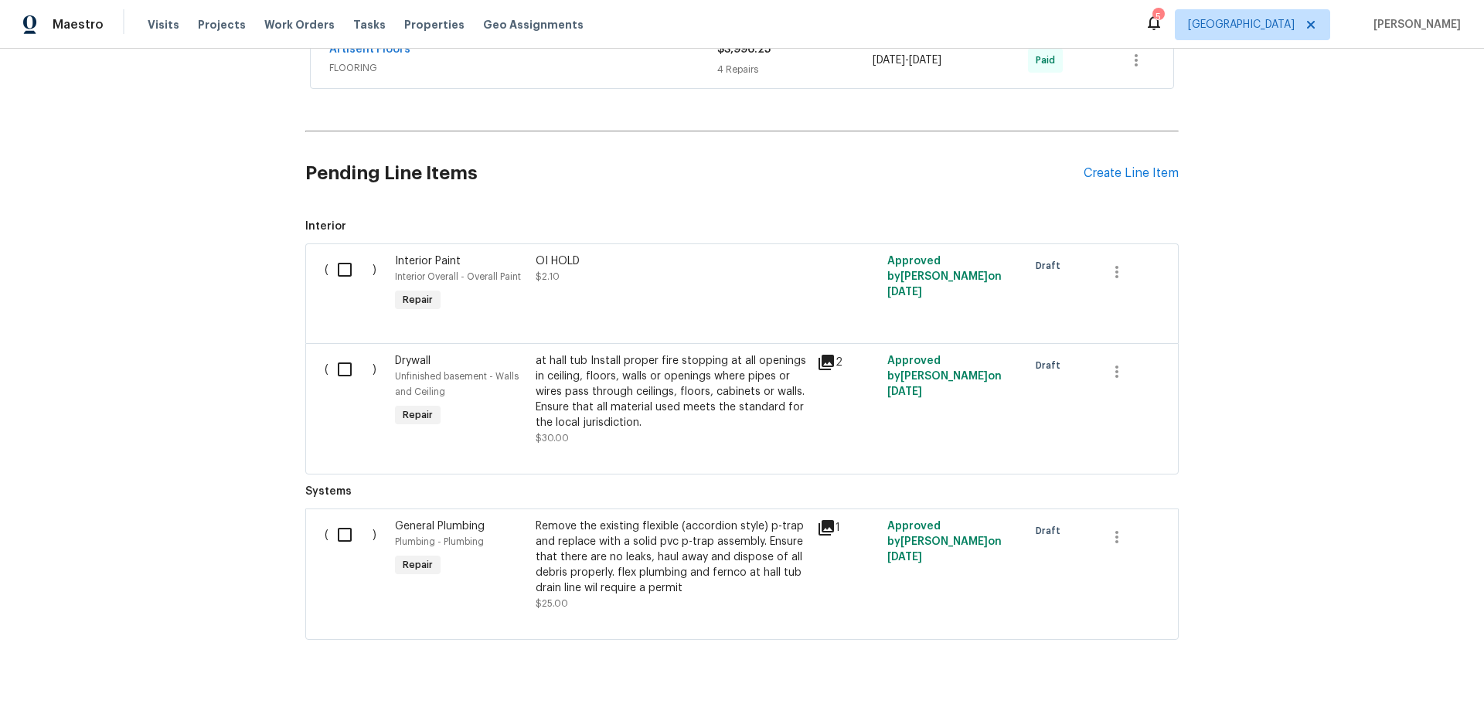
click at [329, 370] on input "checkbox" at bounding box center [351, 369] width 44 height 32
checkbox input "true"
click at [332, 524] on input "checkbox" at bounding box center [351, 535] width 44 height 32
checkbox input "true"
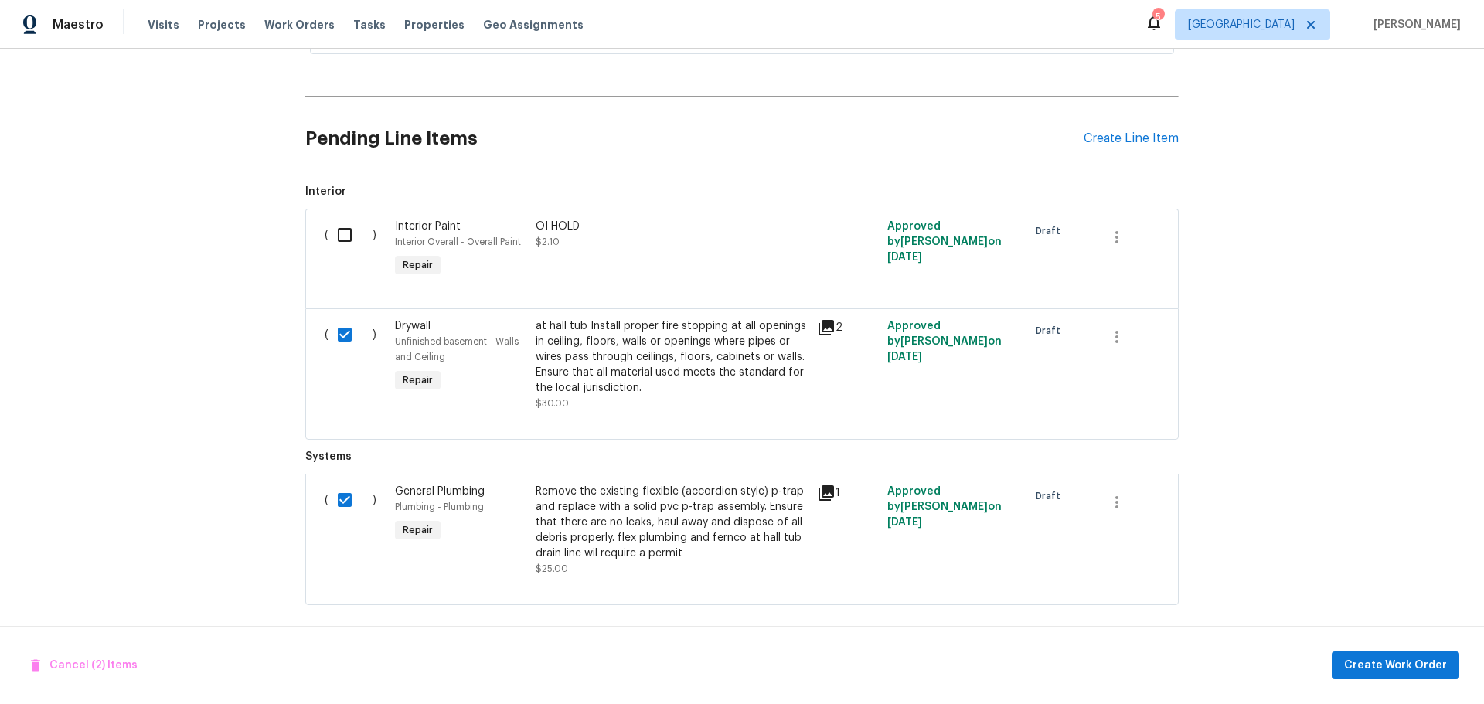
scroll to position [1212, 0]
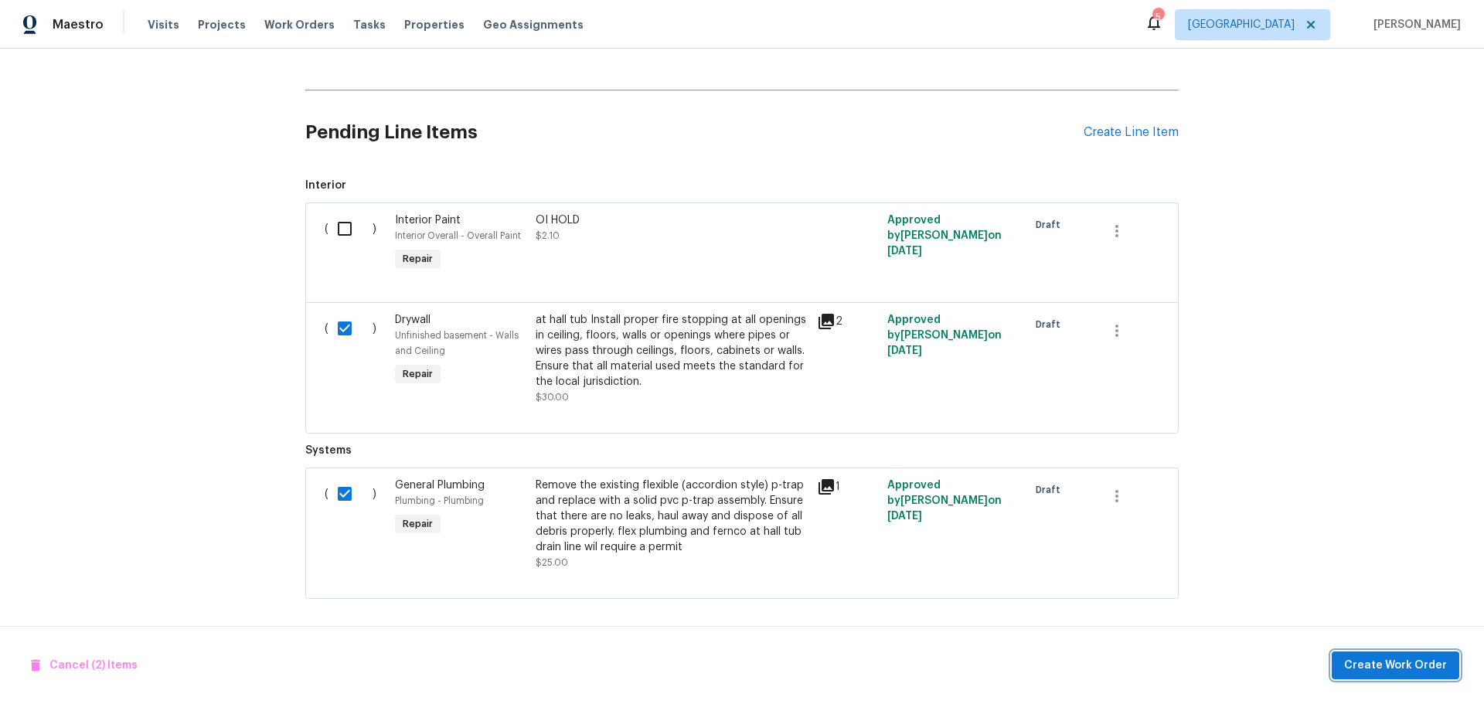
click at [1376, 675] on button "Create Work Order" at bounding box center [1396, 666] width 128 height 29
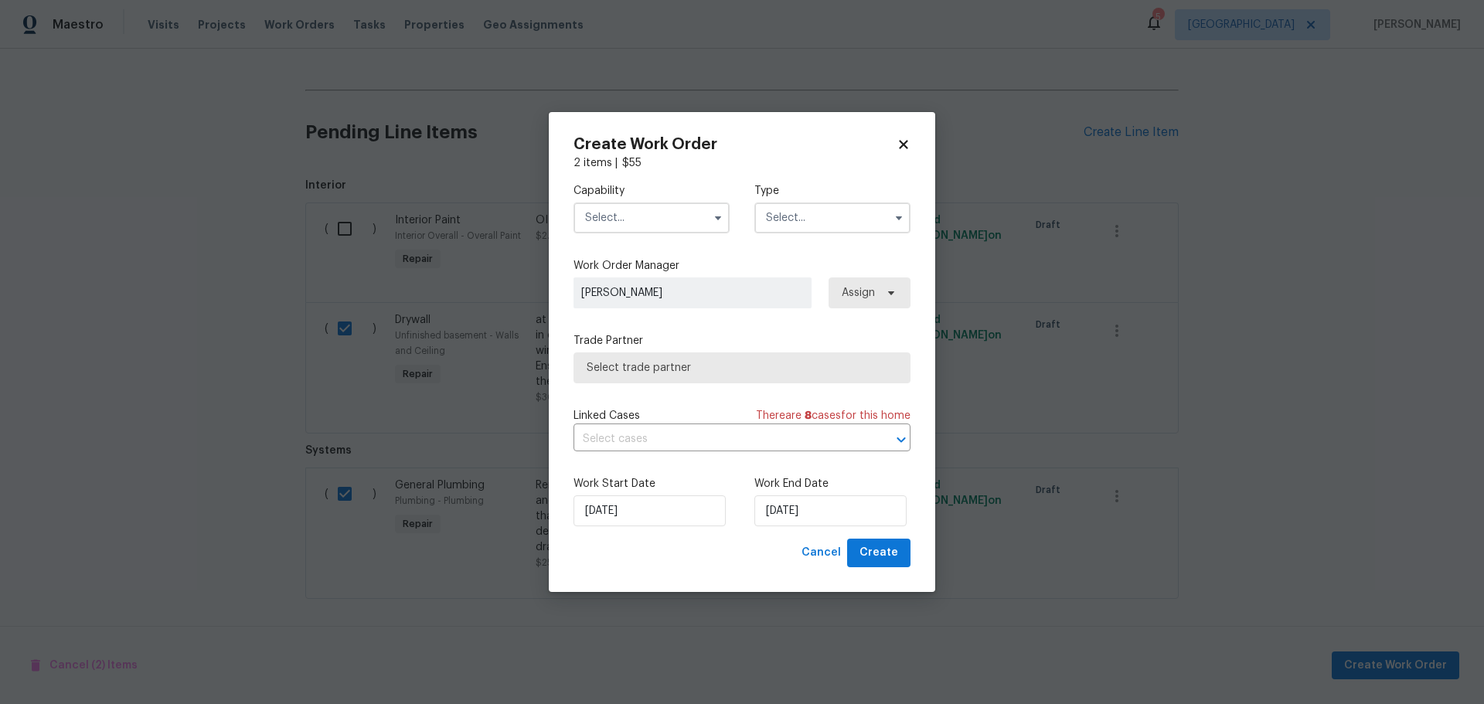
click at [625, 218] on input "text" at bounding box center [652, 218] width 156 height 31
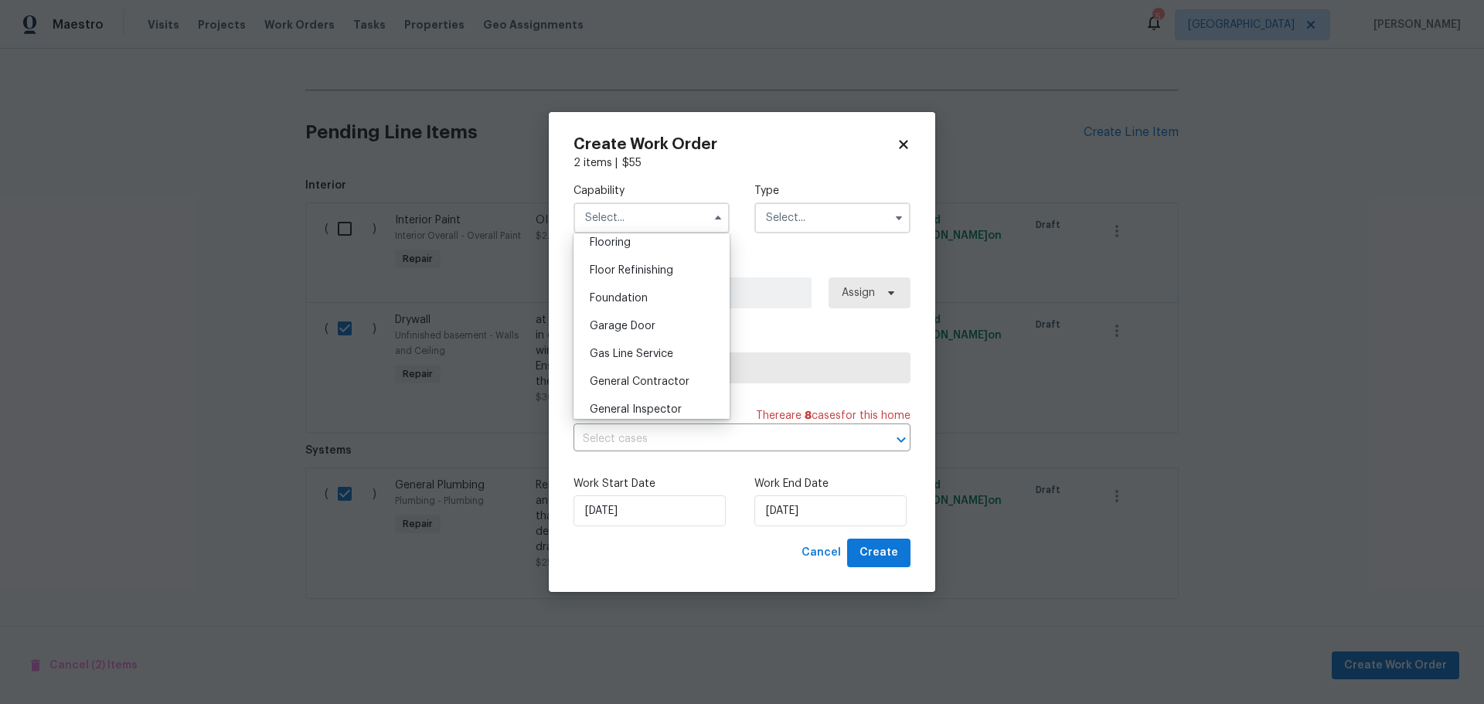
scroll to position [618, 0]
click at [666, 377] on span "General Contractor" at bounding box center [640, 371] width 100 height 11
type input "General Contractor"
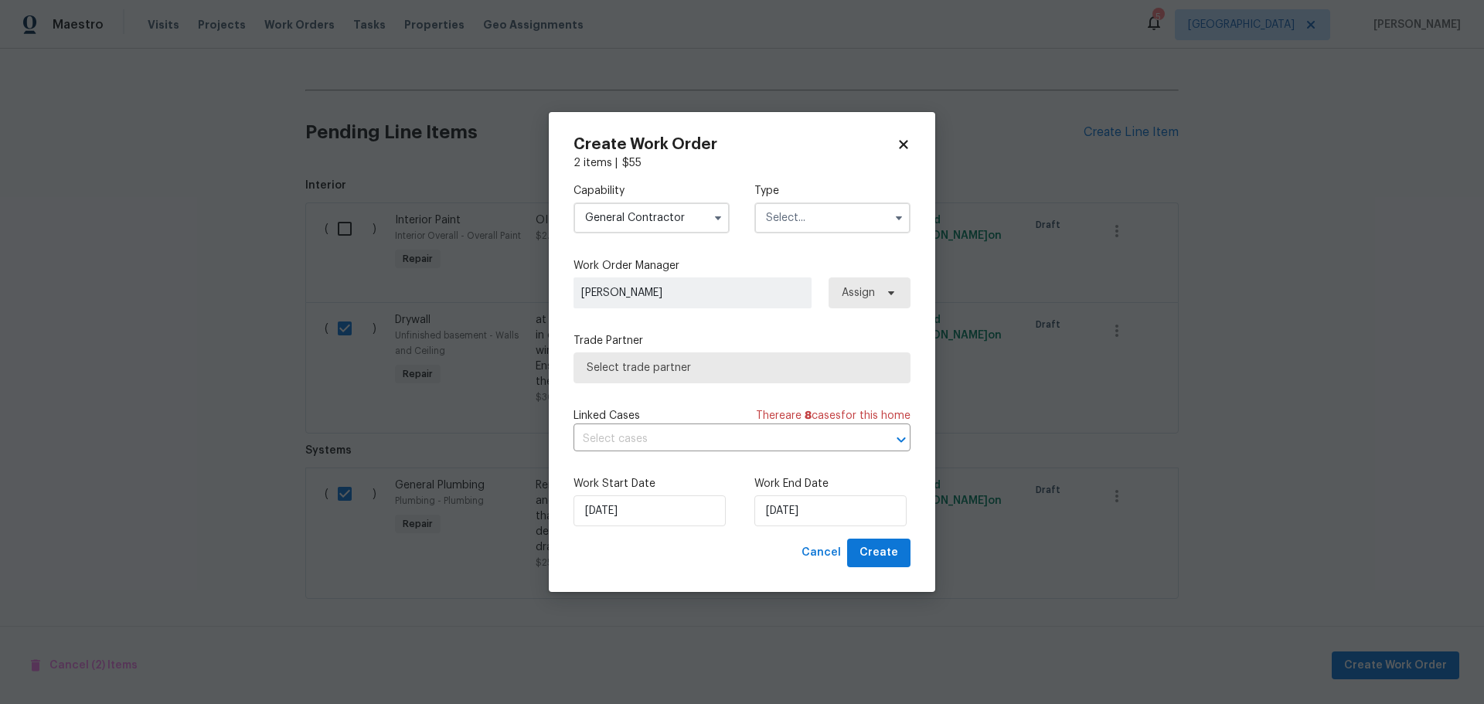
click at [775, 225] on input "text" at bounding box center [833, 218] width 156 height 31
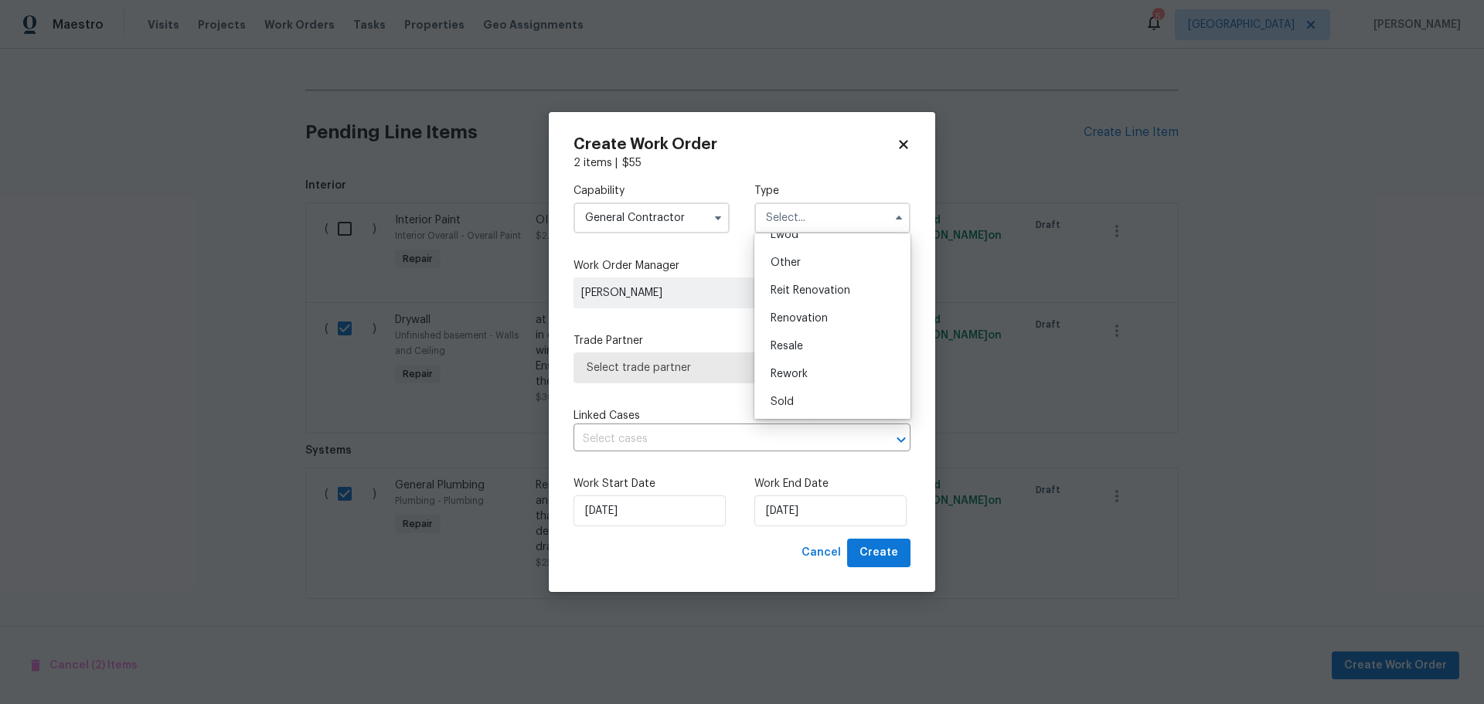
scroll to position [184, 0]
click at [789, 313] on span "Renovation" at bounding box center [799, 317] width 57 height 11
type input "Renovation"
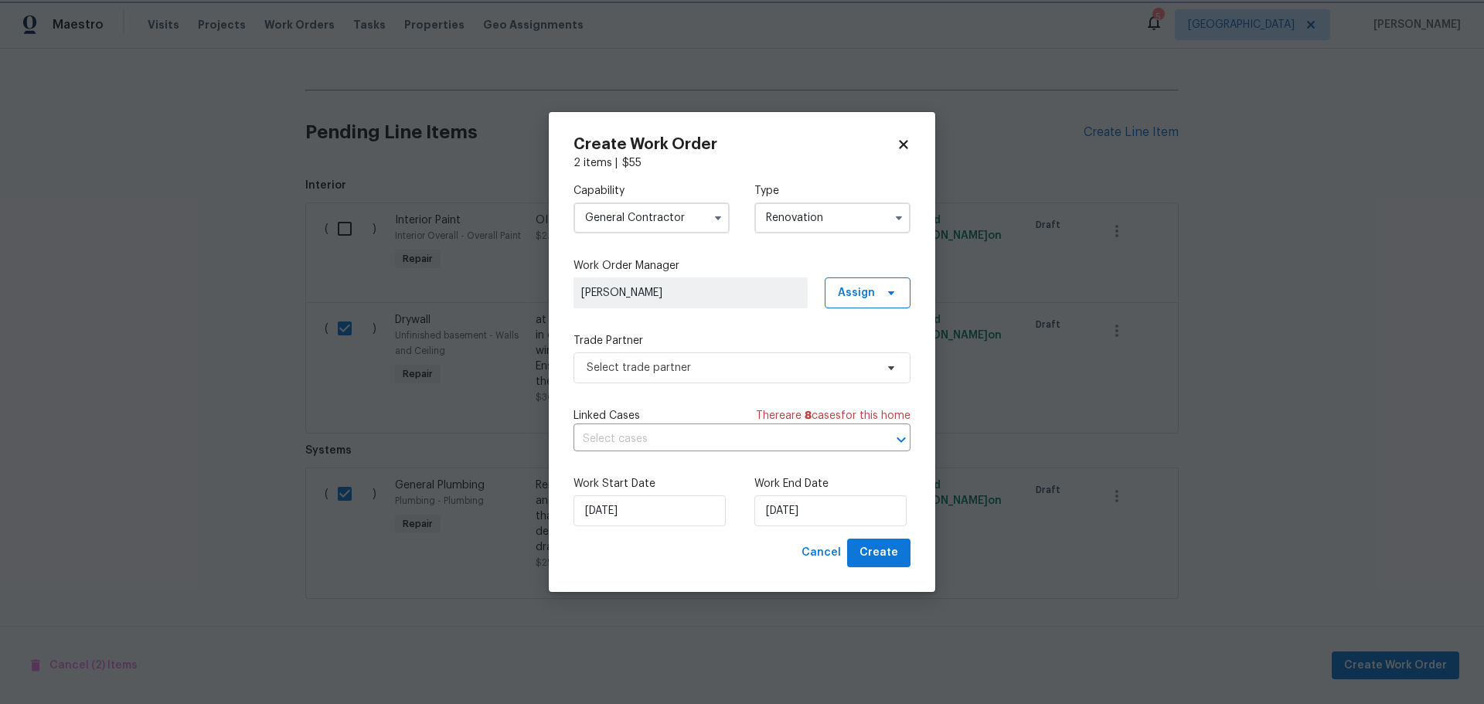
scroll to position [0, 0]
click at [718, 357] on span "Select trade partner" at bounding box center [742, 368] width 337 height 31
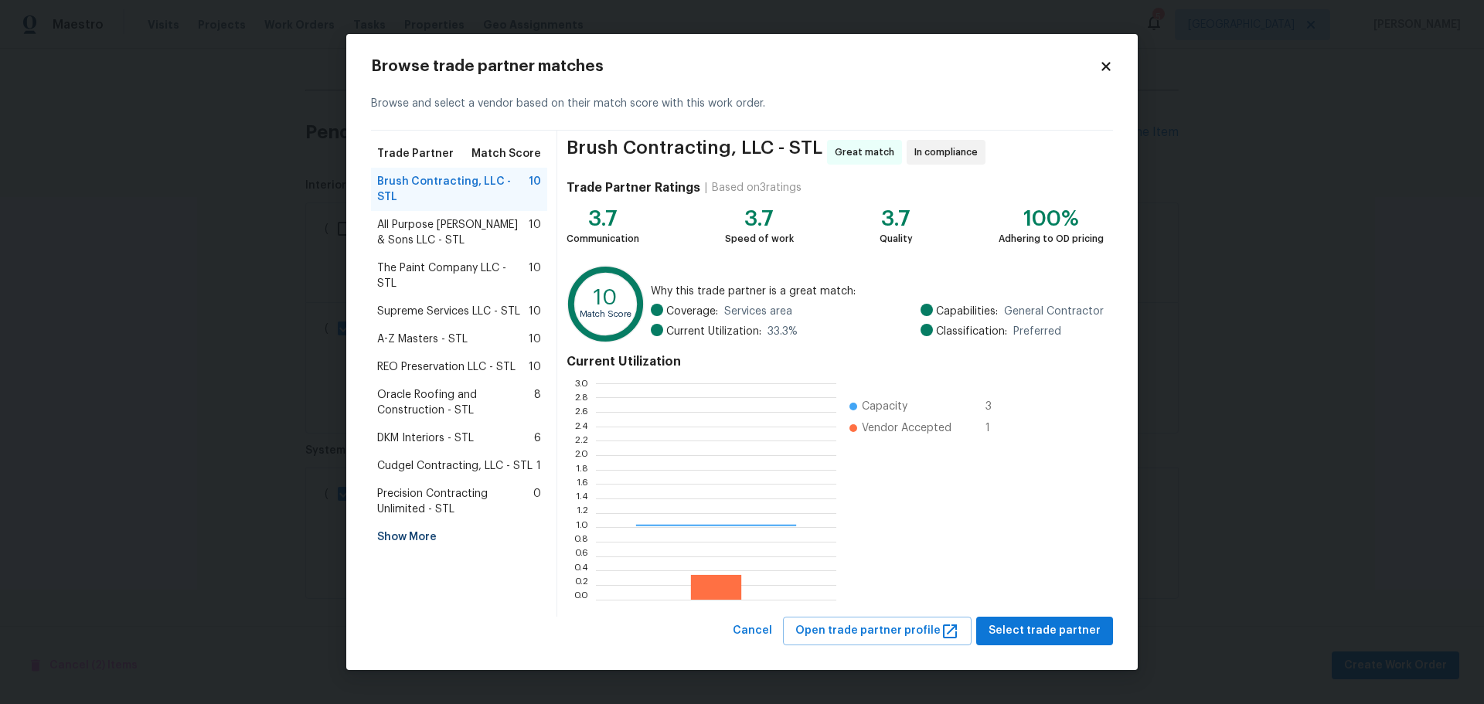
scroll to position [205, 230]
click at [440, 458] on span "Cudgel Contracting, LLC - STL" at bounding box center [454, 465] width 155 height 15
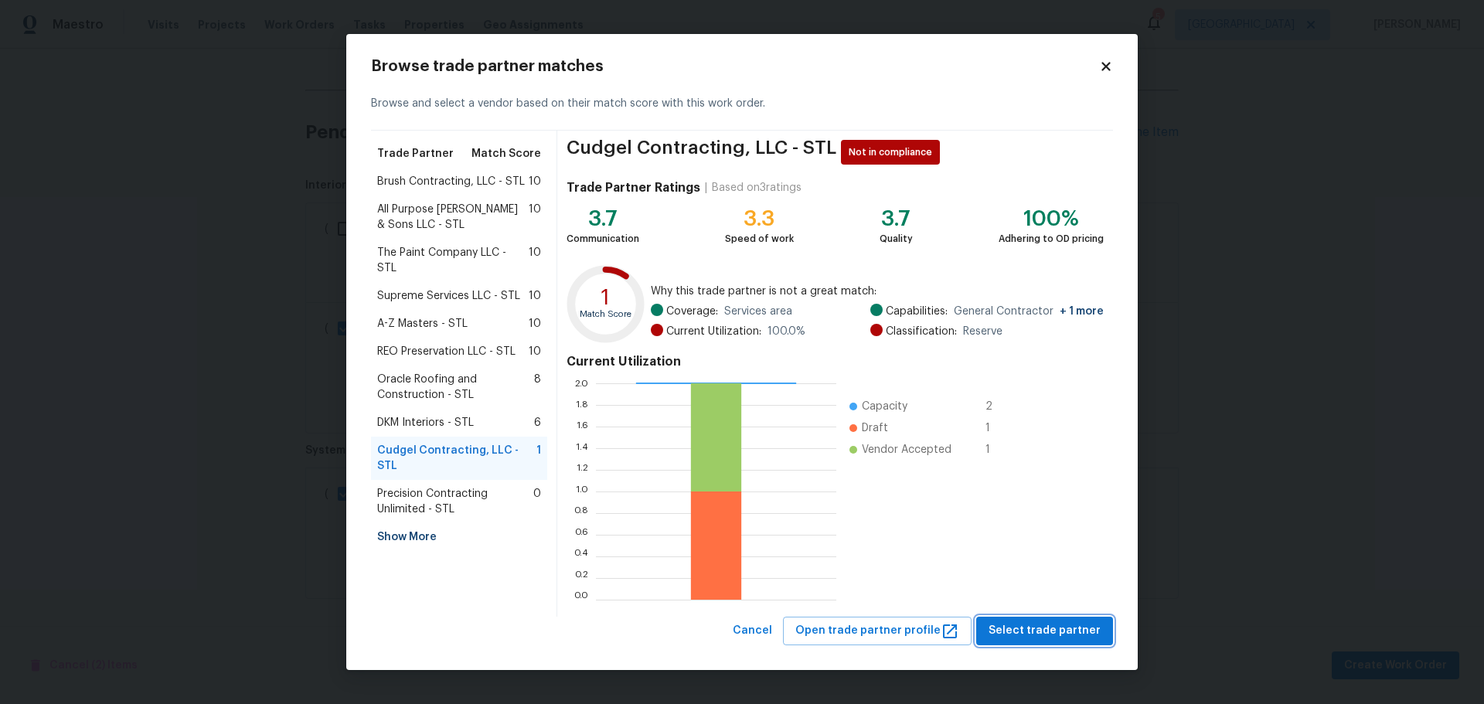
click at [1030, 638] on span "Select trade partner" at bounding box center [1045, 631] width 112 height 19
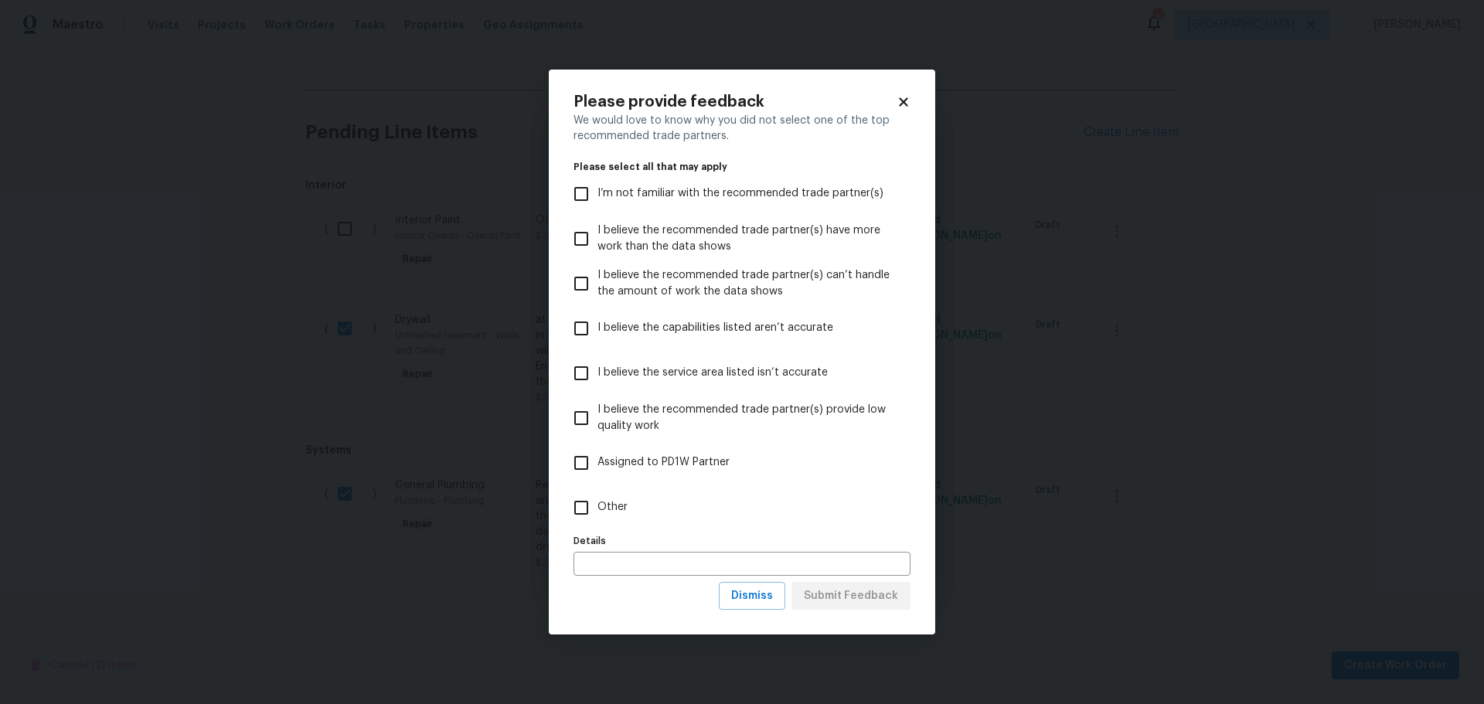
click at [697, 416] on span "I believe the recommended trade partner(s) provide low quality work" at bounding box center [748, 418] width 301 height 32
click at [598, 416] on input "I believe the recommended trade partner(s) provide low quality work" at bounding box center [581, 418] width 32 height 32
checkbox input "true"
click at [695, 325] on span "I believe the capabilities listed aren’t accurate" at bounding box center [716, 328] width 236 height 16
click at [598, 325] on input "I believe the capabilities listed aren’t accurate" at bounding box center [581, 328] width 32 height 32
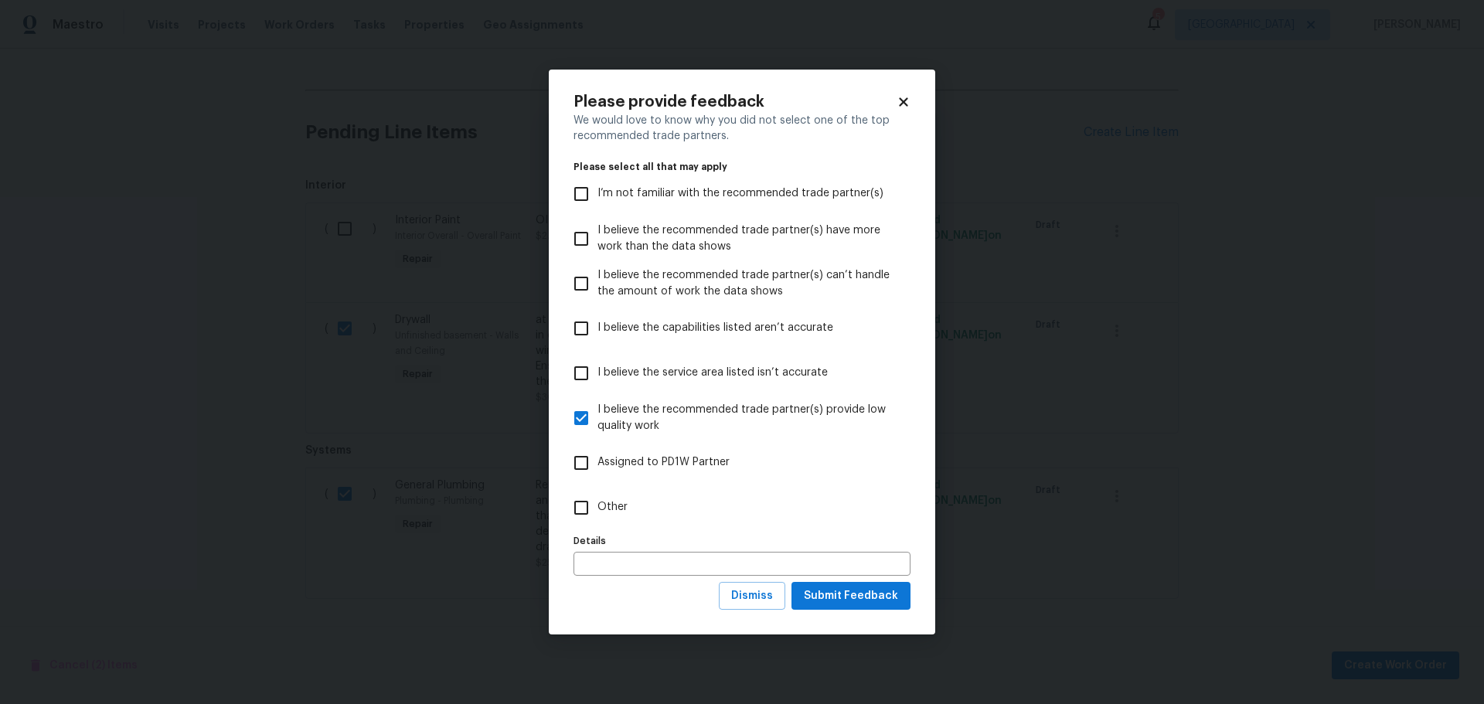
checkbox input "true"
click at [840, 595] on span "Submit Feedback" at bounding box center [851, 596] width 94 height 19
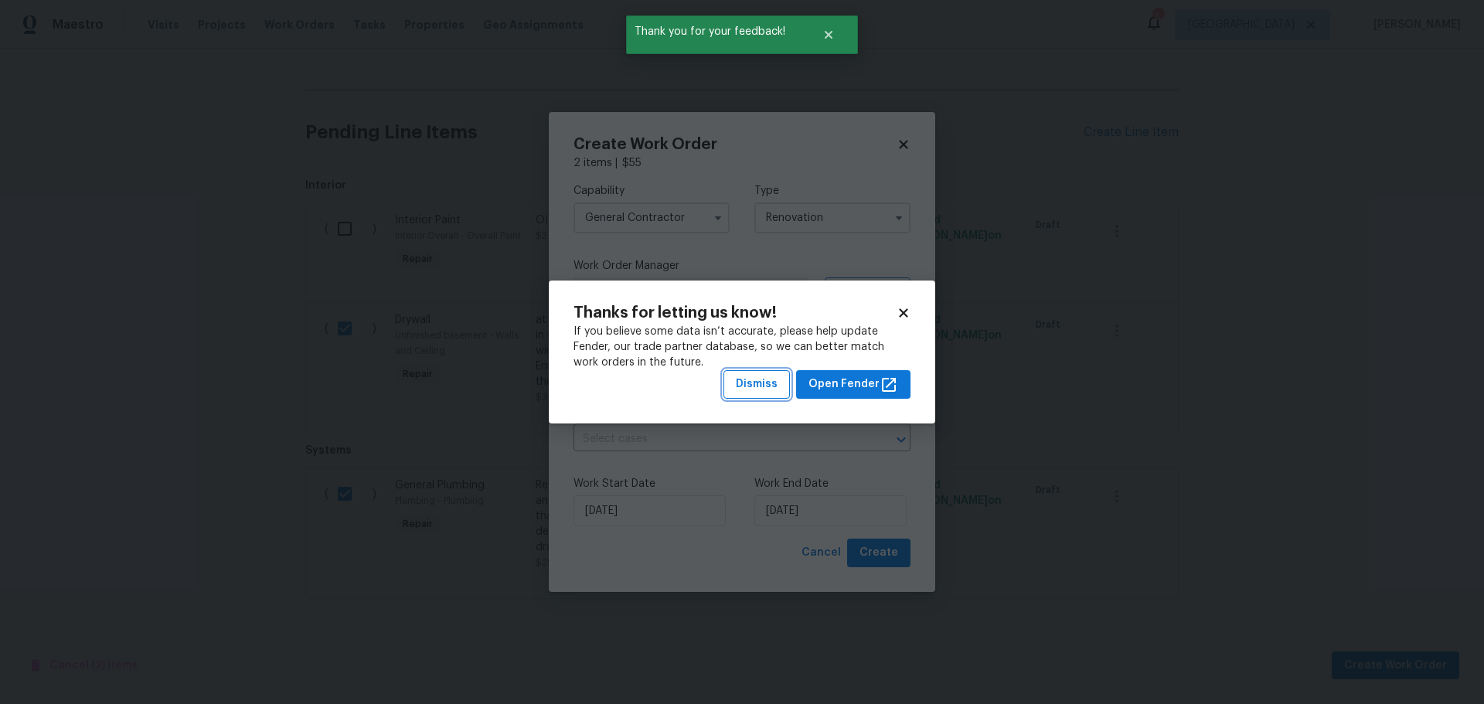
click at [768, 381] on span "Dismiss" at bounding box center [757, 384] width 42 height 19
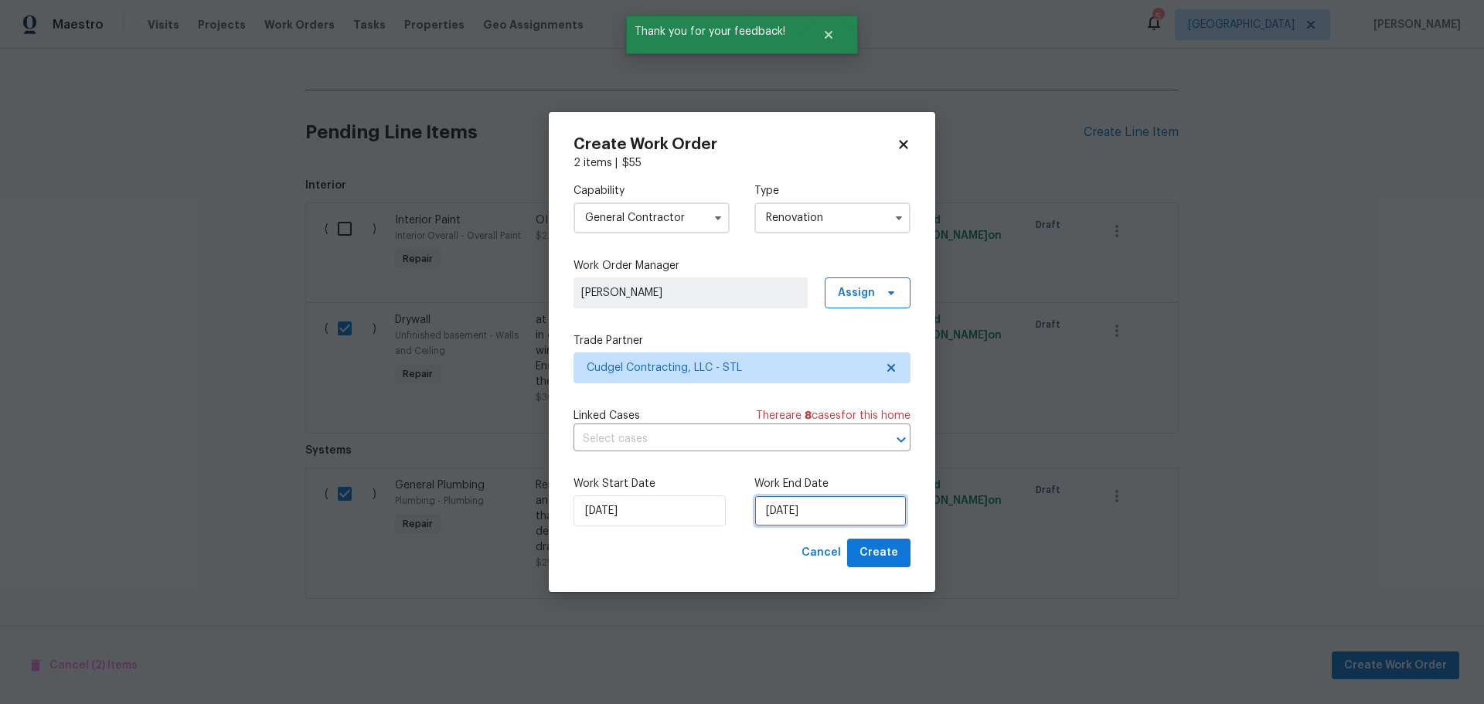
click at [796, 508] on input "9/25/2025" at bounding box center [831, 511] width 152 height 31
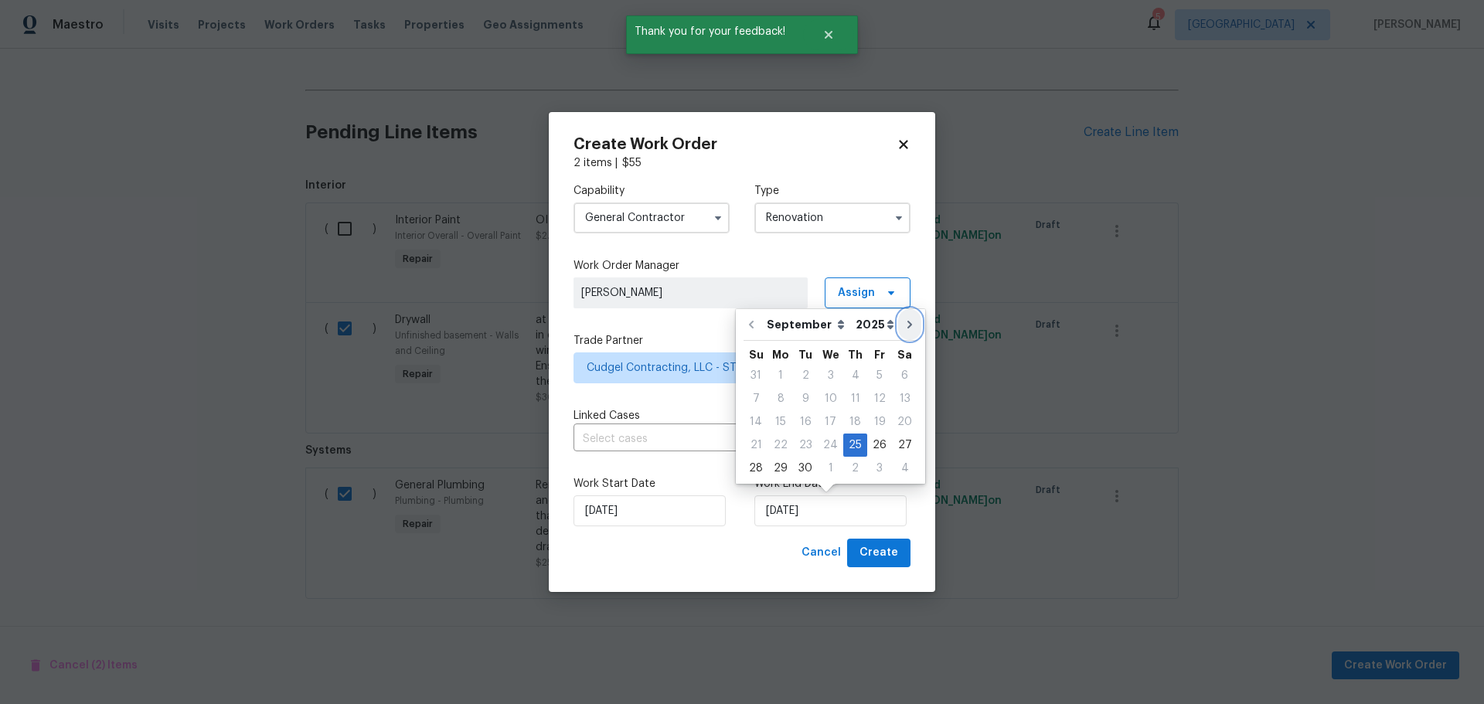
click at [905, 327] on icon "Go to next month" at bounding box center [910, 325] width 12 height 12
type input "10/25/2025"
select select "9"
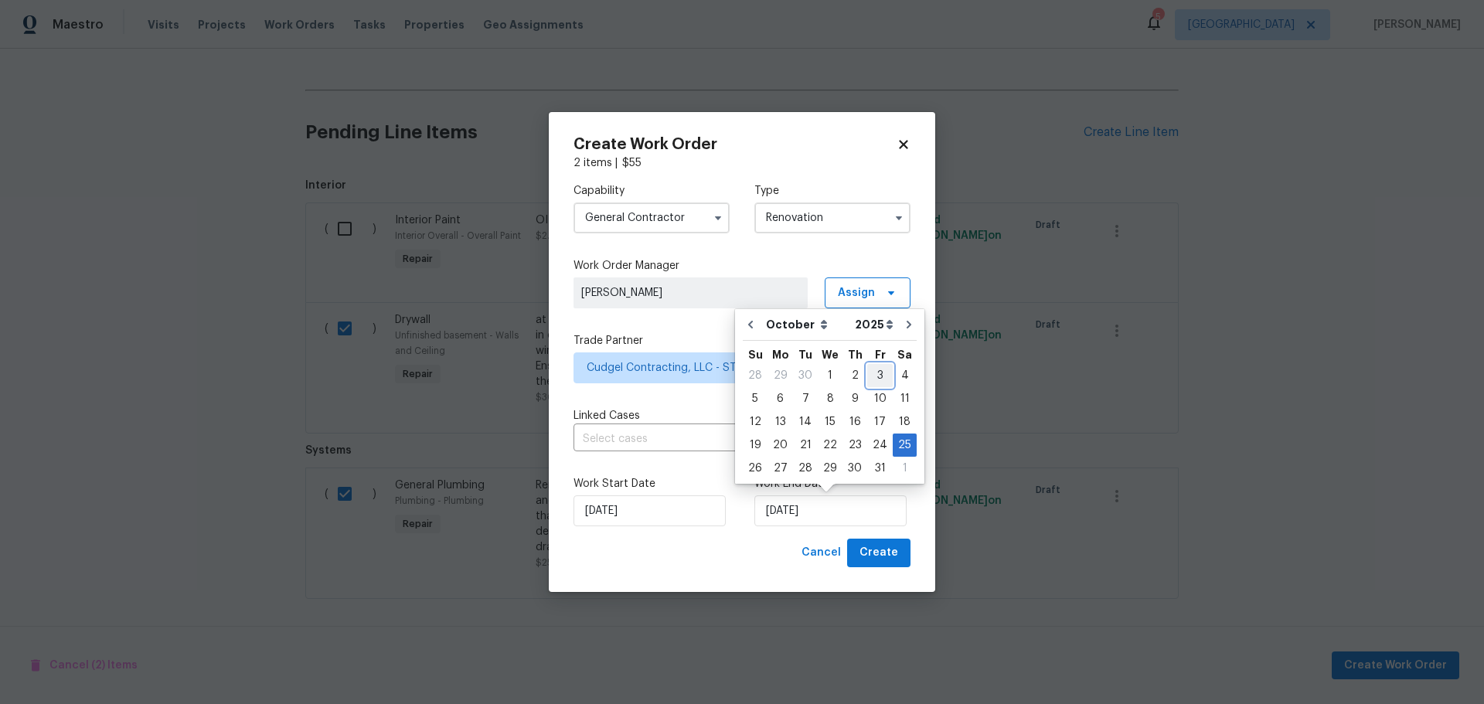
click at [874, 380] on div "3" at bounding box center [880, 376] width 26 height 22
type input "10/3/2025"
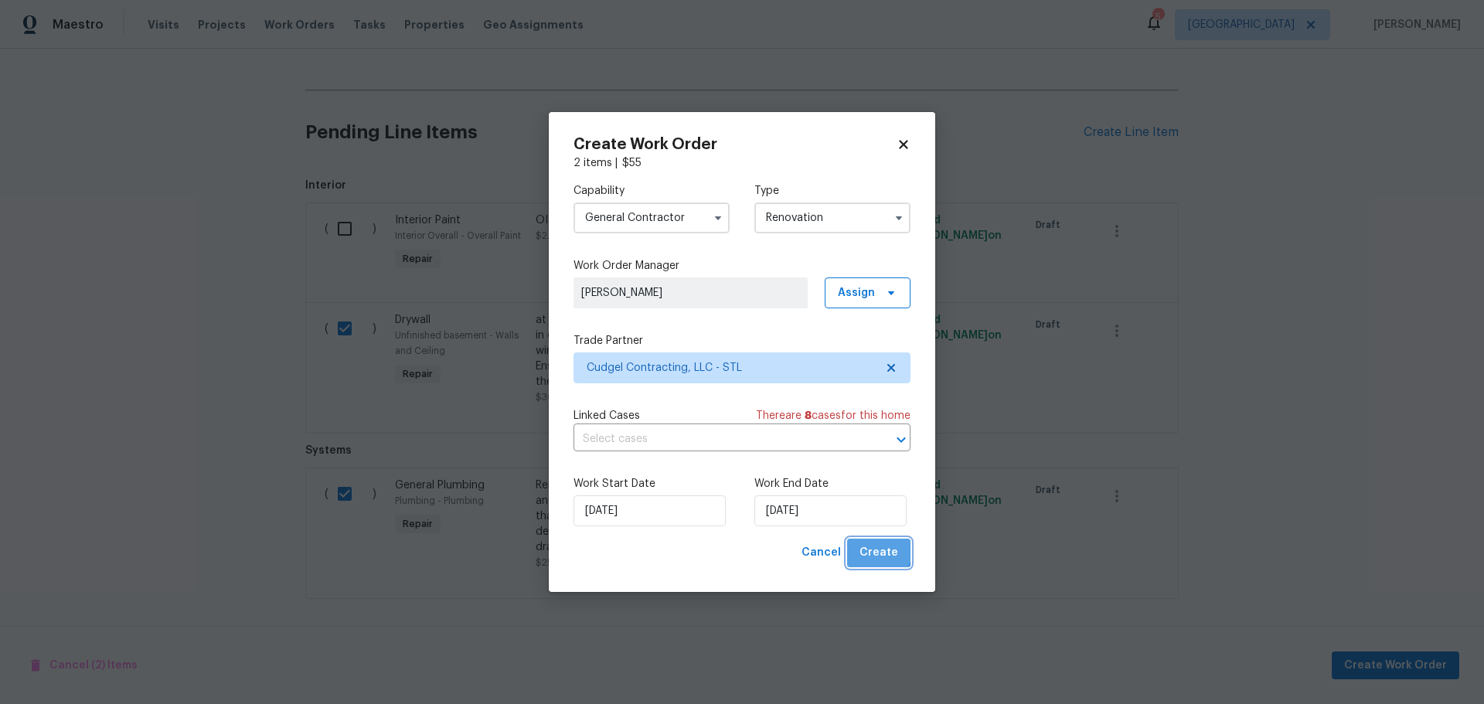
drag, startPoint x: 874, startPoint y: 548, endPoint x: 874, endPoint y: 537, distance: 11.6
click at [874, 547] on span "Create" at bounding box center [879, 553] width 39 height 19
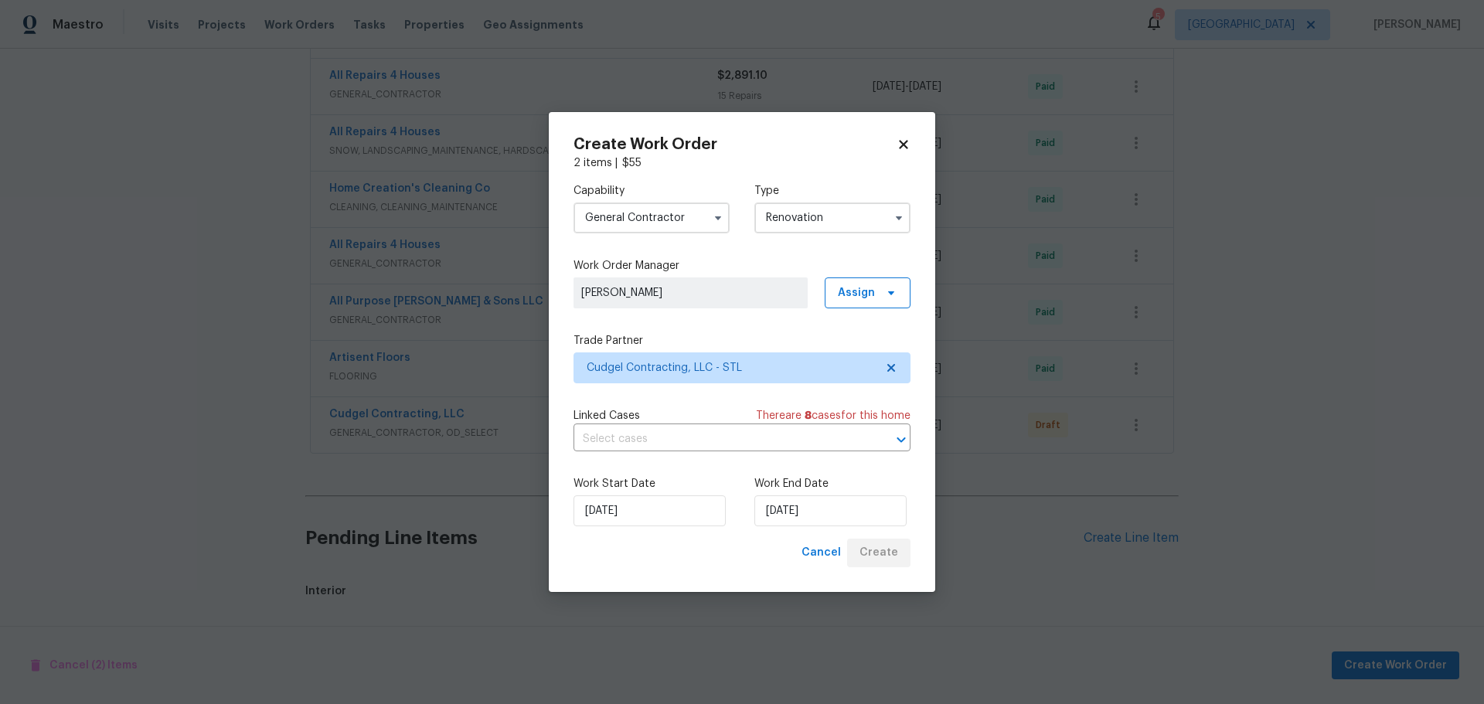
scroll to position [973, 0]
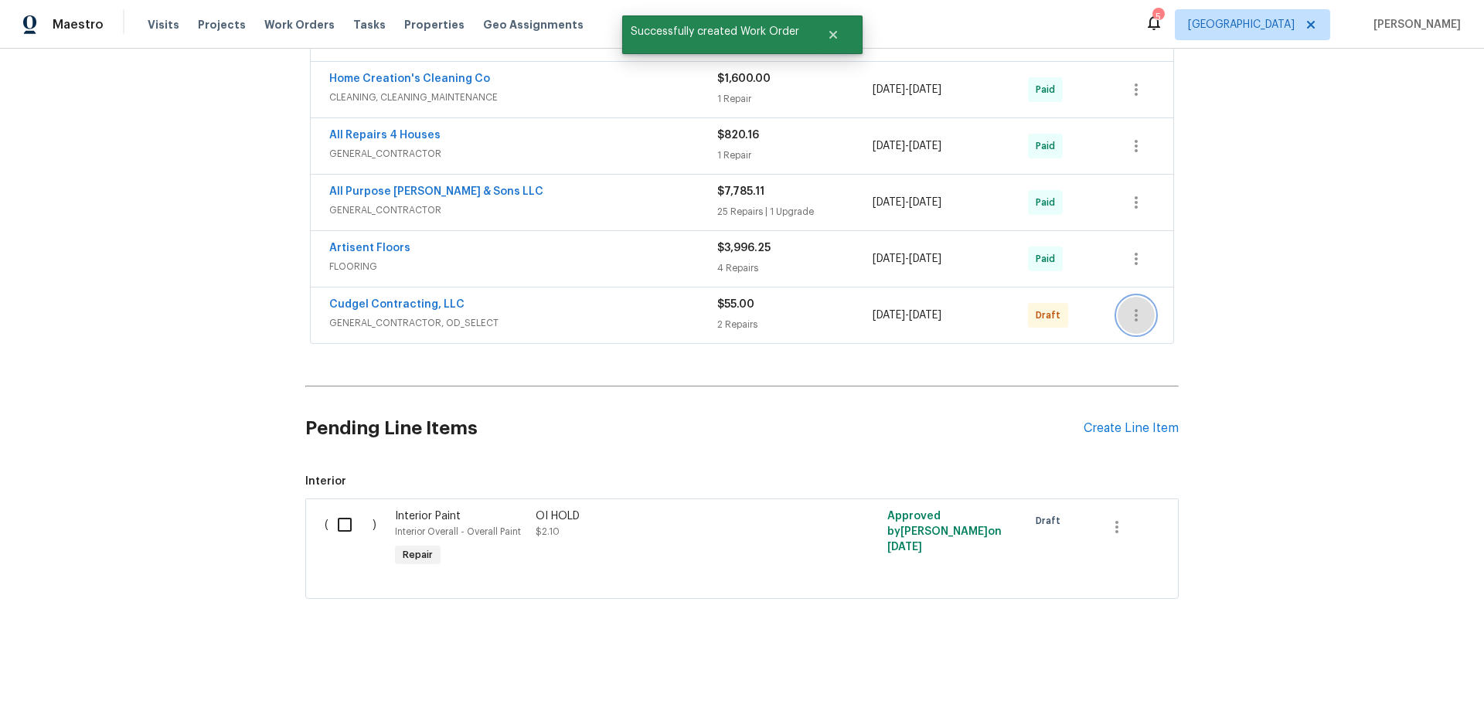
click at [1124, 313] on button "button" at bounding box center [1136, 315] width 37 height 37
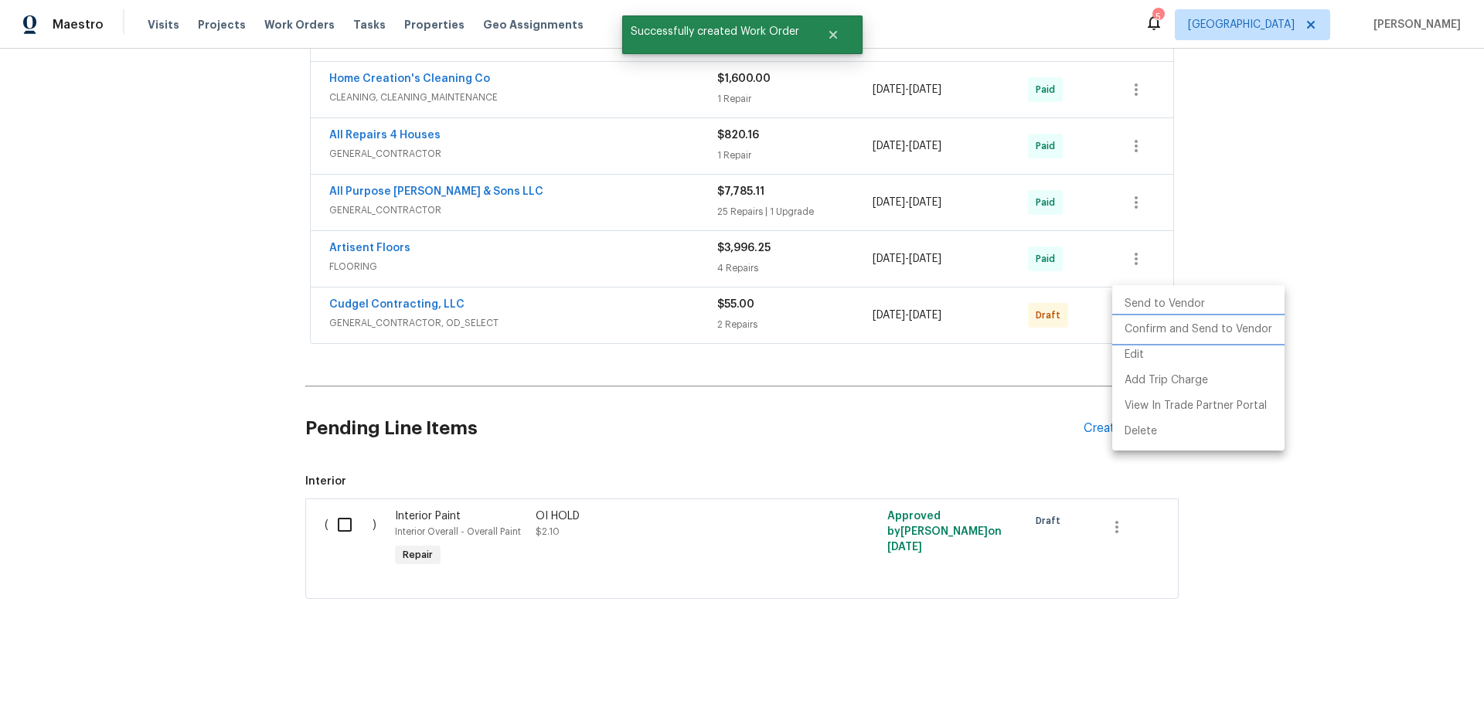
click at [1148, 335] on li "Confirm and Send to Vendor" at bounding box center [1199, 330] width 172 height 26
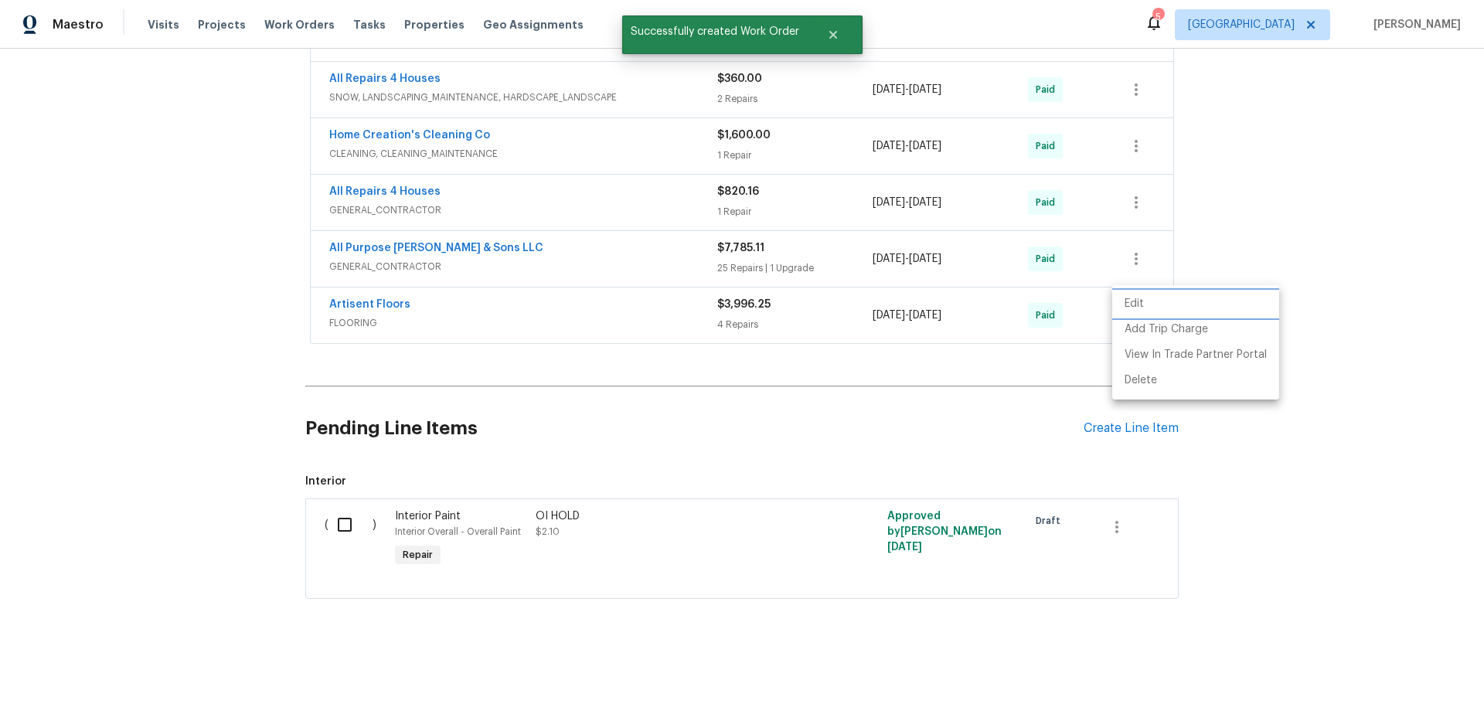
scroll to position [182, 0]
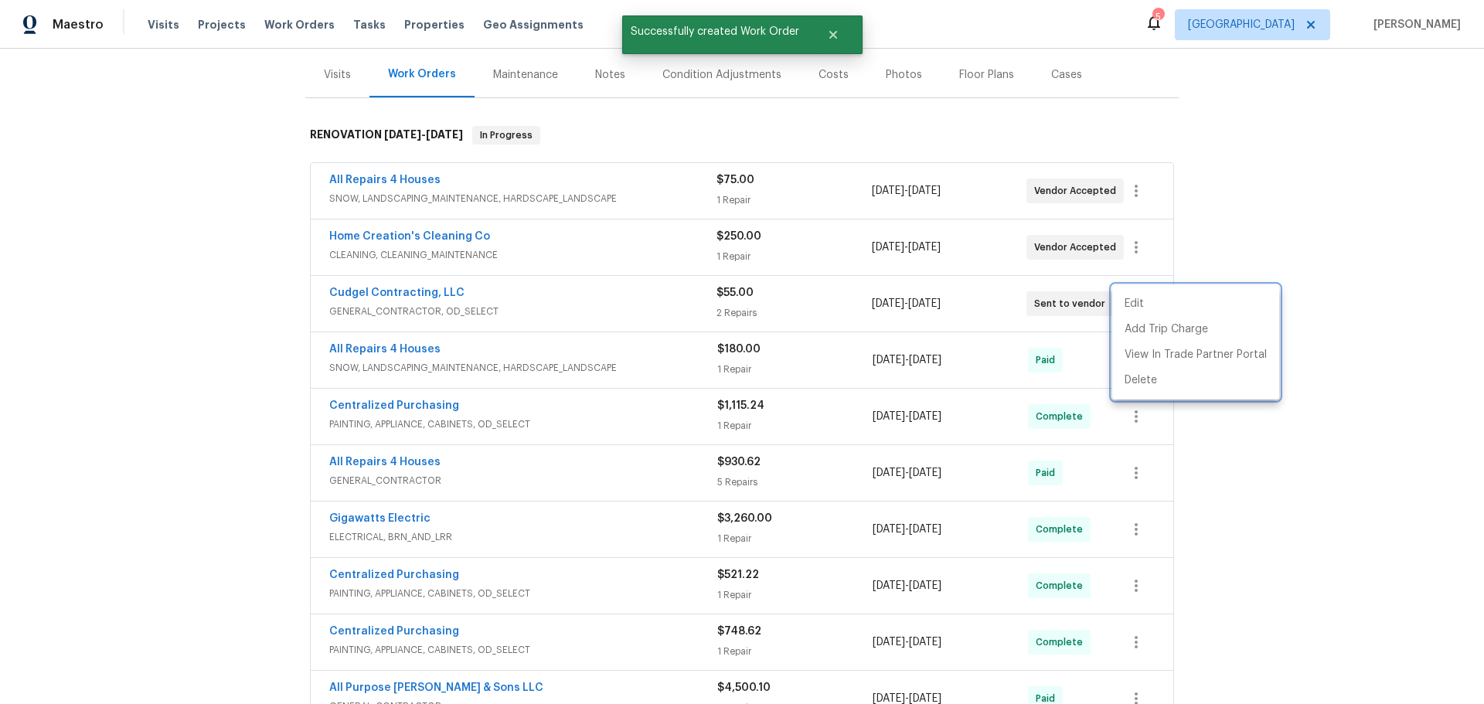
click at [1252, 205] on div at bounding box center [742, 352] width 1484 height 704
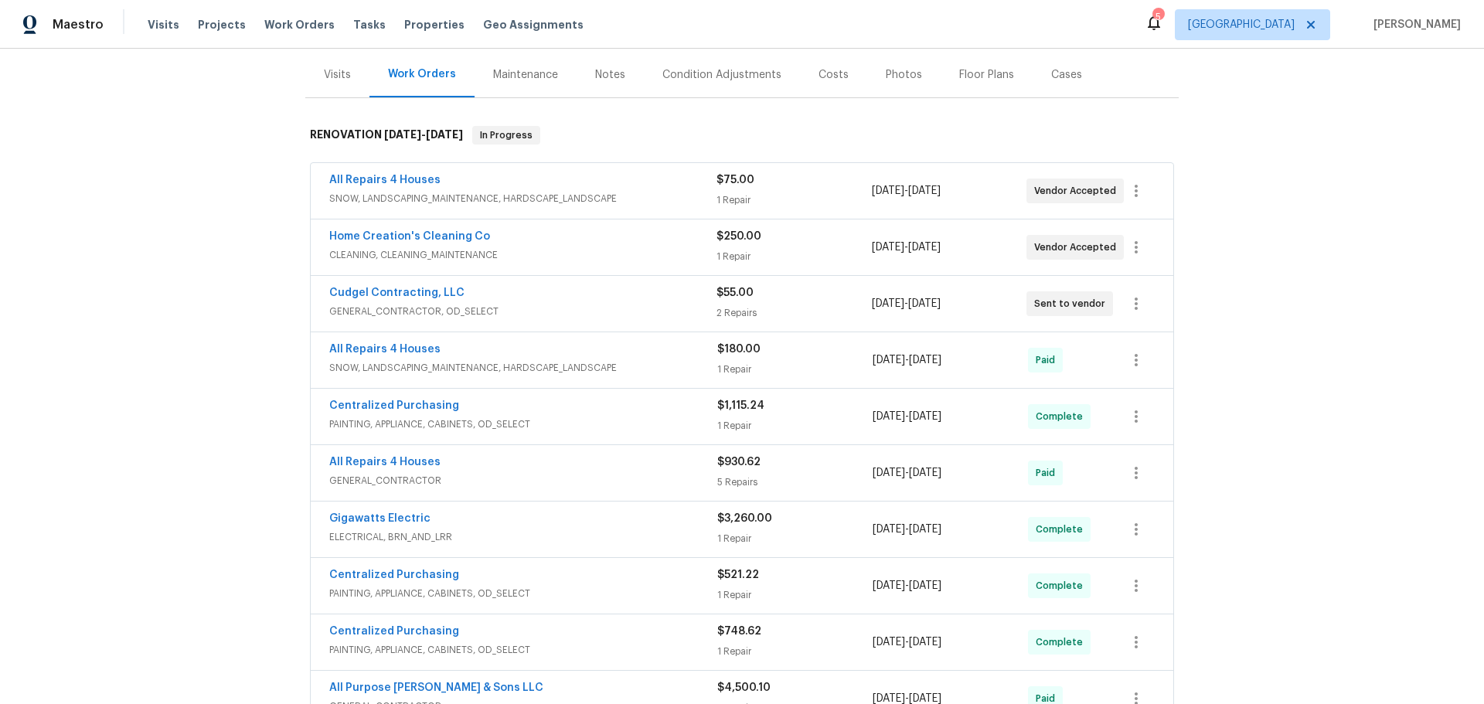
click at [595, 75] on div "Notes" at bounding box center [610, 74] width 30 height 15
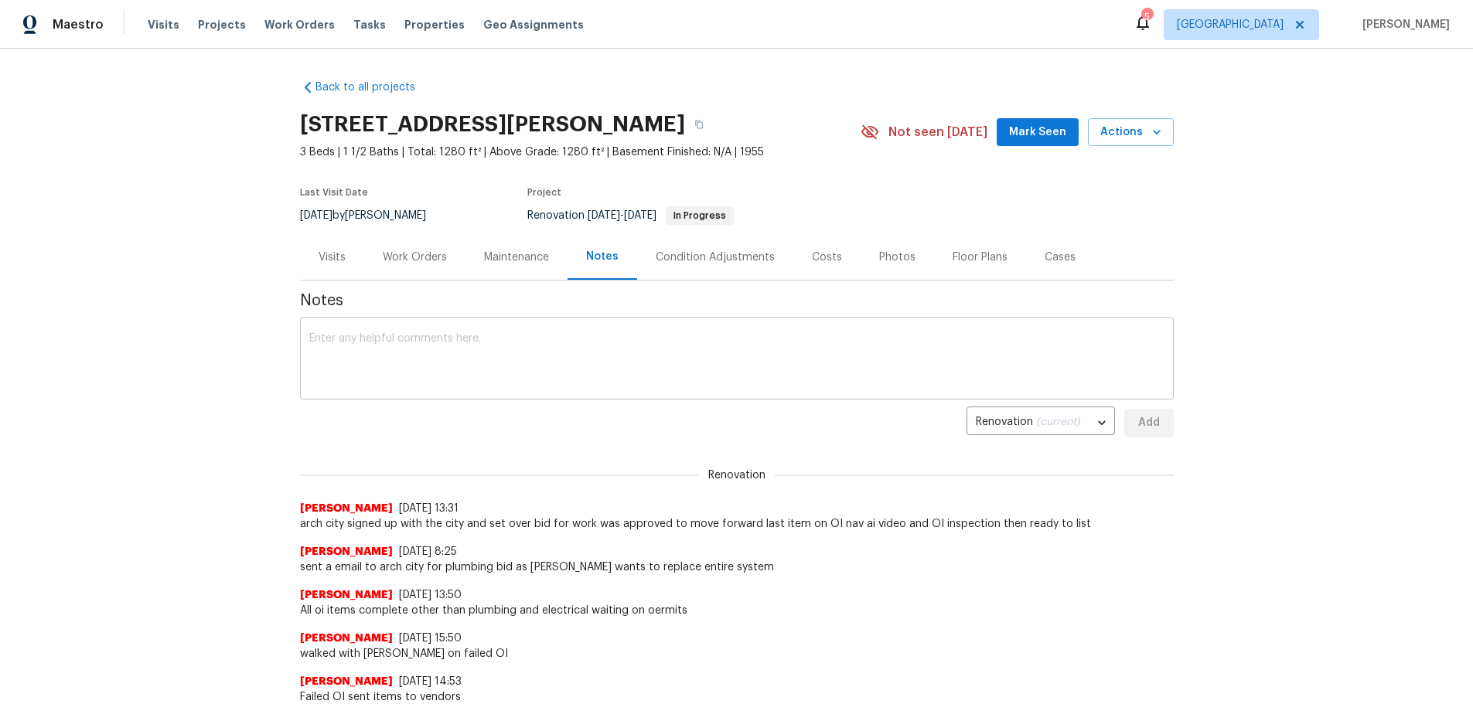
click at [488, 333] on textarea at bounding box center [736, 360] width 855 height 54
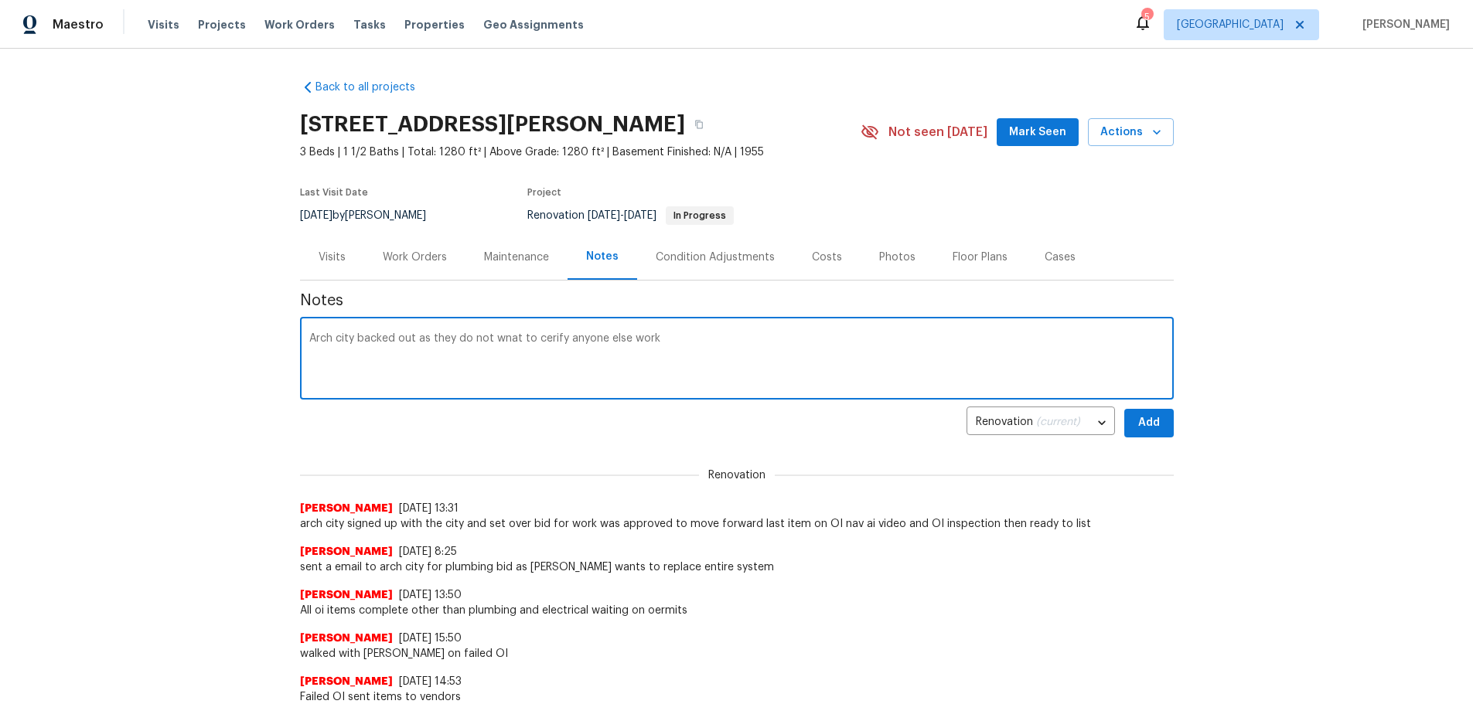
drag, startPoint x: 659, startPoint y: 336, endPoint x: 310, endPoint y: 367, distance: 350.9
click at [237, 354] on div "Back to all projects 120 Birchwood Dr, Ballwin, MO 63011 3 Beds | 1 1/2 Baths |…" at bounding box center [736, 377] width 1473 height 656
click at [690, 337] on textarea "Arch city backed out as they do not wnat to cerify anyone else work" at bounding box center [736, 360] width 855 height 54
type textarea "Arch city backed out as they do not wna t to cerify anyone else work"
drag, startPoint x: 456, startPoint y: 356, endPoint x: 233, endPoint y: 309, distance: 227.4
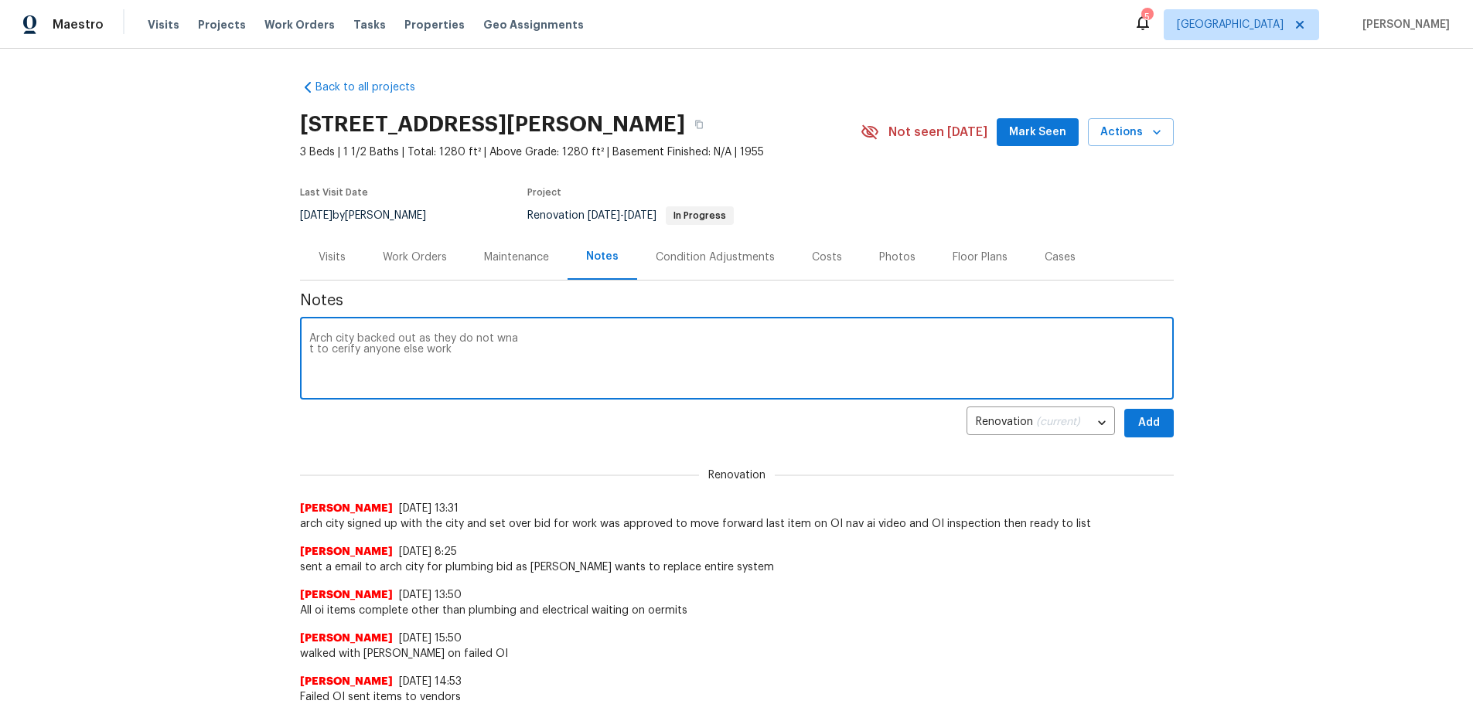
click at [233, 309] on div "Back to all projects 120 Birchwood Dr, Ballwin, MO 63011 3 Beds | 1 1/2 Baths |…" at bounding box center [736, 377] width 1473 height 656
click at [482, 354] on textarea at bounding box center [736, 360] width 855 height 54
paste textarea "Arch City backed out, stating they do not want to certify another contractor’s …"
paste textarea "ontracted Cudegel to prepare a bid, pull the permit, and move this job across t…"
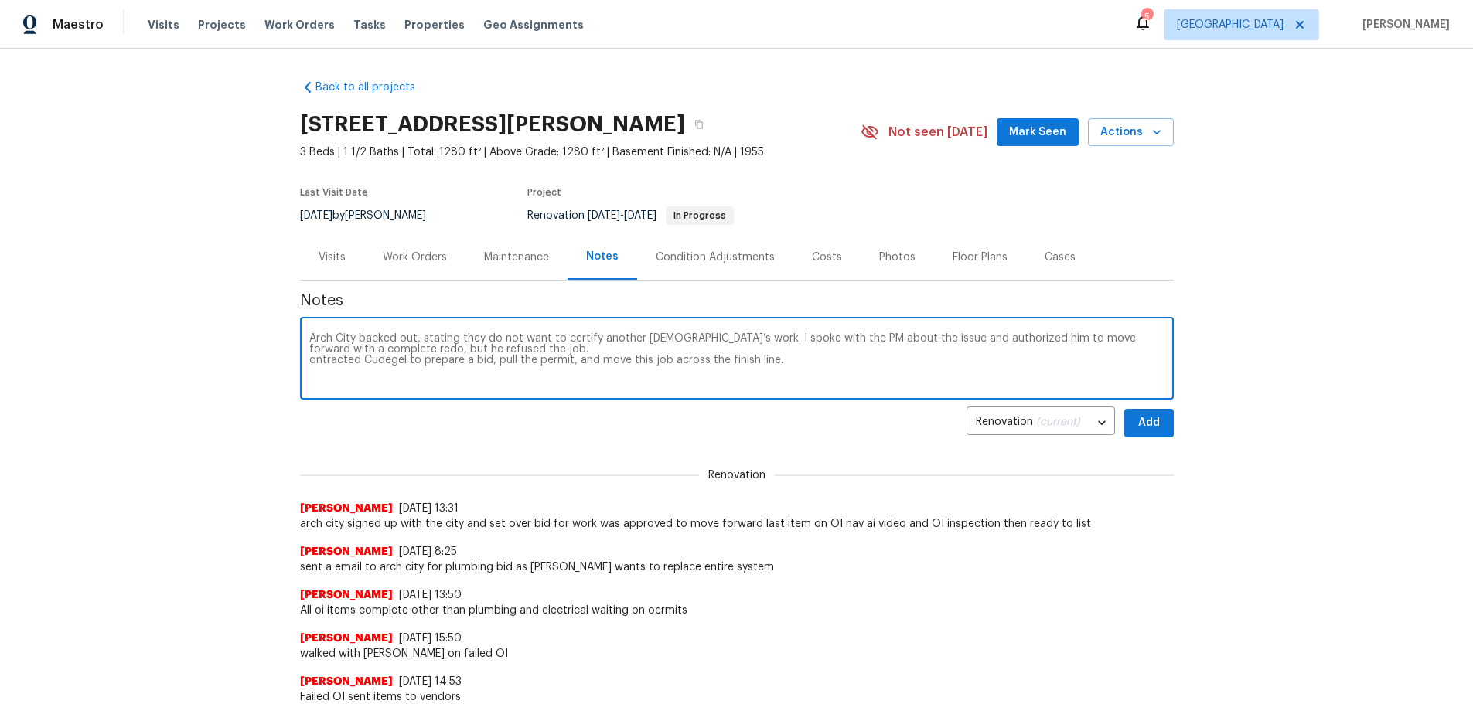
click at [309, 357] on textarea "Arch City backed out, stating they do not want to certify another contractor’s …" at bounding box center [736, 360] width 855 height 54
click at [925, 364] on textarea "Arch City backed out, stating they do not want to certify another contractor’s …" at bounding box center [736, 360] width 855 height 54
type textarea "Arch City backed out, stating they do not want to certify another contractor’s …"
click at [1143, 421] on span "Add" at bounding box center [1148, 423] width 25 height 19
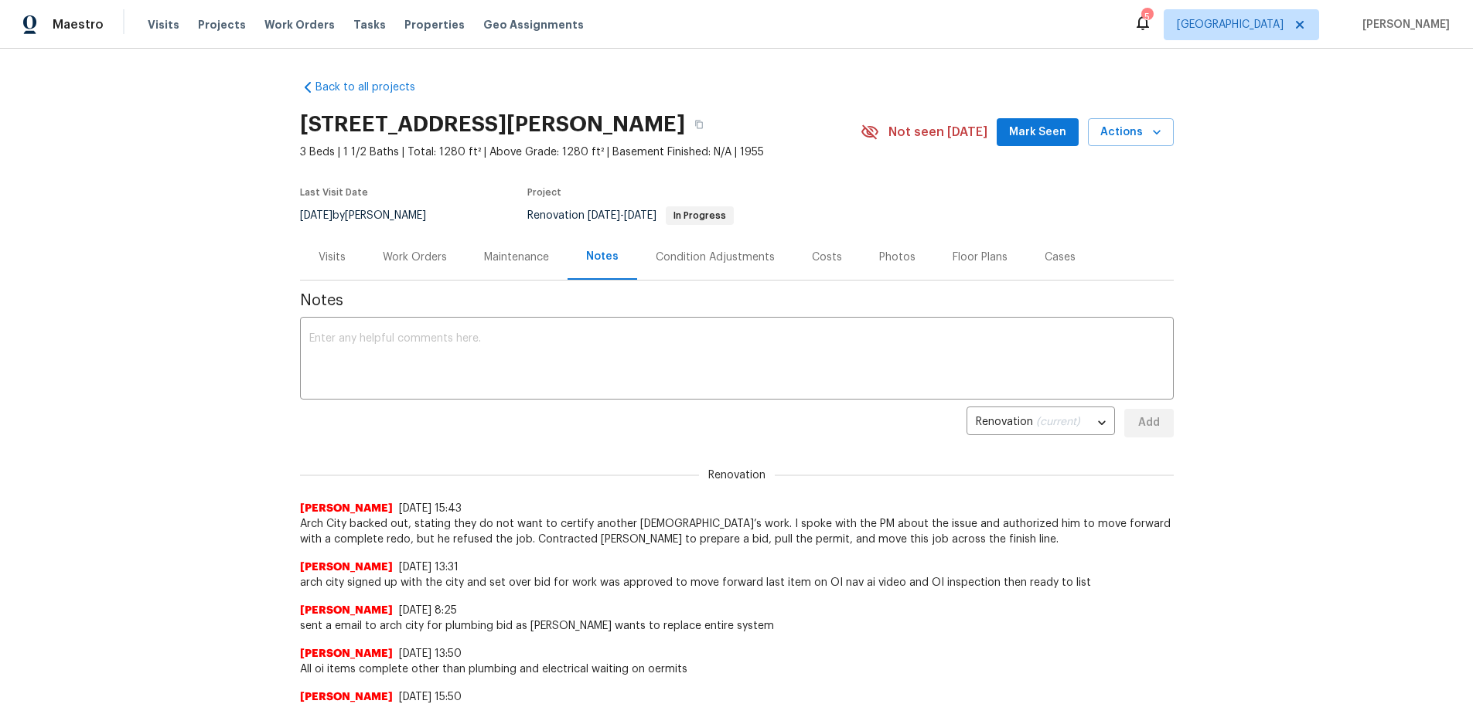
click at [1012, 123] on span "Mark Seen" at bounding box center [1037, 132] width 57 height 19
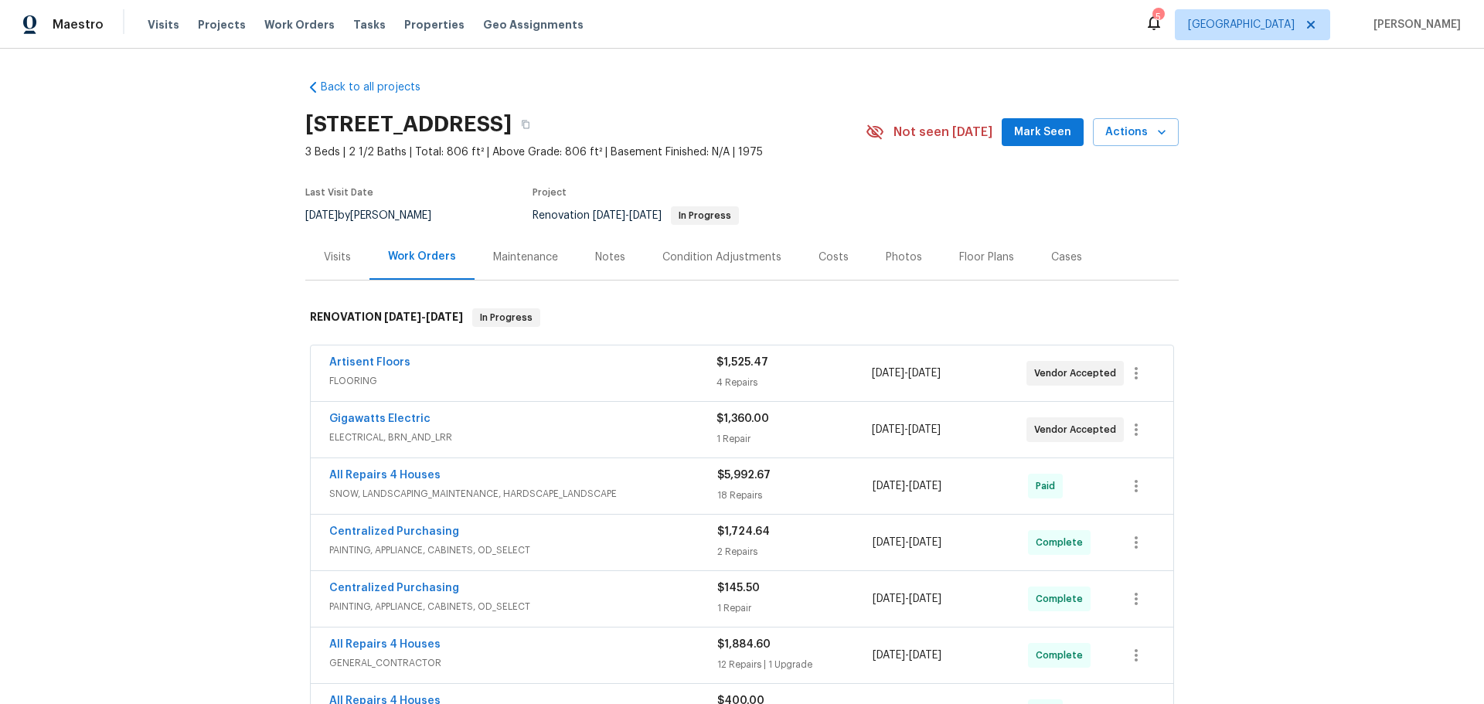
click at [591, 248] on div "Notes" at bounding box center [610, 257] width 67 height 46
